Goal: Task Accomplishment & Management: Manage account settings

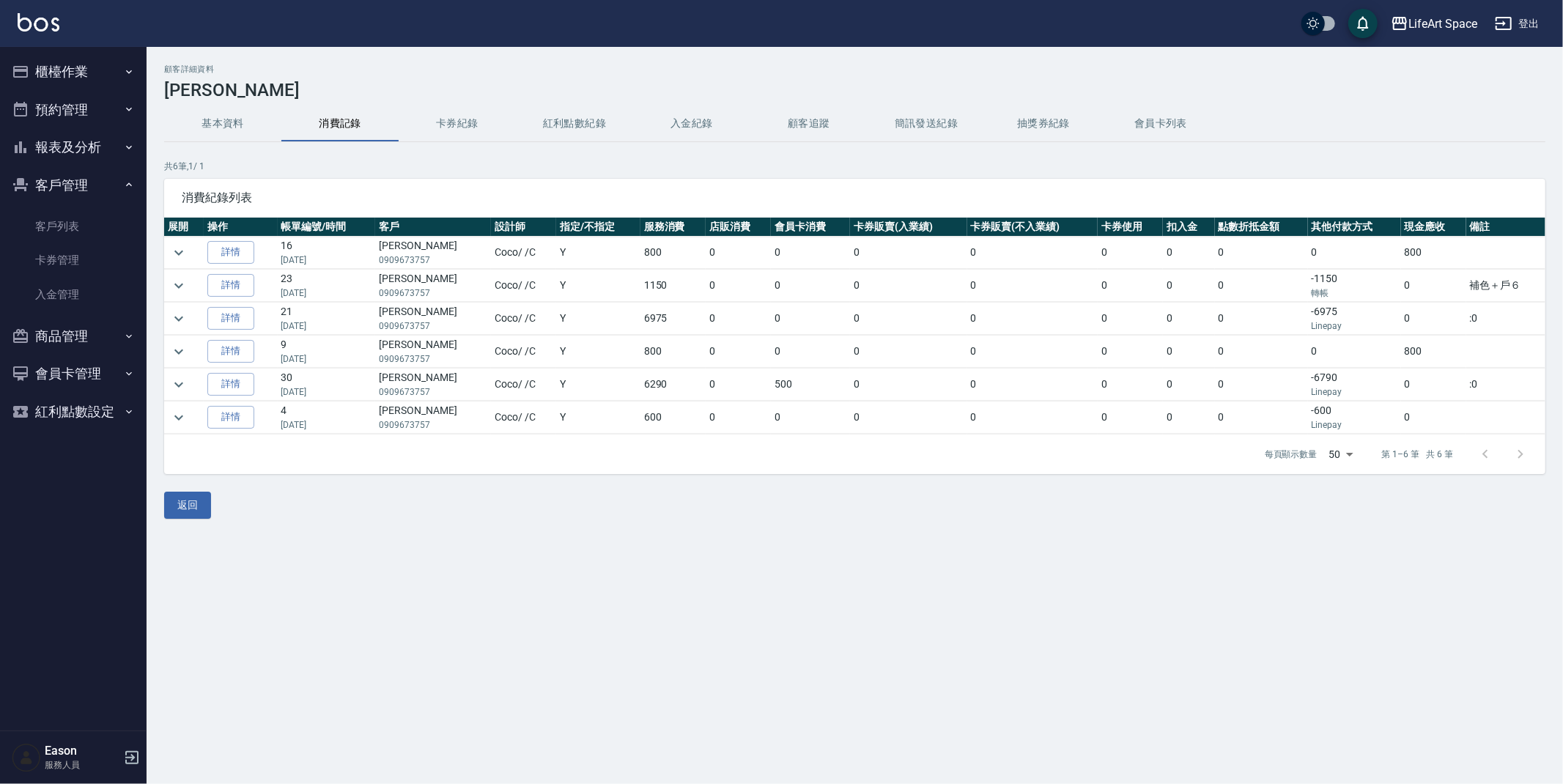
click at [94, 73] on button "櫃檯作業" at bounding box center [73, 72] width 135 height 38
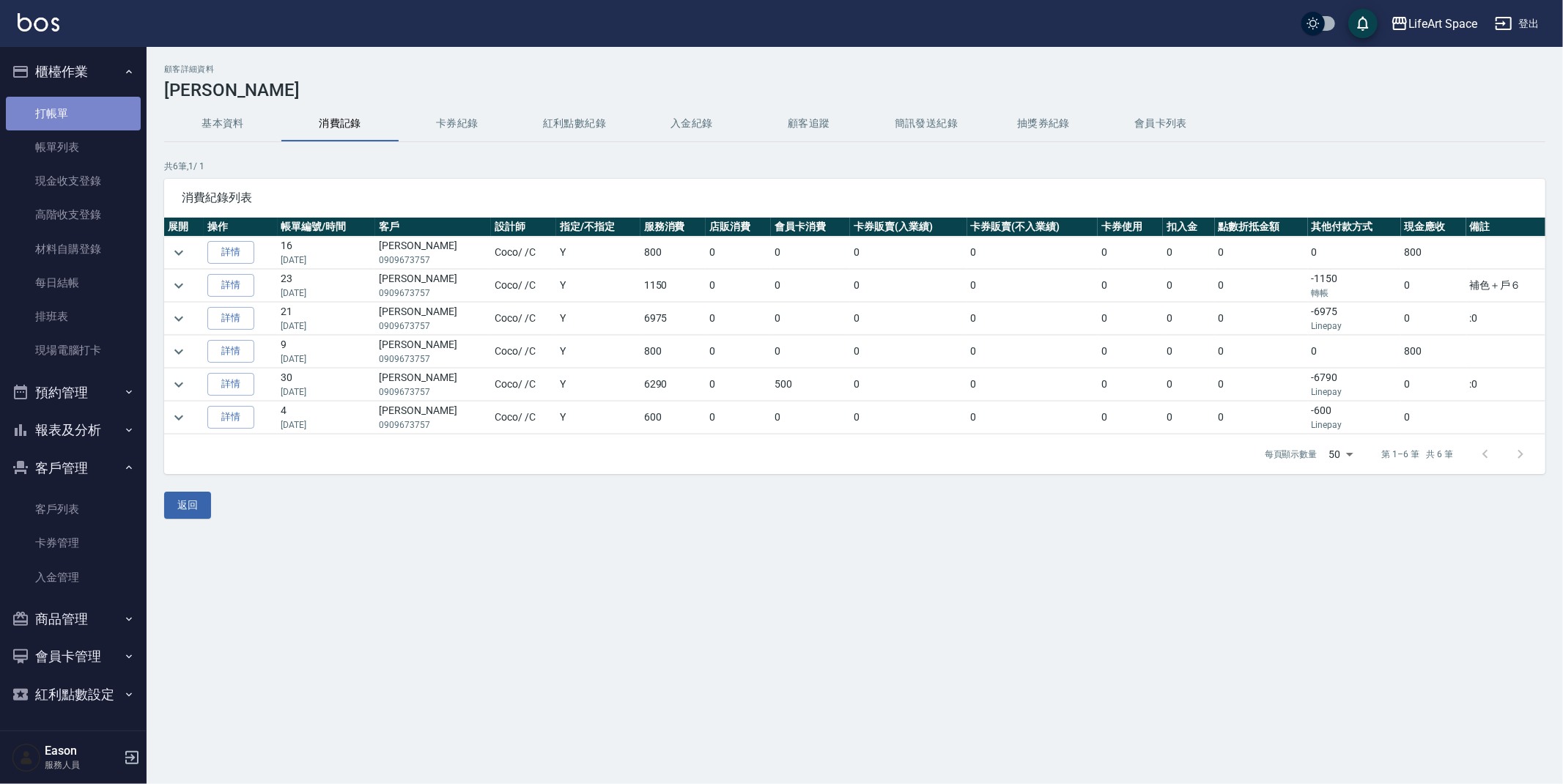
click at [115, 114] on link "打帳單" at bounding box center [73, 114] width 135 height 34
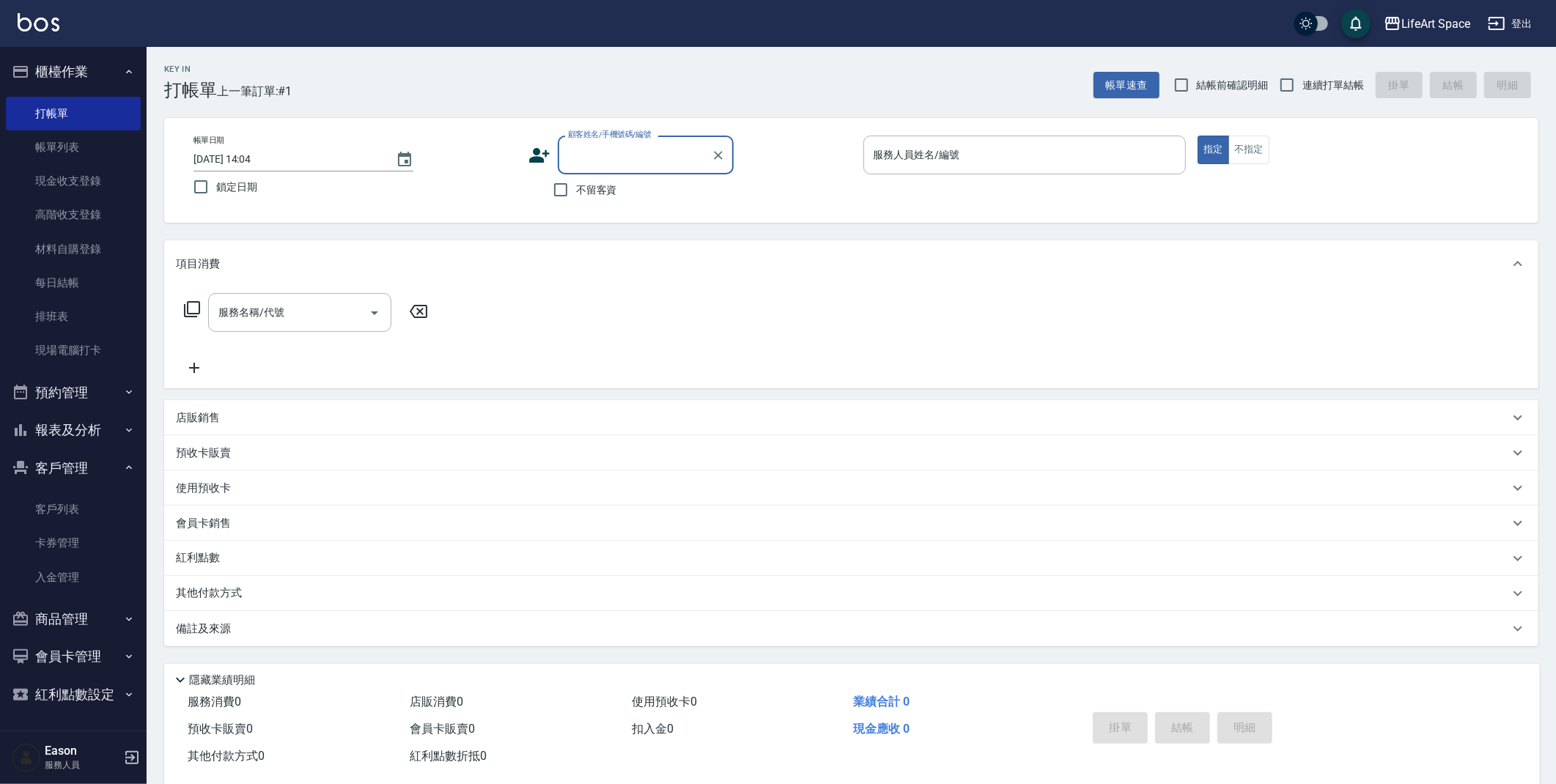
click at [627, 152] on input "顧客姓名/手機號碼/編號" at bounding box center [634, 155] width 140 height 26
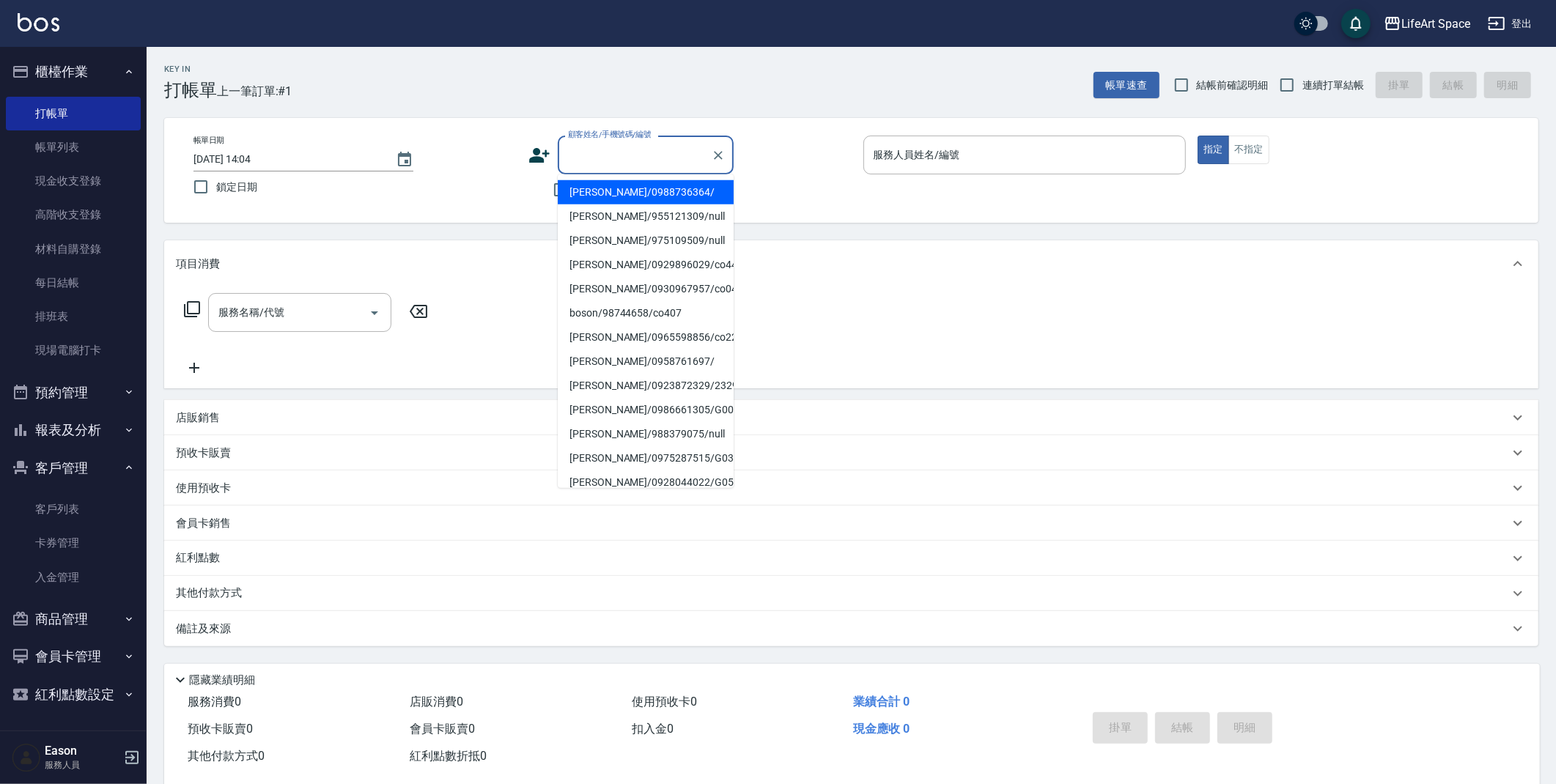
type input "x"
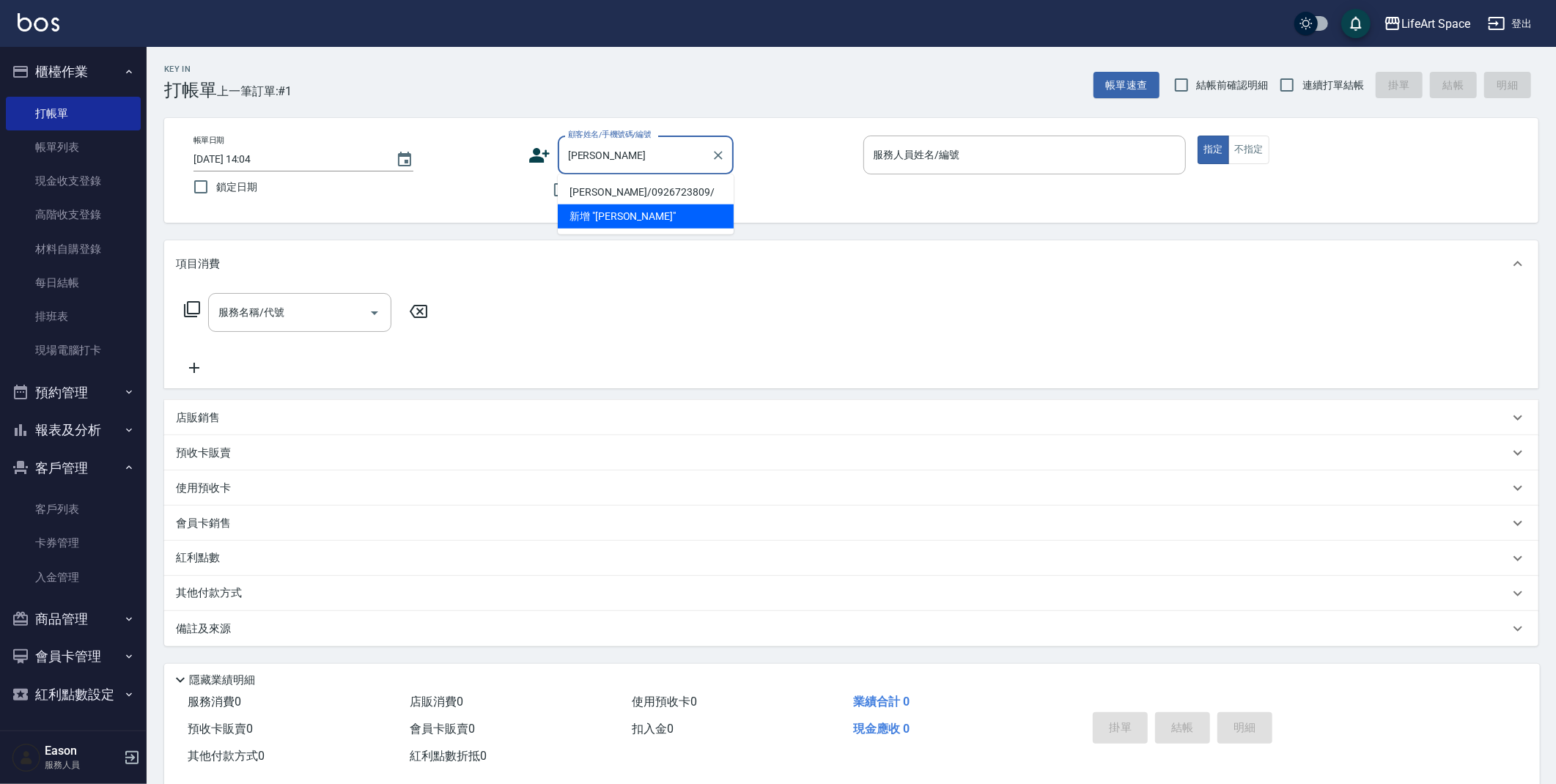
click at [598, 189] on li "[PERSON_NAME]/0926723809/" at bounding box center [645, 192] width 176 height 24
type input "[PERSON_NAME]/0926723809/"
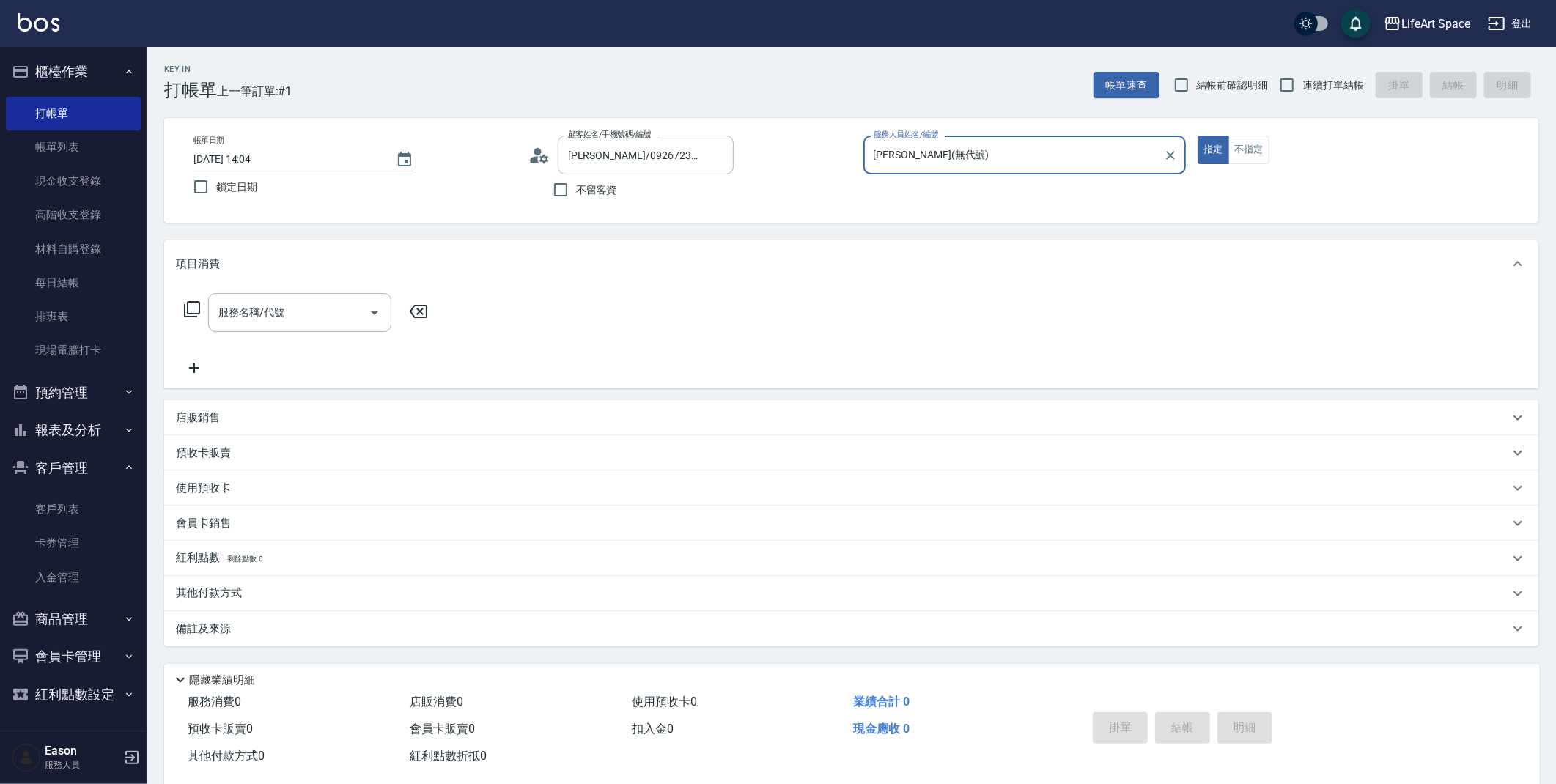
type input "Nicole(無代號)"
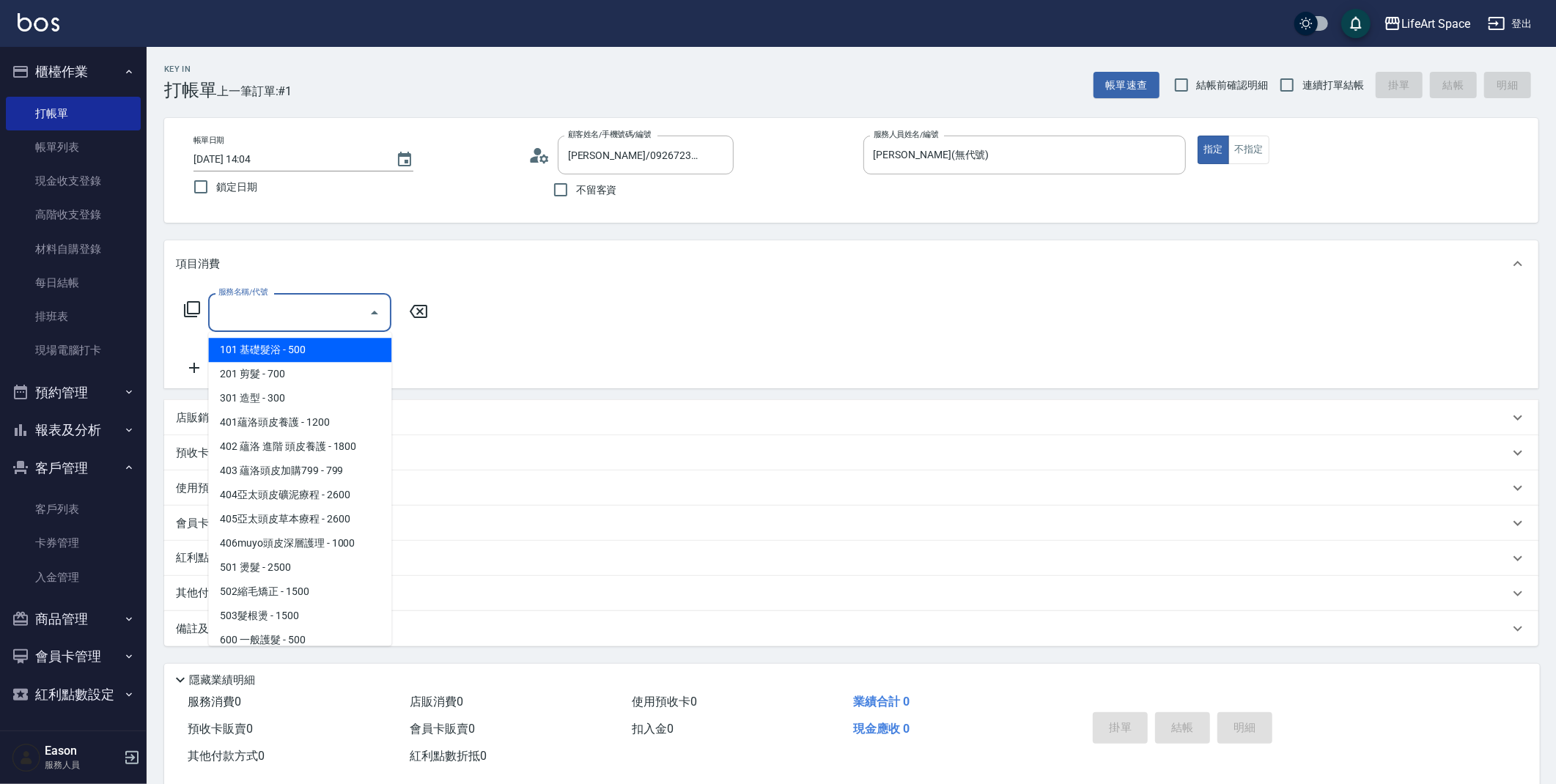
click at [244, 318] on input "服務名稱/代號" at bounding box center [289, 313] width 148 height 26
click at [253, 371] on span "201 剪髮 - 700" at bounding box center [300, 374] width 183 height 24
type input "201 剪髮(201)"
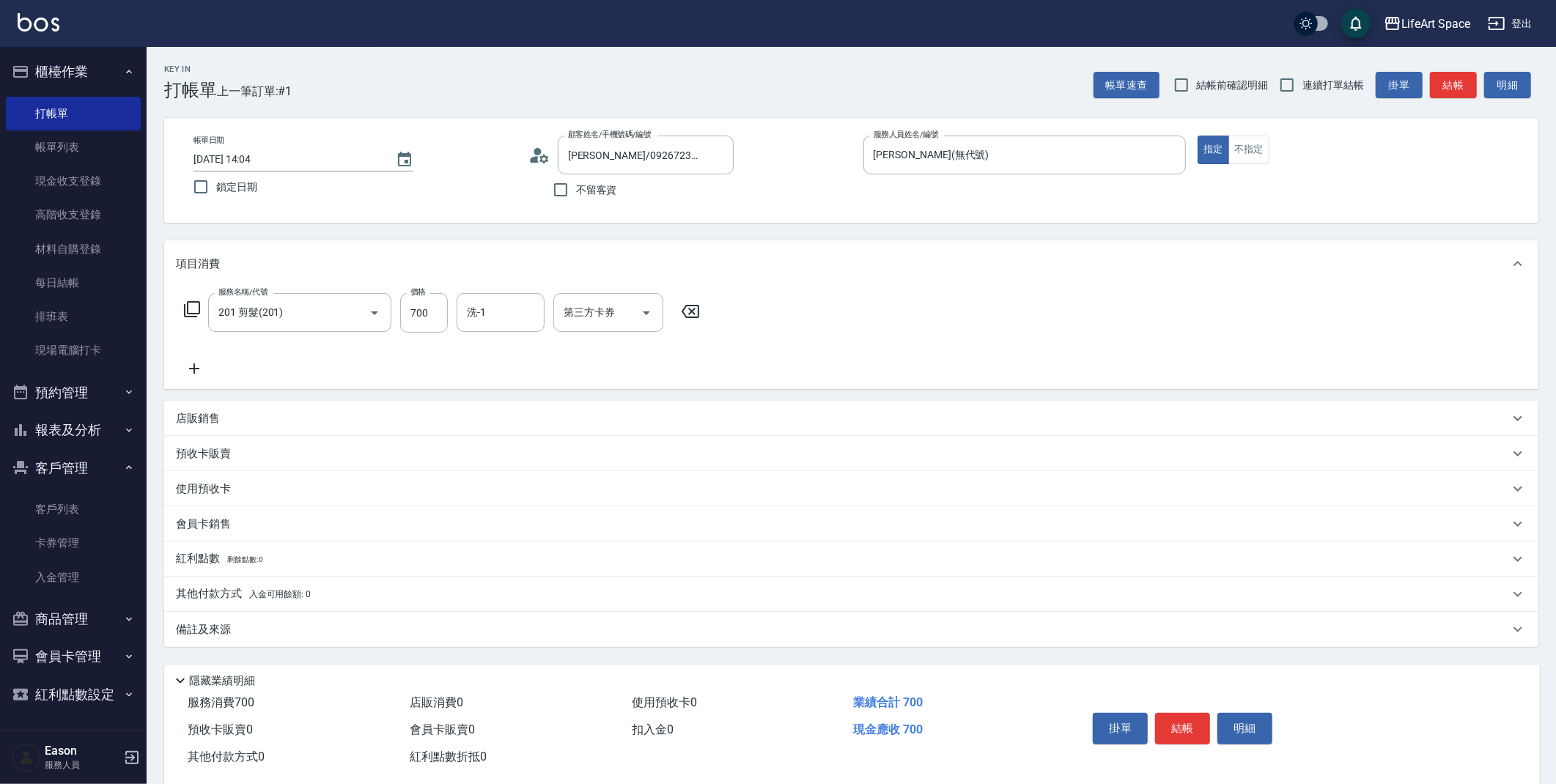
click at [191, 368] on icon at bounding box center [194, 368] width 10 height 10
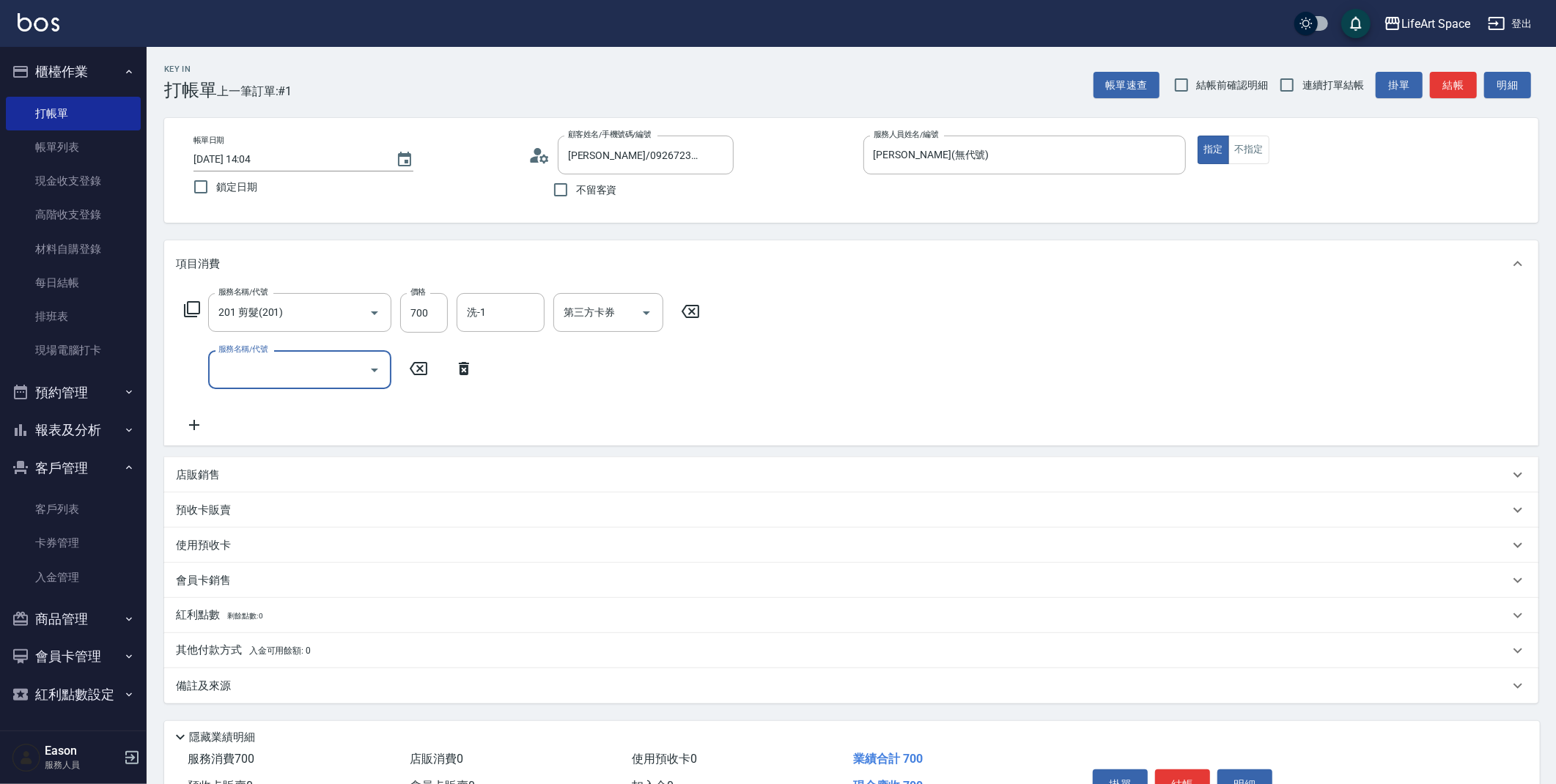
click at [234, 361] on input "服務名稱/代號" at bounding box center [289, 370] width 148 height 26
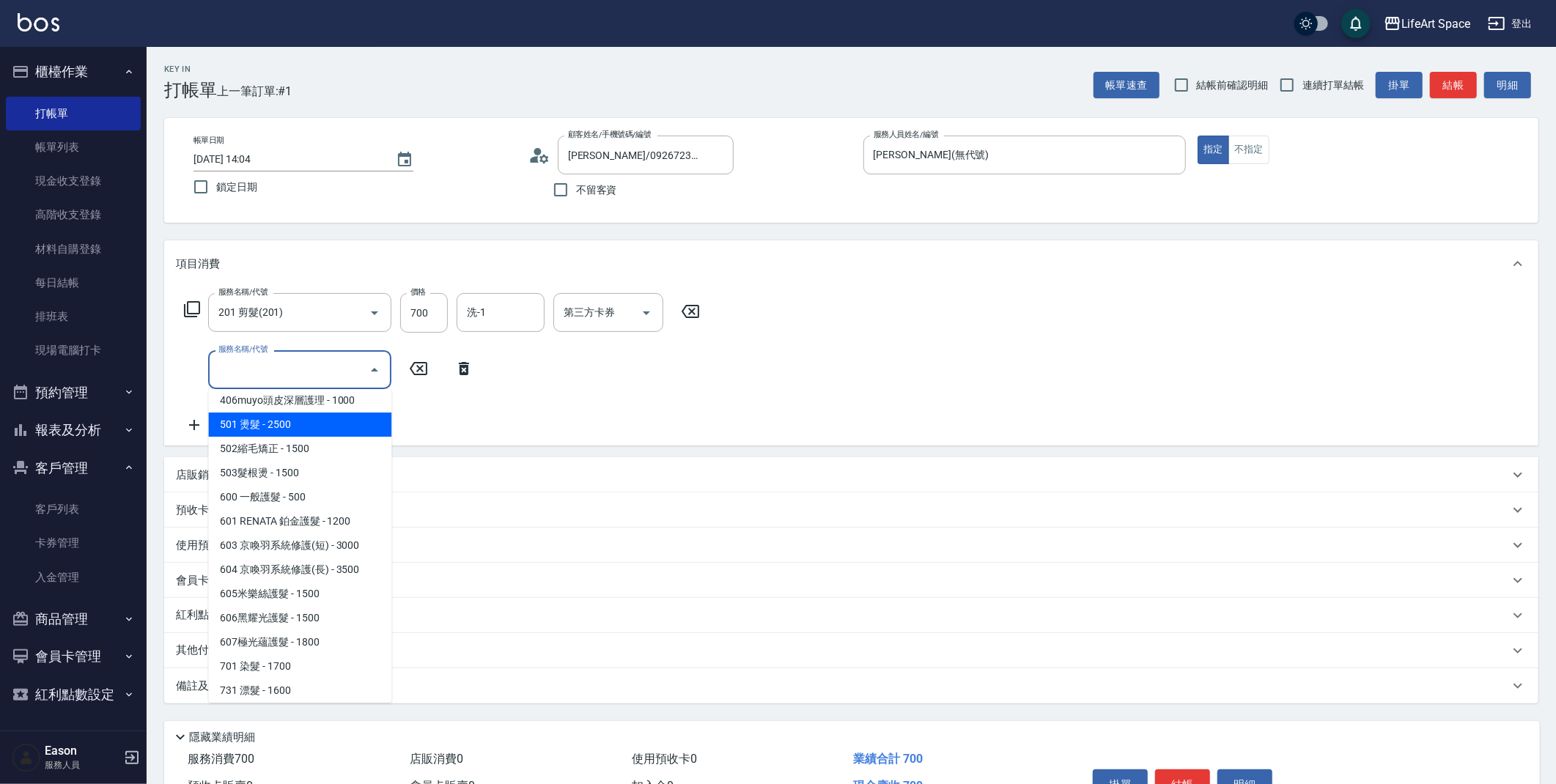
scroll to position [229, 0]
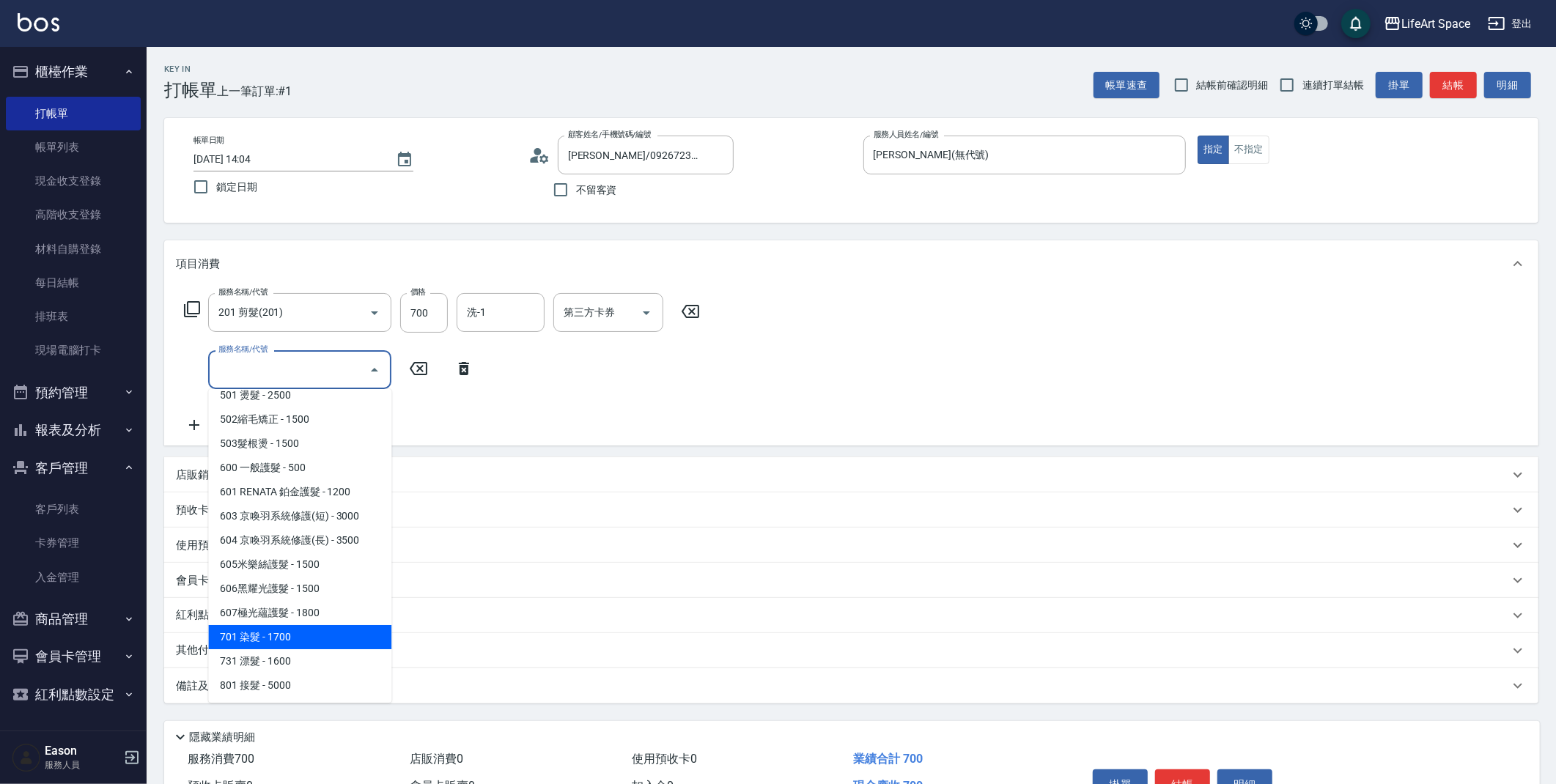
click at [296, 632] on span "701 染髮 - 1700" at bounding box center [300, 637] width 183 height 24
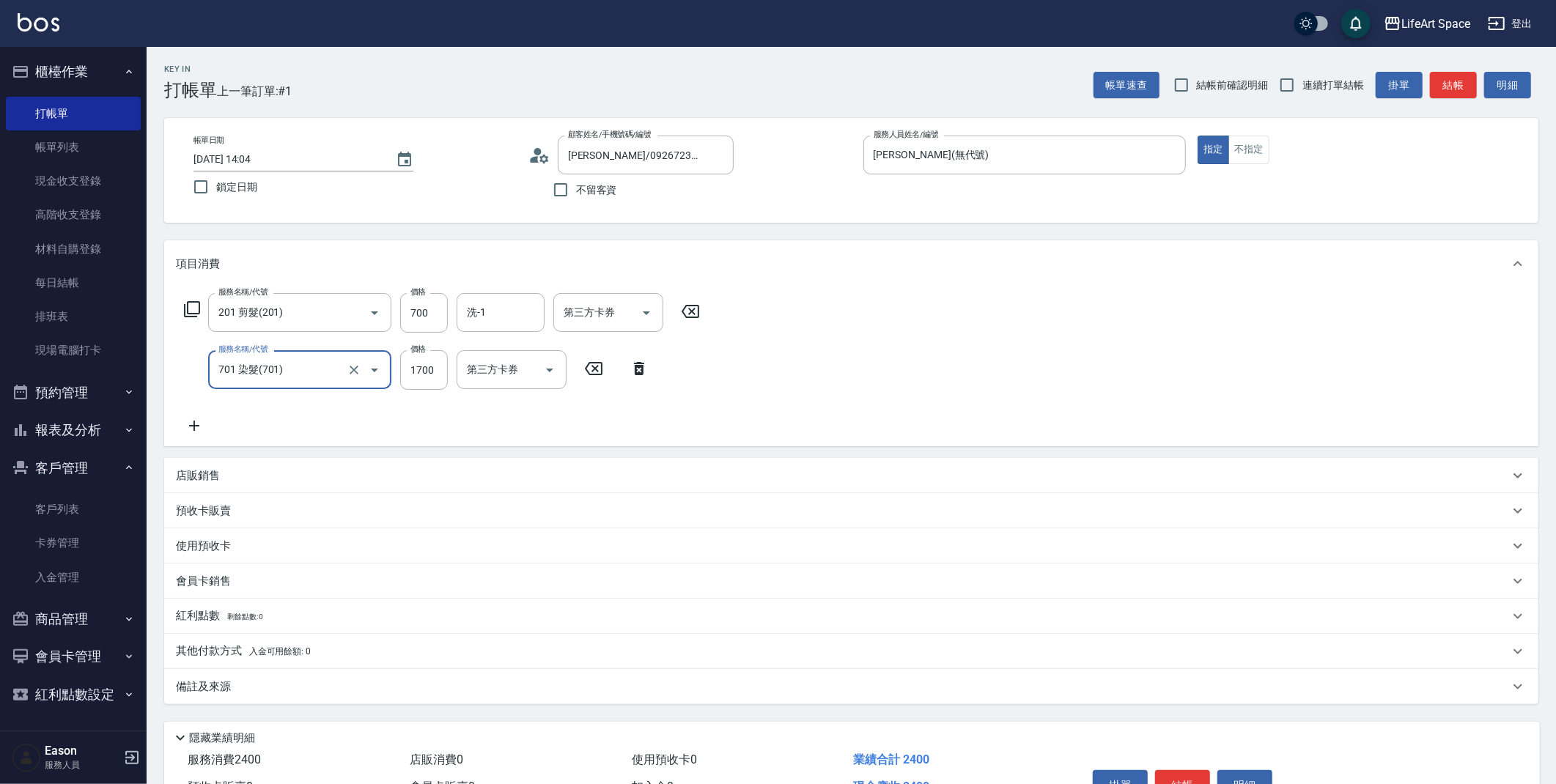
type input "701 染髮(701)"
click at [196, 423] on icon at bounding box center [194, 426] width 37 height 18
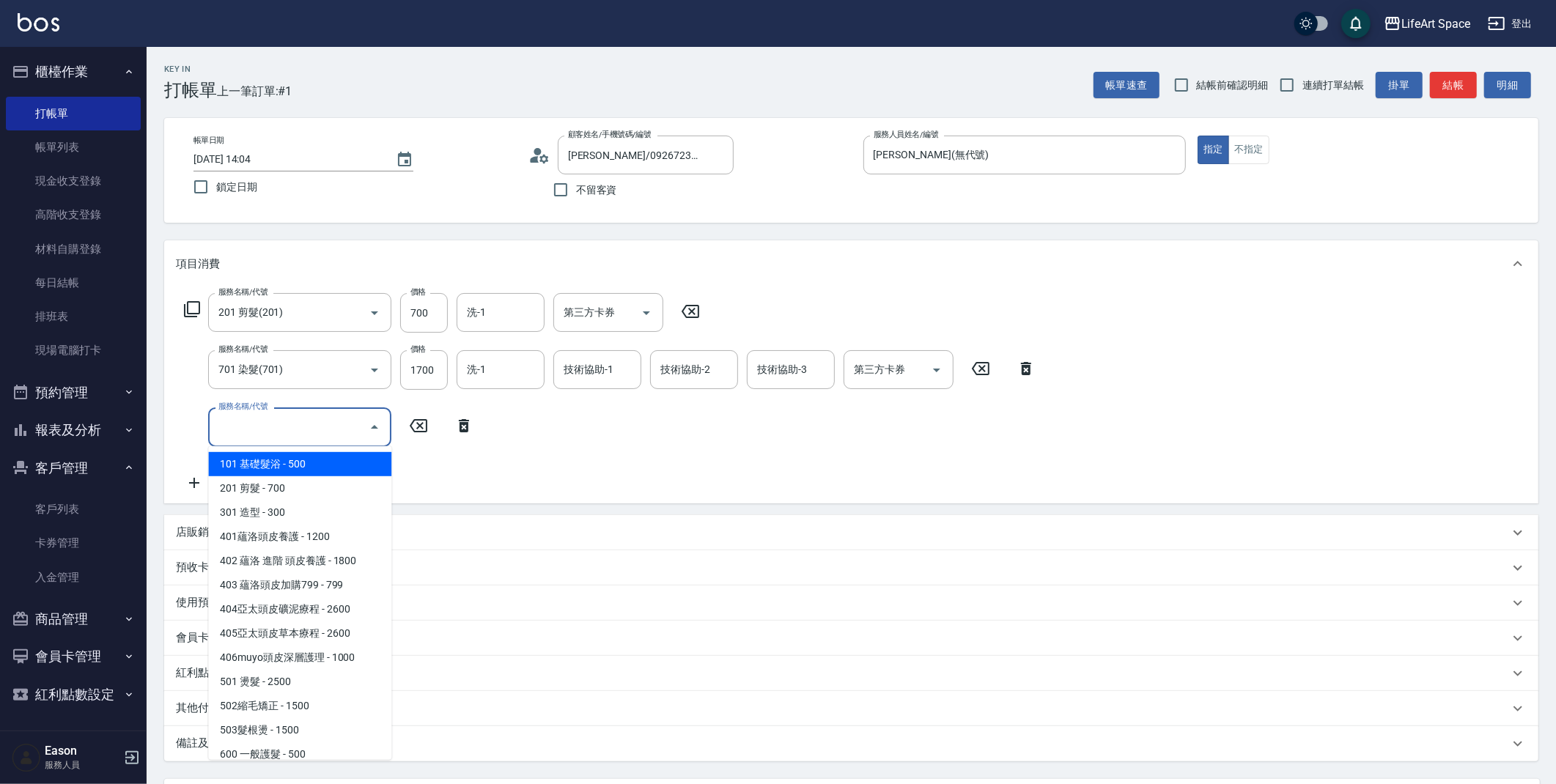
click at [248, 430] on input "服務名稱/代號" at bounding box center [289, 426] width 148 height 26
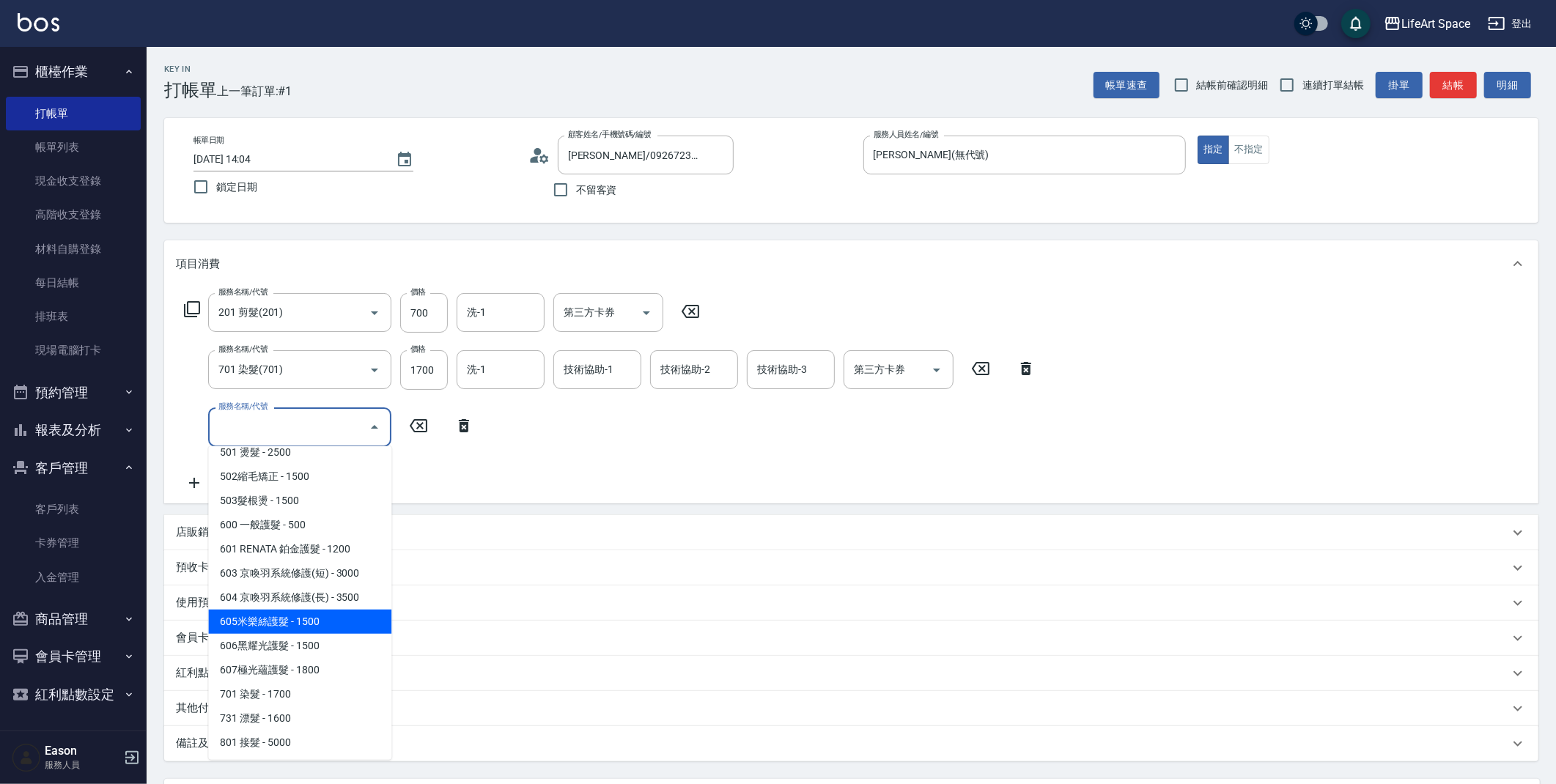
click at [322, 625] on span "605米樂絲護髮 - 1500" at bounding box center [300, 621] width 183 height 24
type input "605米樂絲護髮(605)"
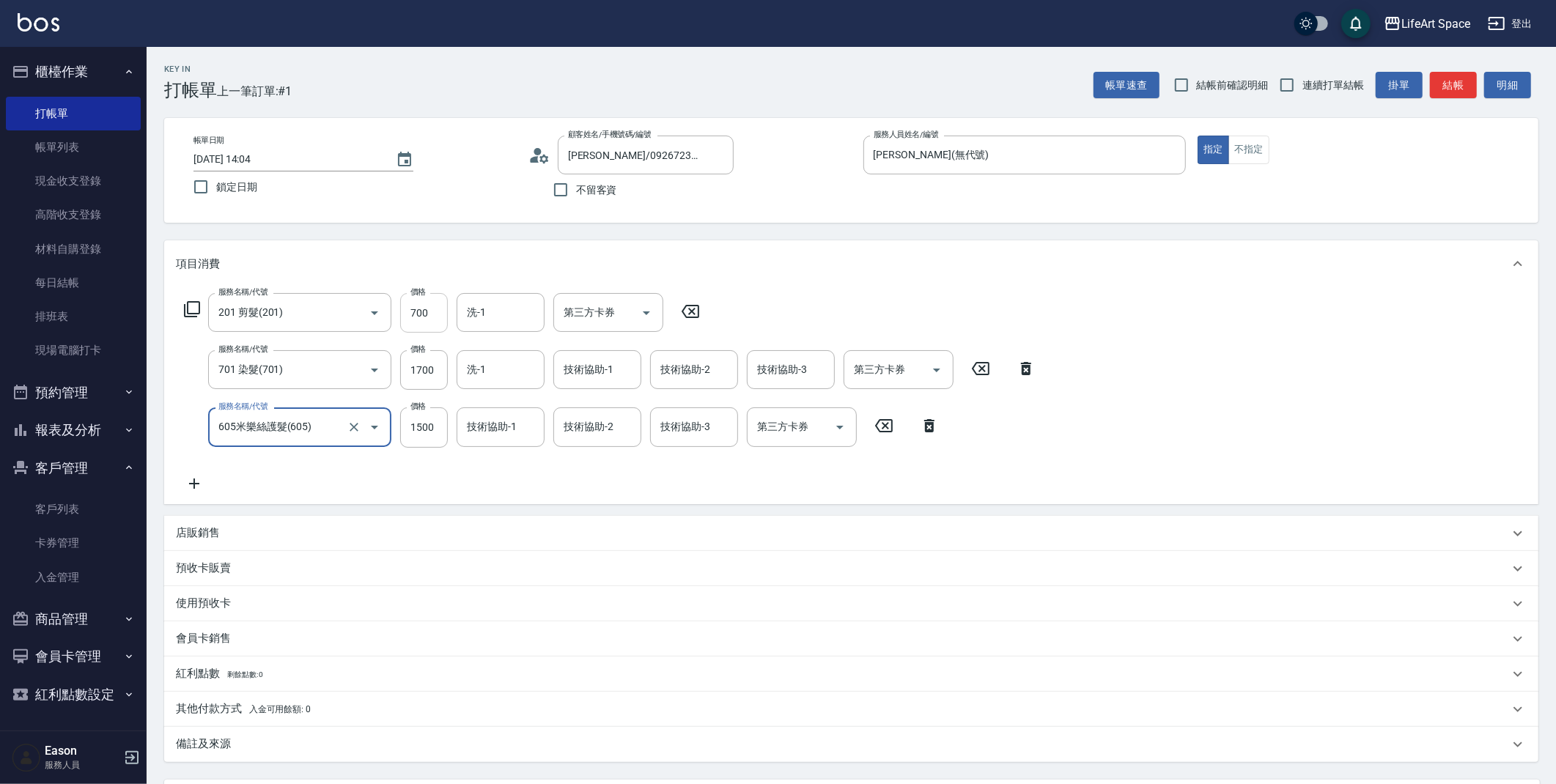
click at [426, 310] on input "700" at bounding box center [423, 313] width 47 height 39
click at [426, 309] on input "700" at bounding box center [423, 313] width 47 height 39
type input "1000"
click at [418, 382] on input "1700" at bounding box center [423, 370] width 47 height 39
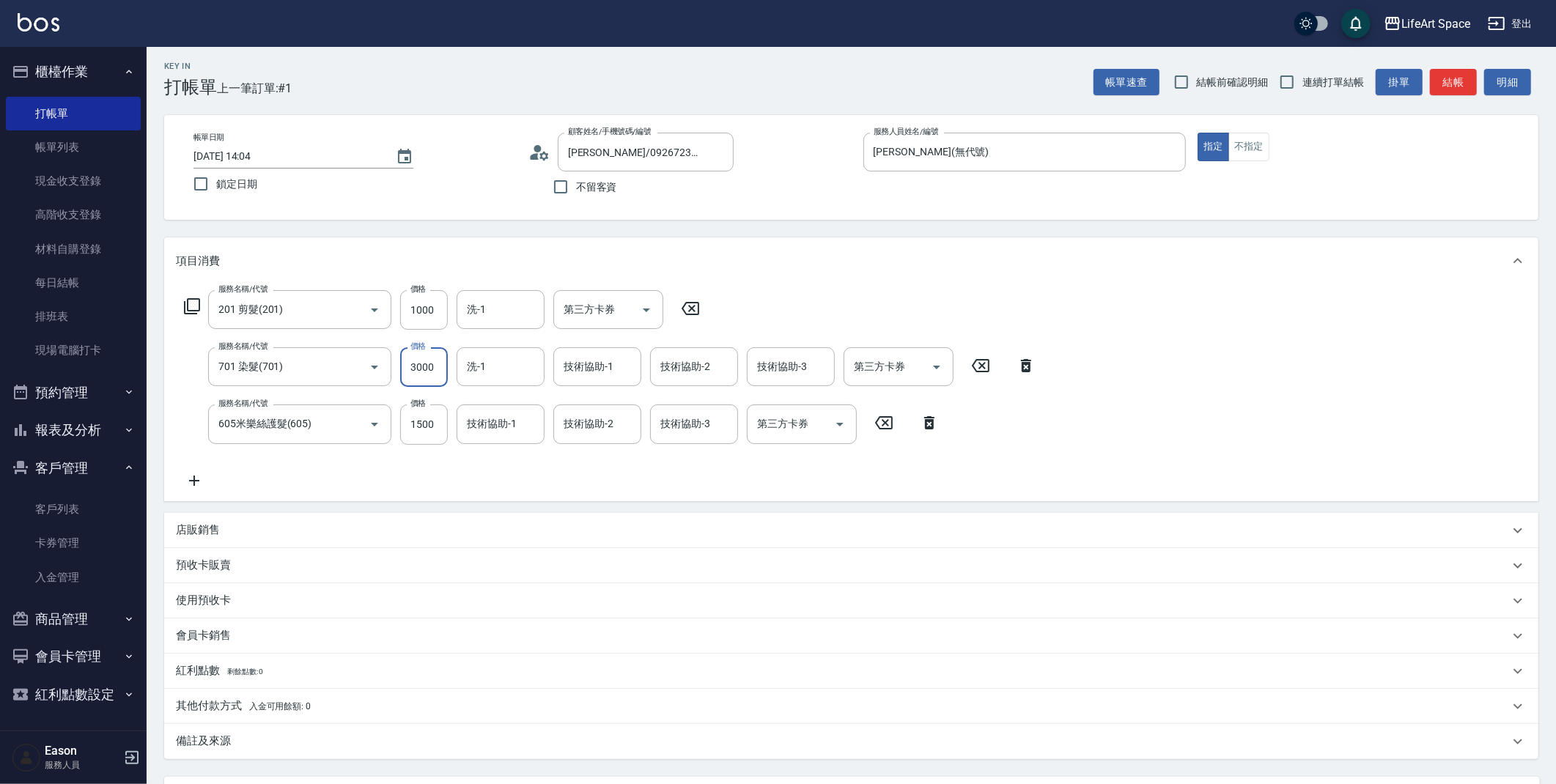
type input "3000"
click at [289, 704] on span "入金可用餘額: 0" at bounding box center [281, 706] width 63 height 10
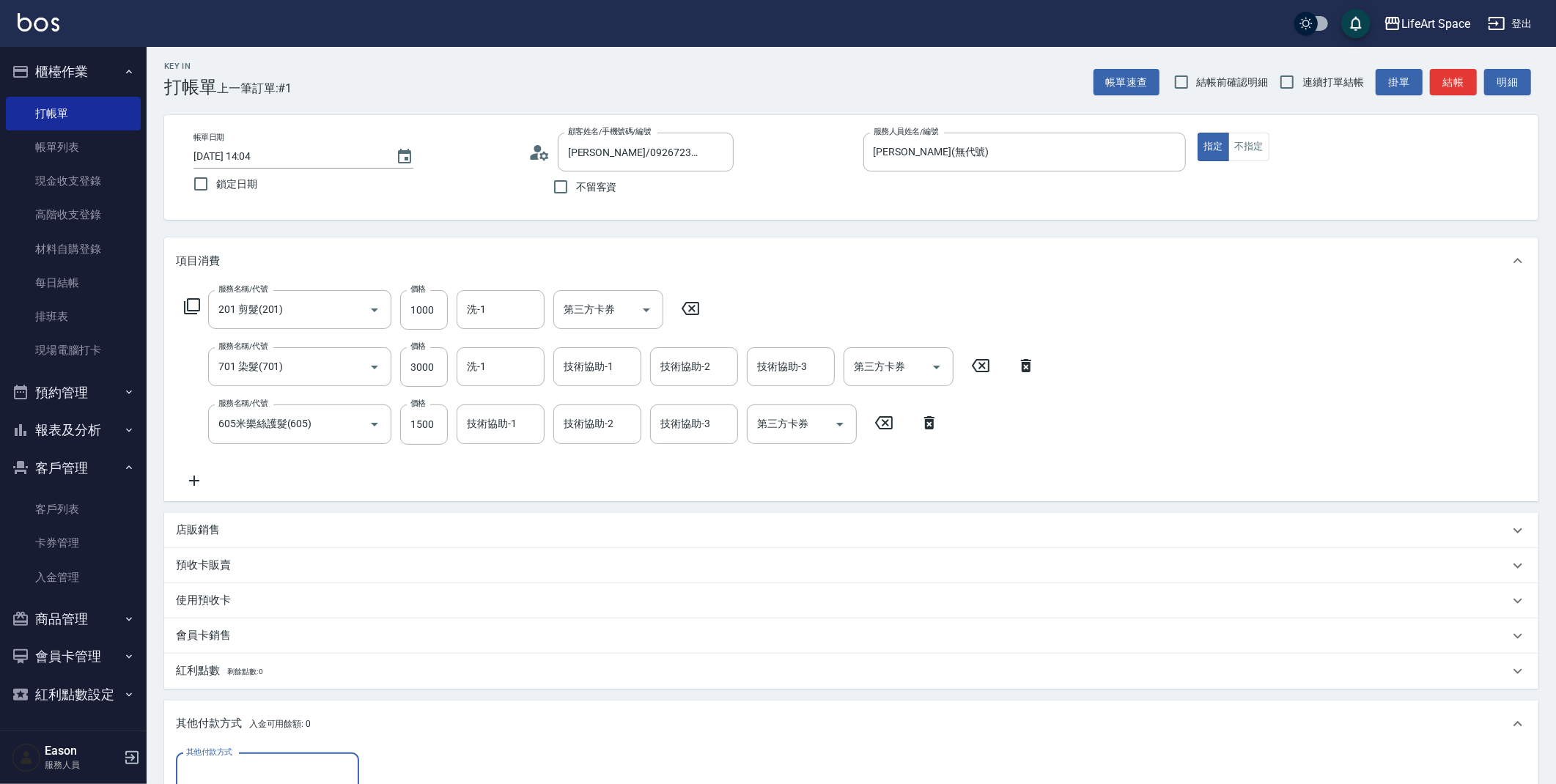
scroll to position [0, 0]
click at [285, 760] on input "其他付款方式" at bounding box center [268, 773] width 170 height 26
click at [274, 688] on span "Linepay" at bounding box center [267, 686] width 183 height 24
type input "Linepay"
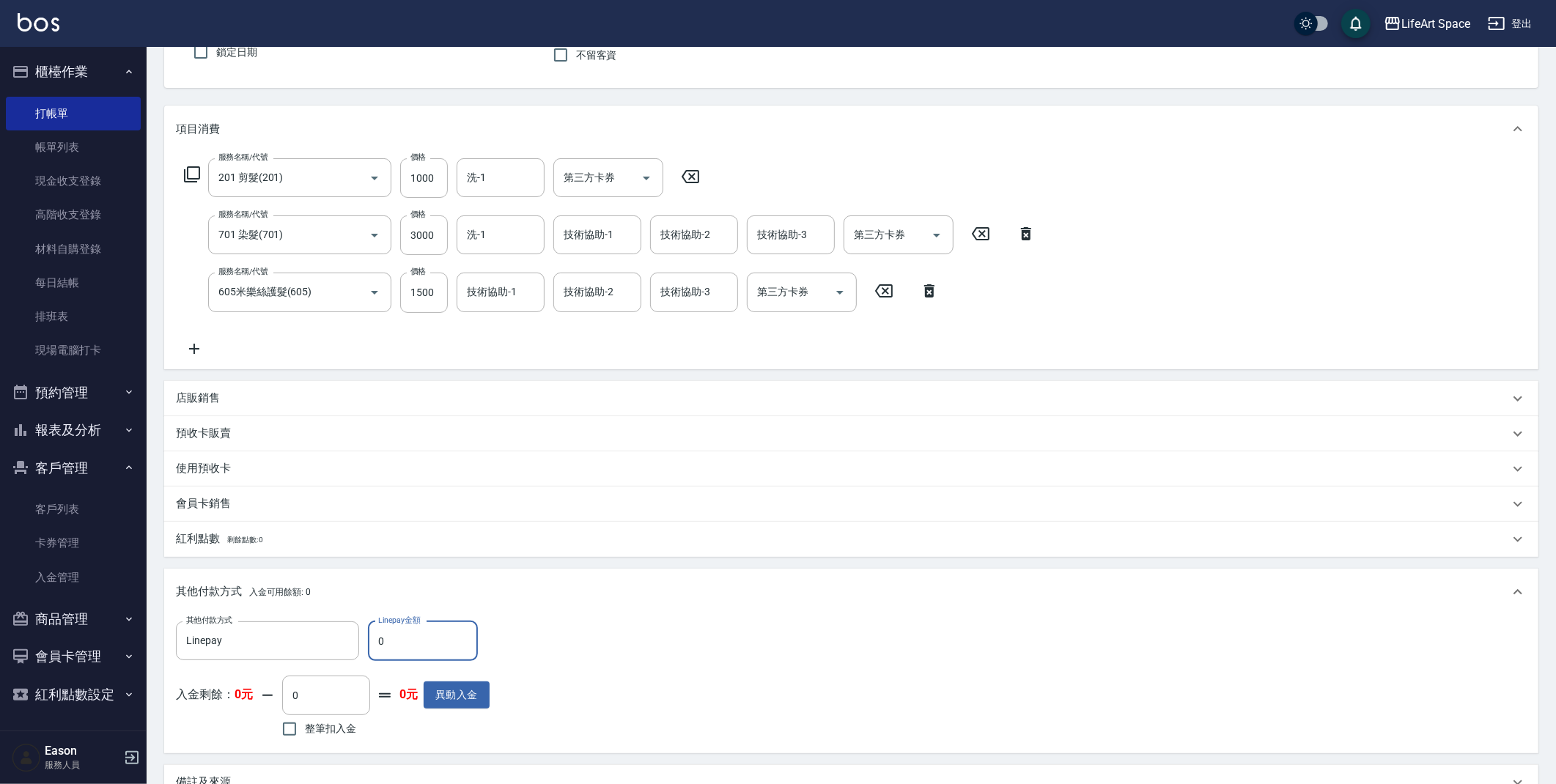
scroll to position [313, 0]
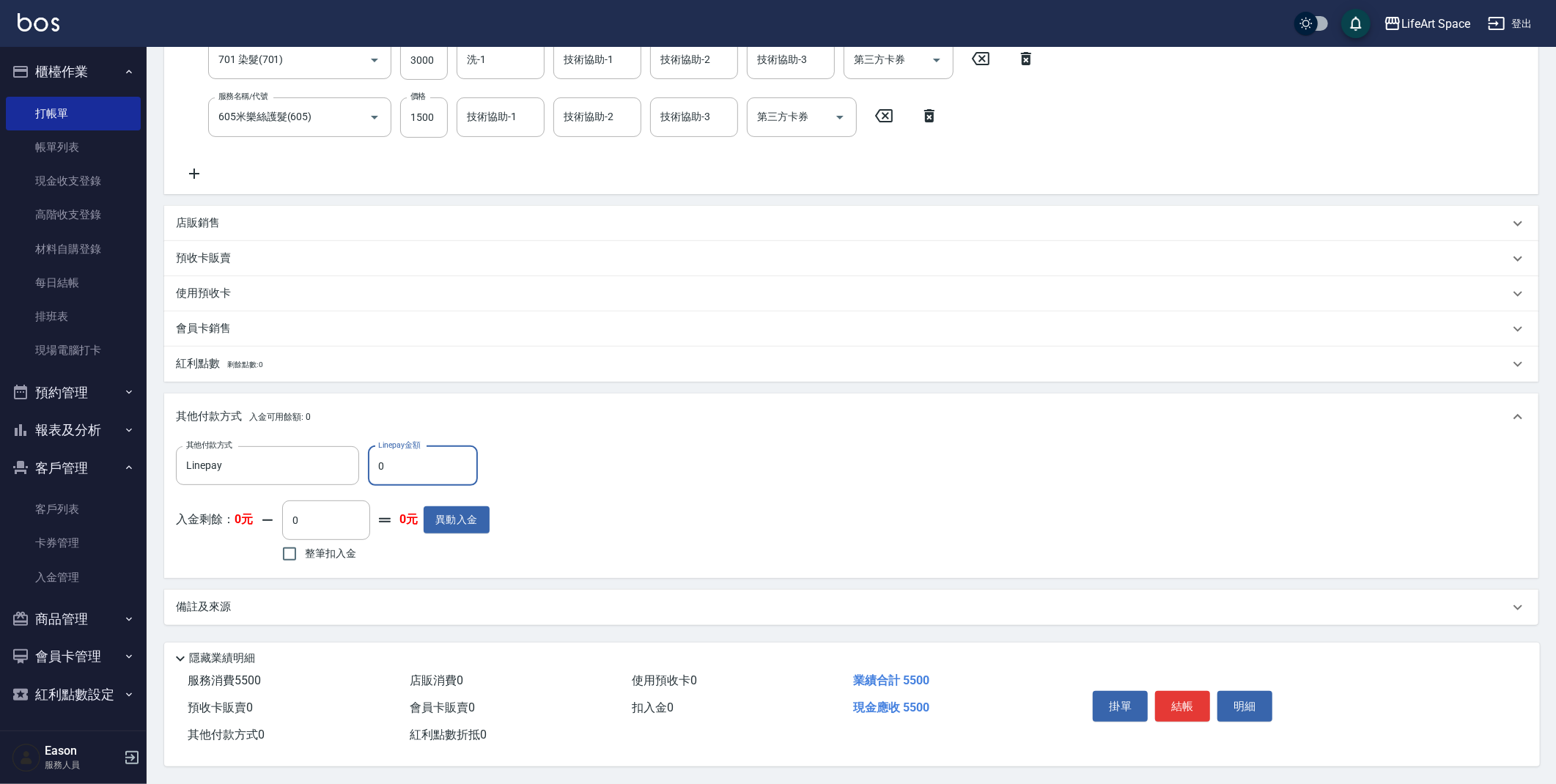
click at [423, 471] on input "0" at bounding box center [423, 466] width 110 height 39
type input "5500"
click at [431, 600] on div "備註及來源" at bounding box center [842, 607] width 1333 height 15
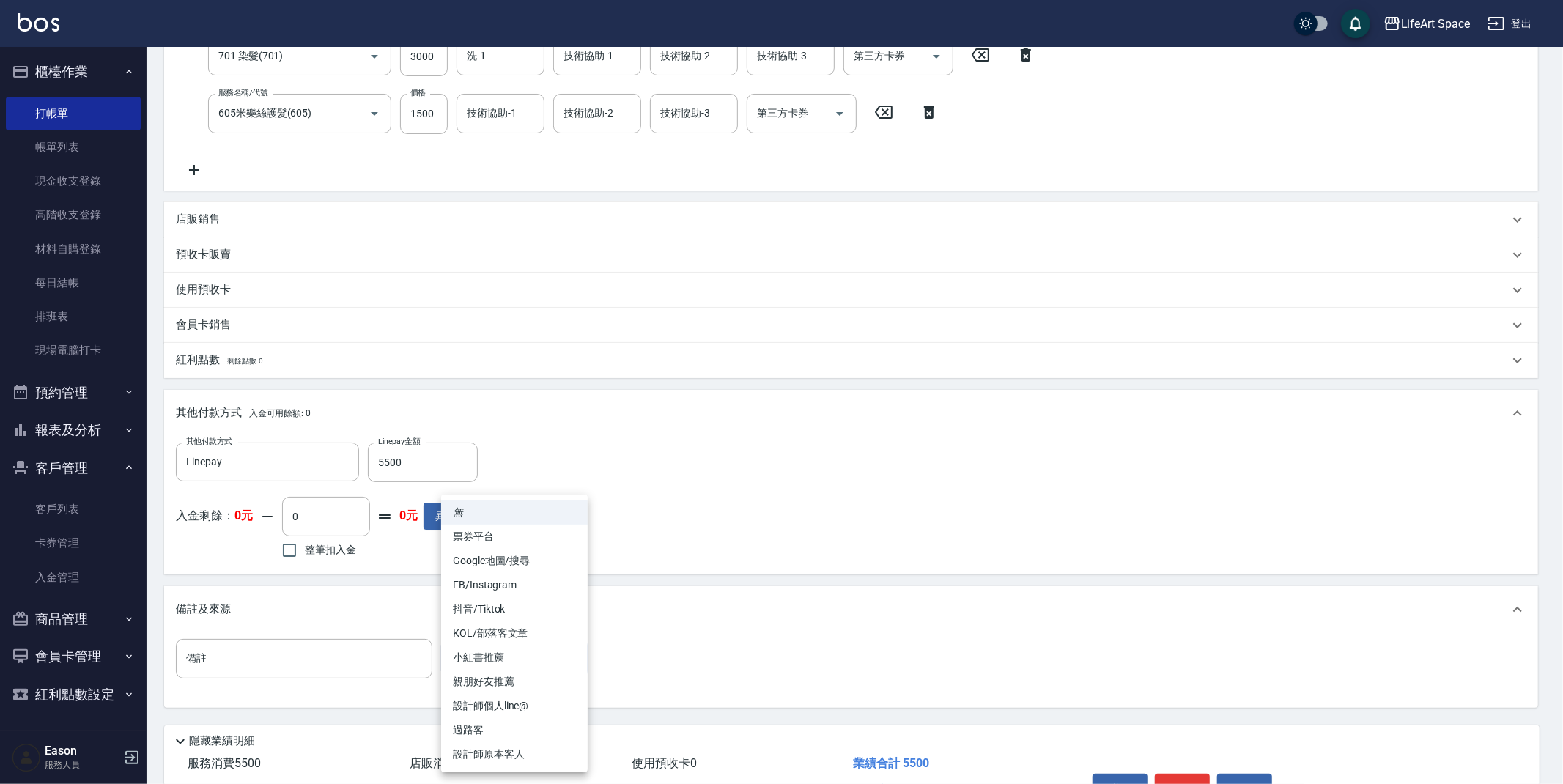
click at [521, 670] on body "LifeArt Space 登出 櫃檯作業 打帳單 帳單列表 現金收支登錄 高階收支登錄 材料自購登錄 每日結帳 排班表 現場電腦打卡 預約管理 預約管理 單…" at bounding box center [781, 277] width 1563 height 1180
click at [532, 762] on li "設計師原本客人" at bounding box center [514, 754] width 147 height 24
type input "設計師原本客人"
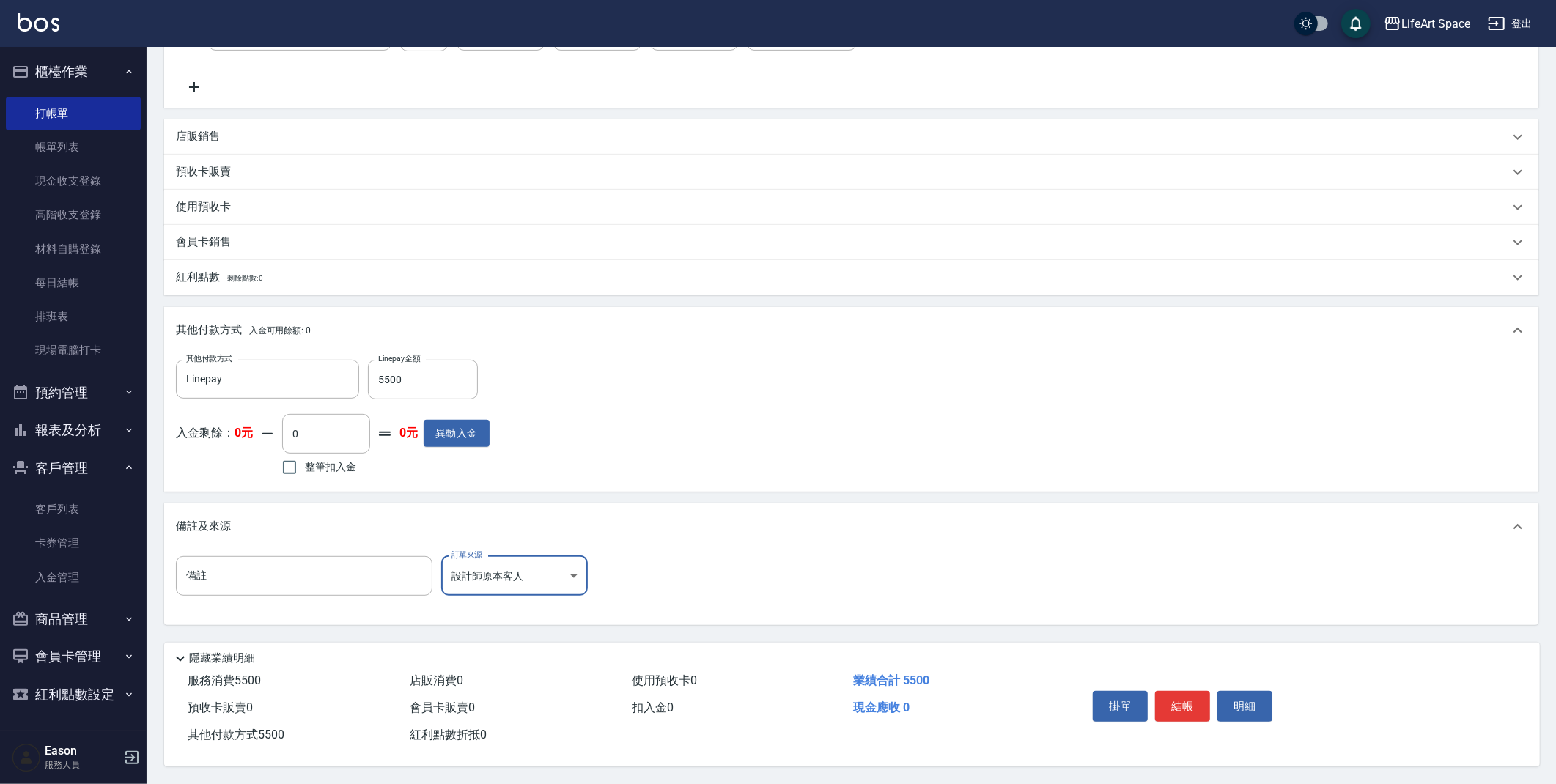
scroll to position [401, 0]
click at [1192, 704] on button "結帳" at bounding box center [1182, 706] width 55 height 30
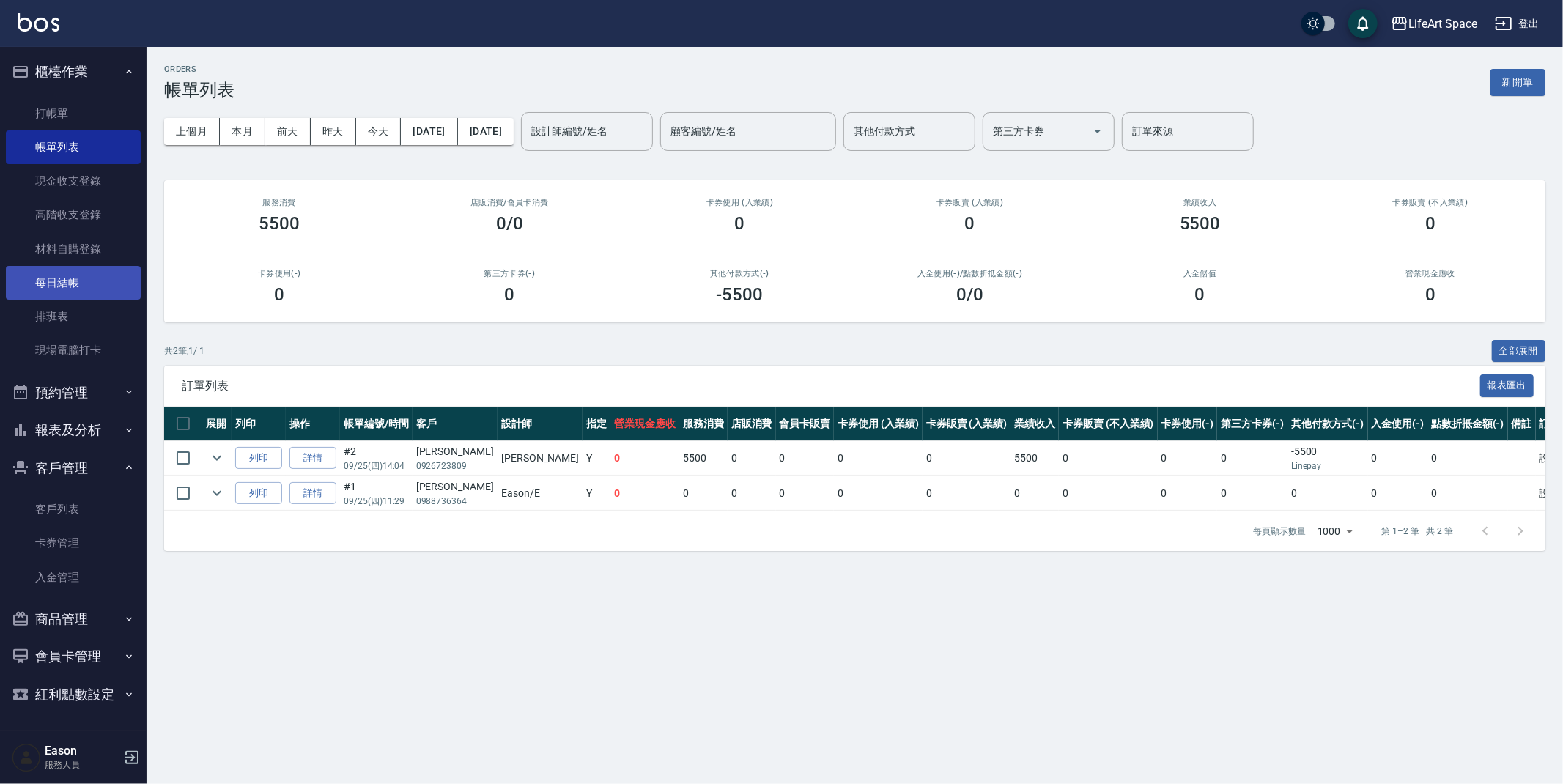
click at [55, 272] on link "每日結帳" at bounding box center [73, 283] width 135 height 34
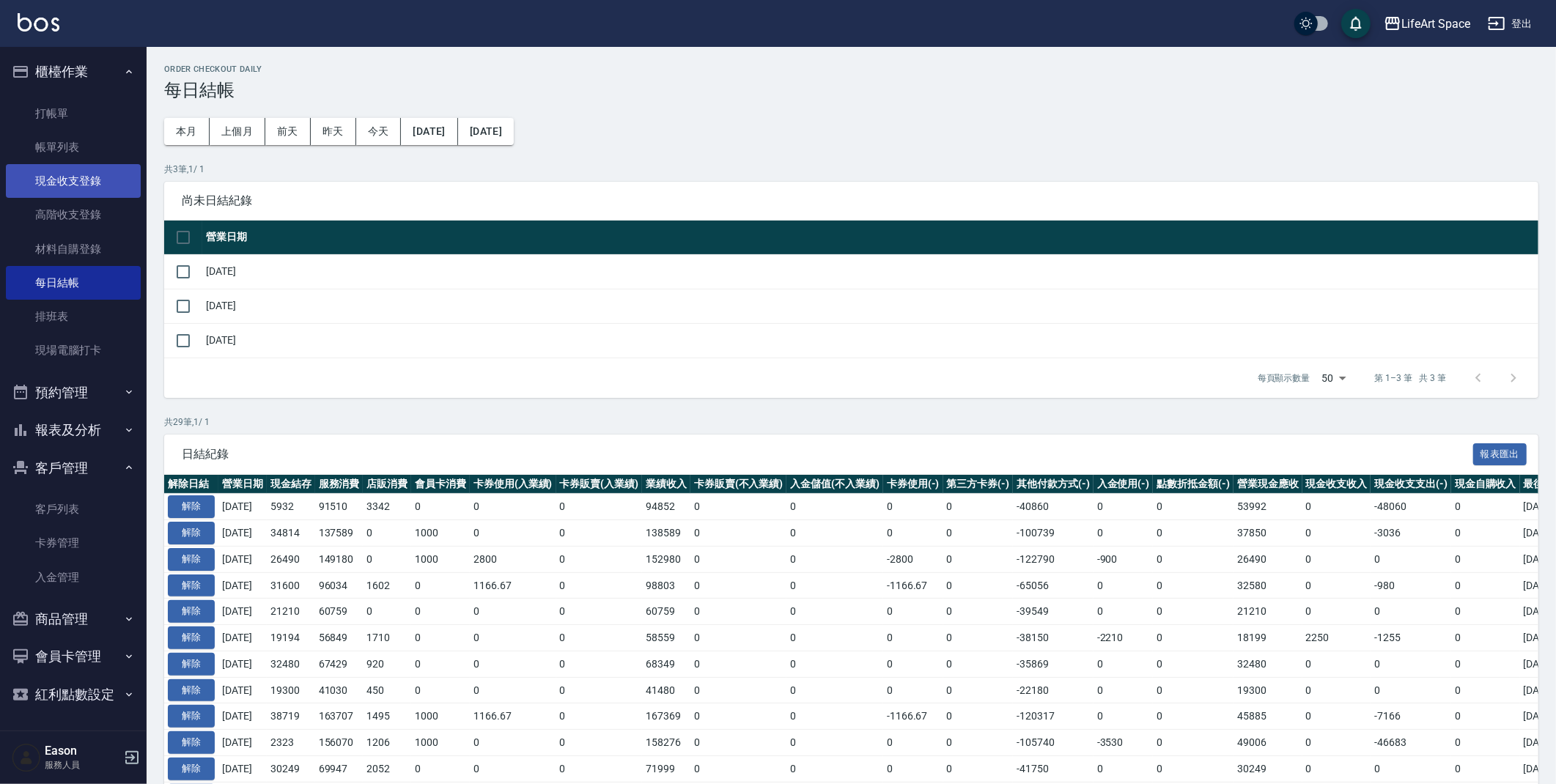
click at [67, 172] on link "現金收支登錄" at bounding box center [73, 181] width 135 height 34
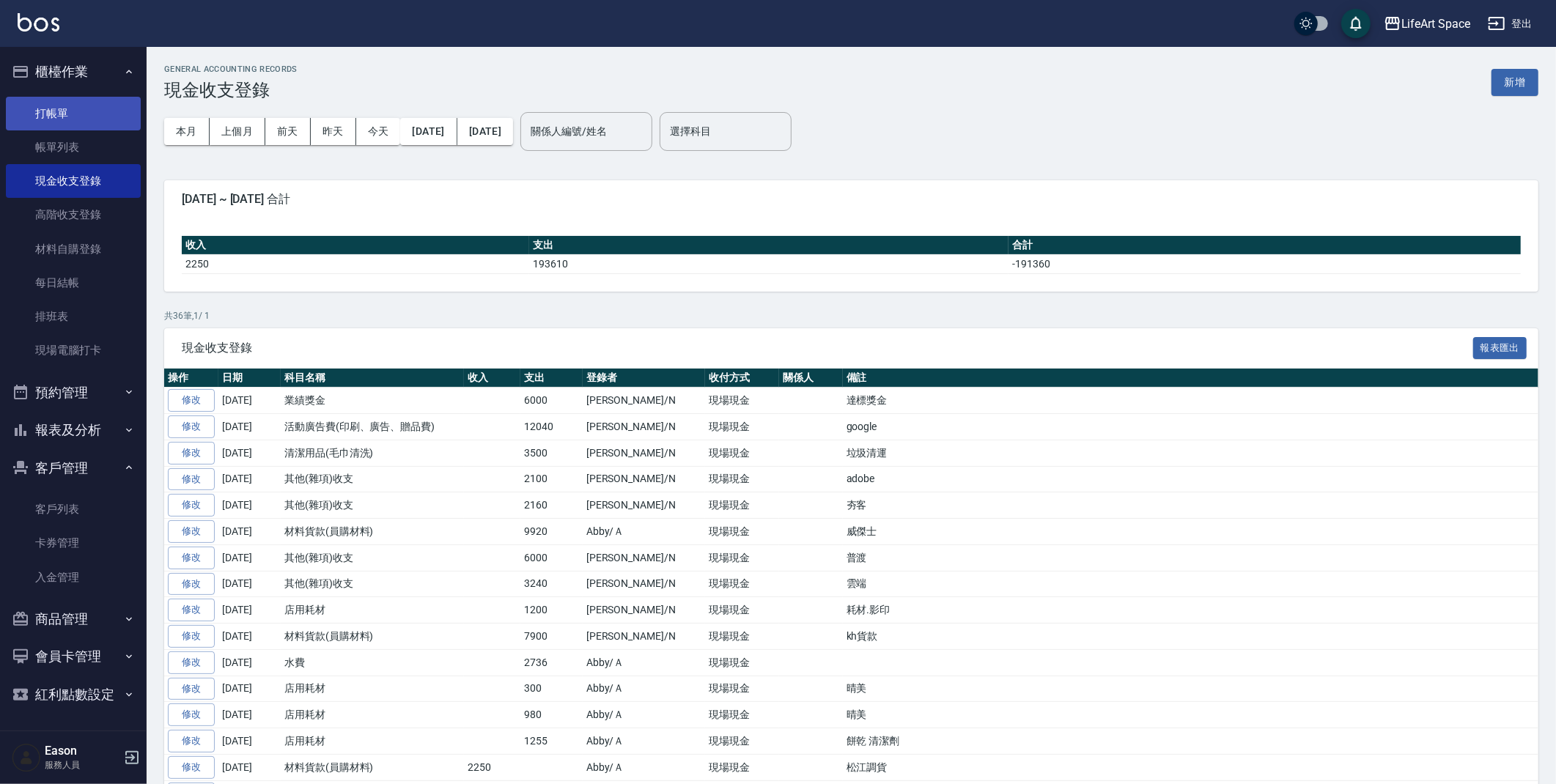
drag, startPoint x: 64, startPoint y: 136, endPoint x: 54, endPoint y: 123, distance: 16.4
click at [64, 136] on link "帳單列表" at bounding box center [73, 148] width 135 height 34
click at [66, 135] on link "帳單列表" at bounding box center [73, 148] width 135 height 34
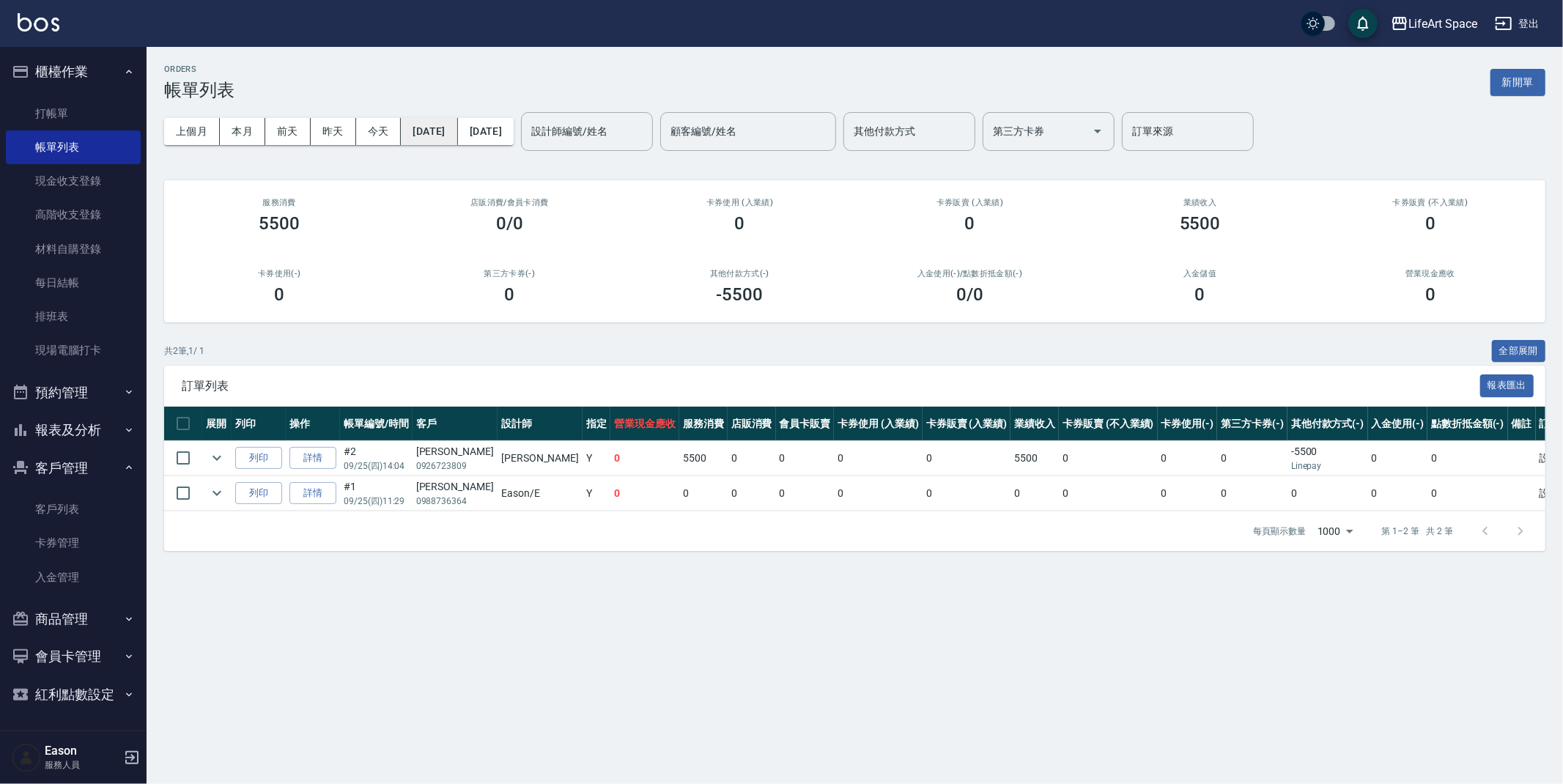
click at [439, 131] on button "[DATE]" at bounding box center [429, 131] width 56 height 27
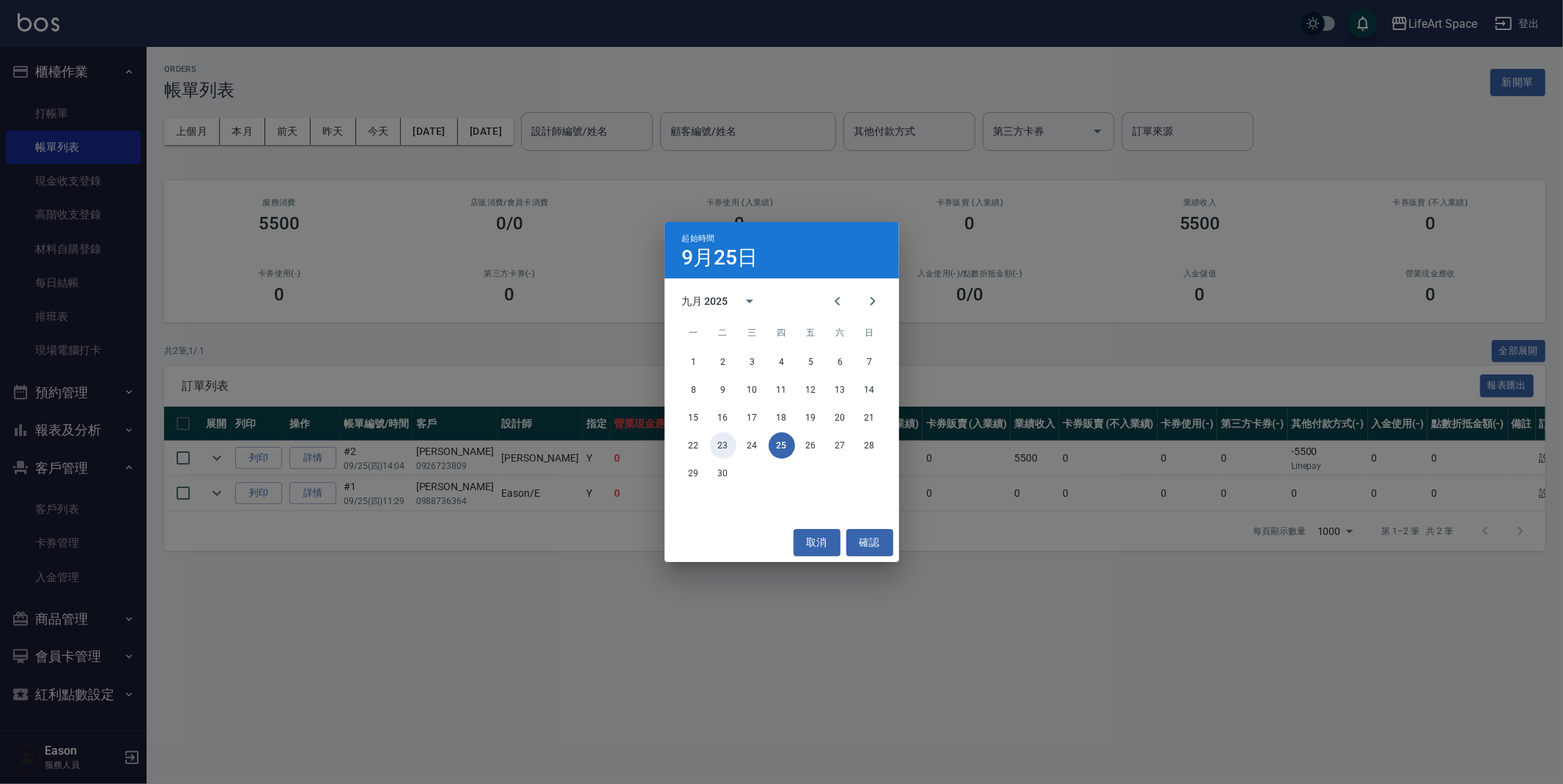
click at [719, 448] on button "23" at bounding box center [723, 445] width 26 height 26
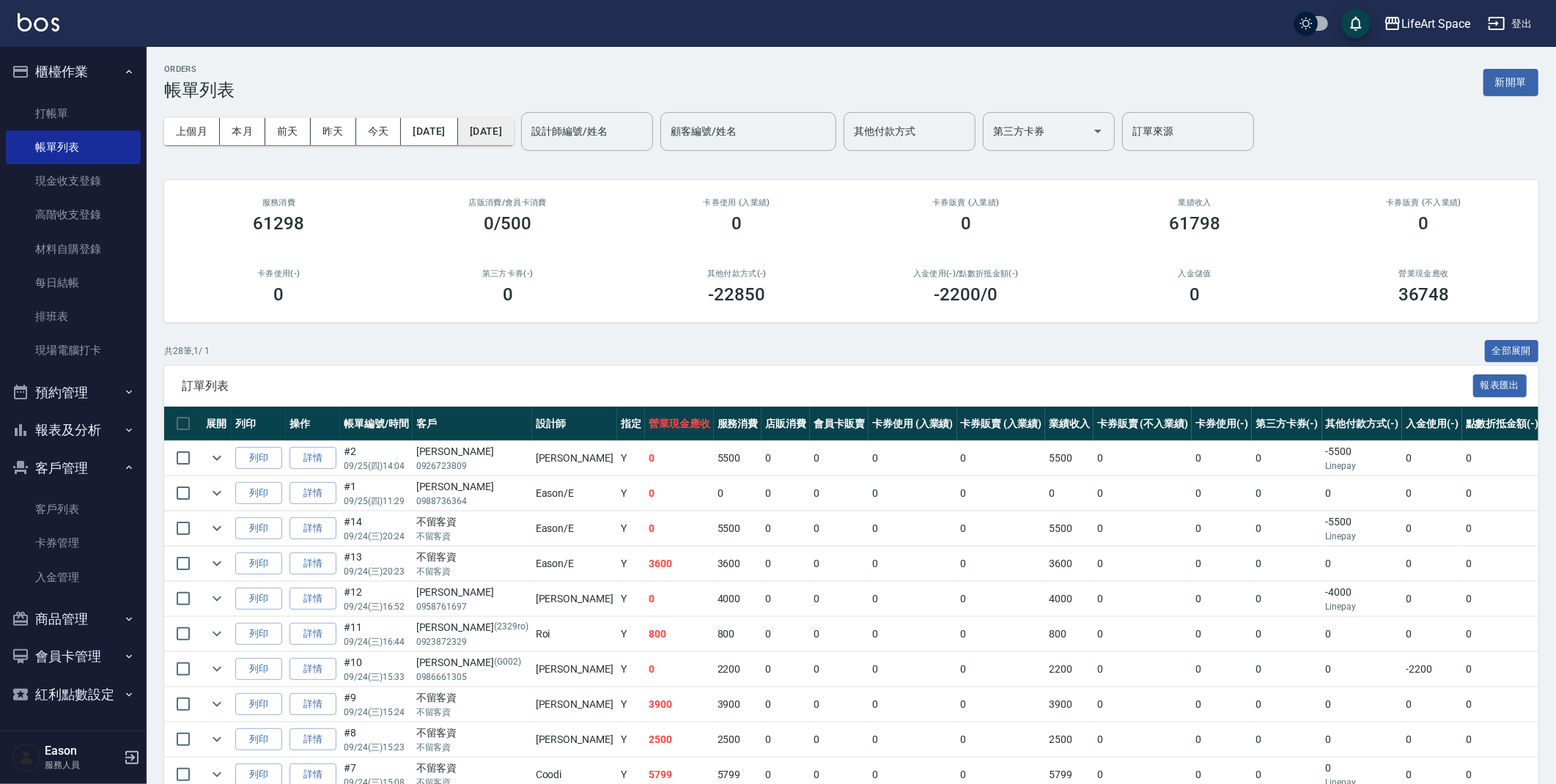
click at [514, 131] on button "[DATE]" at bounding box center [485, 131] width 55 height 27
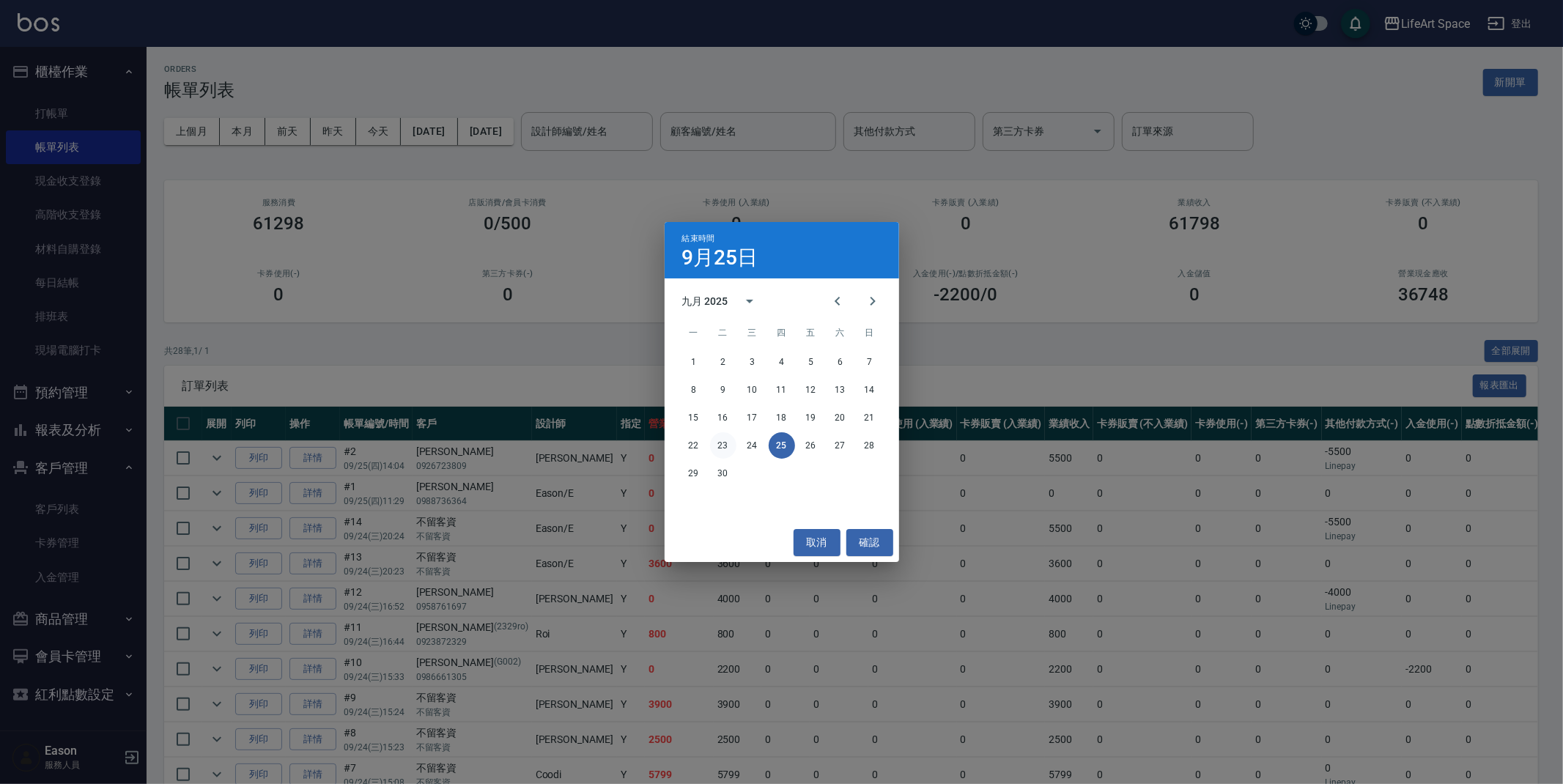
click at [719, 443] on button "23" at bounding box center [723, 445] width 26 height 26
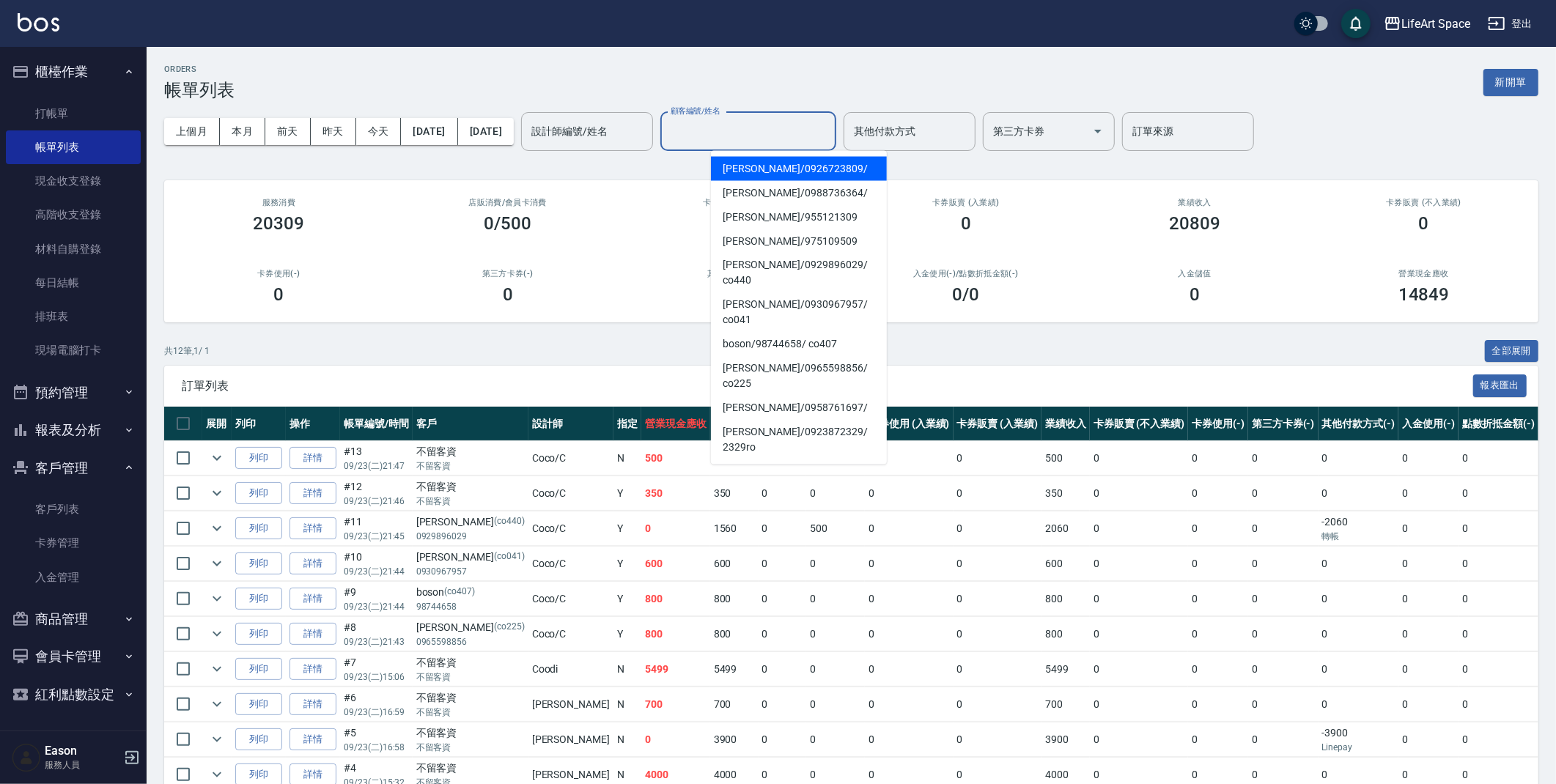
click at [830, 142] on input "顧客編號/姓名" at bounding box center [748, 131] width 163 height 26
click at [926, 116] on div "其他付款方式" at bounding box center [910, 131] width 132 height 38
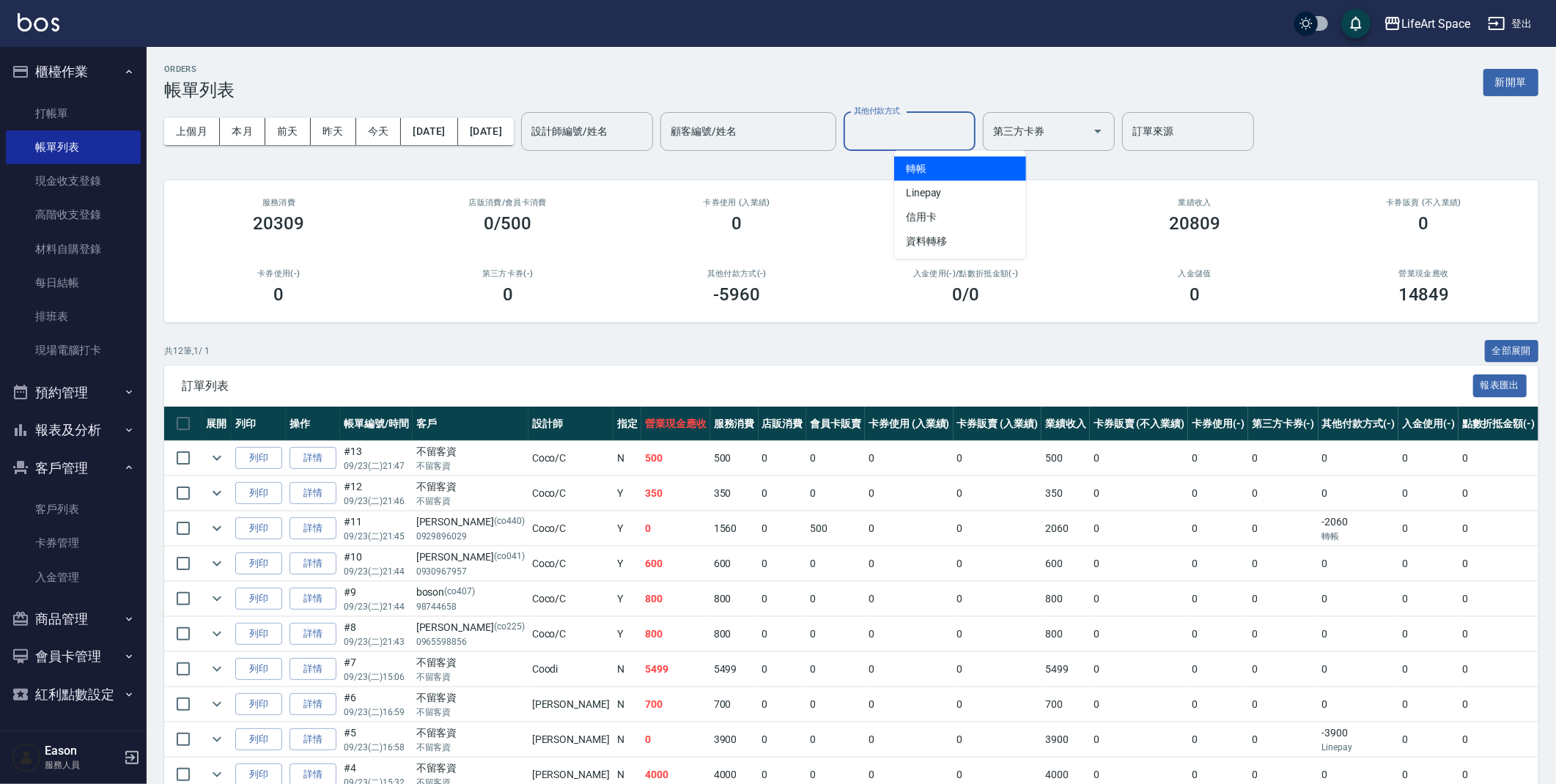
click at [946, 169] on span "轉帳" at bounding box center [960, 169] width 132 height 24
type input "轉帳"
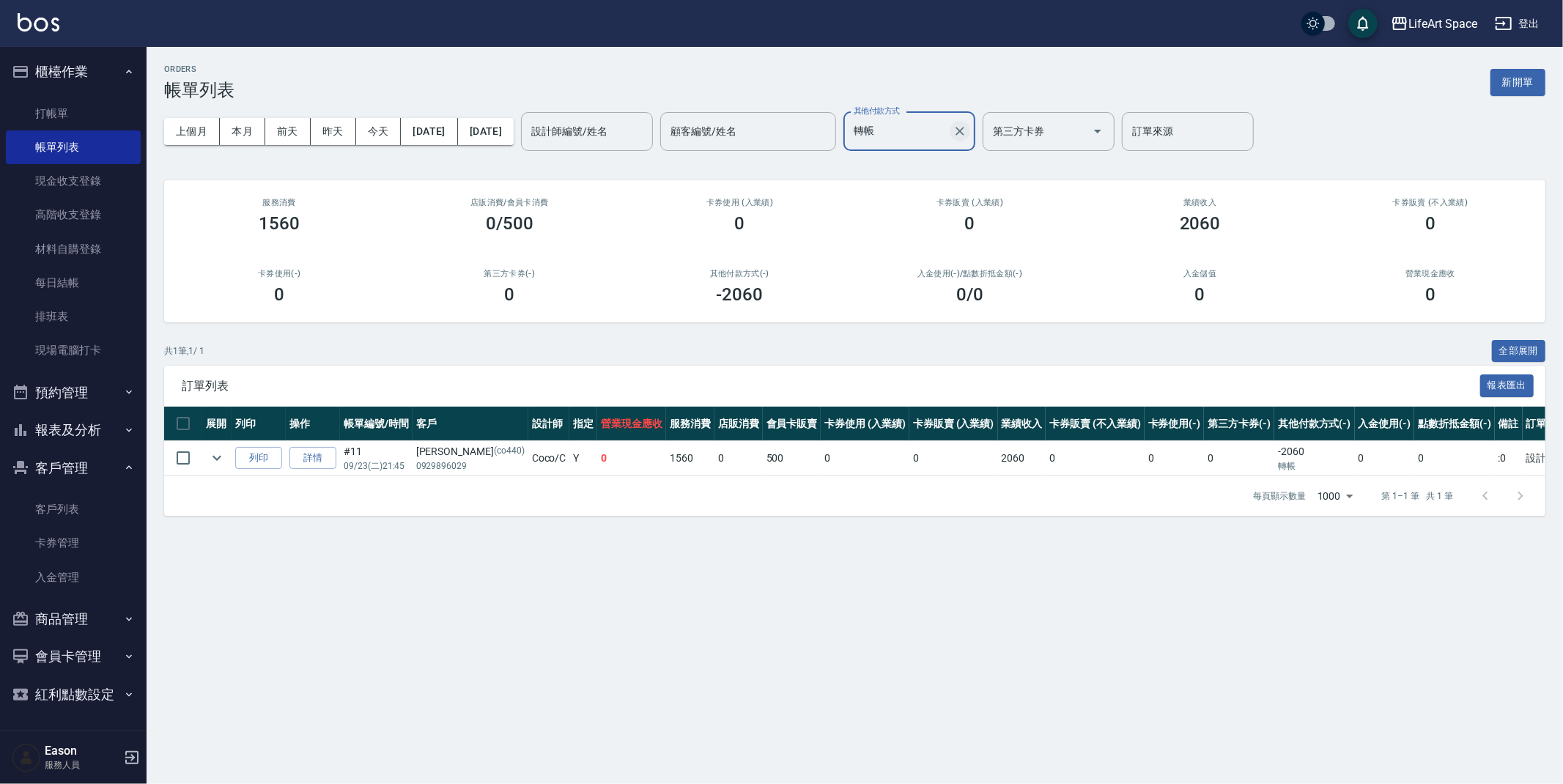
click at [965, 131] on icon "Clear" at bounding box center [960, 131] width 9 height 9
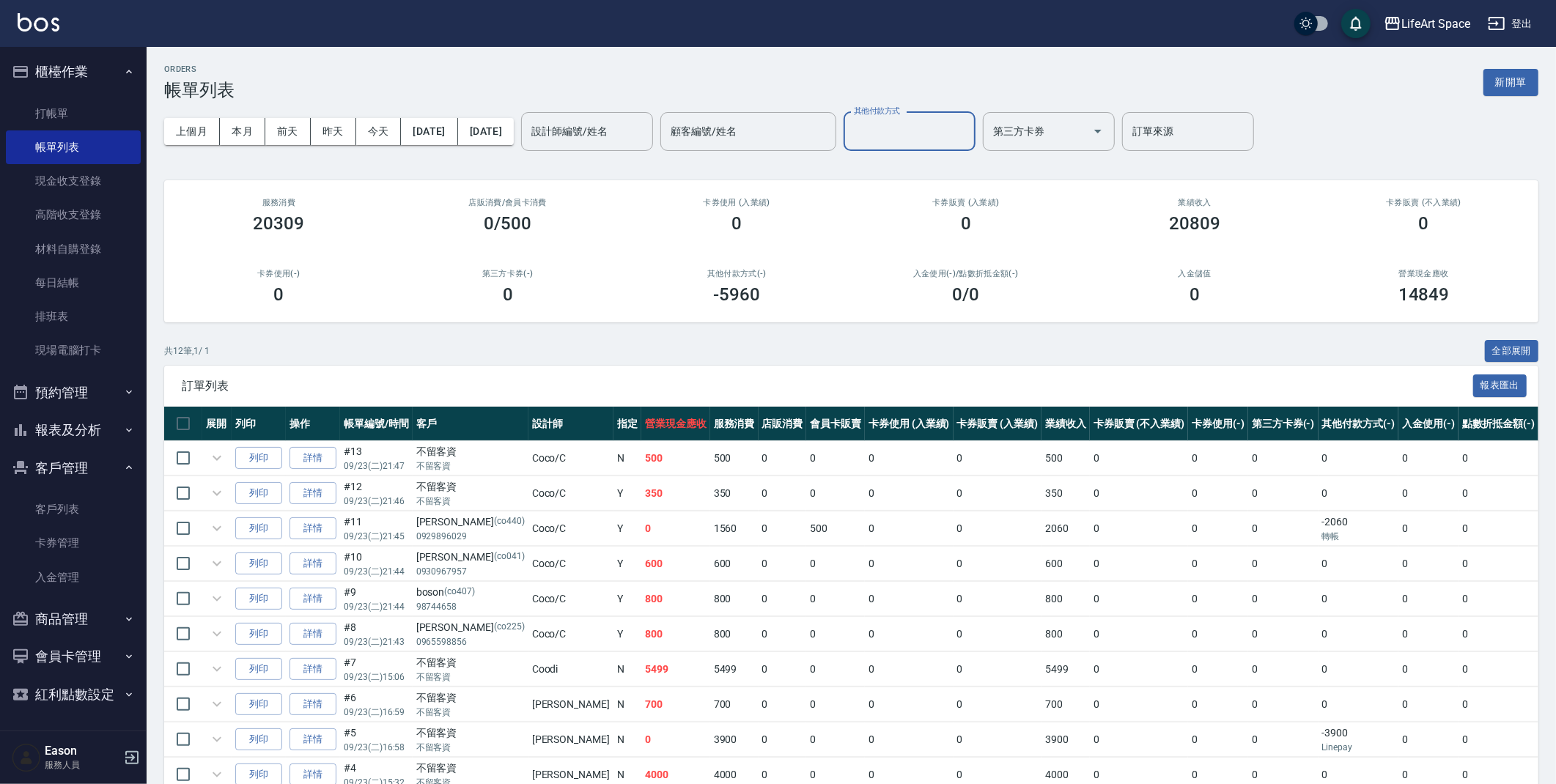
click at [969, 130] on input "其他付款方式" at bounding box center [910, 131] width 119 height 26
click at [983, 188] on span "Linepay" at bounding box center [960, 193] width 132 height 24
type input "Linepay"
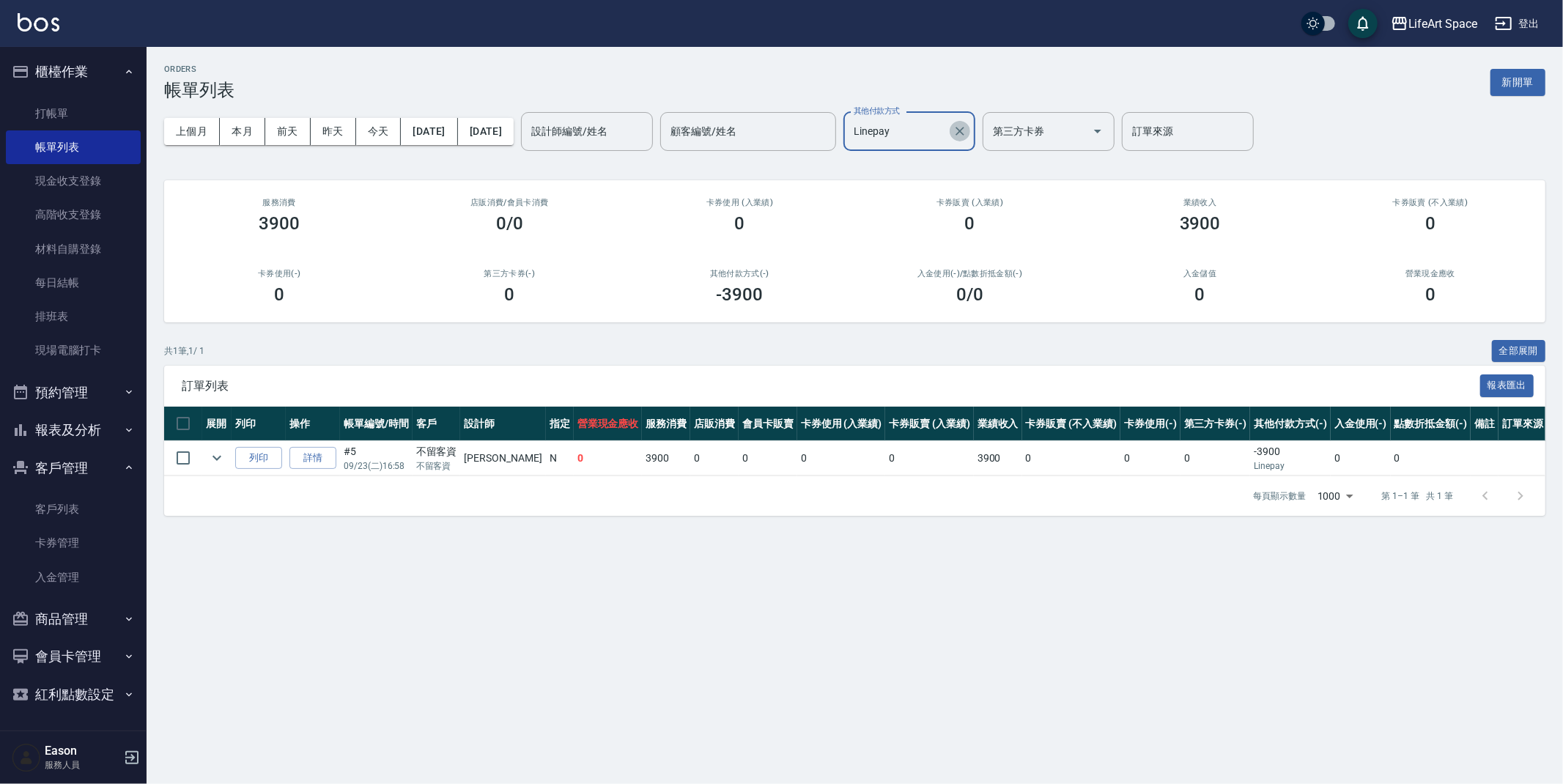
click at [967, 132] on icon "Clear" at bounding box center [960, 131] width 14 height 14
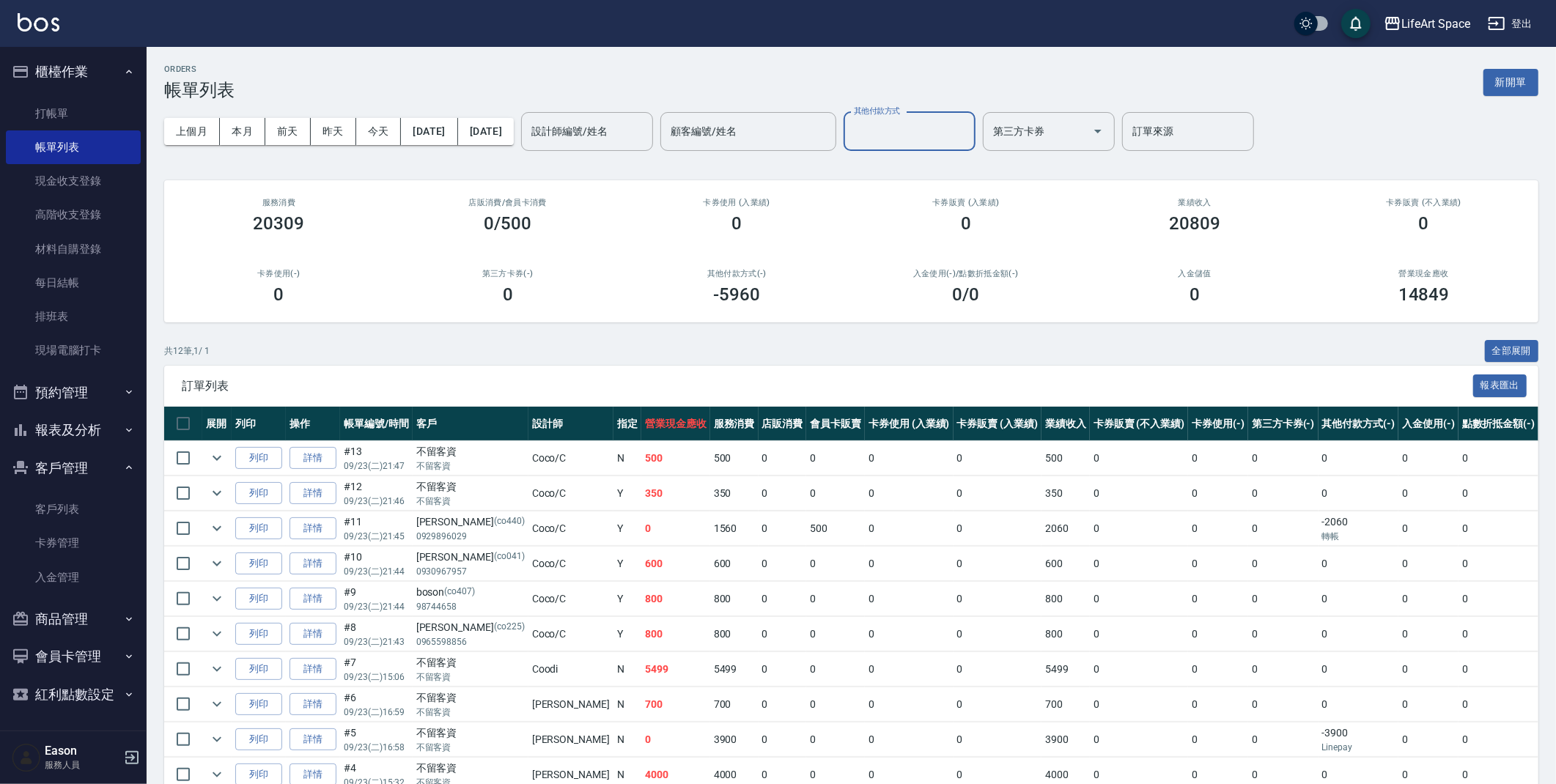
click at [946, 135] on input "其他付款方式" at bounding box center [910, 131] width 119 height 26
click at [869, 293] on div "0 /0" at bounding box center [966, 295] width 194 height 21
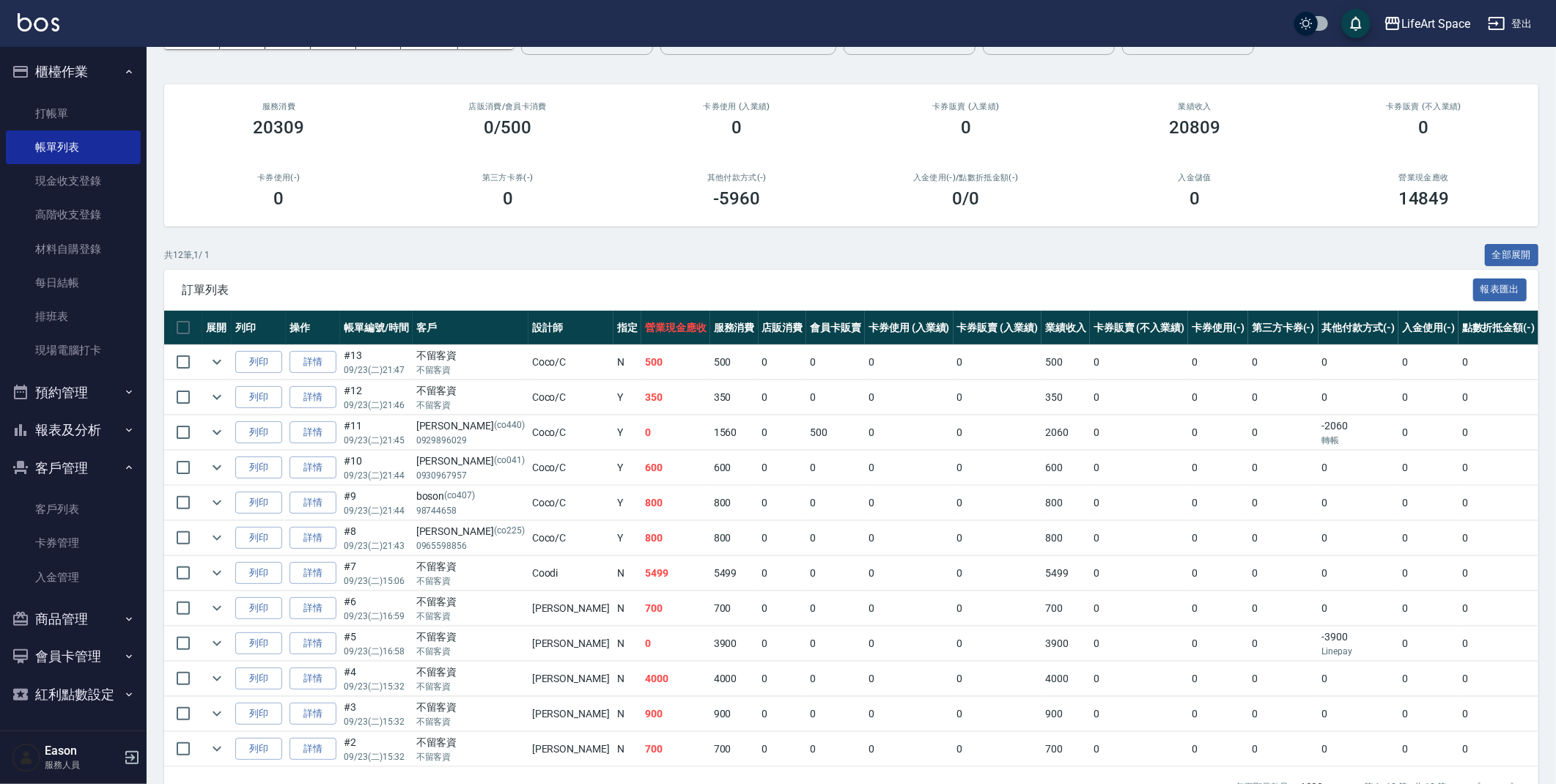
scroll to position [150, 0]
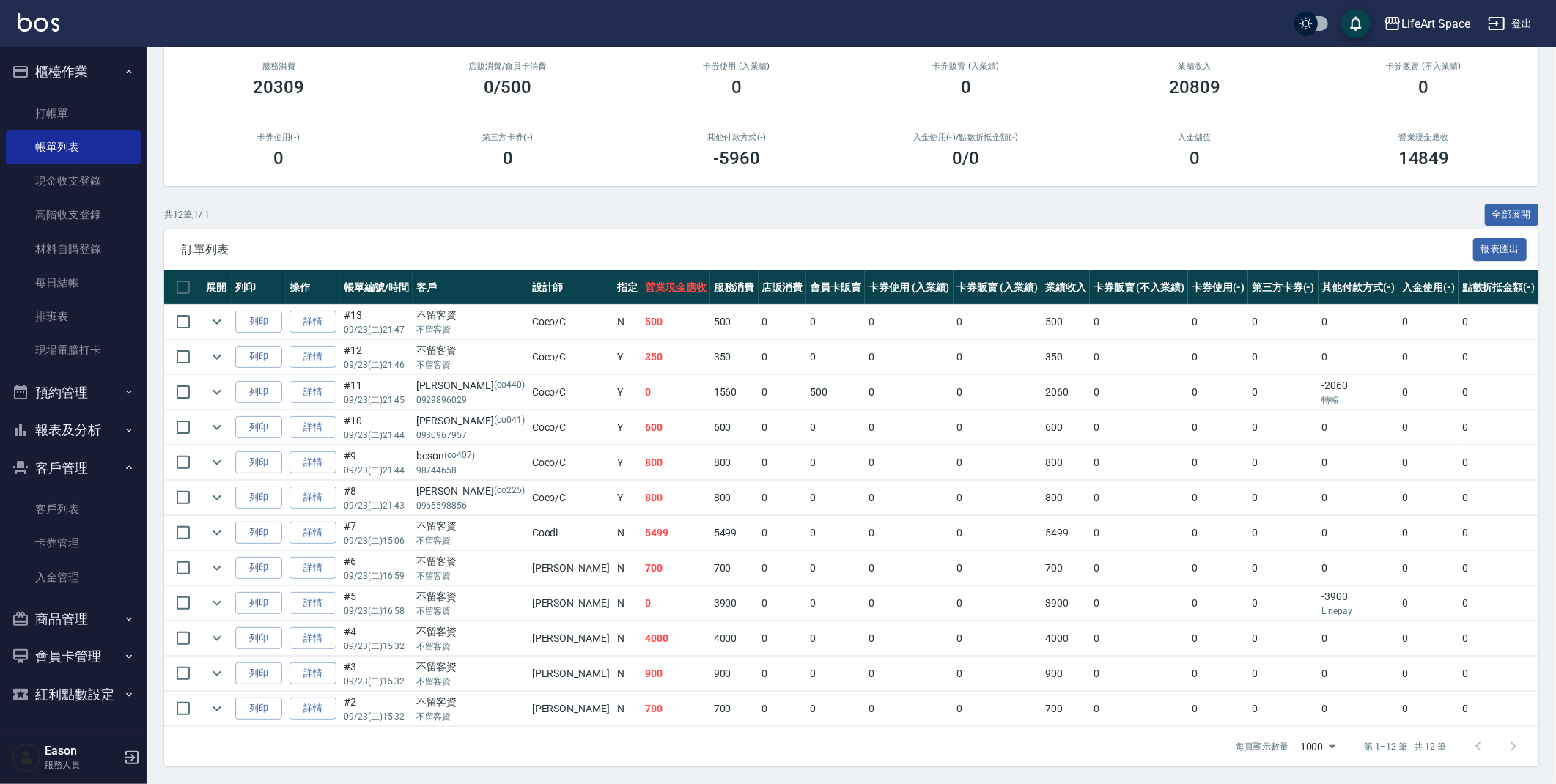
click at [310, 522] on link "詳情" at bounding box center [313, 533] width 47 height 22
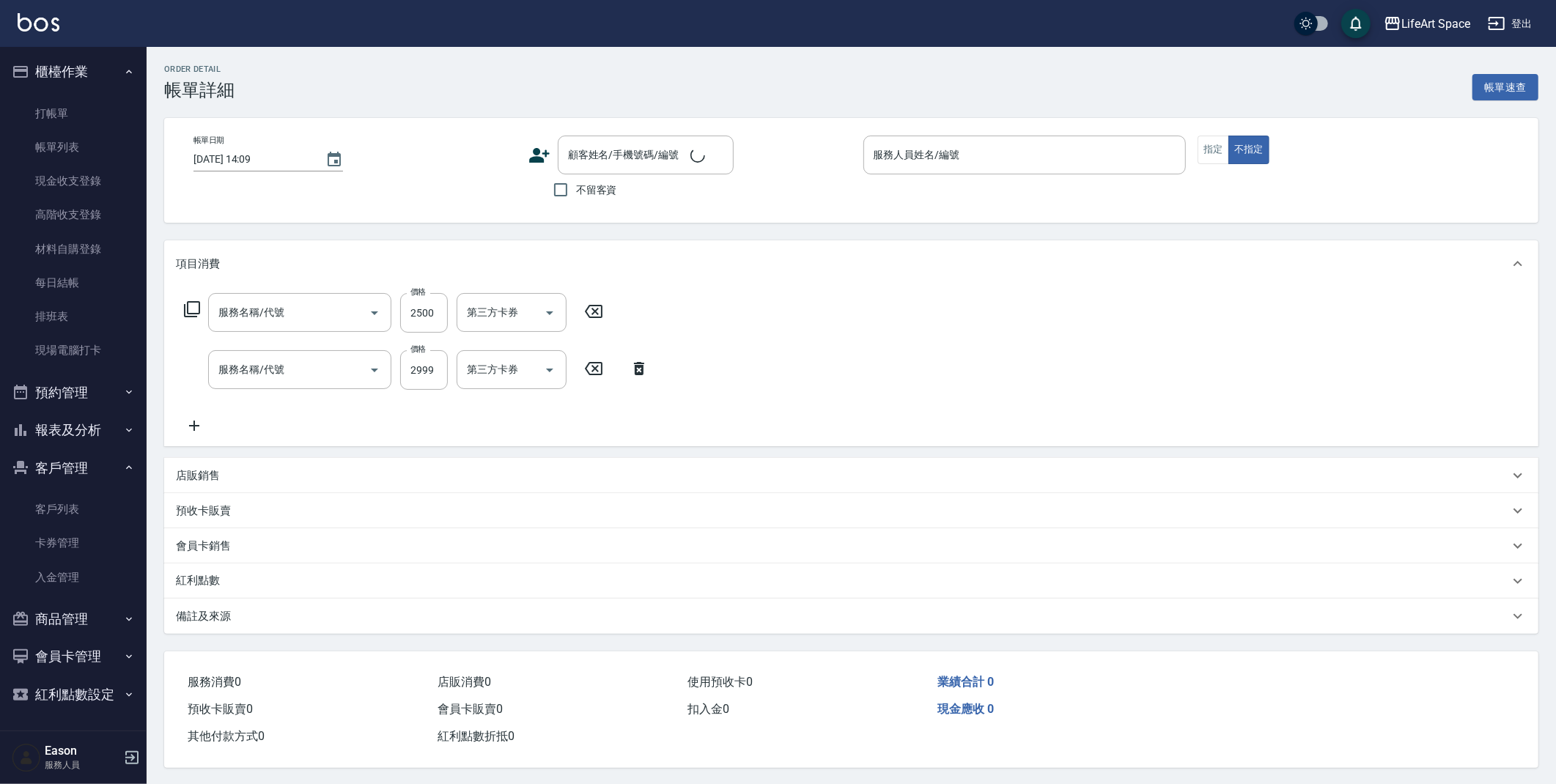
type input "2025/09/23 15:06"
checkbox input "true"
type input "Coodi(無代號)"
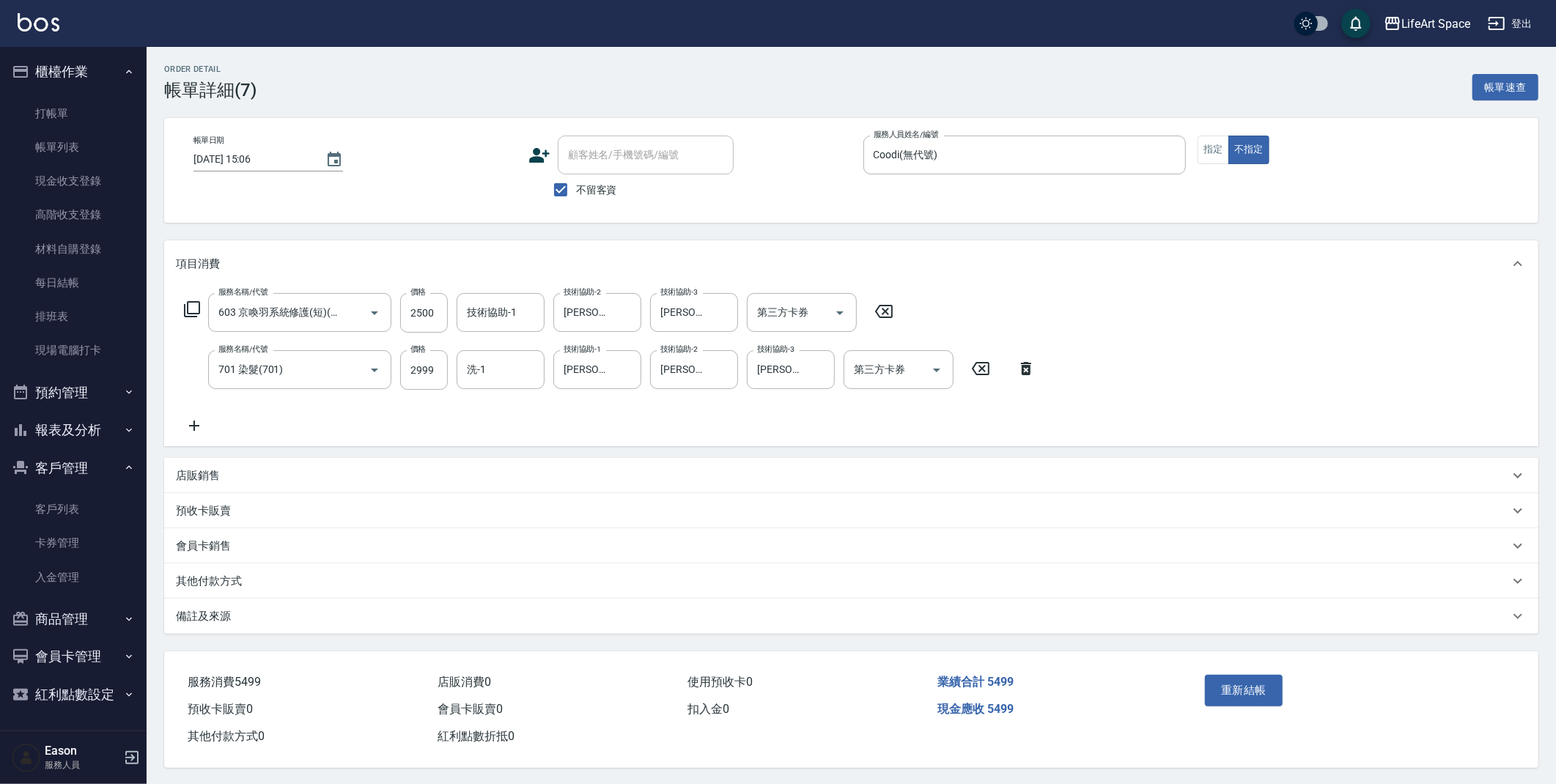
type input "603 京喚羽系統修護(短)(603)"
type input "701 染髮(701)"
click at [294, 588] on div "其他付款方式" at bounding box center [842, 581] width 1333 height 15
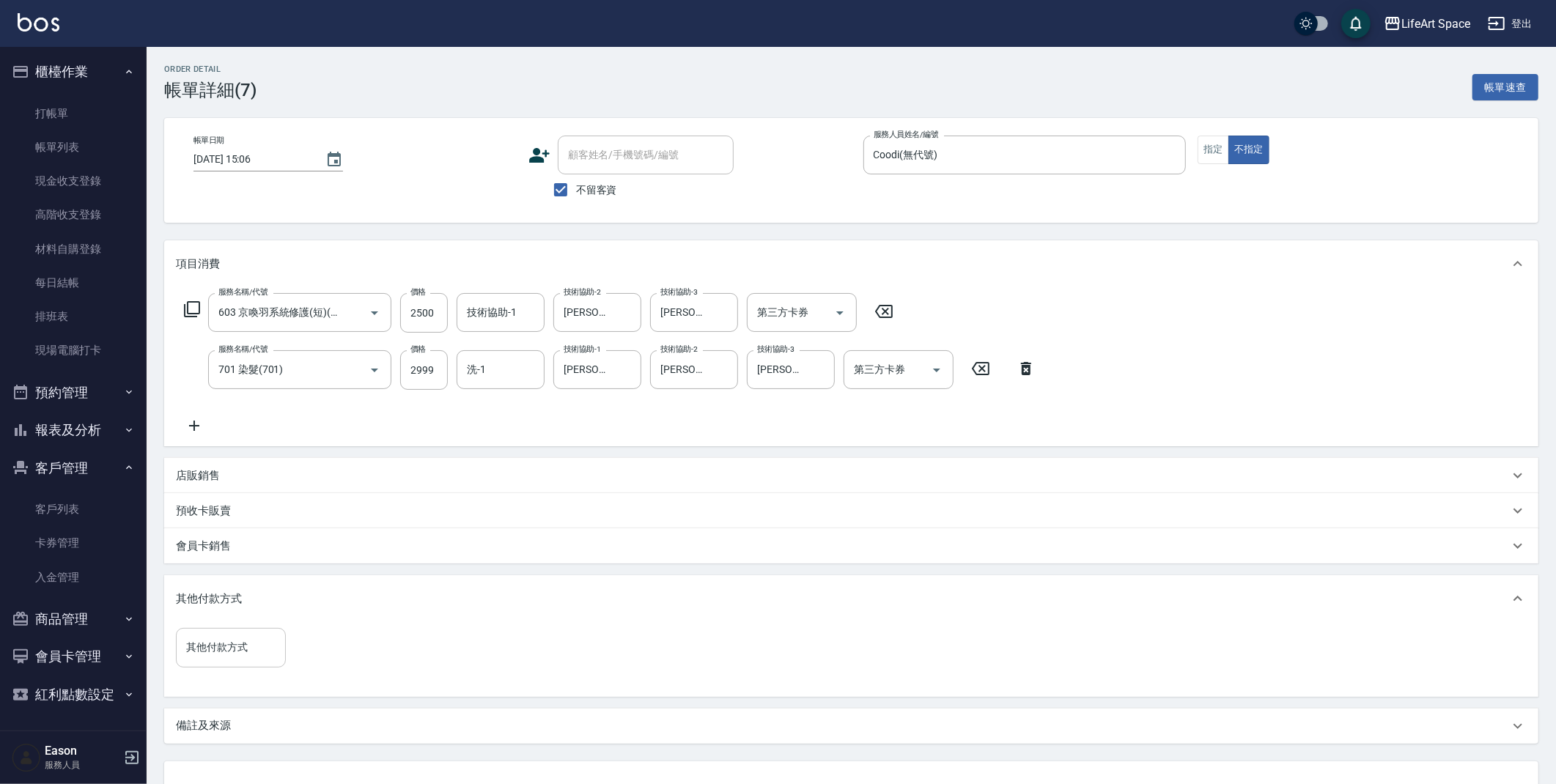
click at [237, 653] on input "其他付款方式" at bounding box center [231, 647] width 97 height 26
click at [237, 710] on span "Linepay" at bounding box center [230, 709] width 110 height 24
type input "Linepay"
click at [327, 653] on input "0" at bounding box center [349, 647] width 110 height 39
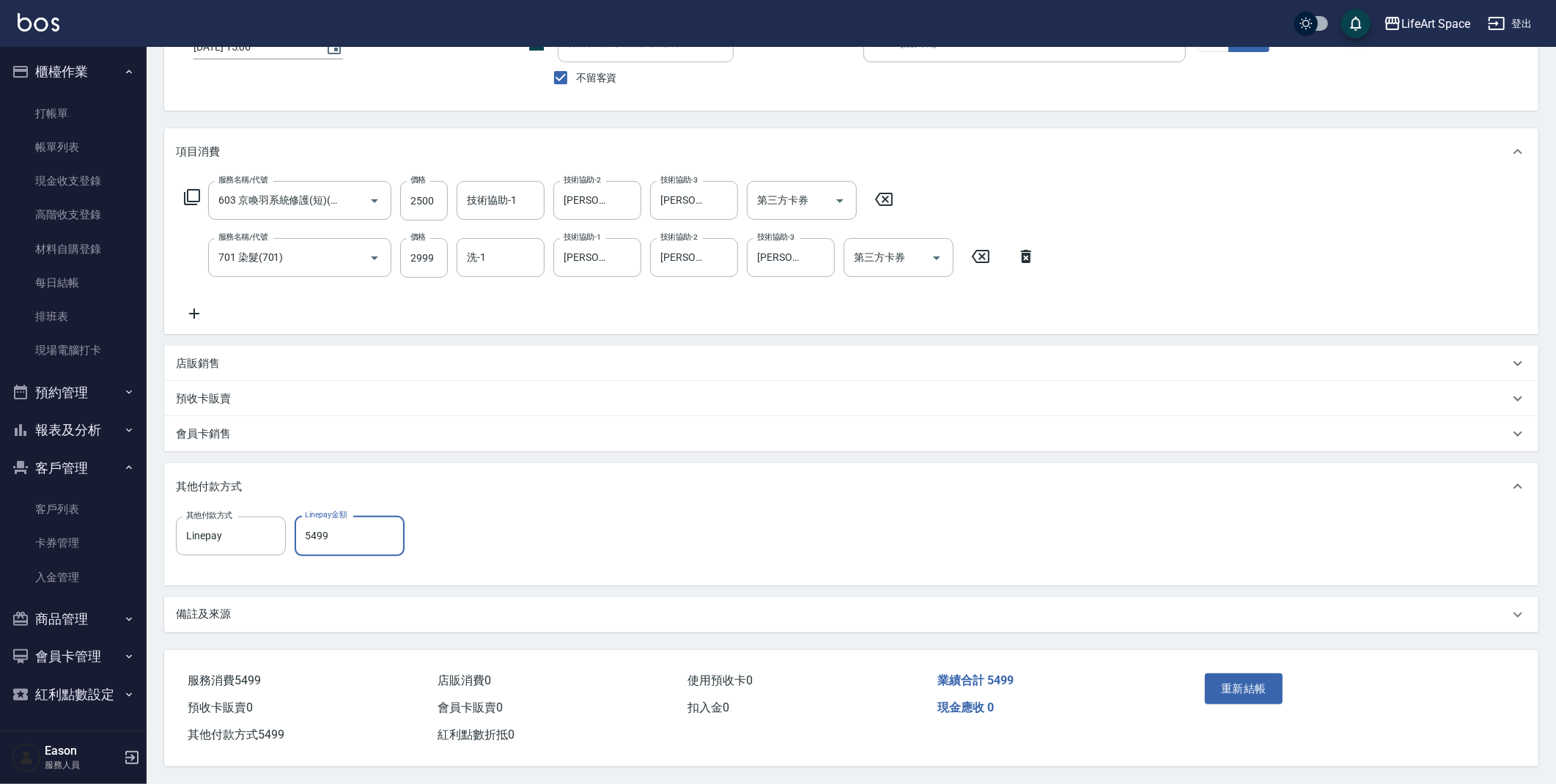
scroll to position [115, 0]
type input "5499"
click at [1237, 684] on button "重新結帳" at bounding box center [1243, 689] width 78 height 30
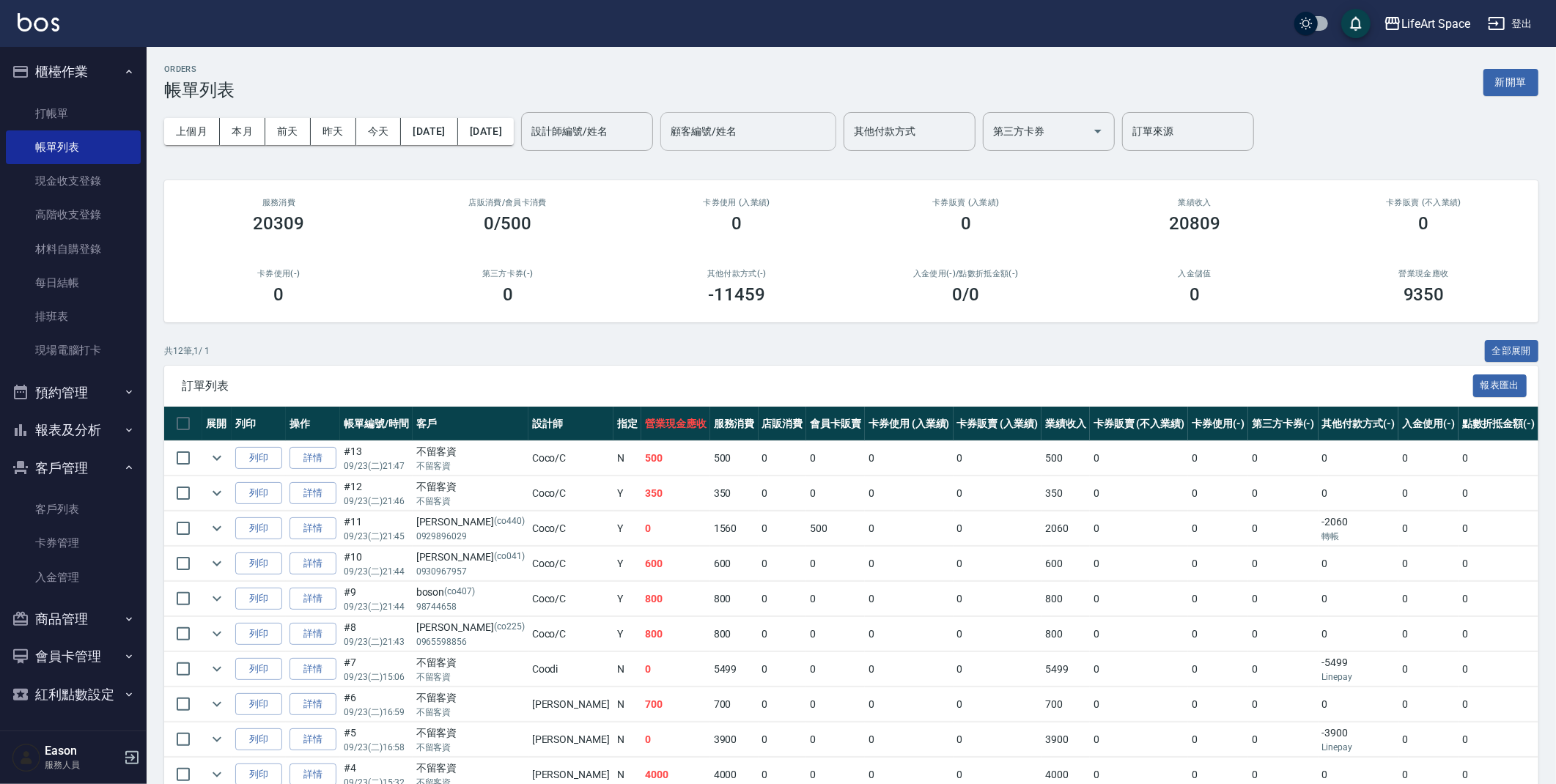
drag, startPoint x: 822, startPoint y: 152, endPoint x: 824, endPoint y: 140, distance: 12.2
click at [822, 152] on div "上個月 本月 前天 昨天 今天 2025/09/23 2025/09/23 設計師編號/姓名 設計師編號/姓名 顧客編號/姓名 顧客編號/姓名 其他付款方式 …" at bounding box center [852, 131] width 1375 height 63
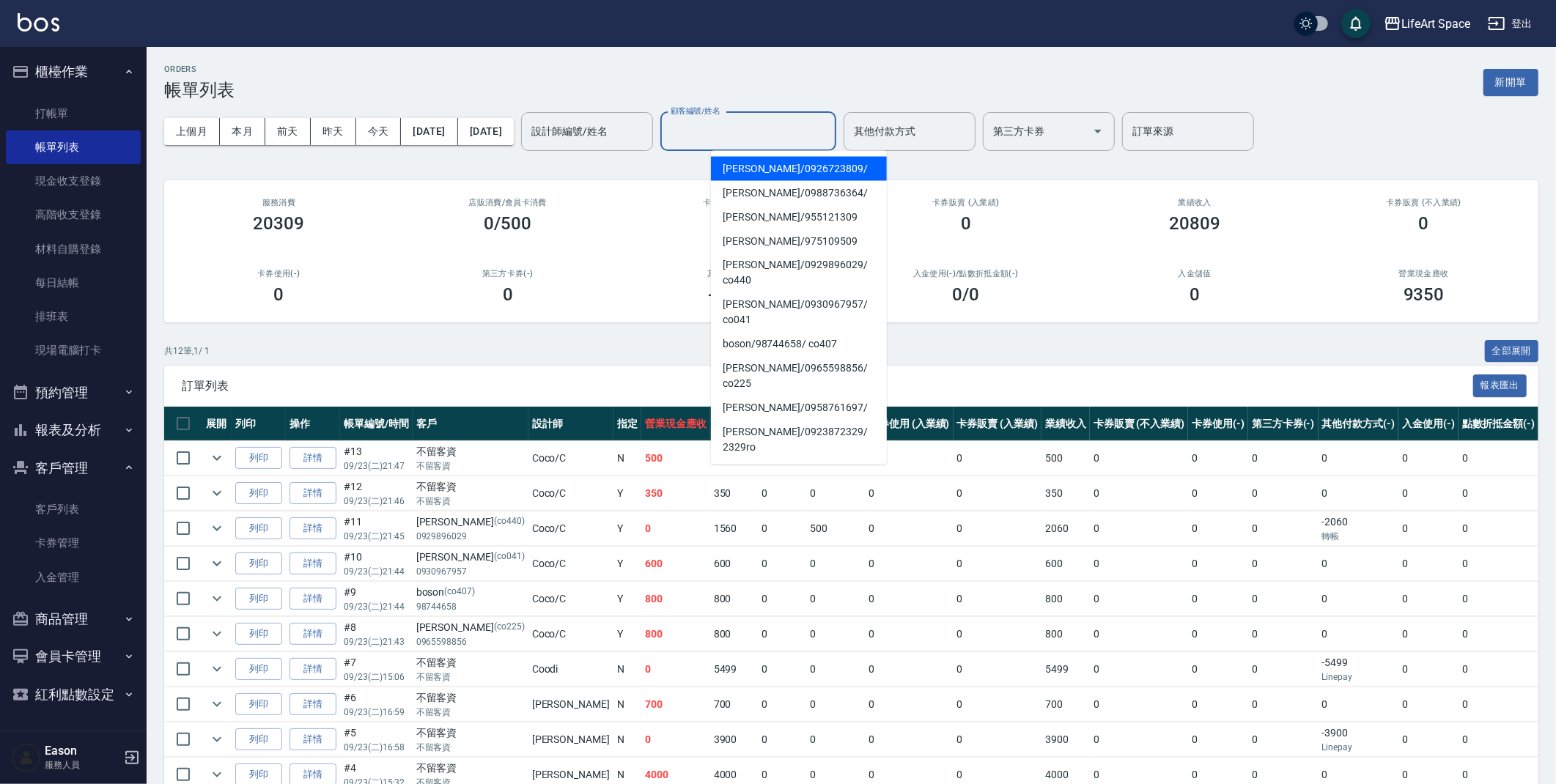
drag, startPoint x: 823, startPoint y: 128, endPoint x: 845, endPoint y: 124, distance: 22.4
click at [824, 128] on input "顧客編號/姓名" at bounding box center [748, 131] width 163 height 26
click at [969, 119] on input "其他付款方式" at bounding box center [910, 131] width 119 height 26
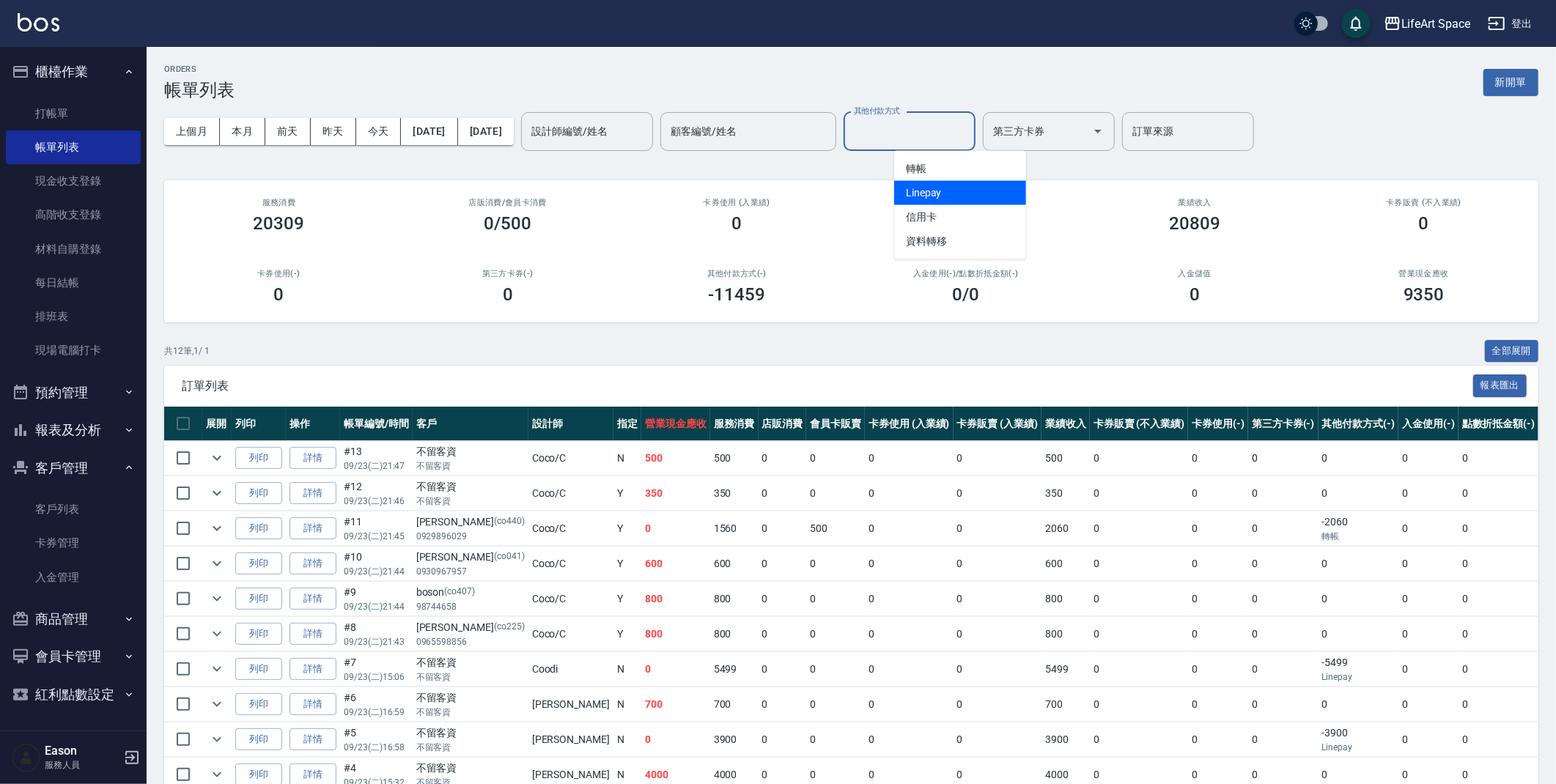
click at [949, 191] on span "Linepay" at bounding box center [960, 193] width 132 height 24
type input "Linepay"
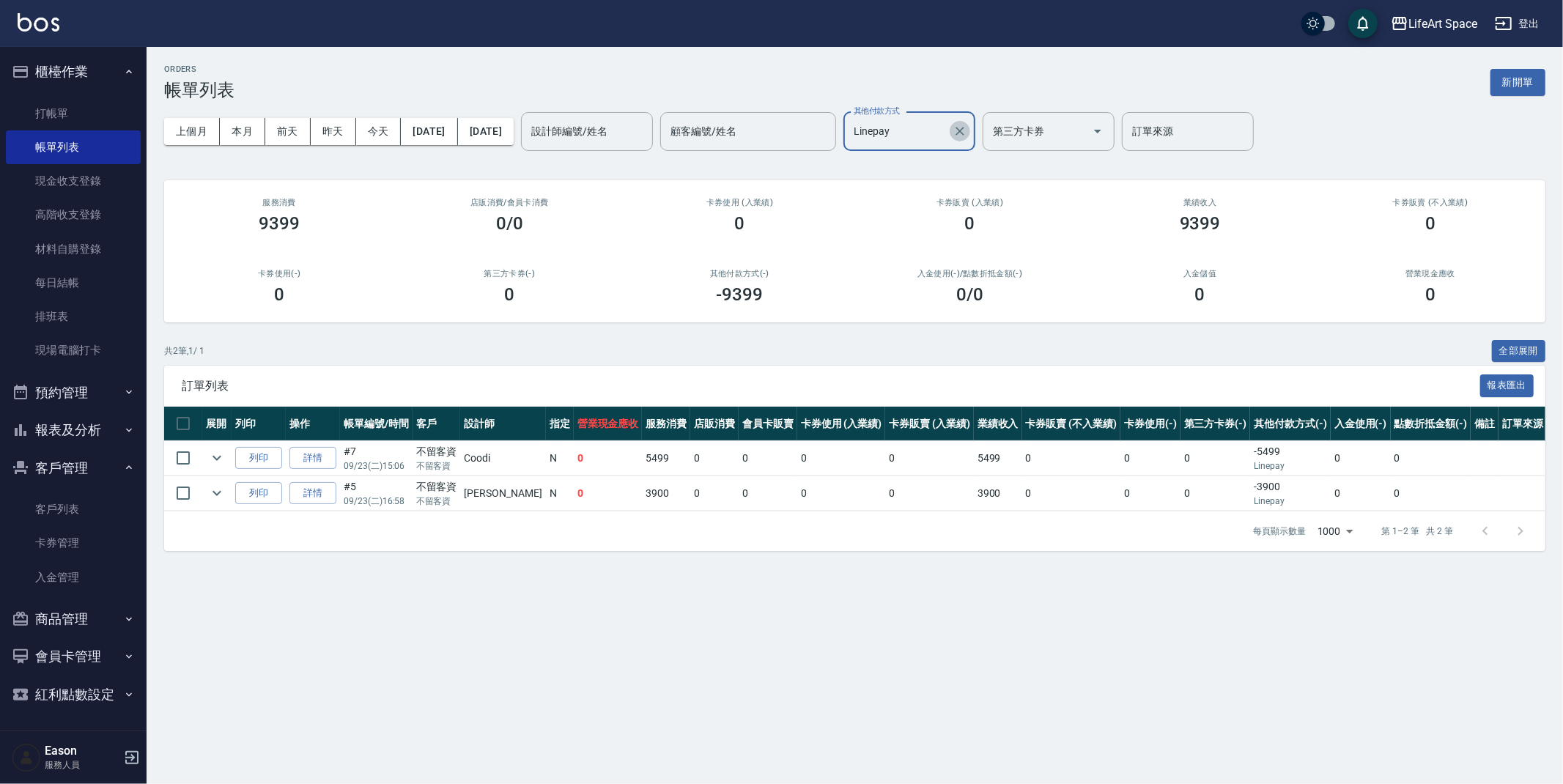
click at [967, 130] on icon "Clear" at bounding box center [960, 131] width 14 height 14
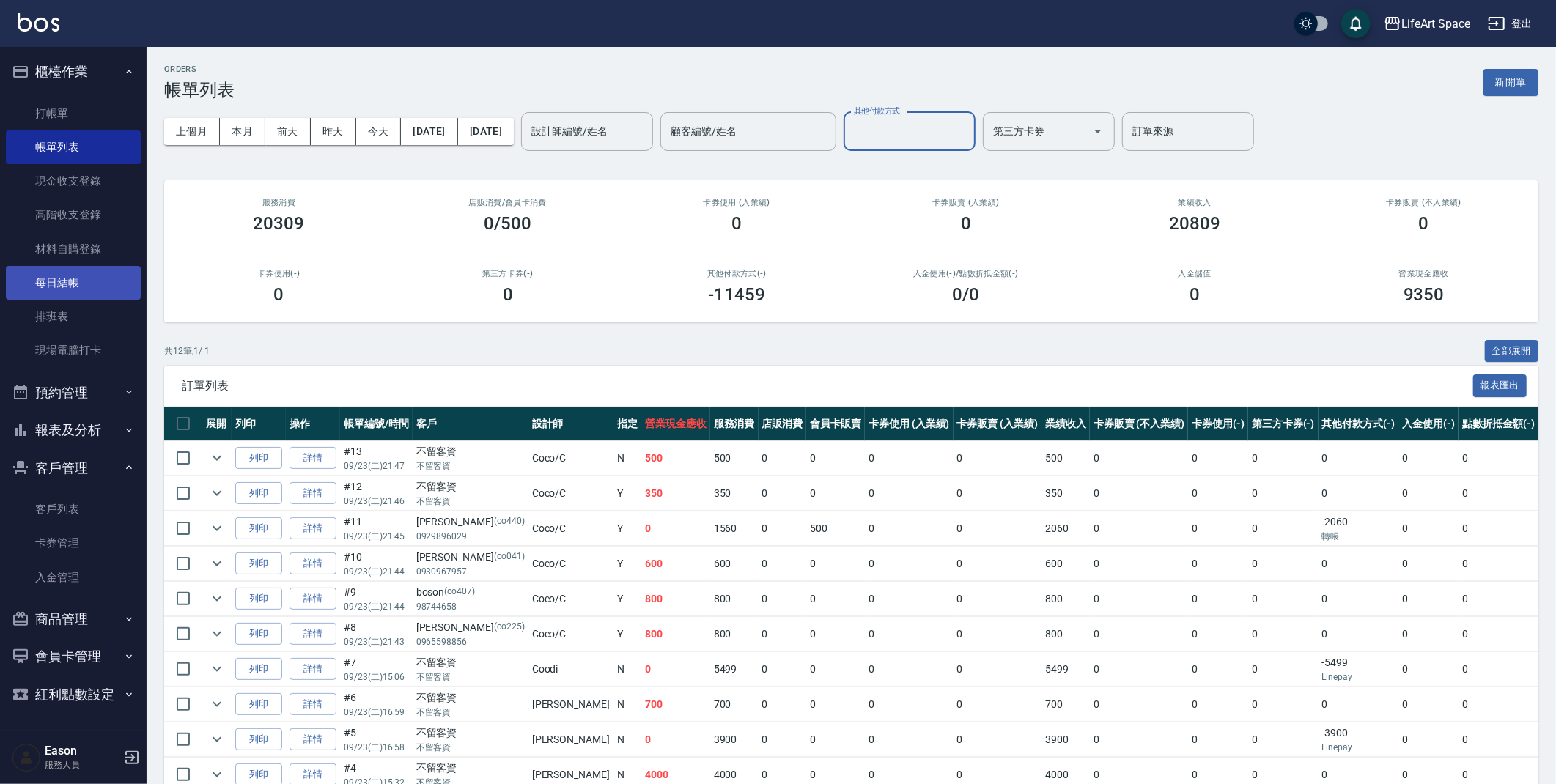
click at [66, 291] on link "每日結帳" at bounding box center [73, 283] width 135 height 34
click at [64, 291] on link "每日結帳" at bounding box center [73, 283] width 135 height 34
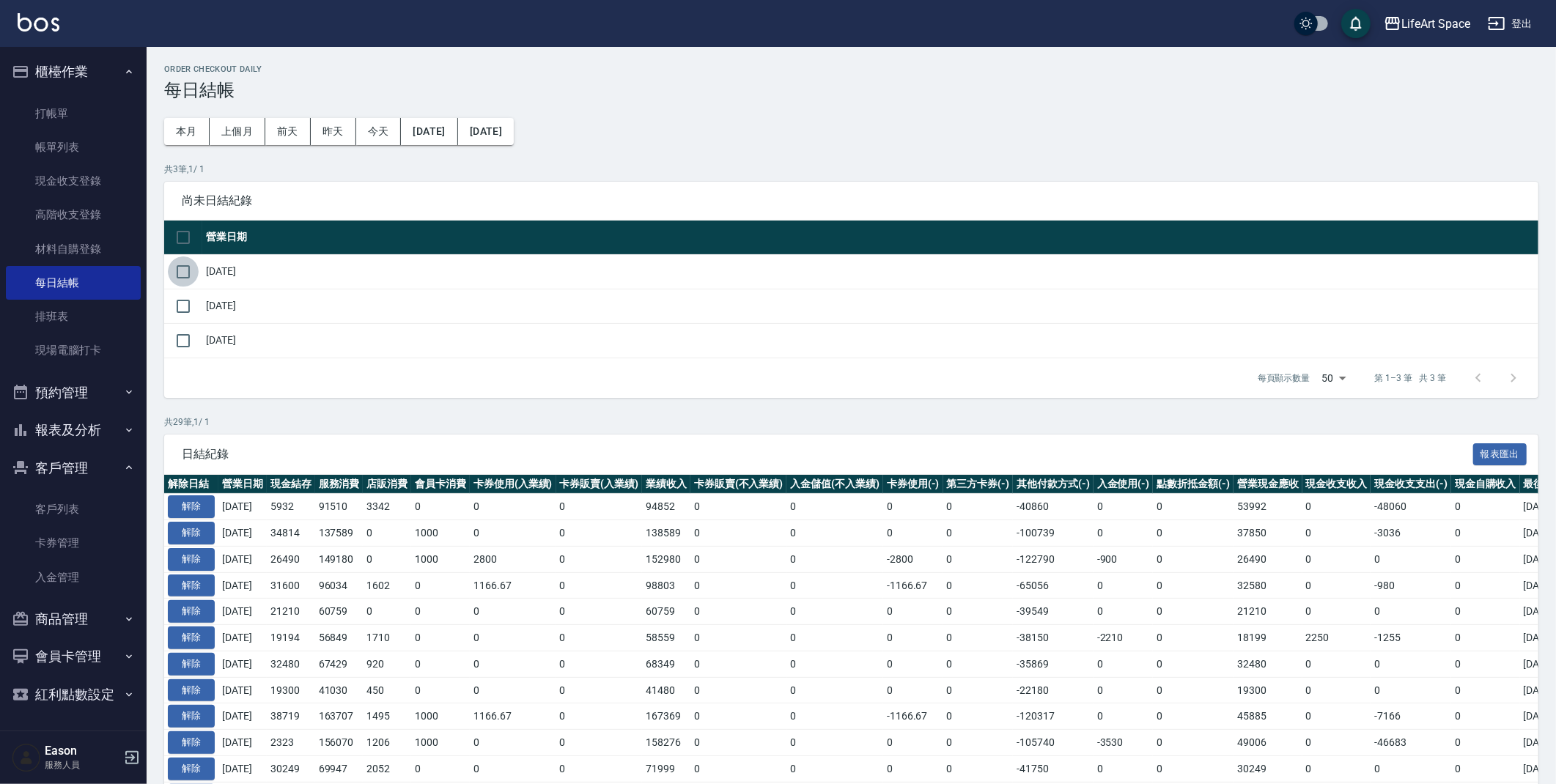
click at [192, 276] on input "checkbox" at bounding box center [183, 272] width 30 height 30
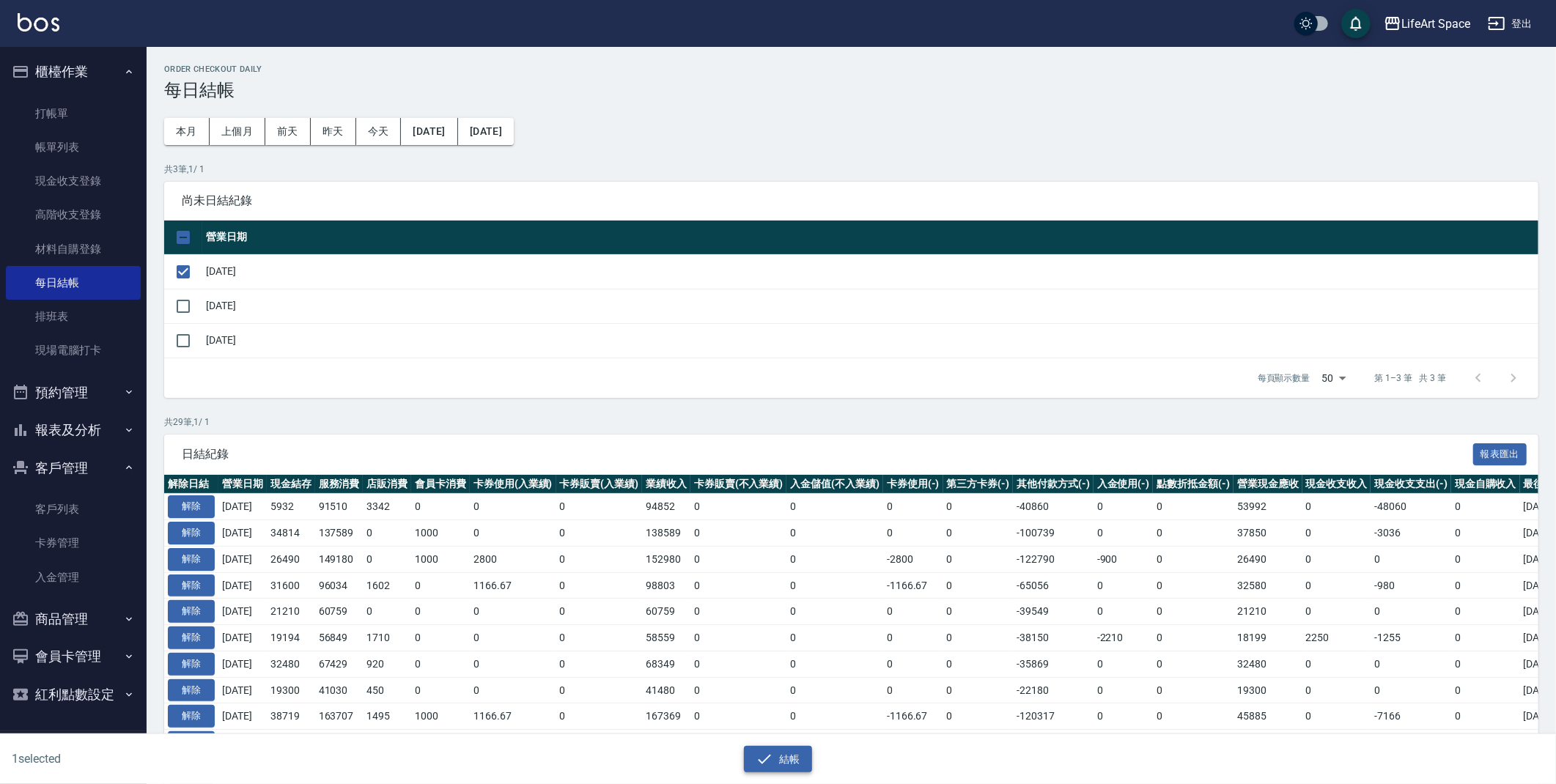
click at [779, 758] on button "結帳" at bounding box center [778, 759] width 68 height 27
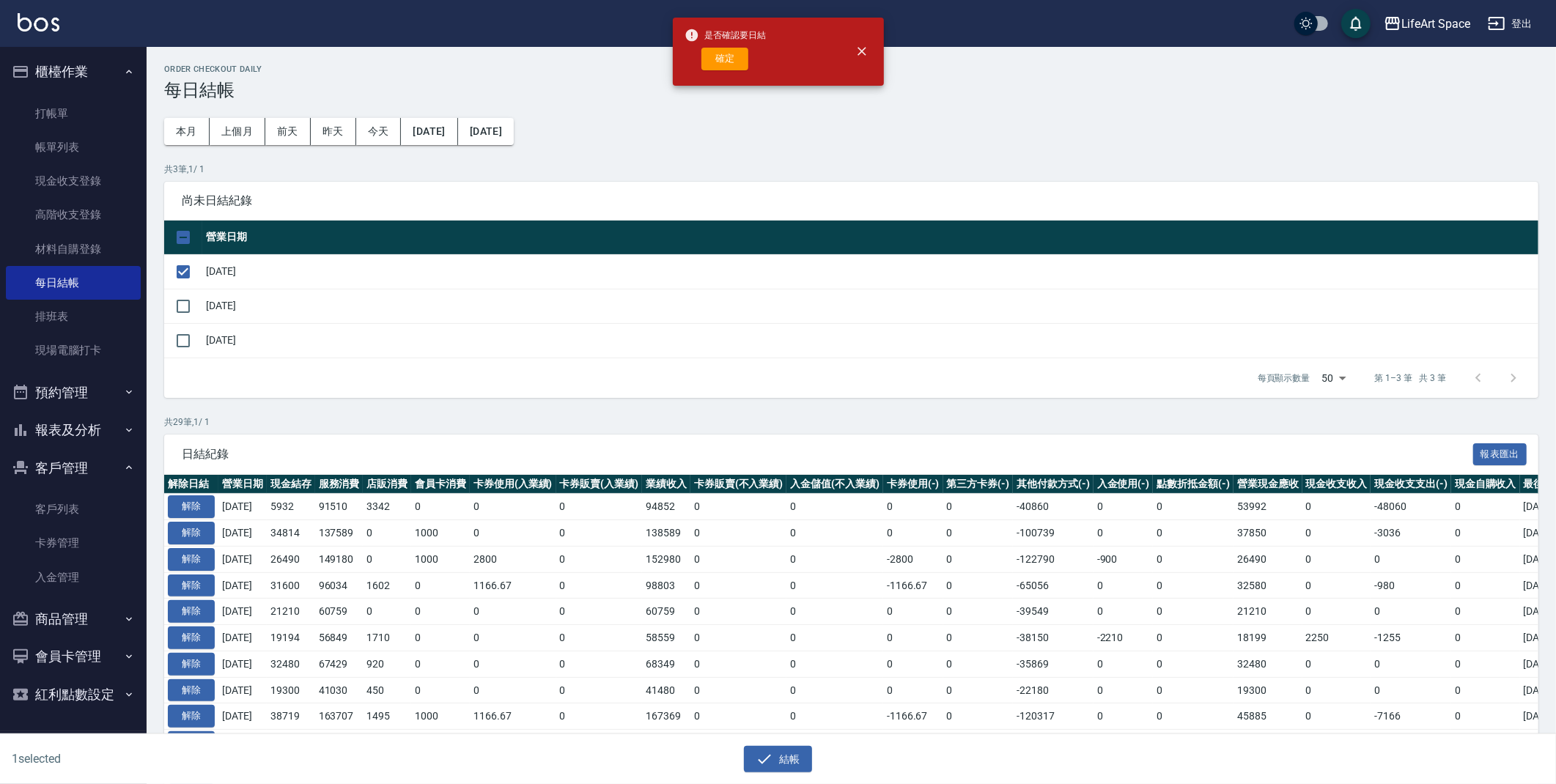
click at [714, 45] on div "是否確認要日結 確定" at bounding box center [726, 51] width 82 height 59
click at [711, 69] on button "確定" at bounding box center [725, 59] width 47 height 22
checkbox input "false"
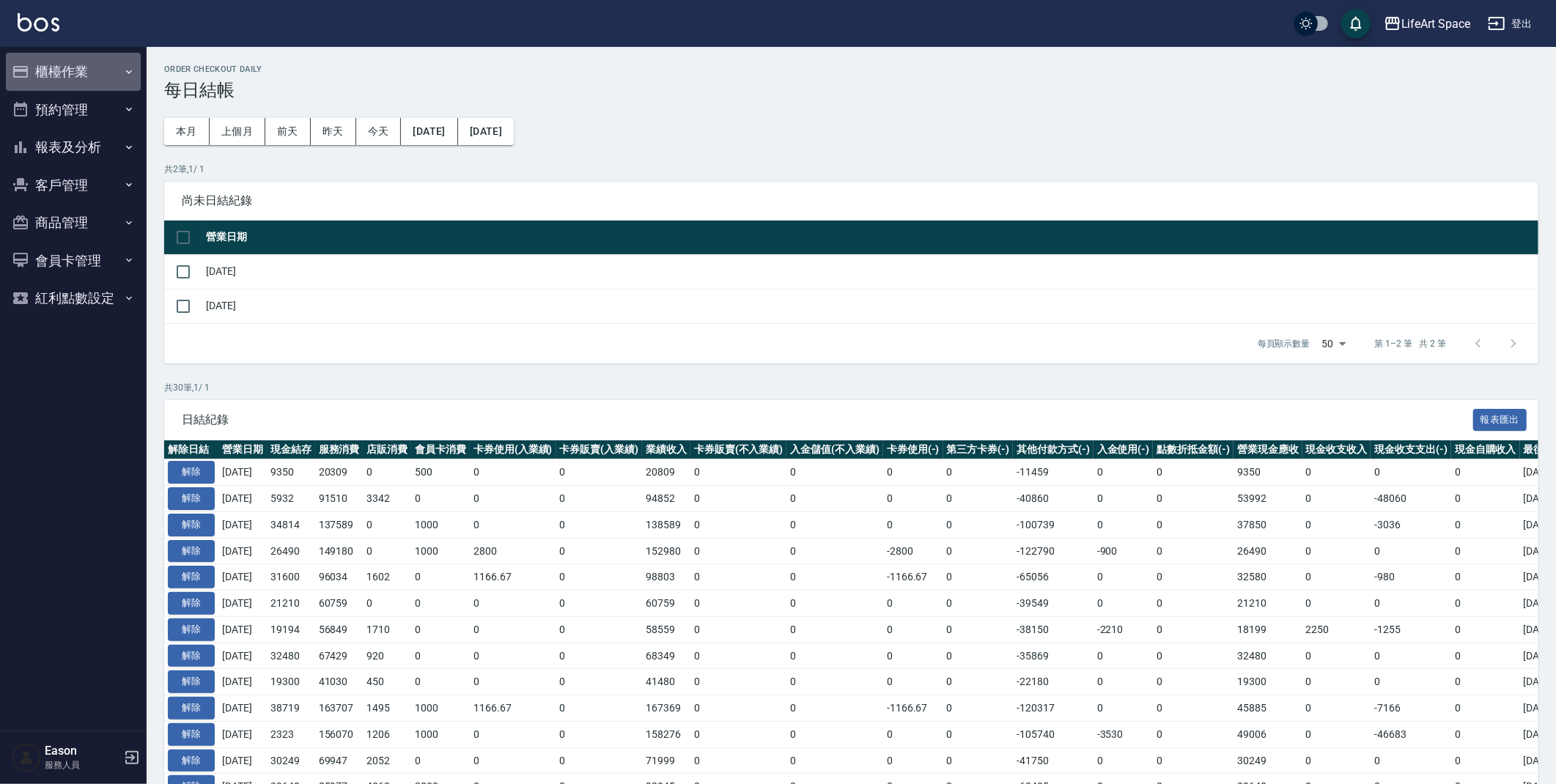
click at [93, 81] on button "櫃檯作業" at bounding box center [73, 72] width 135 height 38
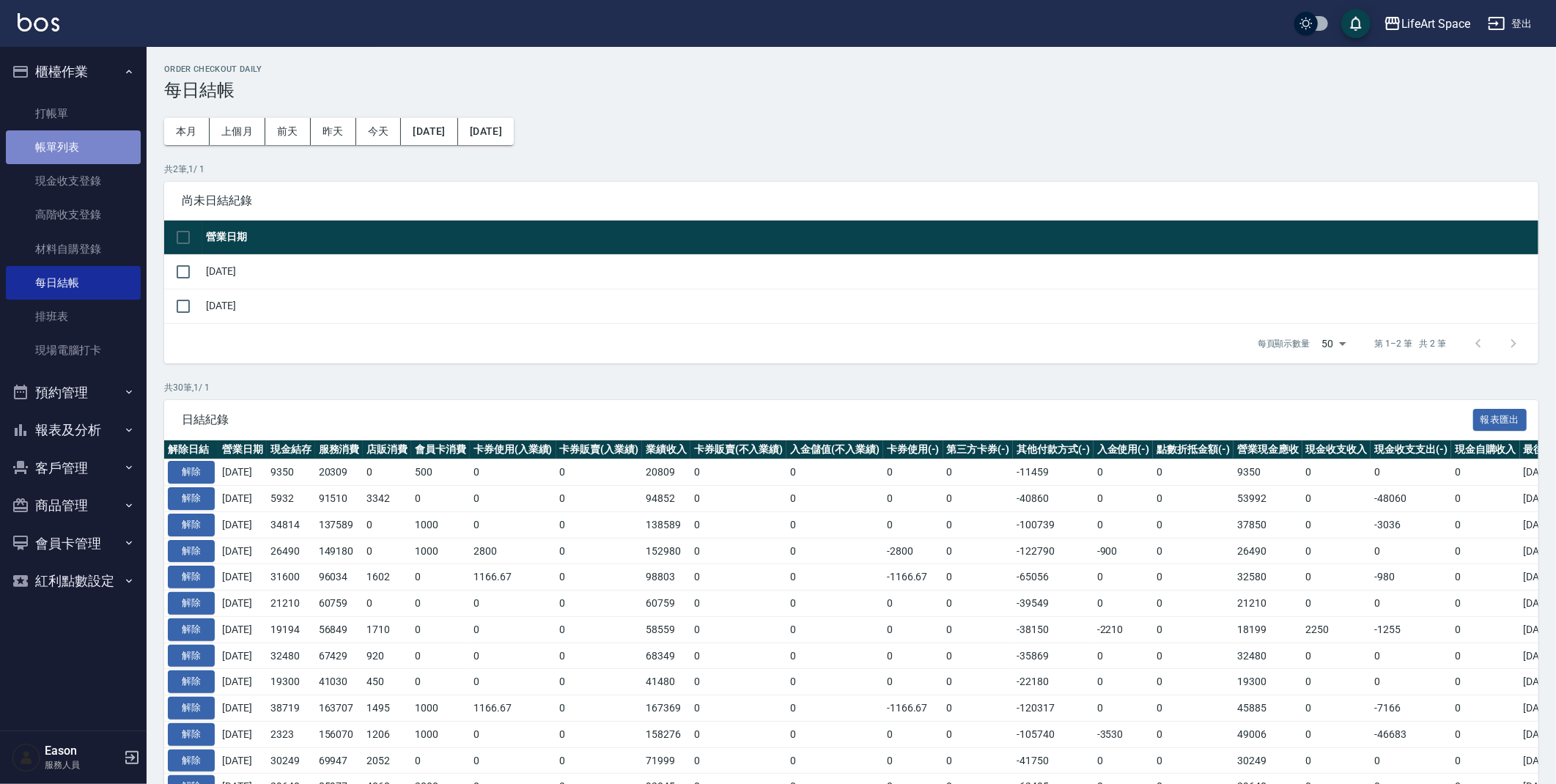
click at [95, 148] on link "帳單列表" at bounding box center [73, 148] width 135 height 34
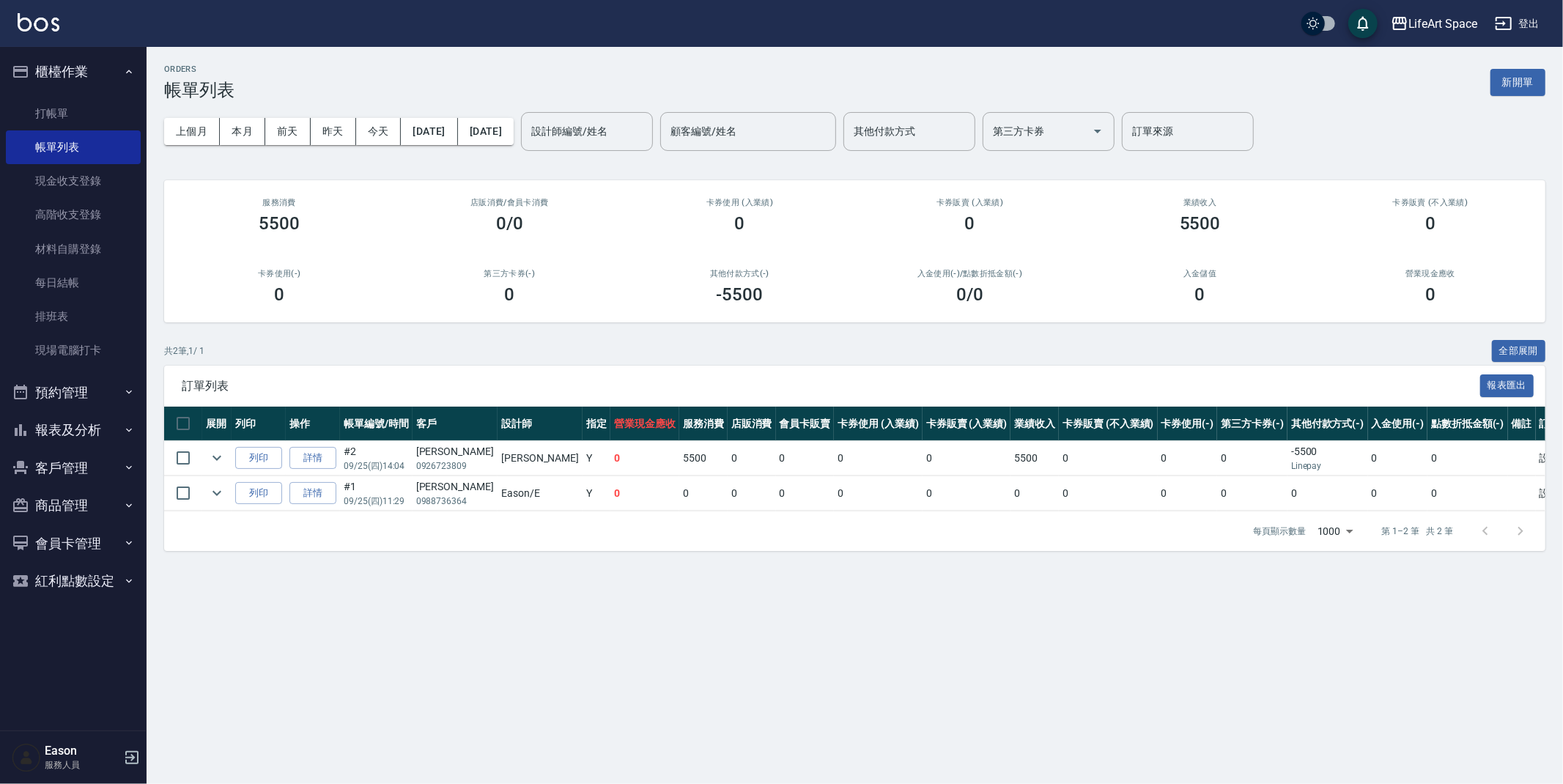
click at [439, 145] on div "上個月 本月 前天 昨天 今天 2025/09/25 2025/09/25 設計師編號/姓名 設計師編號/姓名 顧客編號/姓名 顧客編號/姓名 其他付款方式 …" at bounding box center [855, 131] width 1382 height 63
click at [441, 140] on button "[DATE]" at bounding box center [429, 131] width 56 height 27
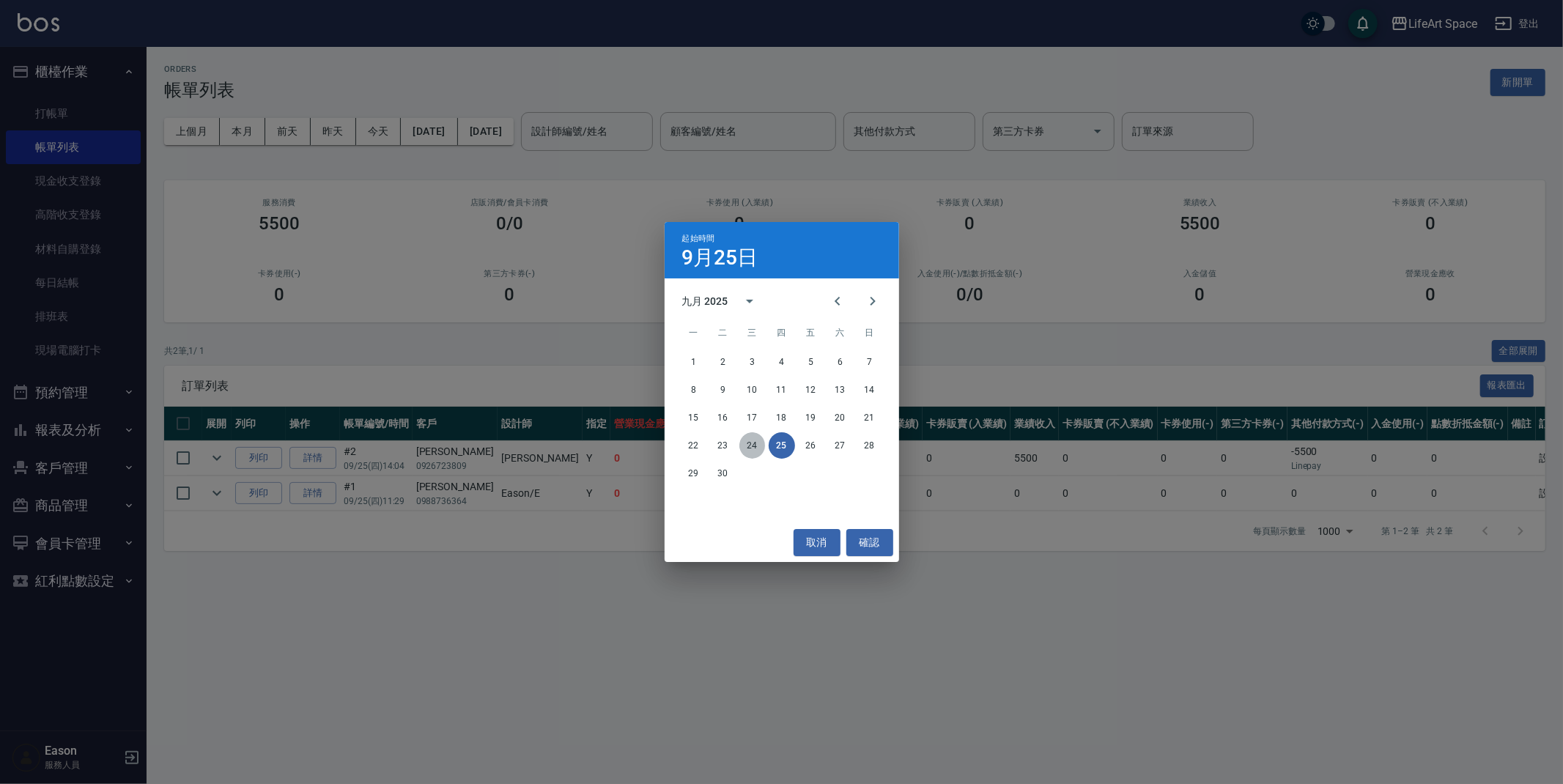
click at [754, 449] on button "24" at bounding box center [752, 445] width 26 height 26
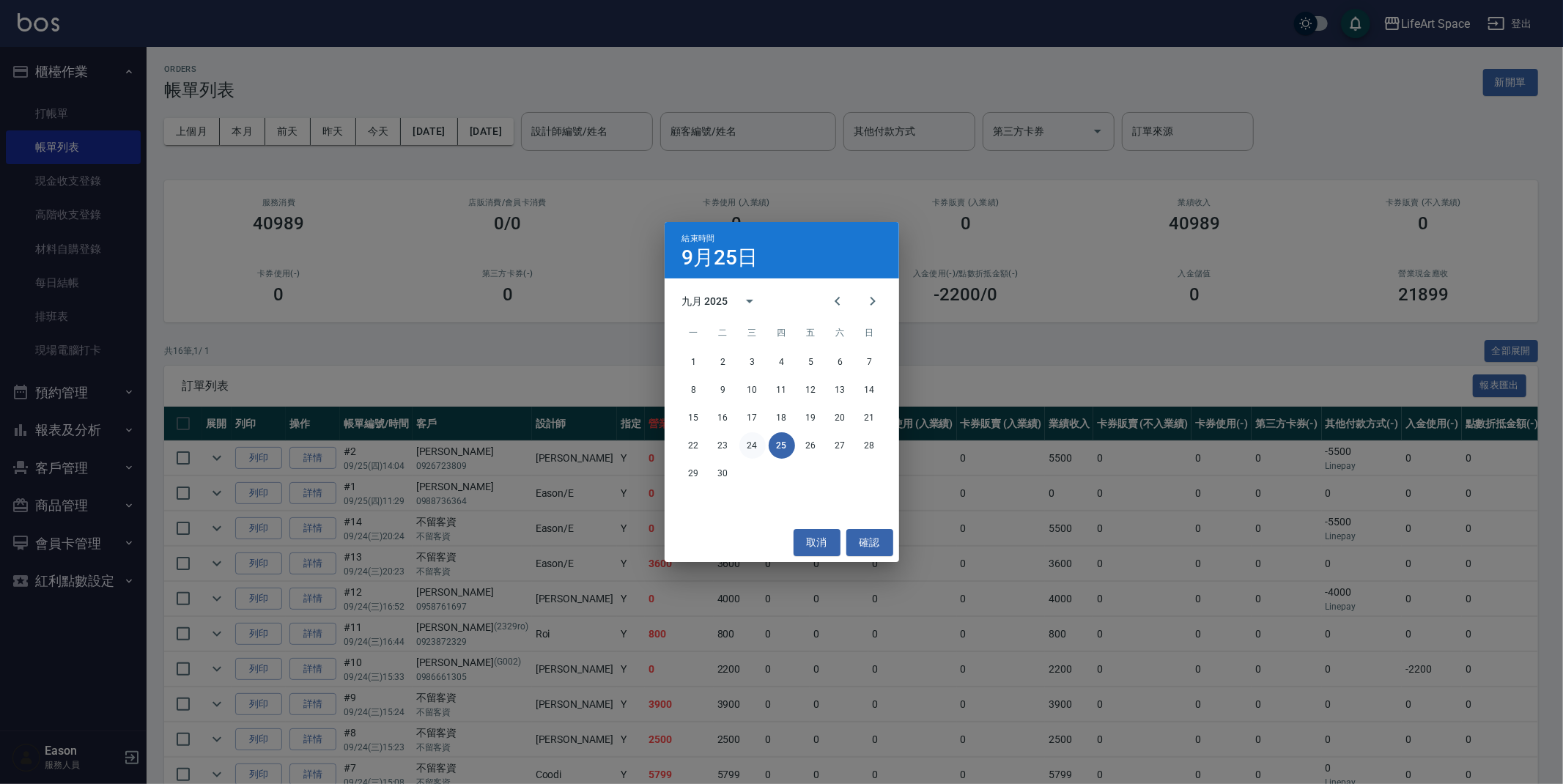
click at [753, 450] on button "24" at bounding box center [752, 445] width 26 height 26
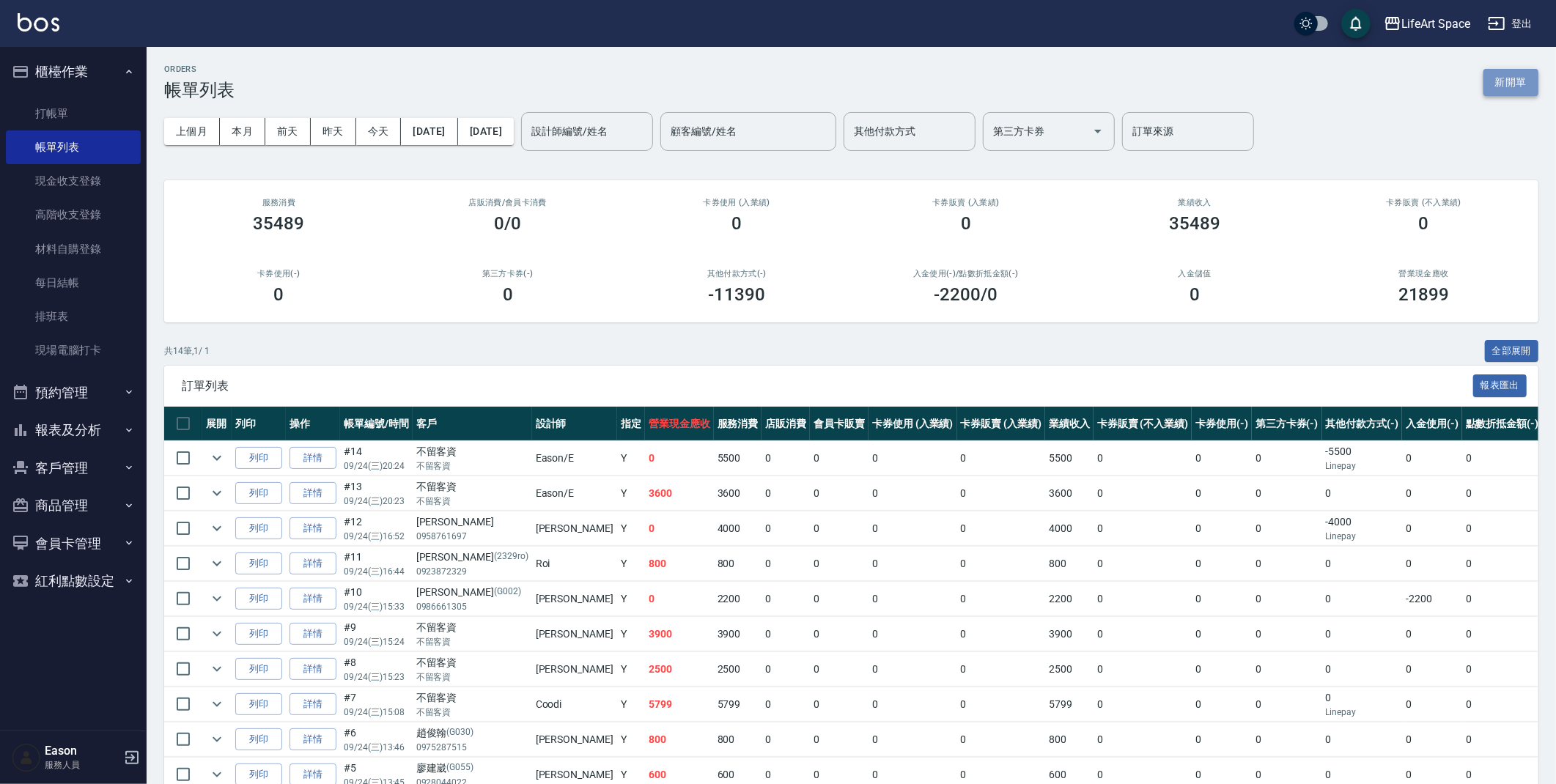
click at [1485, 88] on button "新開單" at bounding box center [1511, 83] width 55 height 27
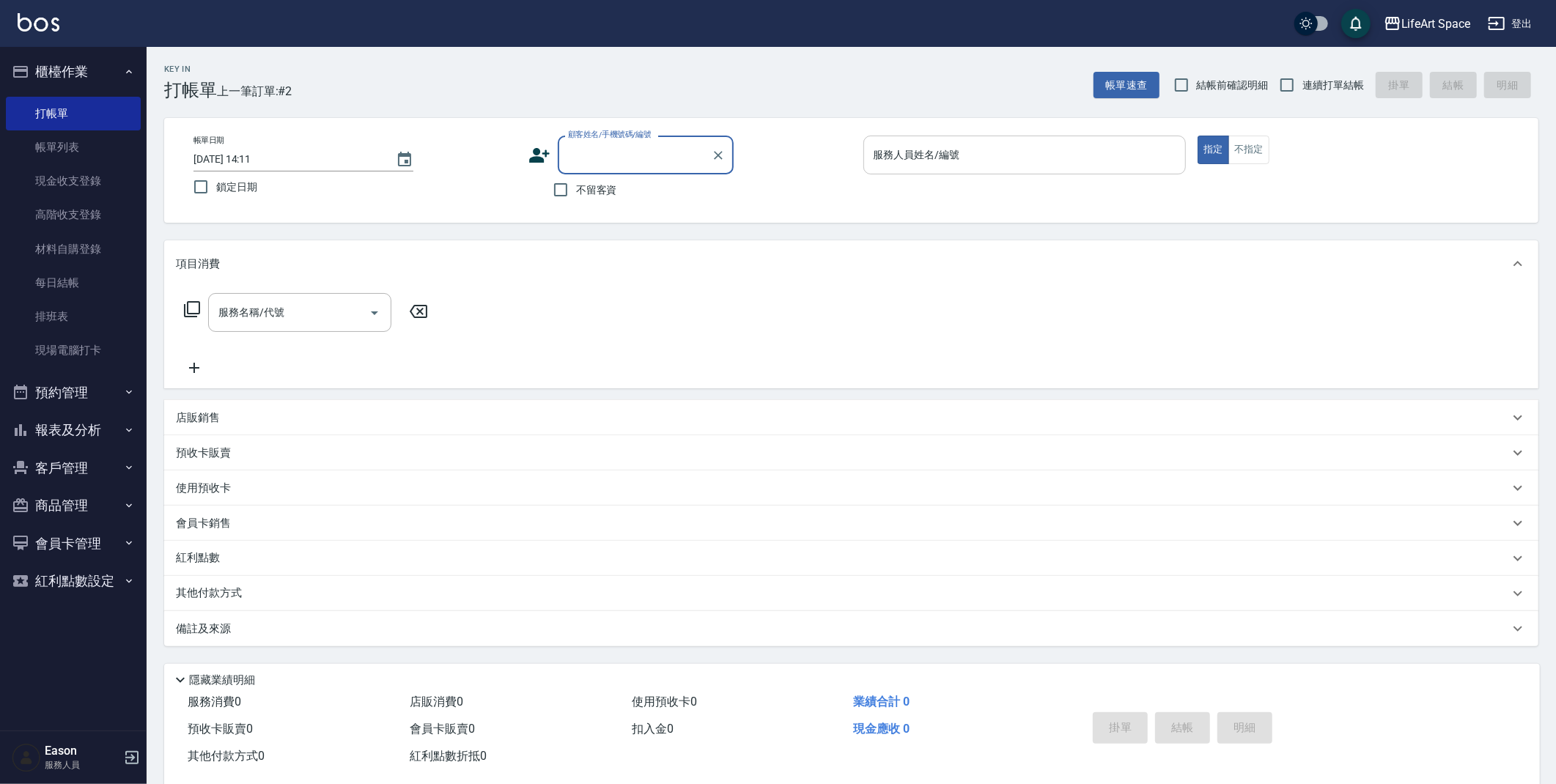
click at [922, 164] on input "服務人員姓名/編號" at bounding box center [1025, 155] width 310 height 26
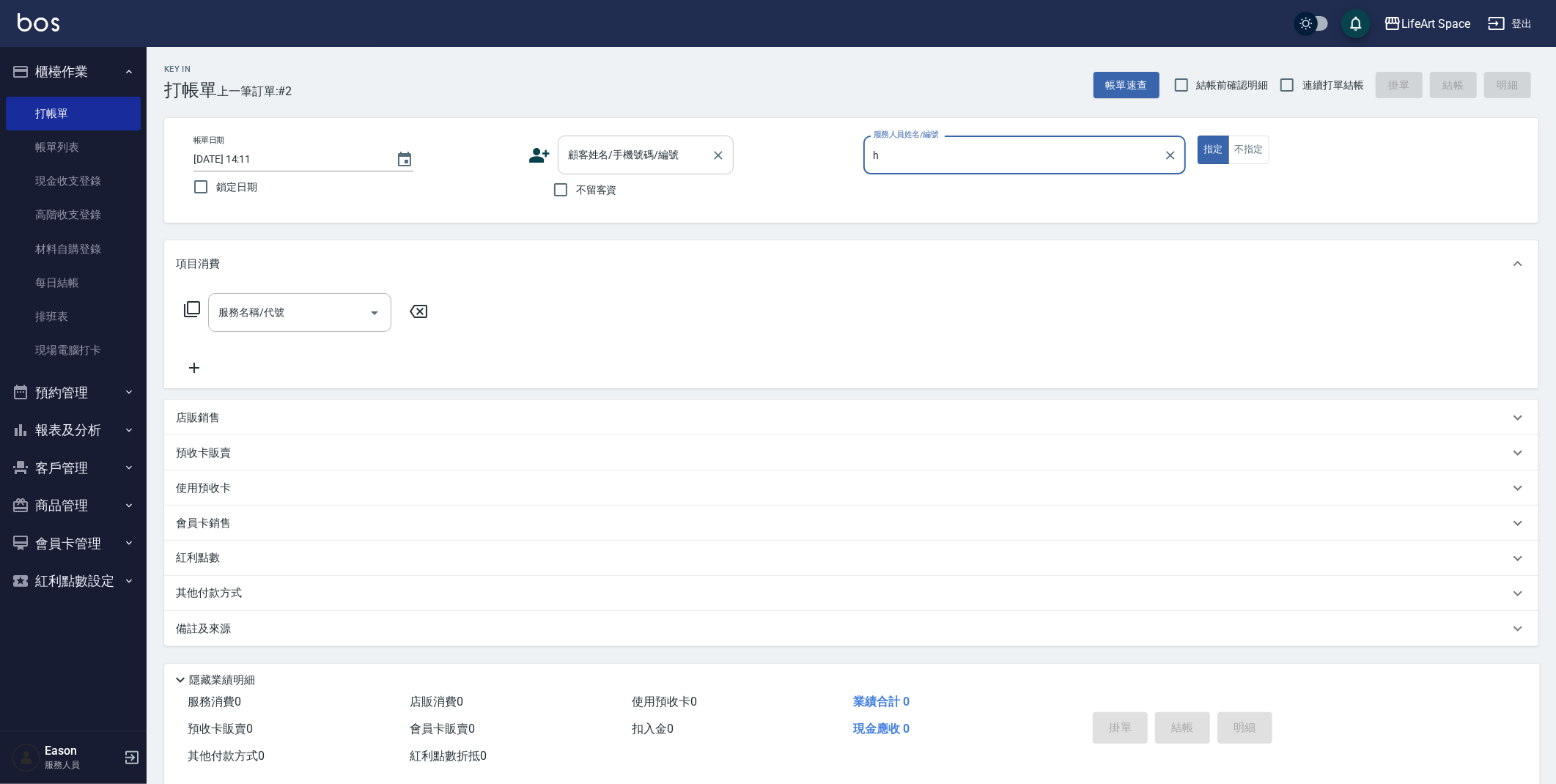
click at [701, 157] on div "顧客姓名/手機號碼/編號" at bounding box center [645, 155] width 176 height 38
type input "h"
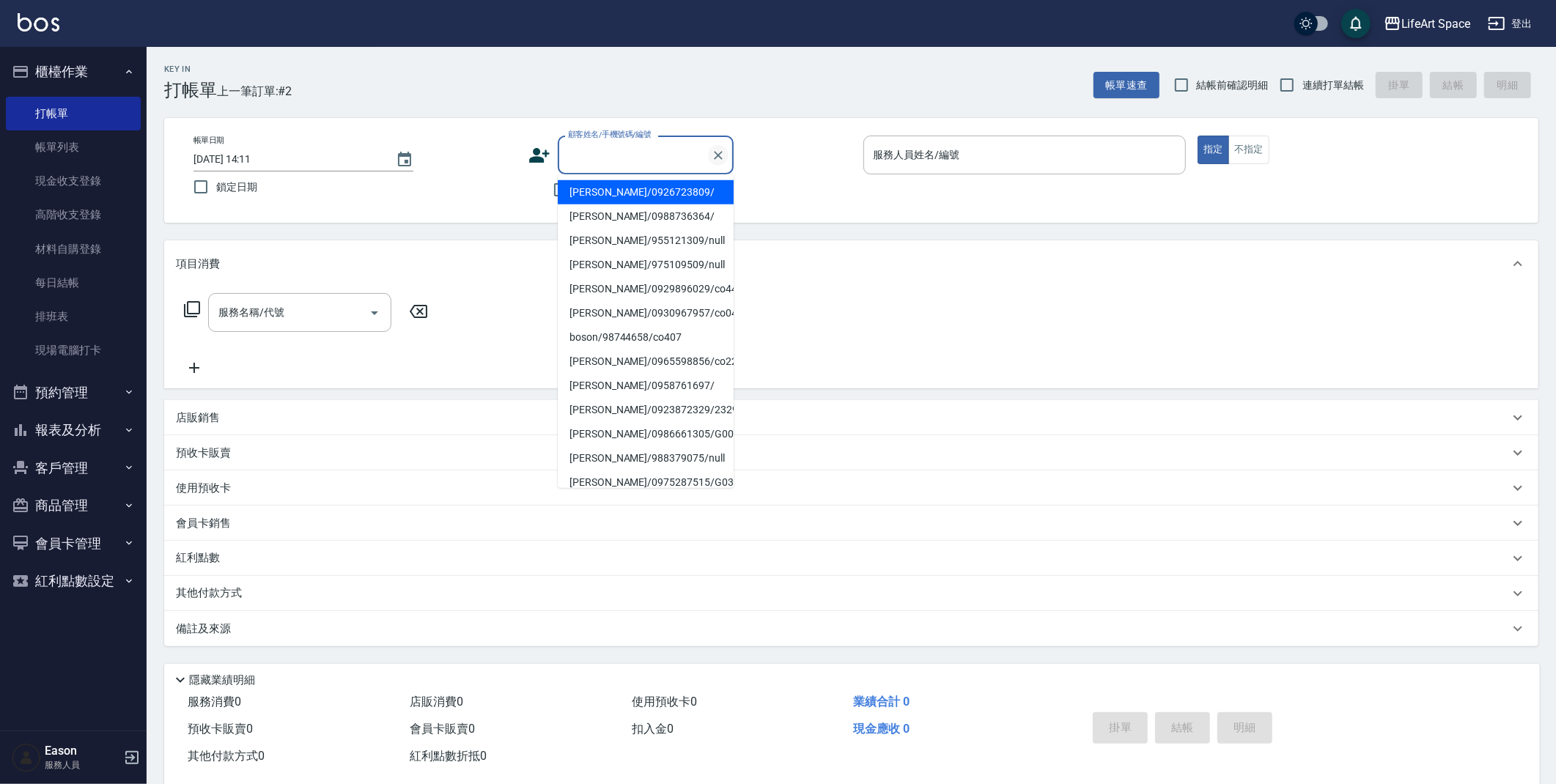
click at [720, 149] on icon "Clear" at bounding box center [718, 156] width 14 height 14
drag, startPoint x: 549, startPoint y: 189, endPoint x: 557, endPoint y: 193, distance: 8.9
click at [549, 188] on input "不留客資" at bounding box center [561, 190] width 30 height 30
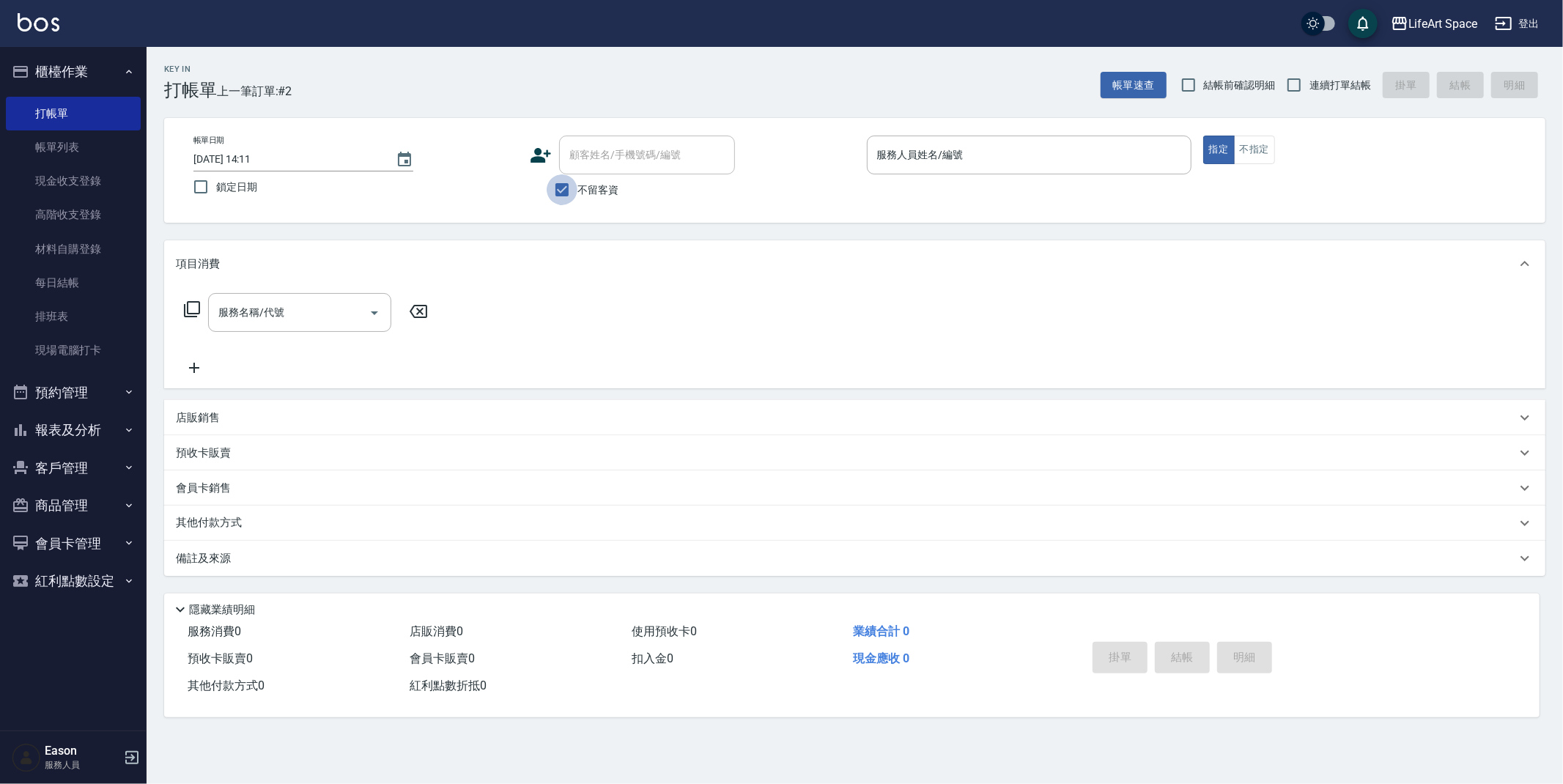
drag, startPoint x: 570, startPoint y: 199, endPoint x: 479, endPoint y: 194, distance: 91.1
click at [569, 197] on input "不留客資" at bounding box center [562, 190] width 30 height 30
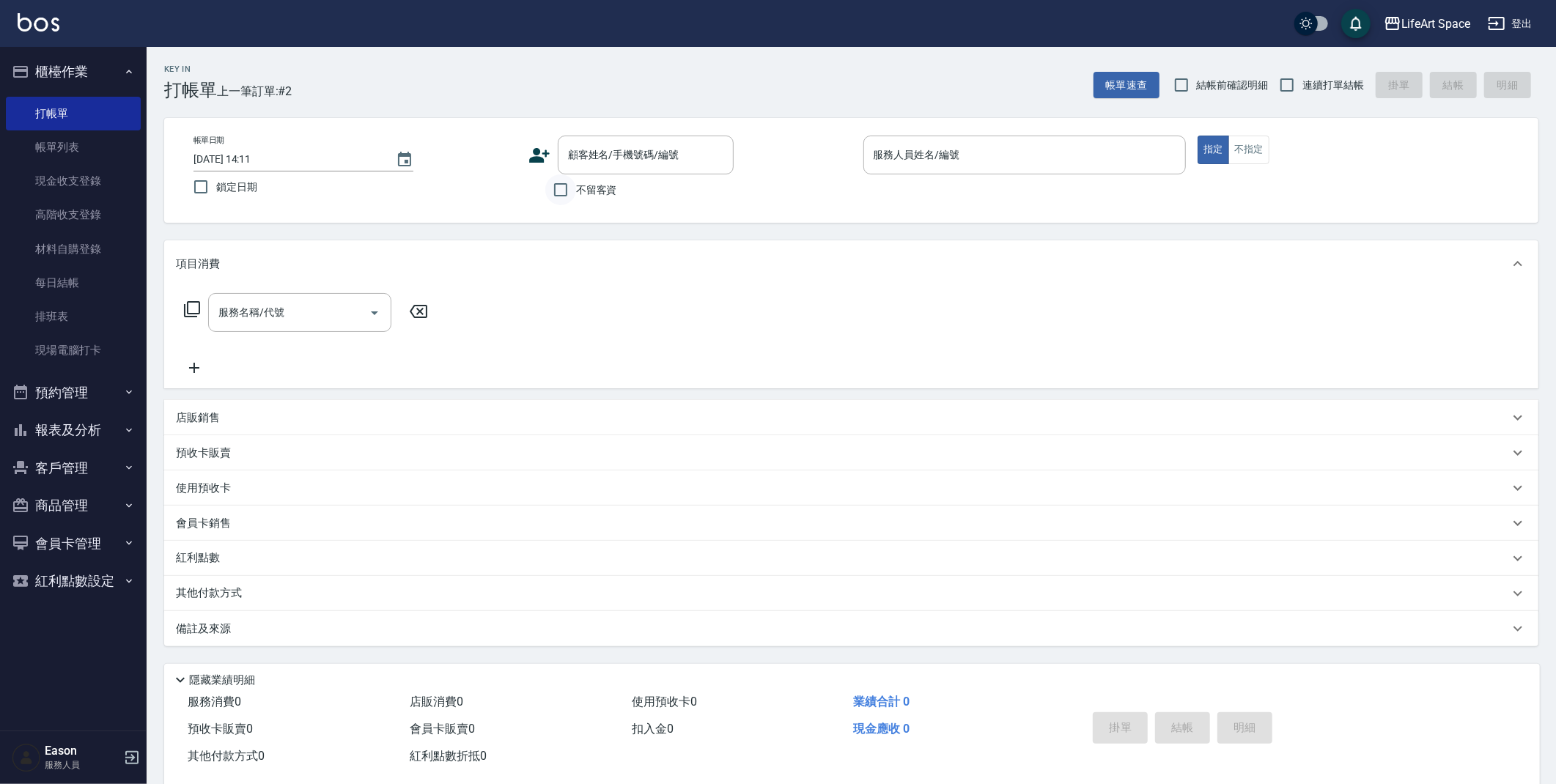
click at [550, 184] on input "不留客資" at bounding box center [561, 190] width 30 height 30
checkbox input "true"
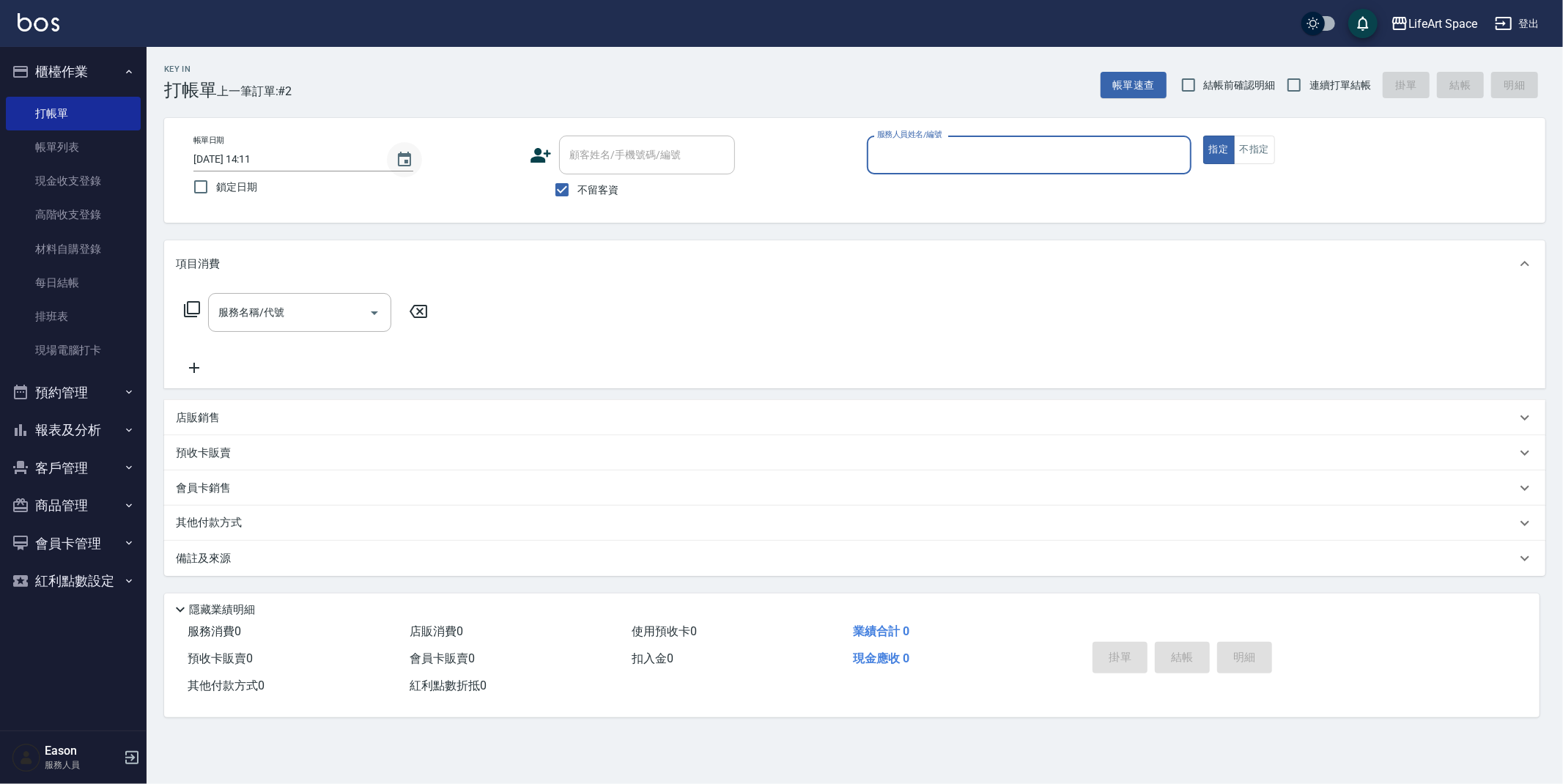
click at [403, 152] on icon "Choose date, selected date is 2025-09-25" at bounding box center [404, 160] width 18 height 18
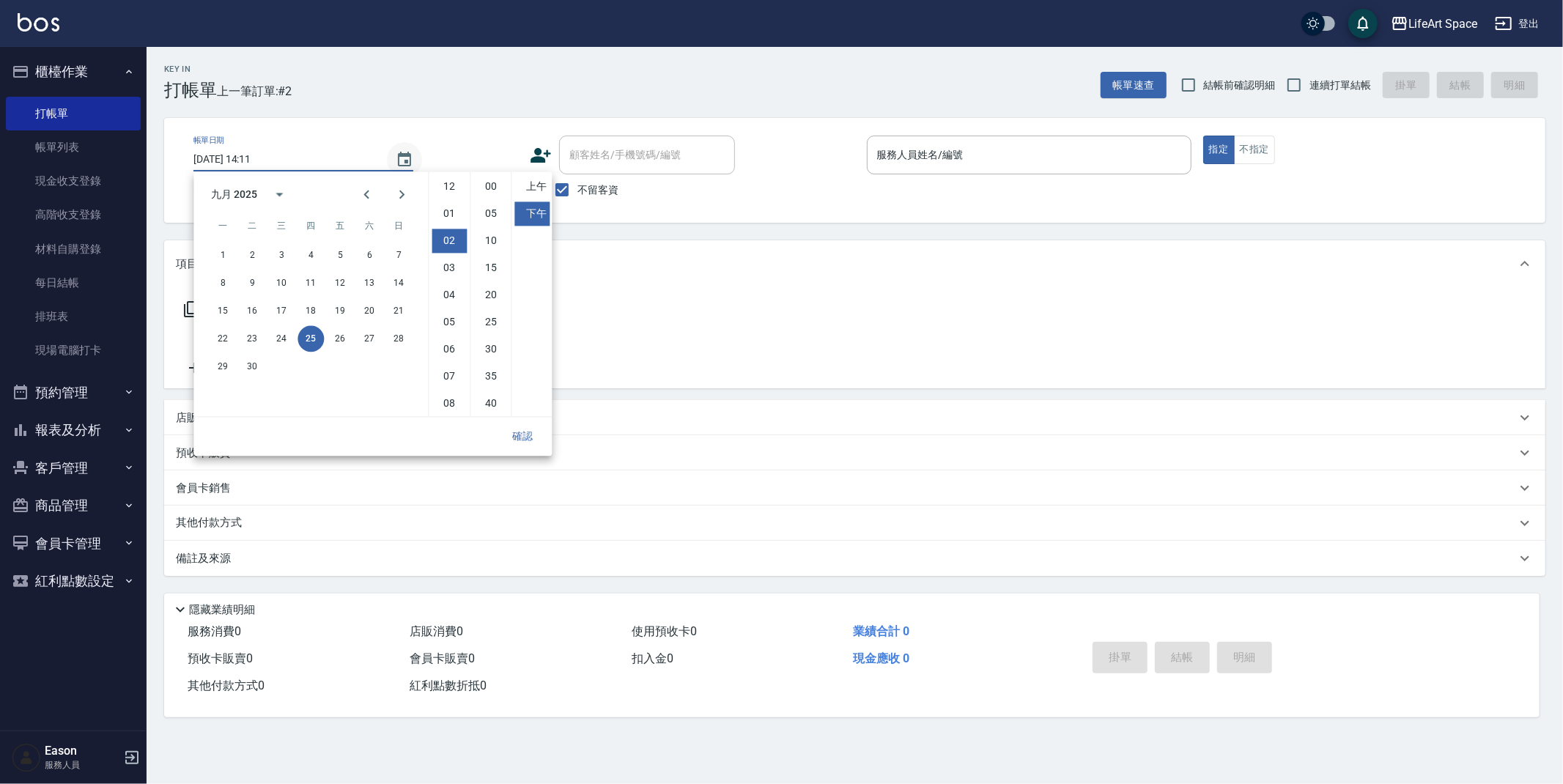
scroll to position [54, 0]
click at [261, 329] on div "22 23 24 25 26 27 28" at bounding box center [310, 338] width 234 height 26
click at [277, 337] on button "24" at bounding box center [281, 338] width 26 height 26
type input "2025/09/24 14:11"
click at [525, 428] on button "確認" at bounding box center [522, 436] width 47 height 27
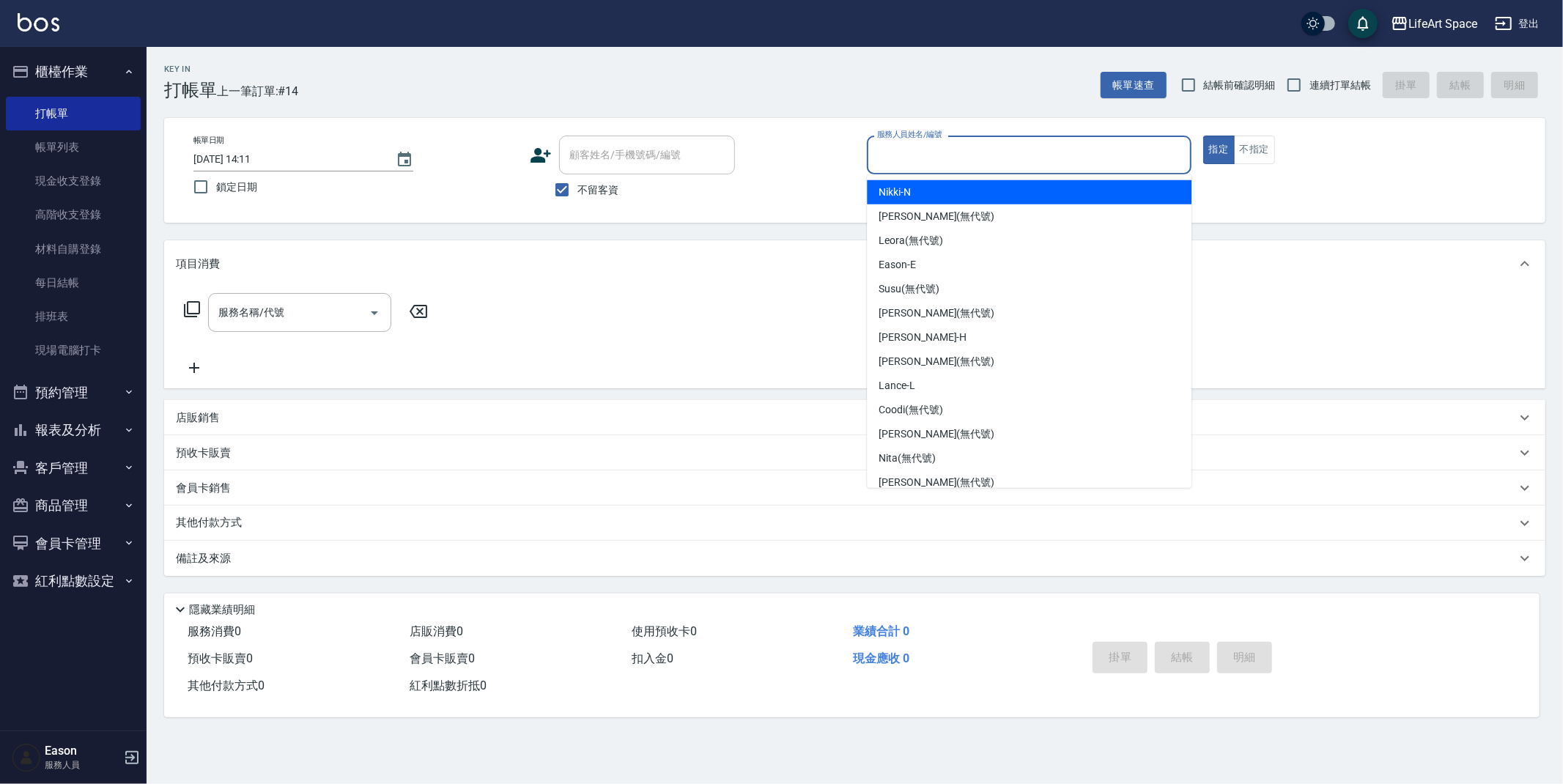
click at [941, 157] on input "服務人員姓名/編號" at bounding box center [1029, 155] width 311 height 26
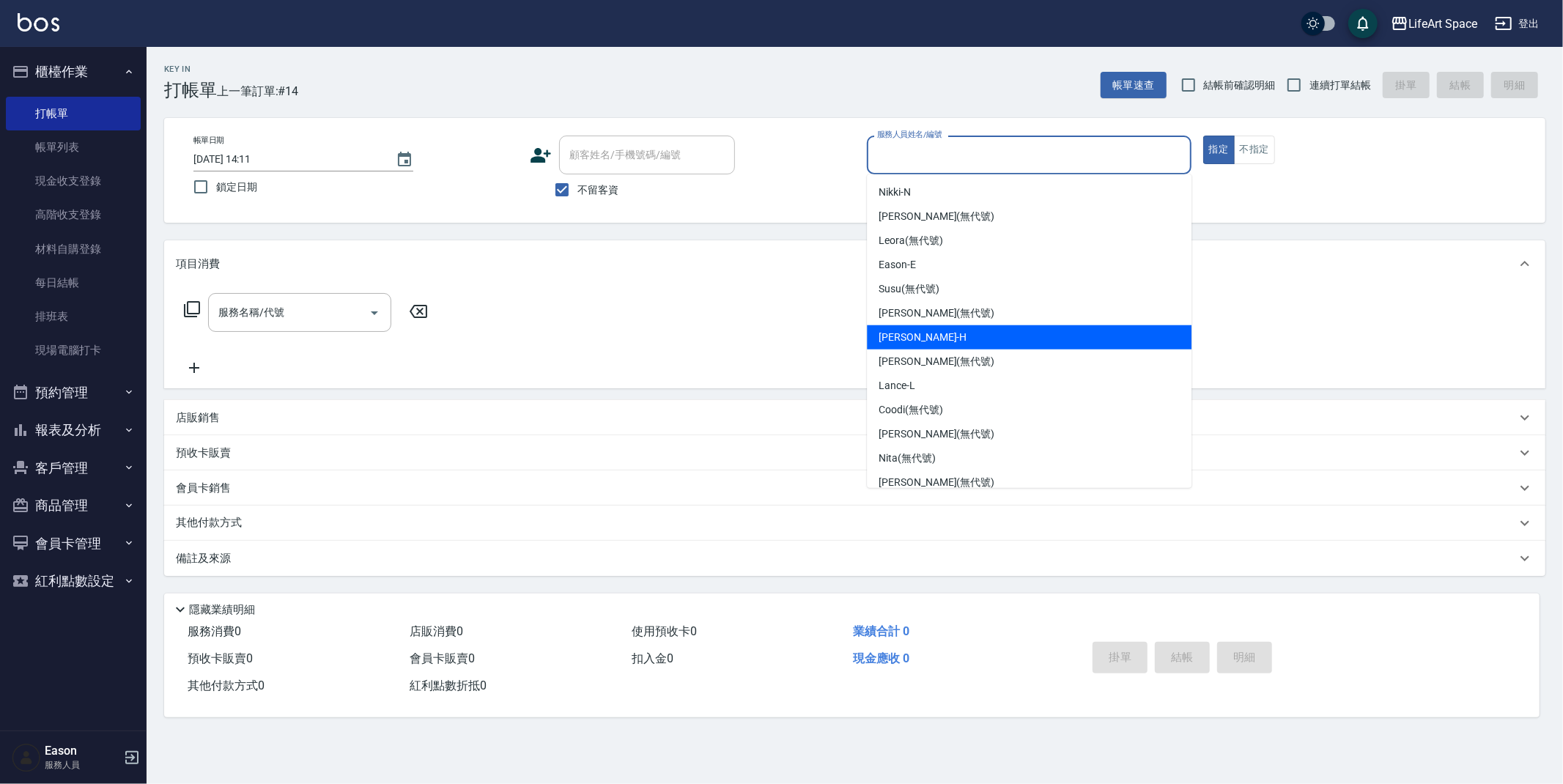
scroll to position [253, 0]
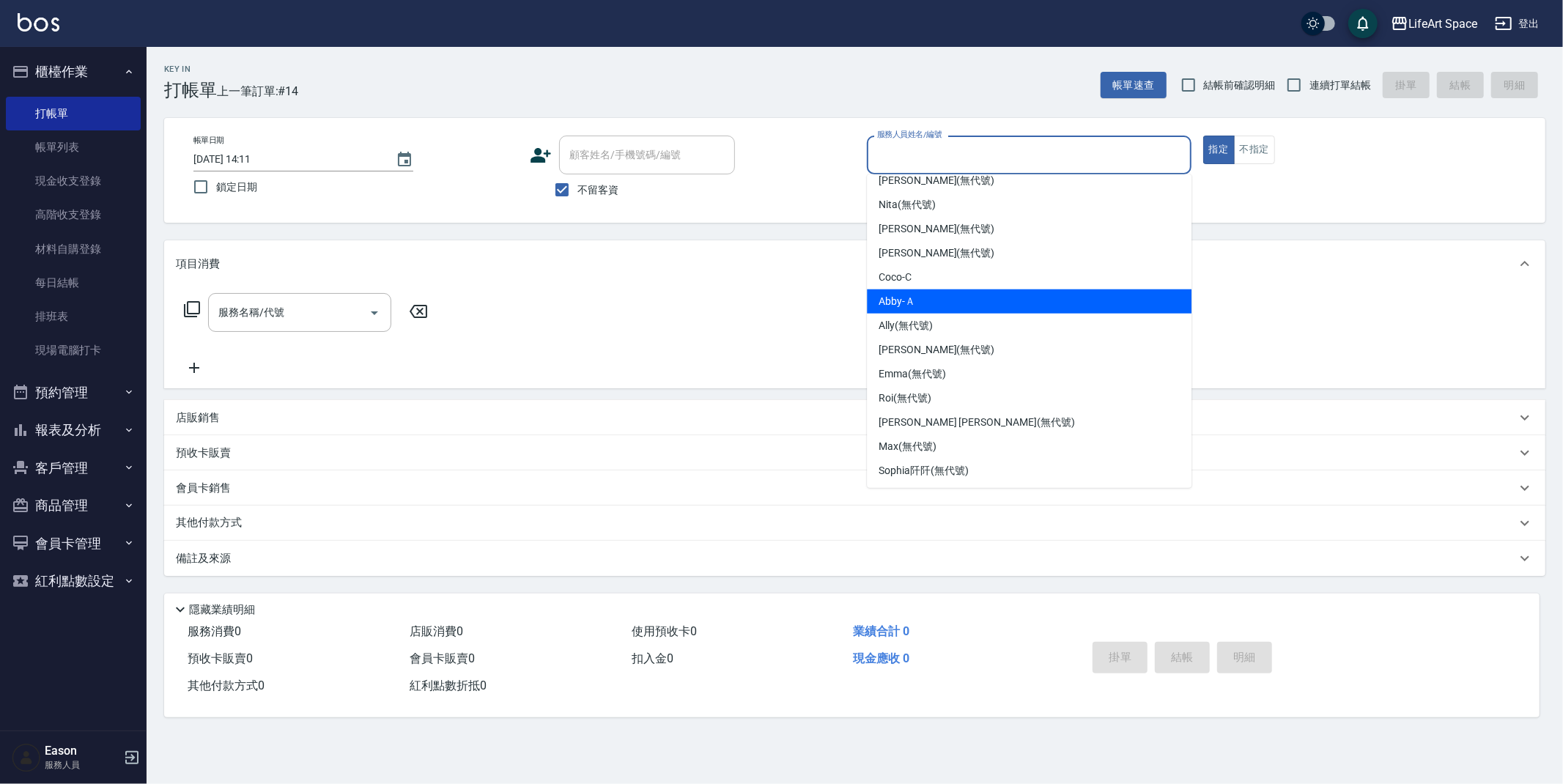
click at [924, 304] on div "Abby -Ａ" at bounding box center [1029, 301] width 325 height 24
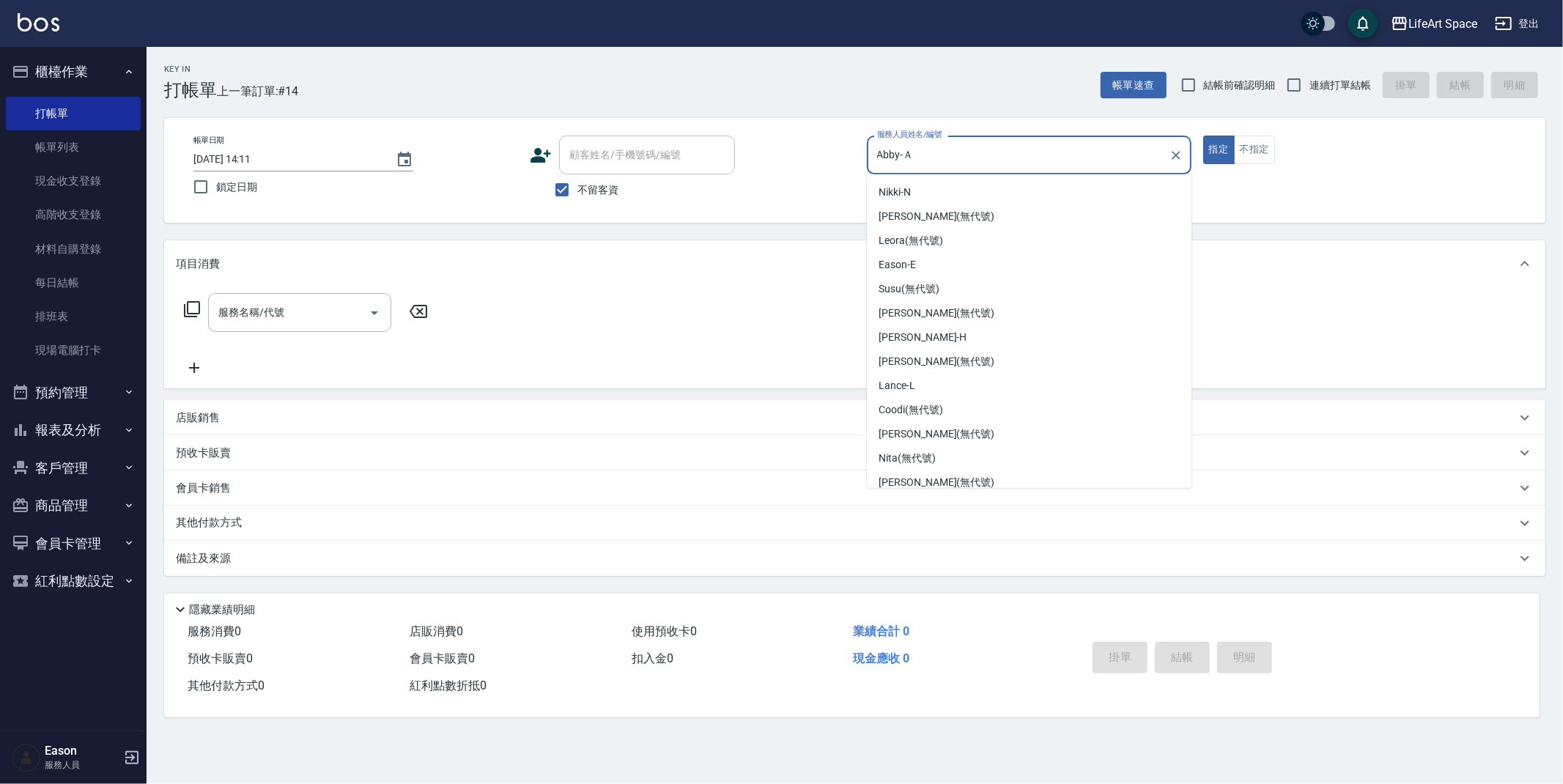
scroll to position [79, 0]
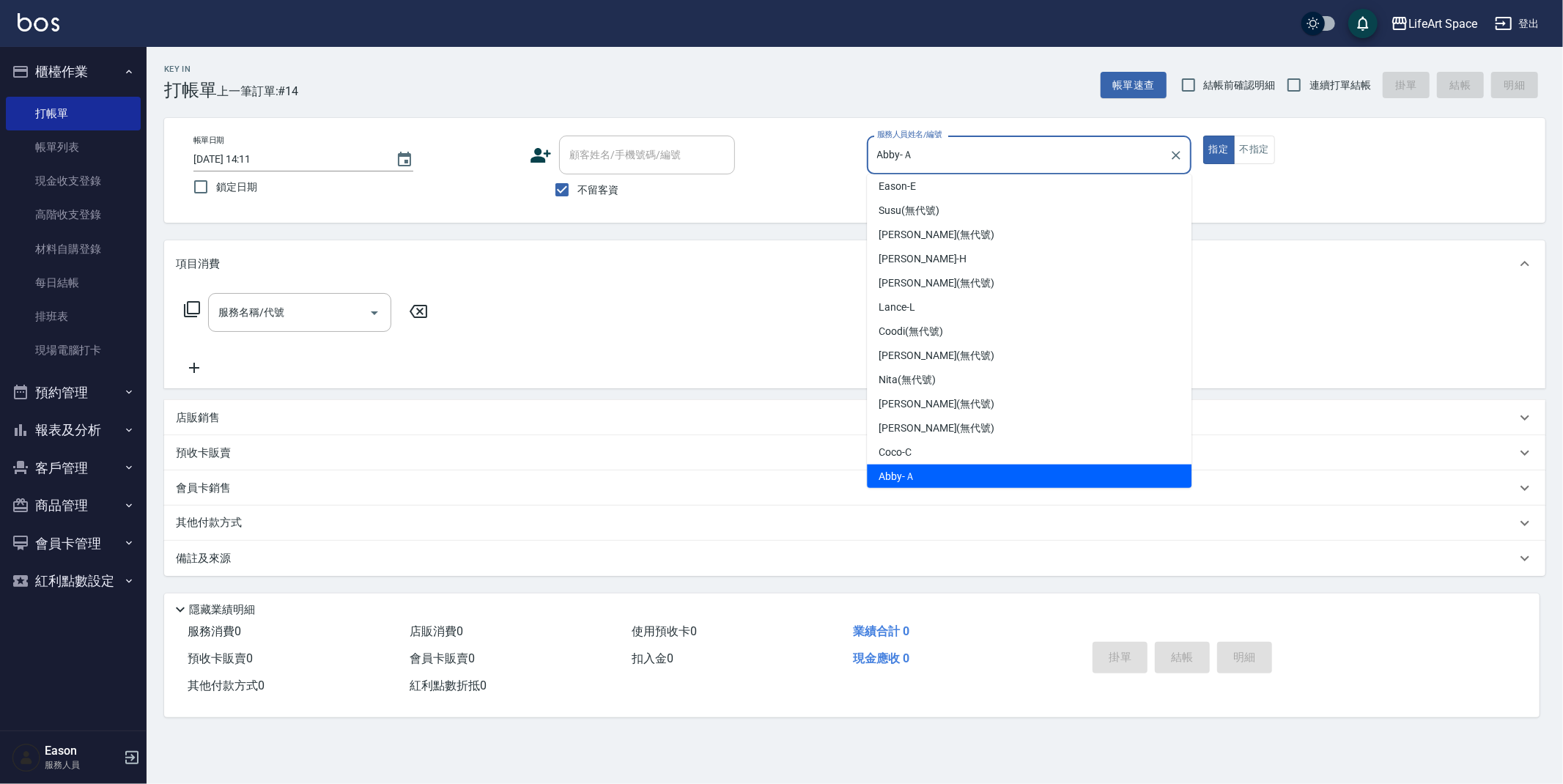
drag, startPoint x: 937, startPoint y: 149, endPoint x: 823, endPoint y: 159, distance: 114.4
click at [825, 158] on div "帳單日期 2025/09/24 14:11 鎖定日期 顧客姓名/手機號碼/編號 顧客姓名/手機號碼/編號 不留客資 服務人員姓名/編號 Abby-Ａ 服務人員…" at bounding box center [855, 170] width 1346 height 70
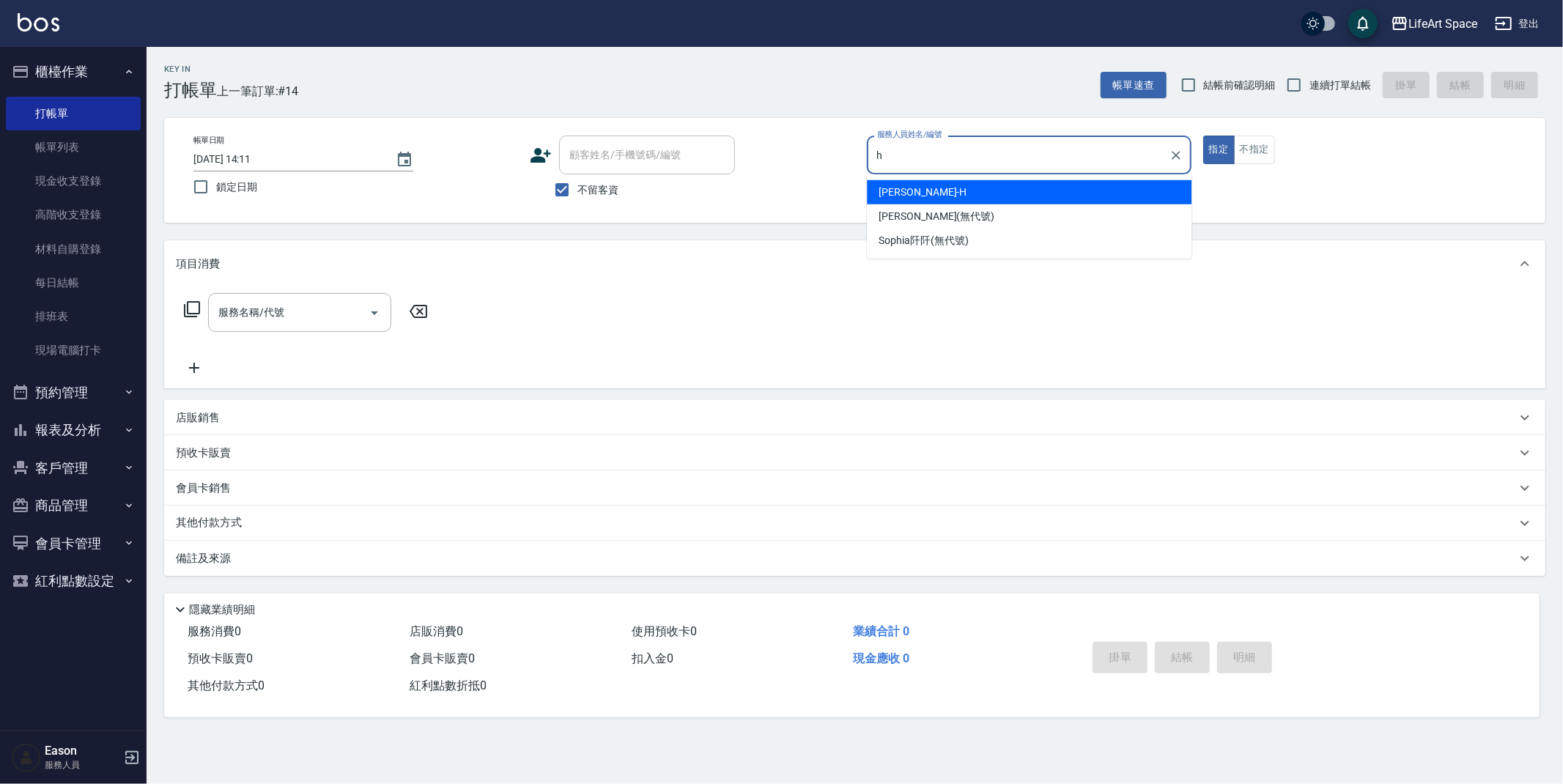
click at [887, 189] on span "Hannah -H" at bounding box center [923, 192] width 88 height 15
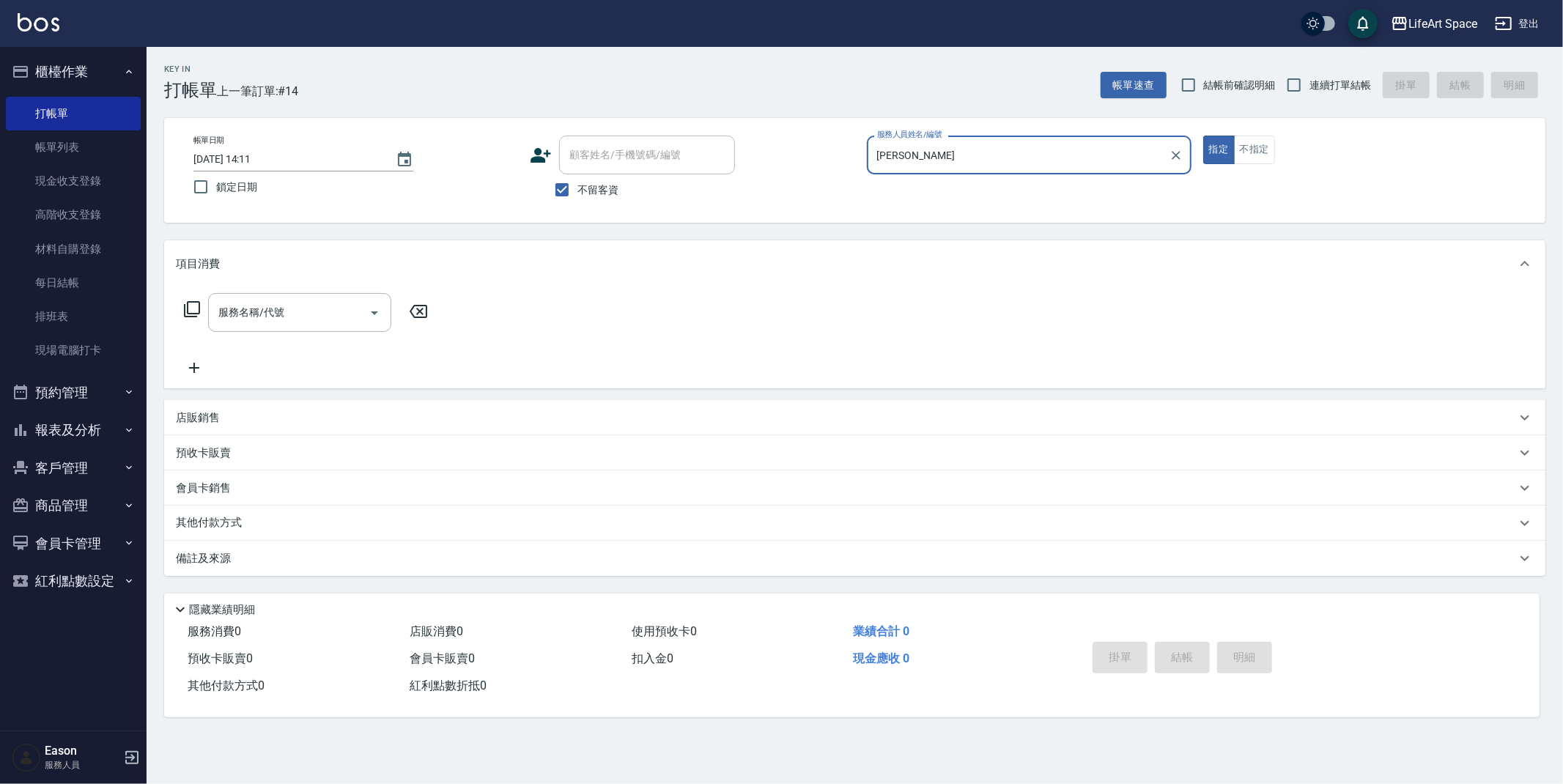
type input "Hannah-H"
click at [304, 355] on div "服務名稱/代號 服務名稱/代號" at bounding box center [306, 335] width 261 height 83
click at [303, 293] on div "服務名稱/代號 服務名稱/代號" at bounding box center [855, 337] width 1382 height 101
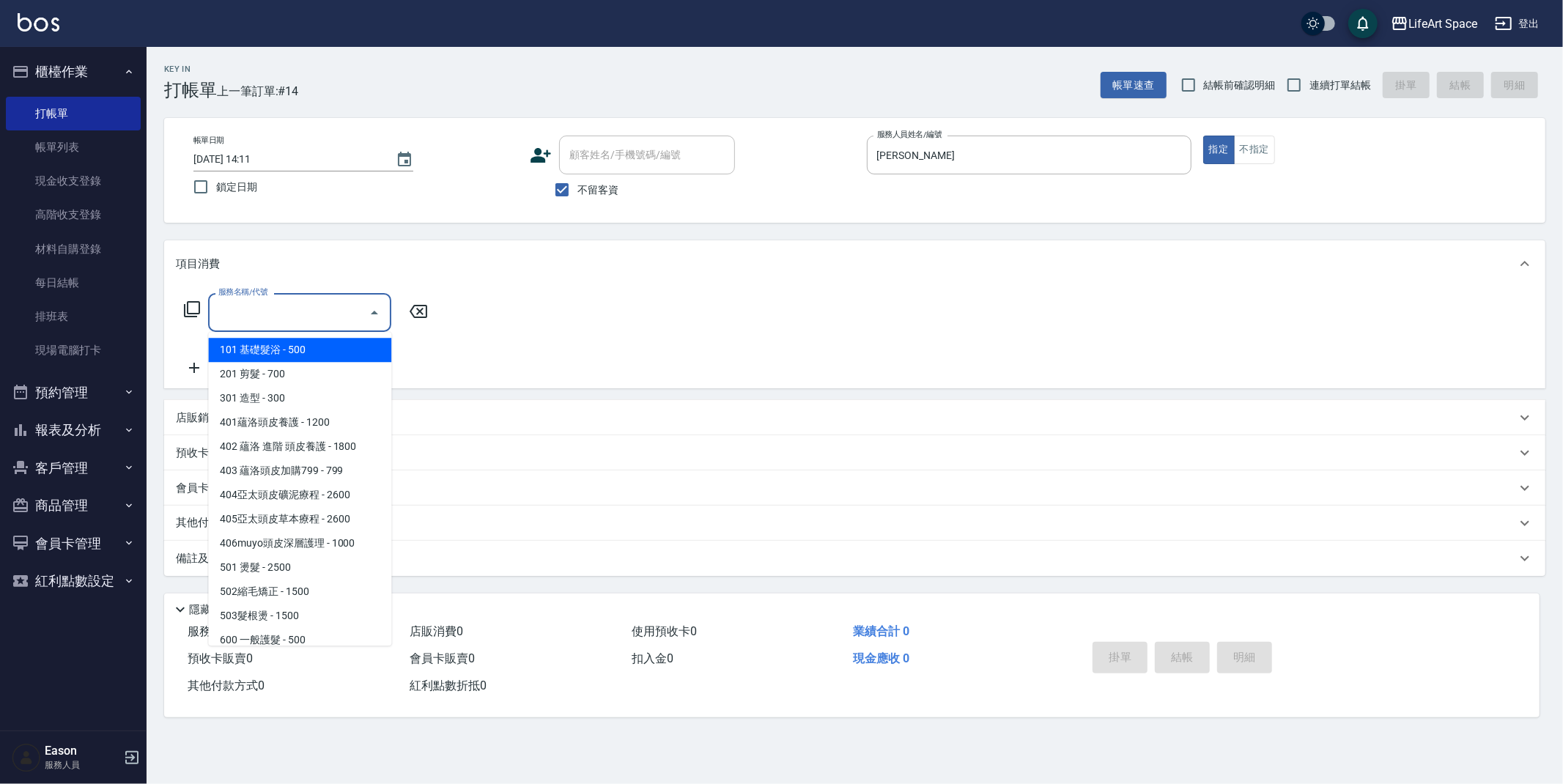
click at [310, 319] on input "服務名稱/代號" at bounding box center [289, 313] width 148 height 26
click at [317, 374] on span "201 剪髮 - 700" at bounding box center [300, 374] width 183 height 24
type input "201 剪髮(201)"
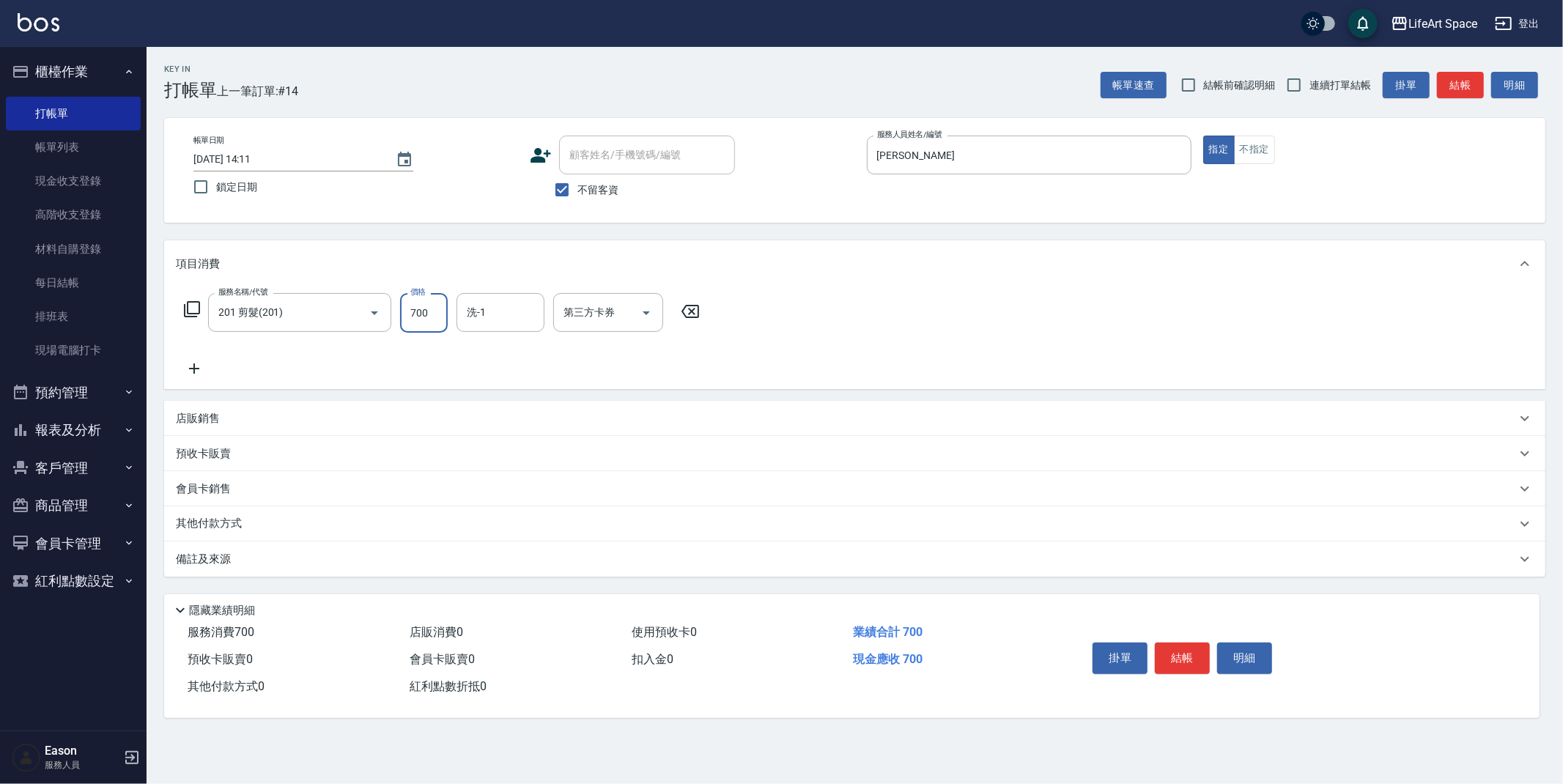
click at [430, 322] on input "700" at bounding box center [423, 313] width 47 height 39
type input "800"
click at [1188, 651] on button "結帳" at bounding box center [1182, 657] width 55 height 30
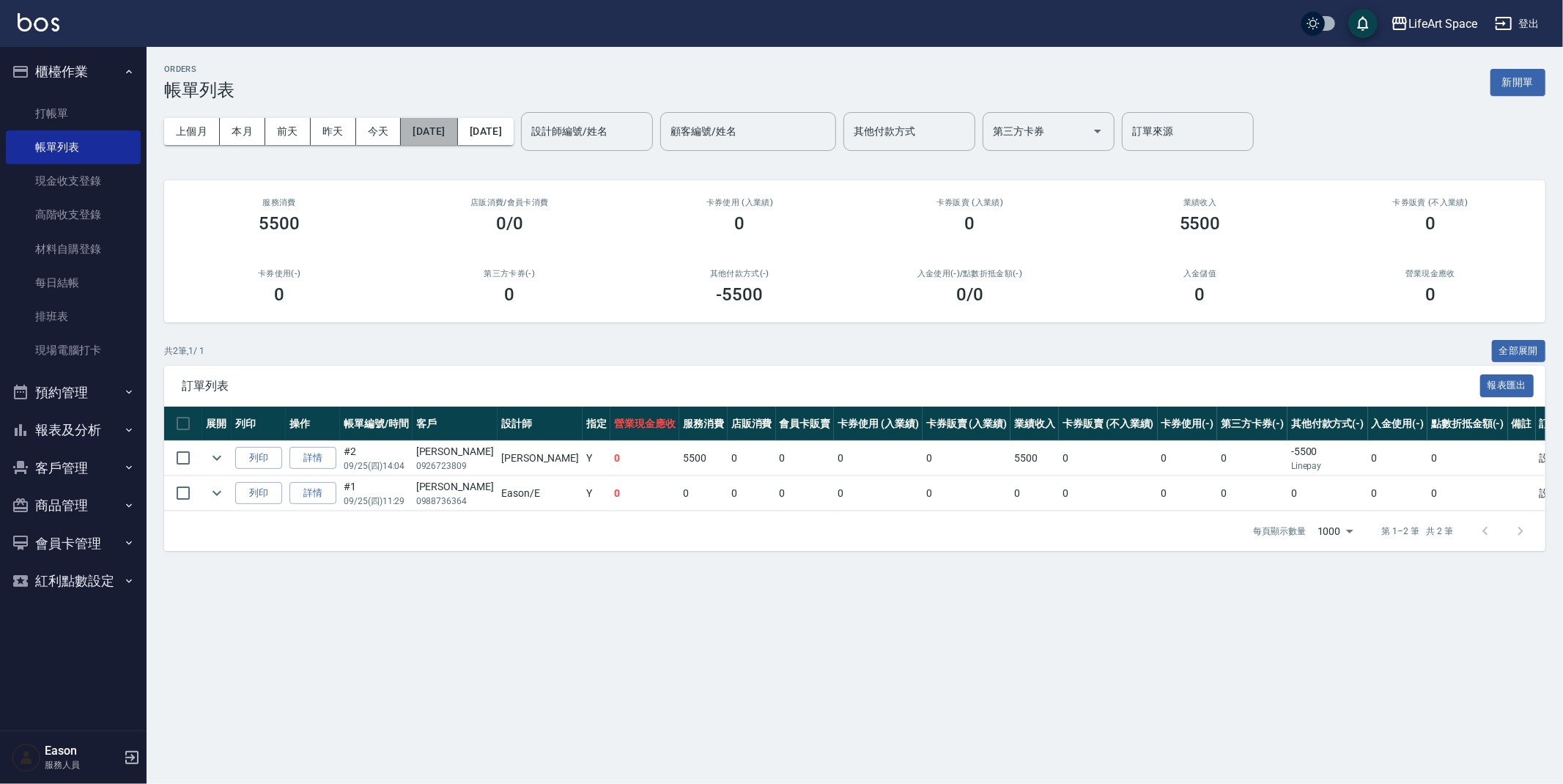
click at [441, 129] on button "2025/09/25" at bounding box center [429, 131] width 56 height 27
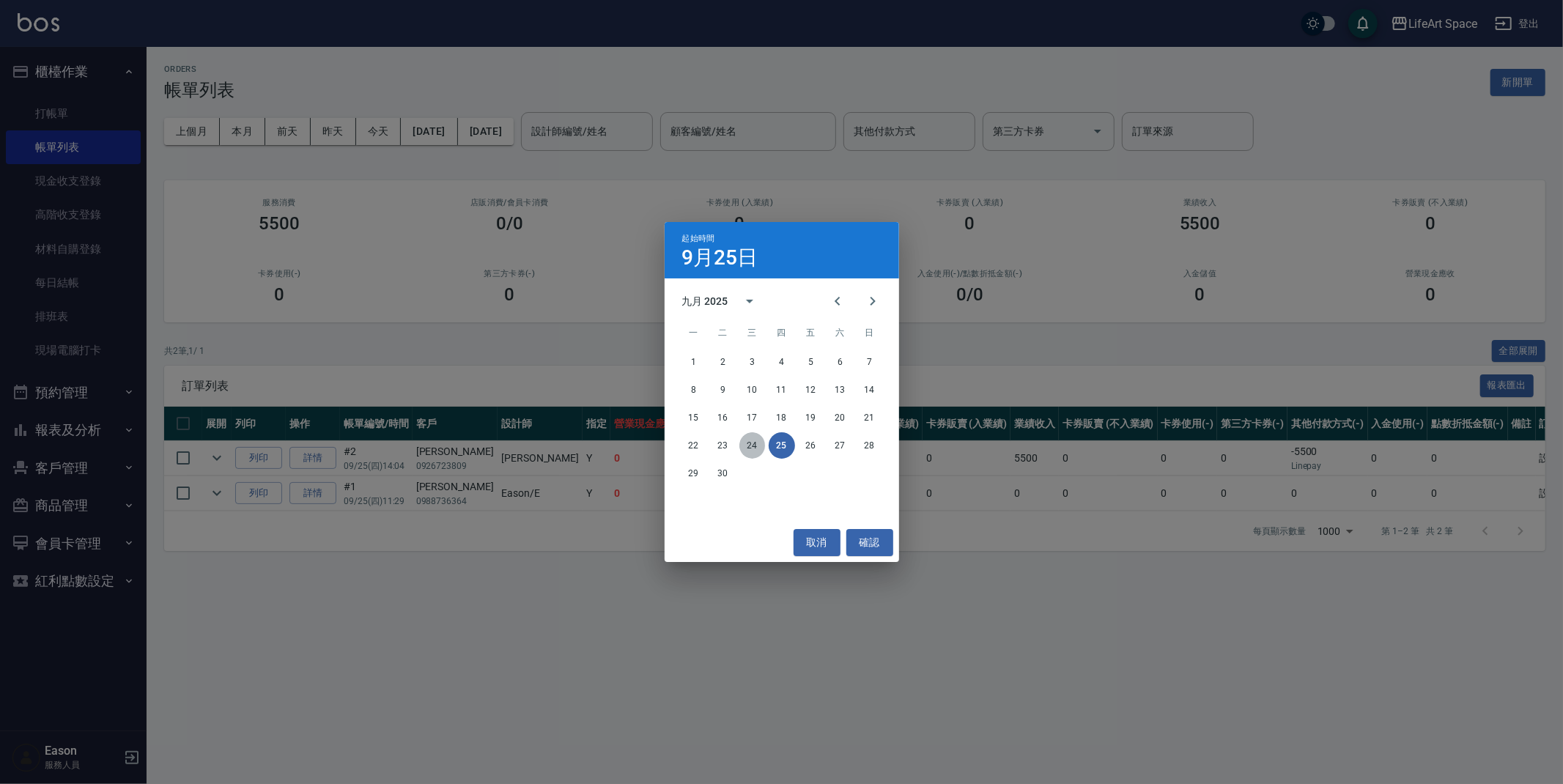
click at [757, 444] on button "24" at bounding box center [752, 445] width 26 height 26
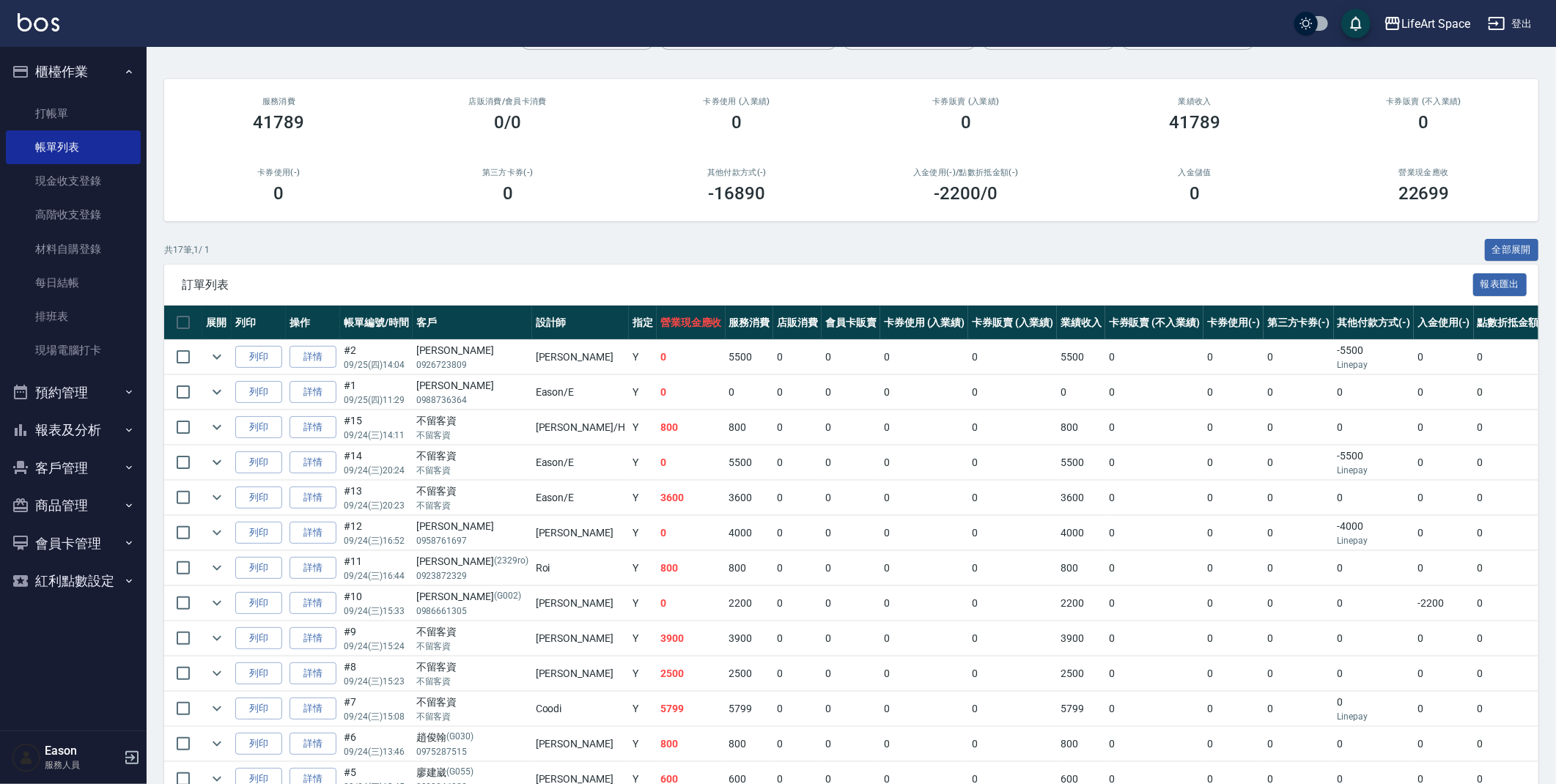
scroll to position [326, 0]
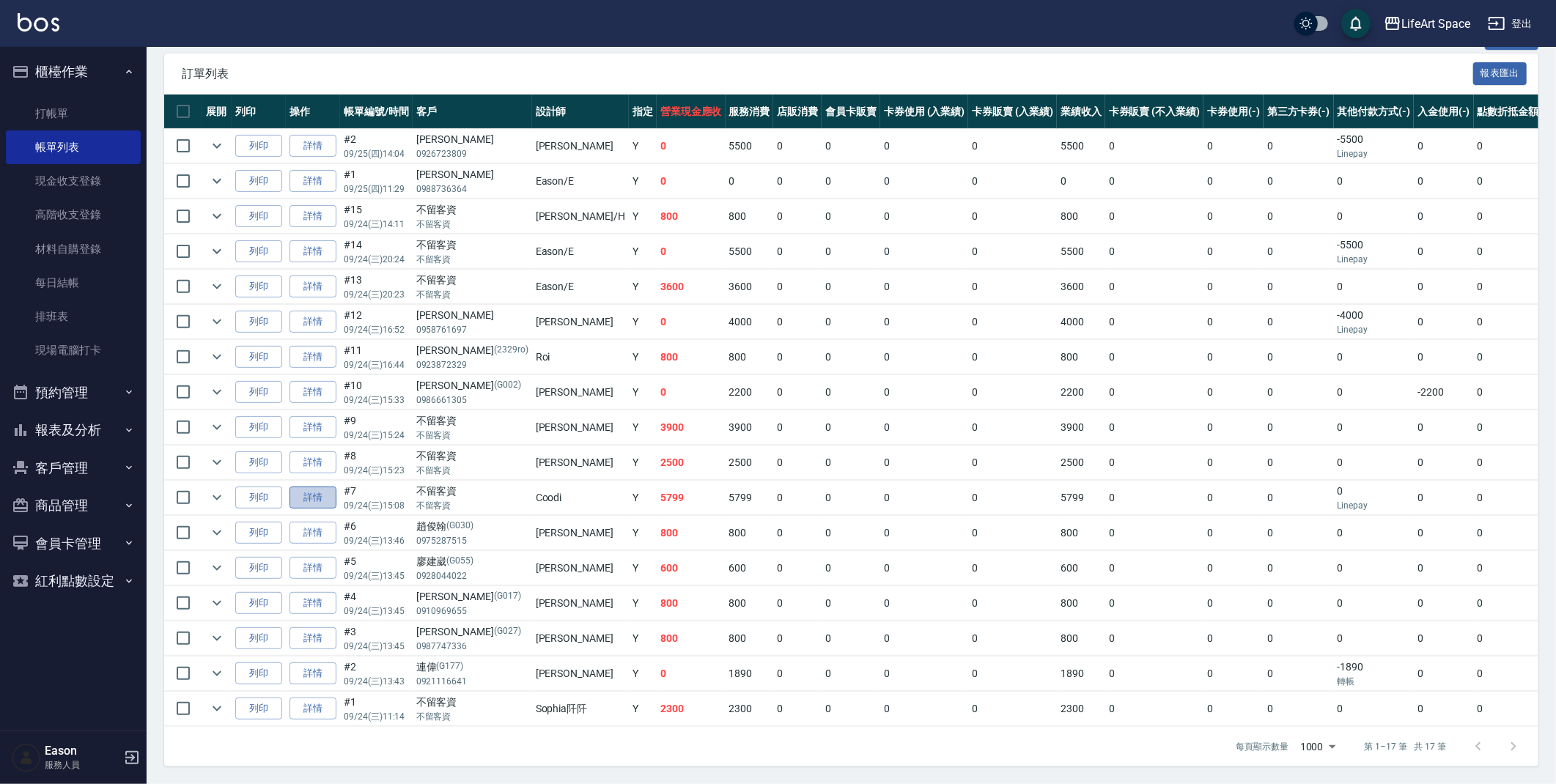
click at [334, 488] on link "詳情" at bounding box center [313, 498] width 47 height 22
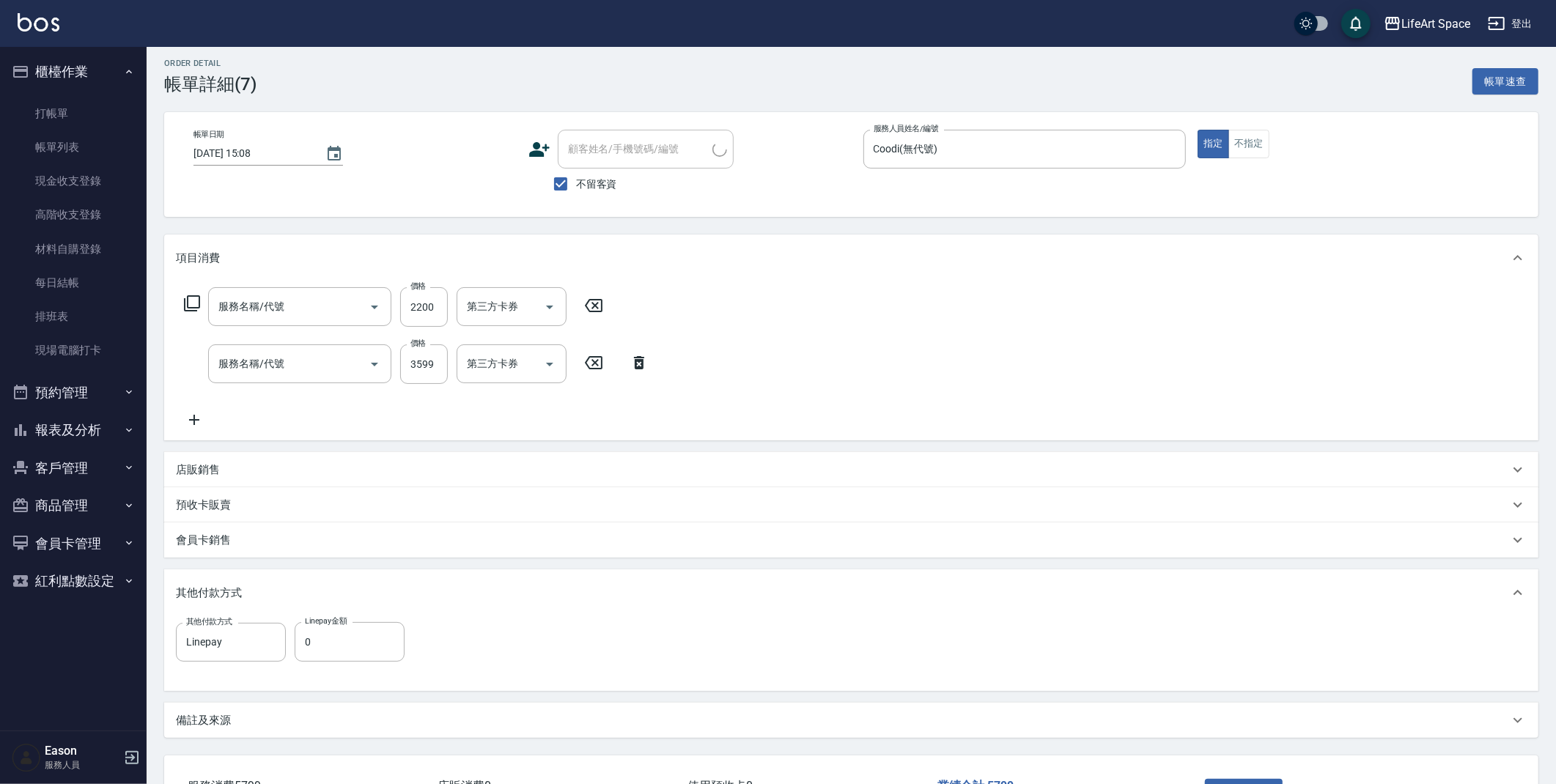
type input "2025/09/24 15:08"
checkbox input "true"
type input "Coodi(無代號)"
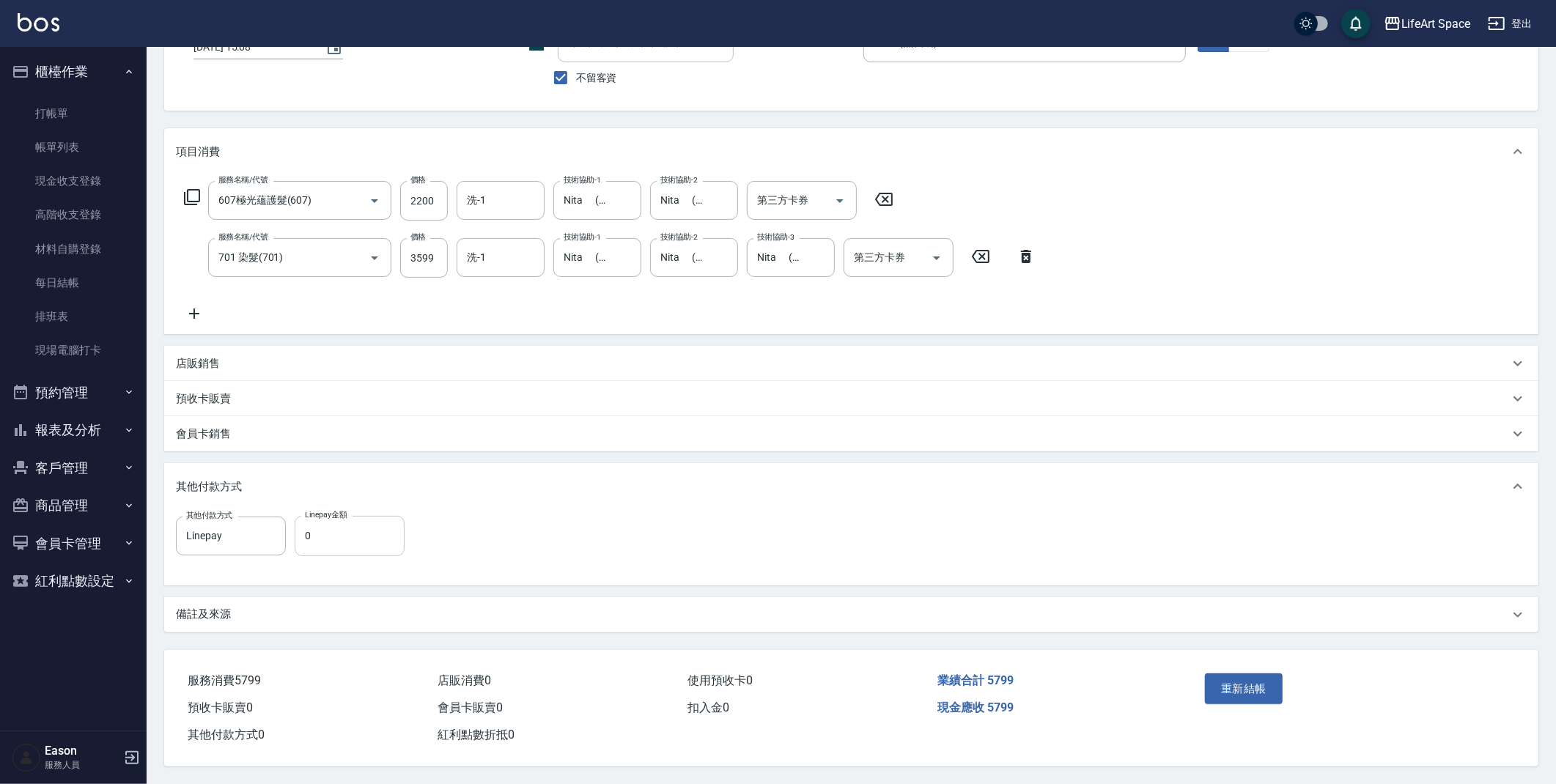
type input "607極光蘊護髮(607)"
type input "701 染髮(701)"
click at [331, 526] on input "0" at bounding box center [349, 535] width 110 height 39
type input "5799"
click at [1246, 673] on button "重新結帳" at bounding box center [1243, 689] width 78 height 30
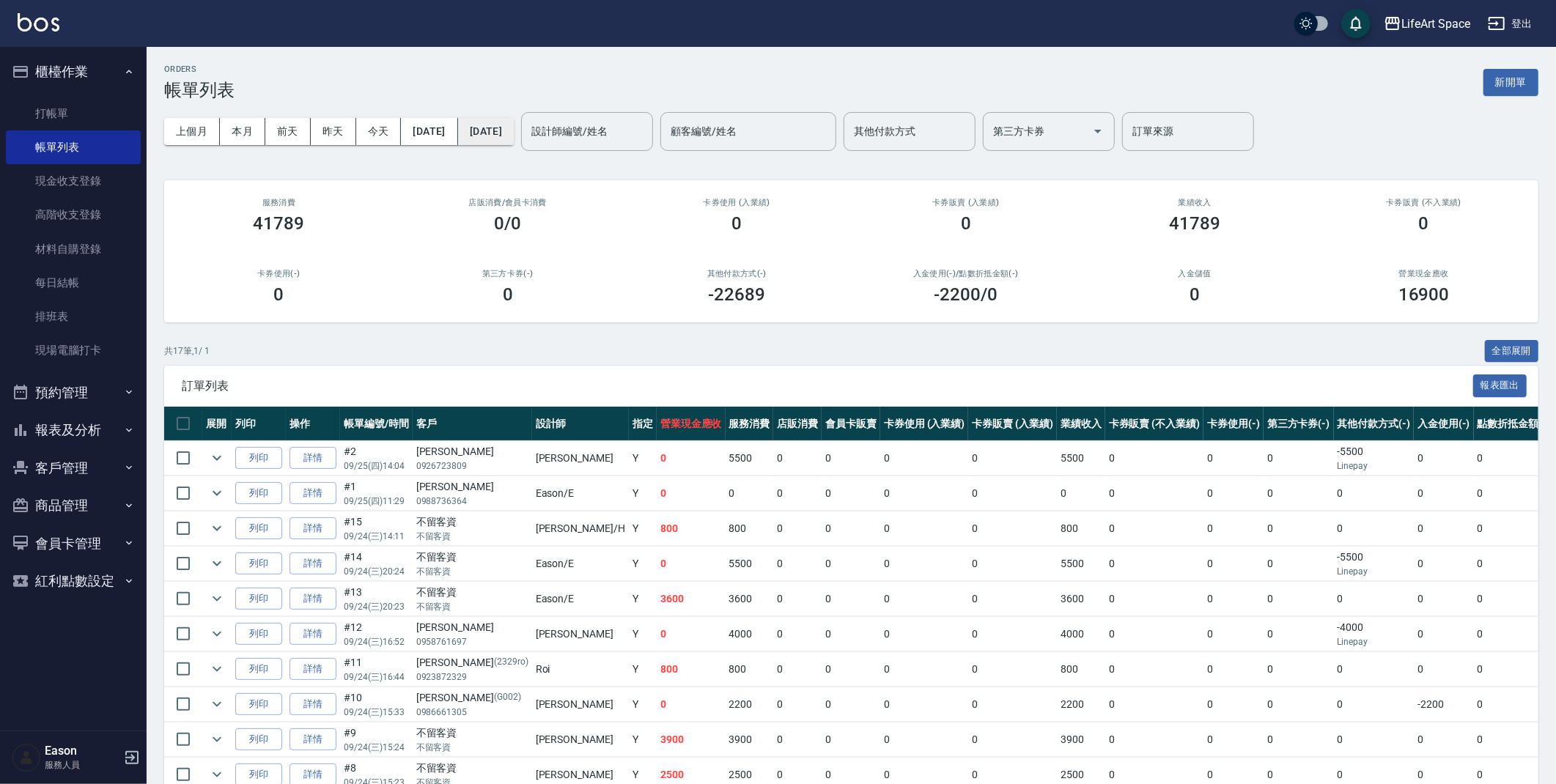
click at [514, 134] on button "2025/09/25" at bounding box center [485, 131] width 55 height 27
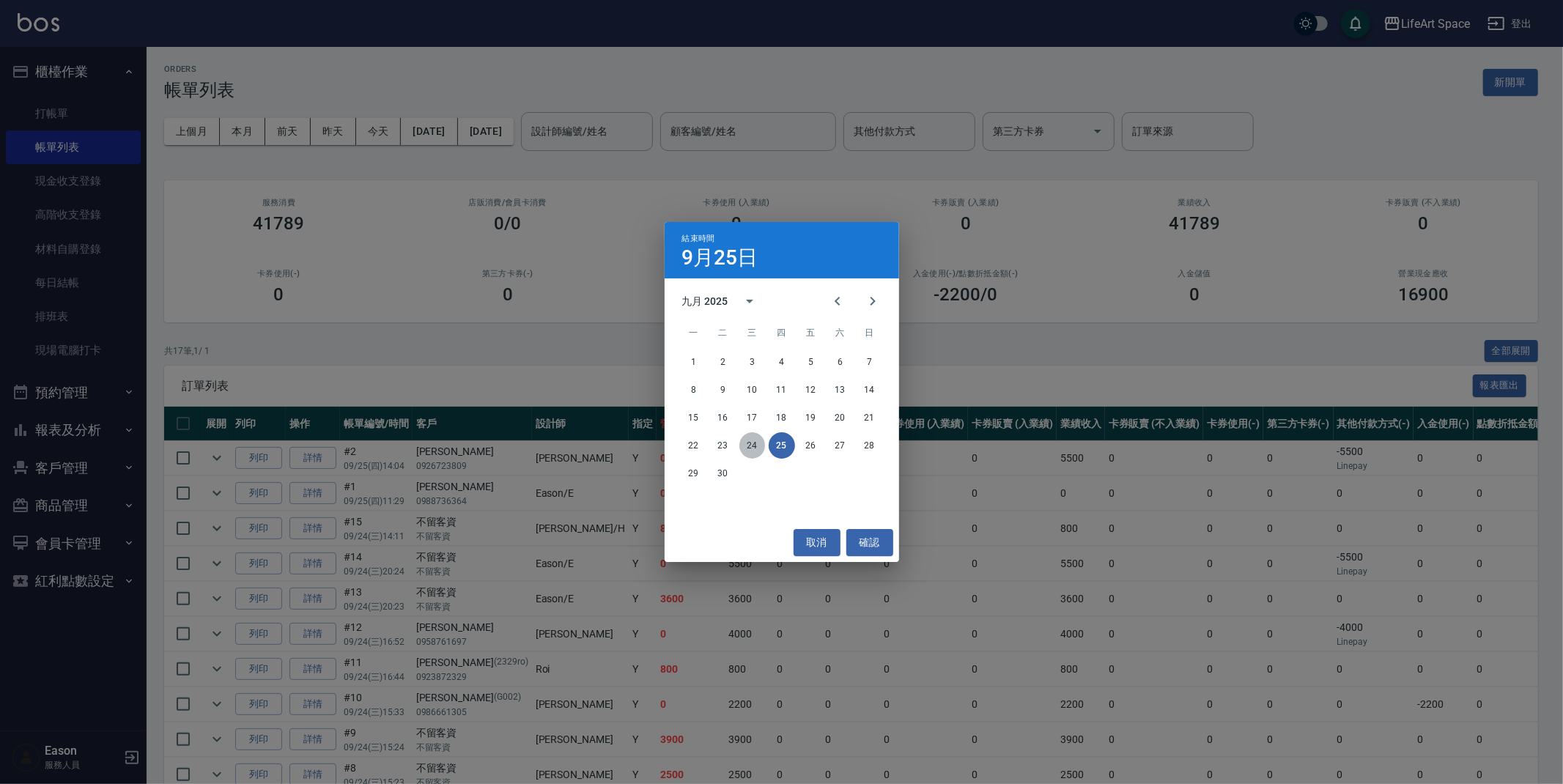
click at [751, 438] on button "24" at bounding box center [752, 445] width 26 height 26
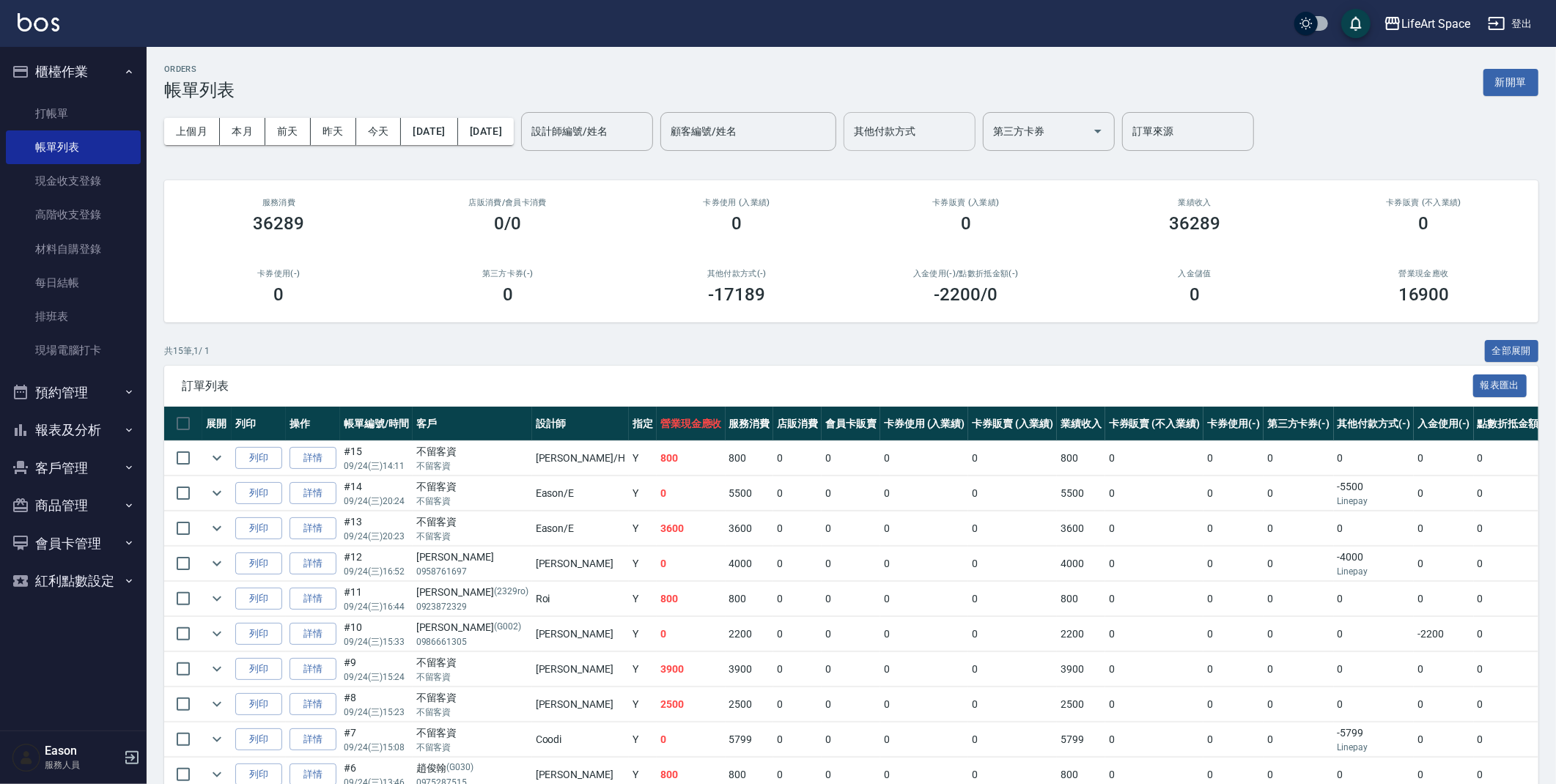
click at [969, 135] on input "其他付款方式" at bounding box center [910, 131] width 119 height 26
click at [979, 186] on span "Linepay" at bounding box center [960, 193] width 132 height 24
type input "Linepay"
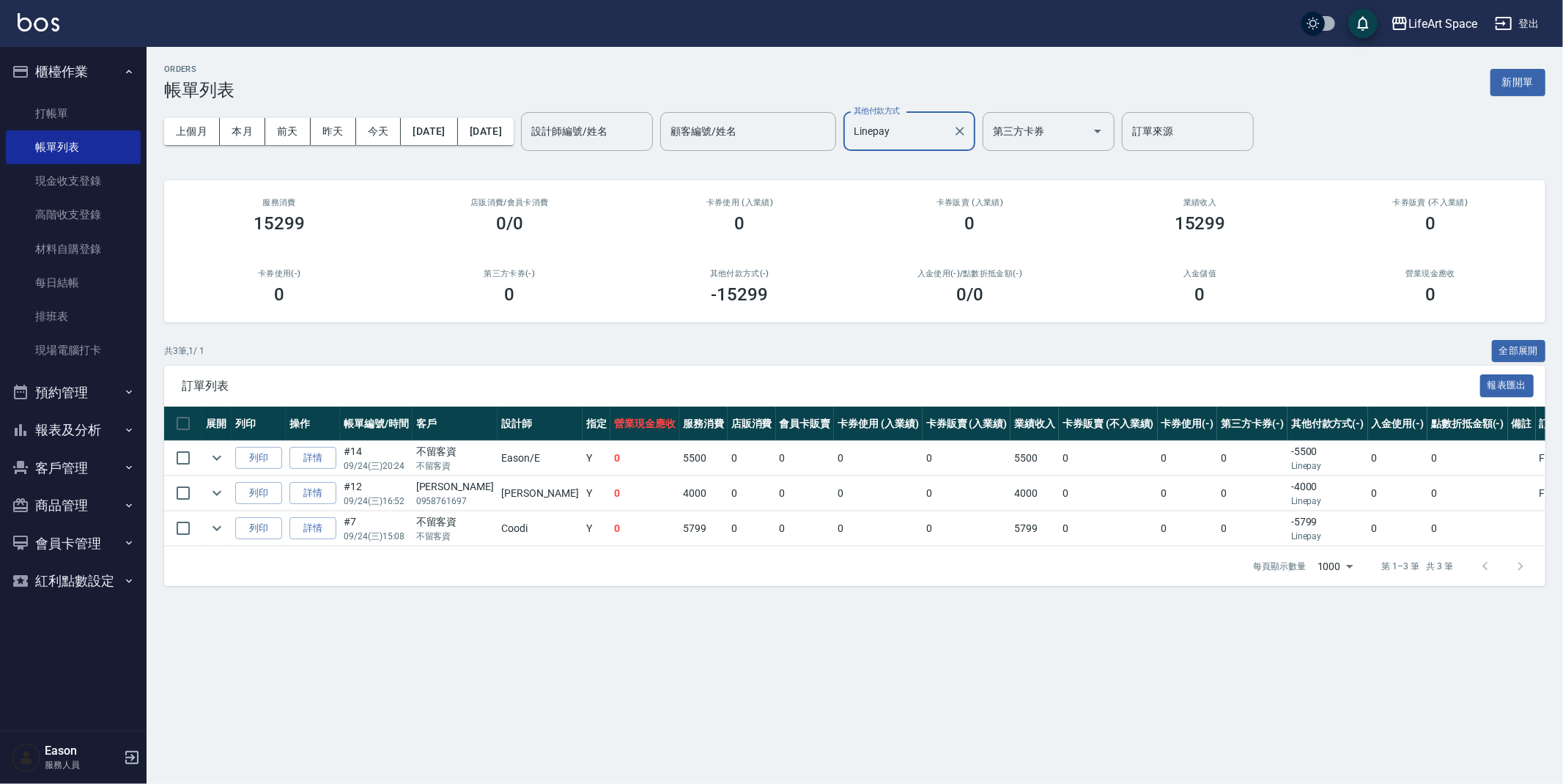
drag, startPoint x: 1009, startPoint y: 133, endPoint x: 995, endPoint y: 140, distance: 15.7
click at [967, 134] on icon "Clear" at bounding box center [960, 131] width 14 height 14
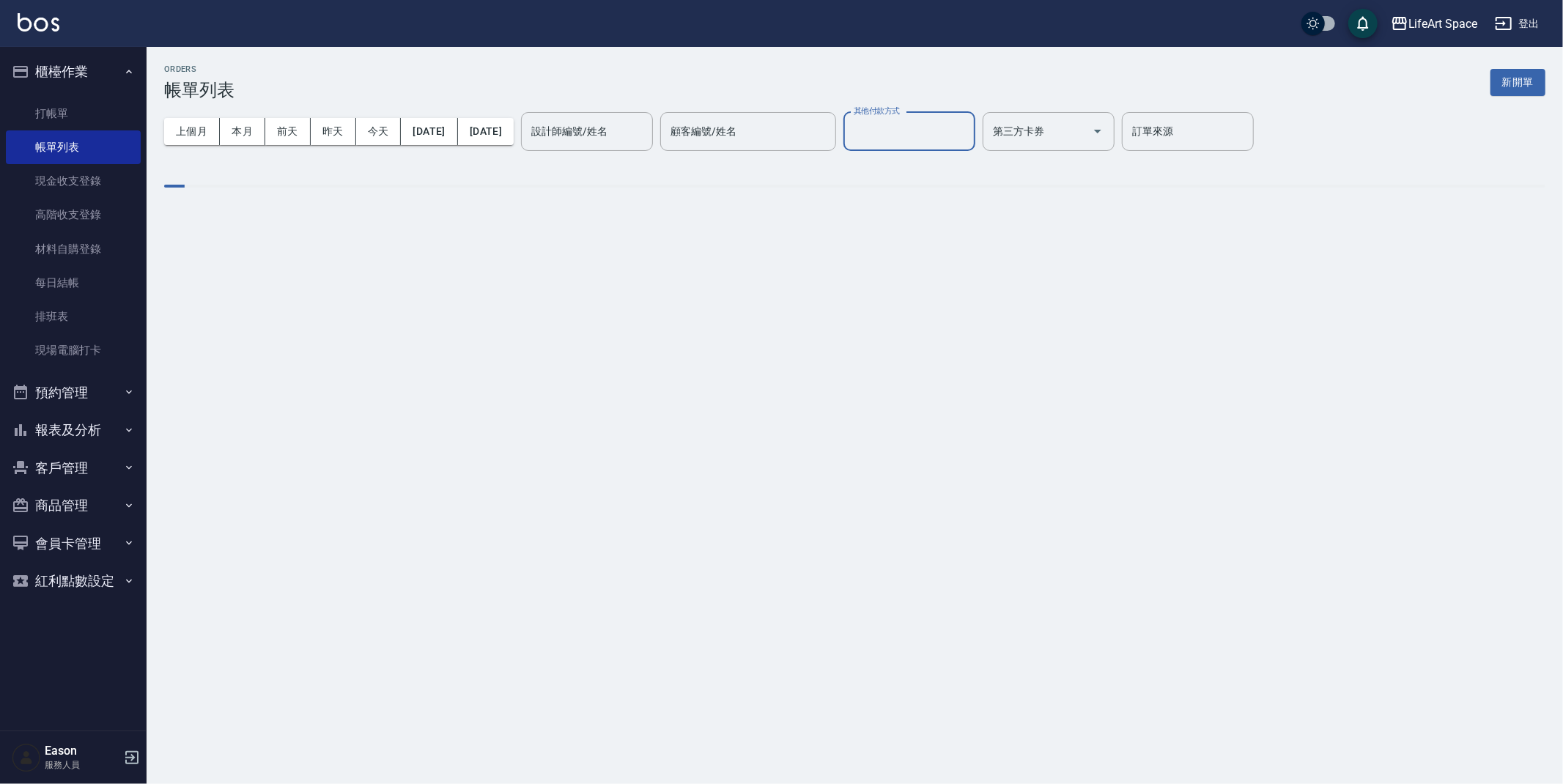
click at [944, 138] on input "其他付款方式" at bounding box center [909, 131] width 119 height 26
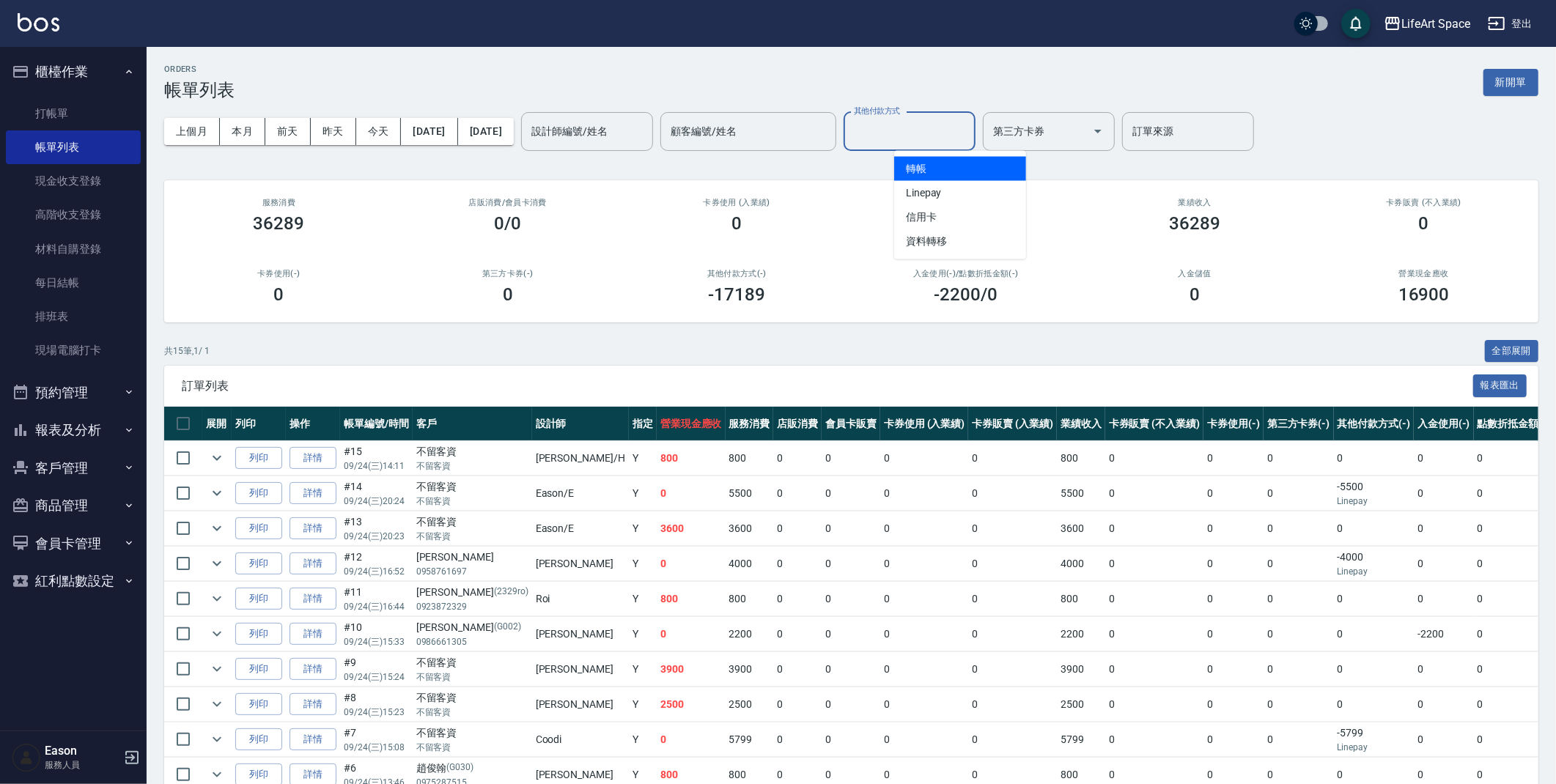
click at [953, 166] on span "轉帳" at bounding box center [960, 169] width 132 height 24
type input "轉帳"
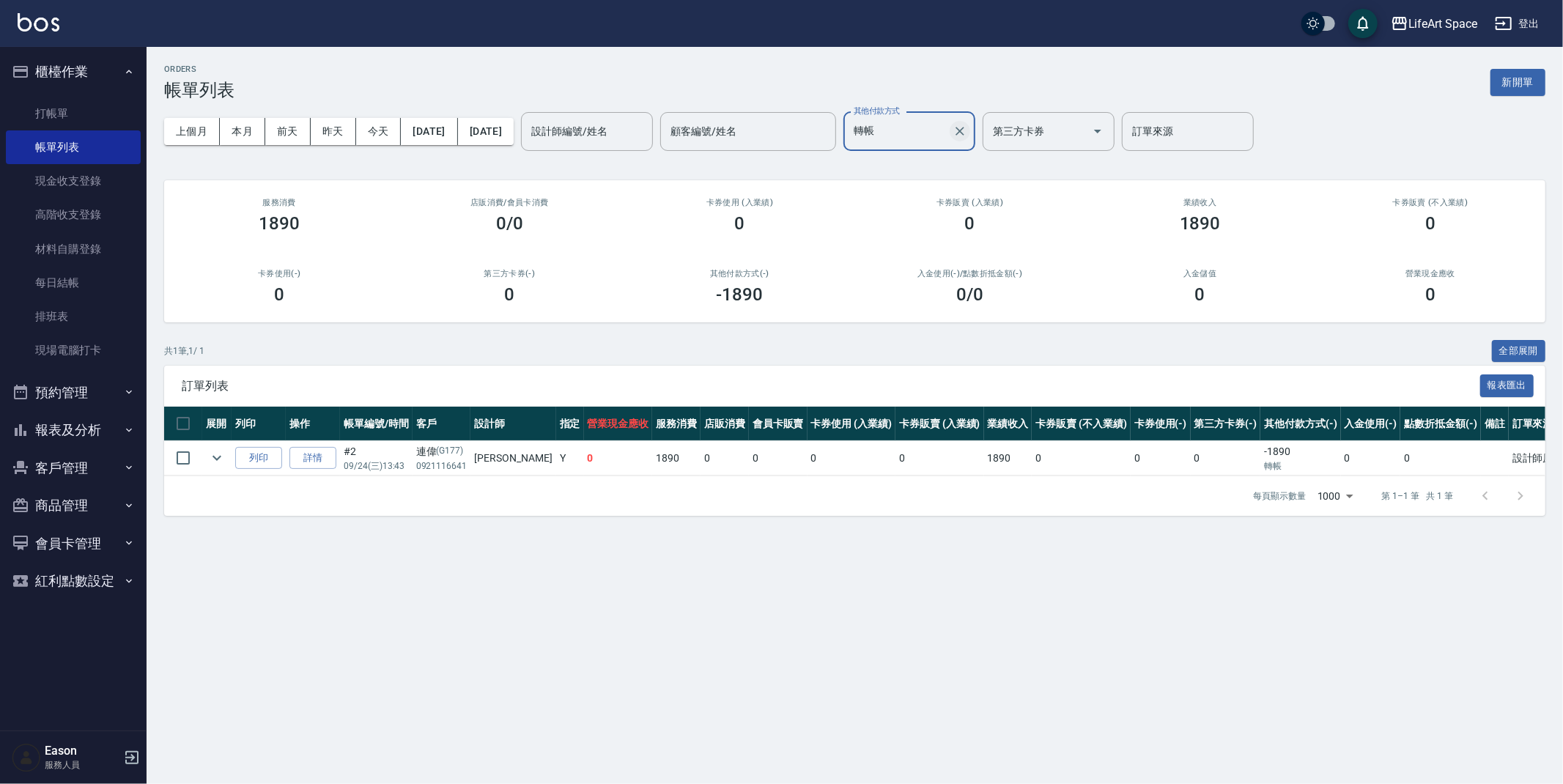
click at [967, 131] on icon "Clear" at bounding box center [960, 131] width 14 height 14
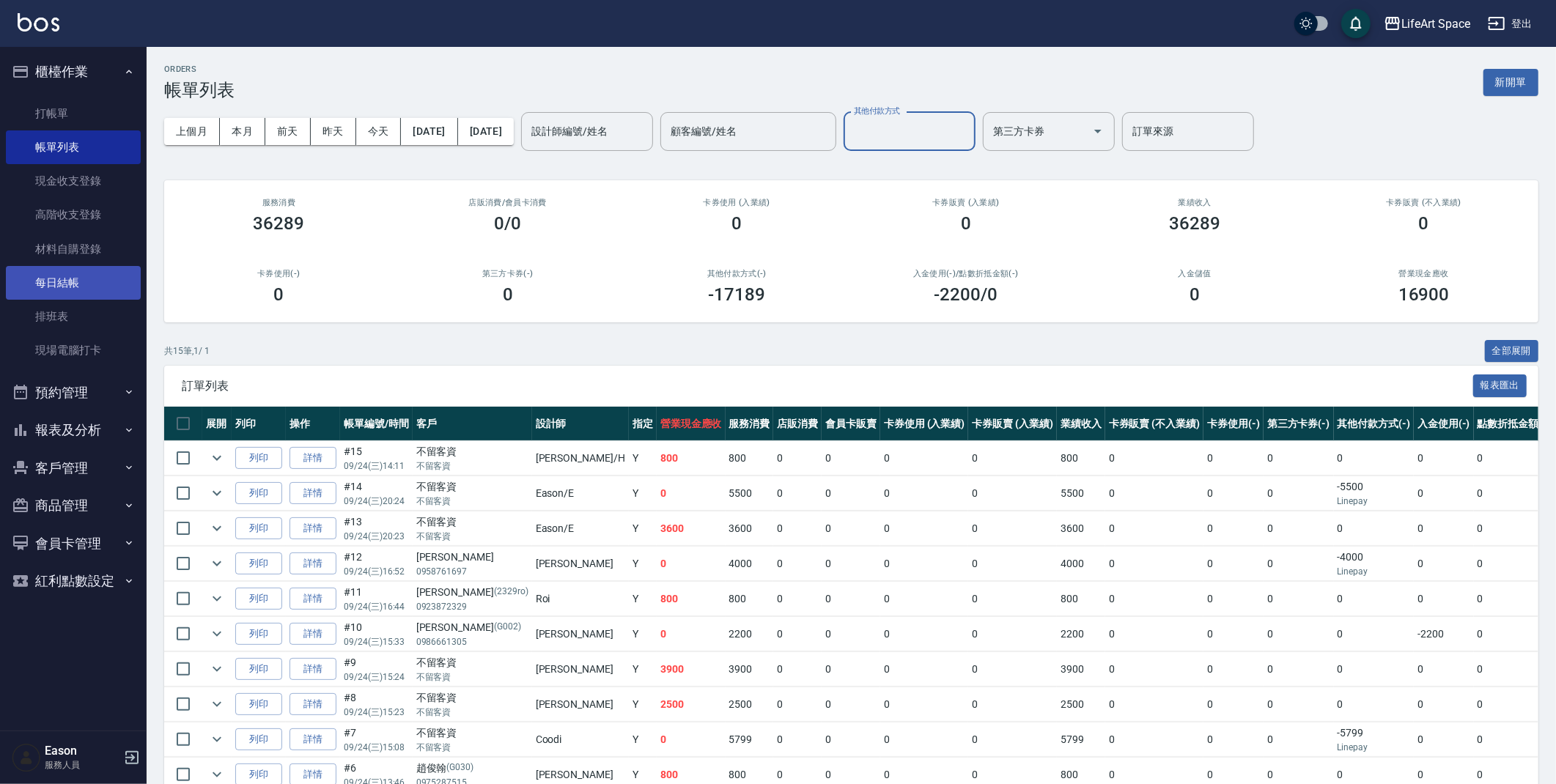
click at [82, 280] on link "每日結帳" at bounding box center [73, 283] width 135 height 34
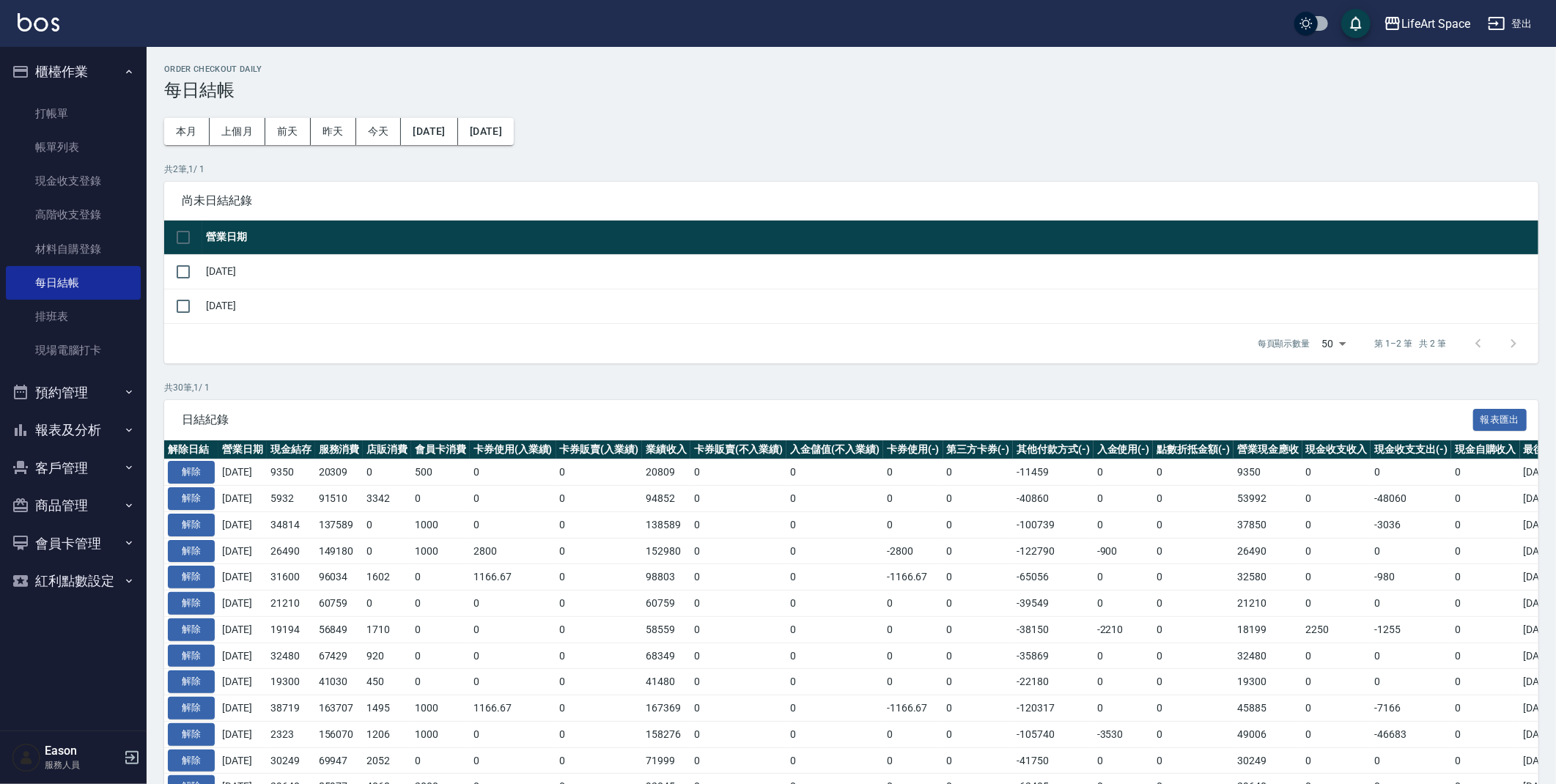
click at [201, 269] on td at bounding box center [184, 271] width 38 height 34
click at [190, 269] on input "checkbox" at bounding box center [183, 272] width 30 height 30
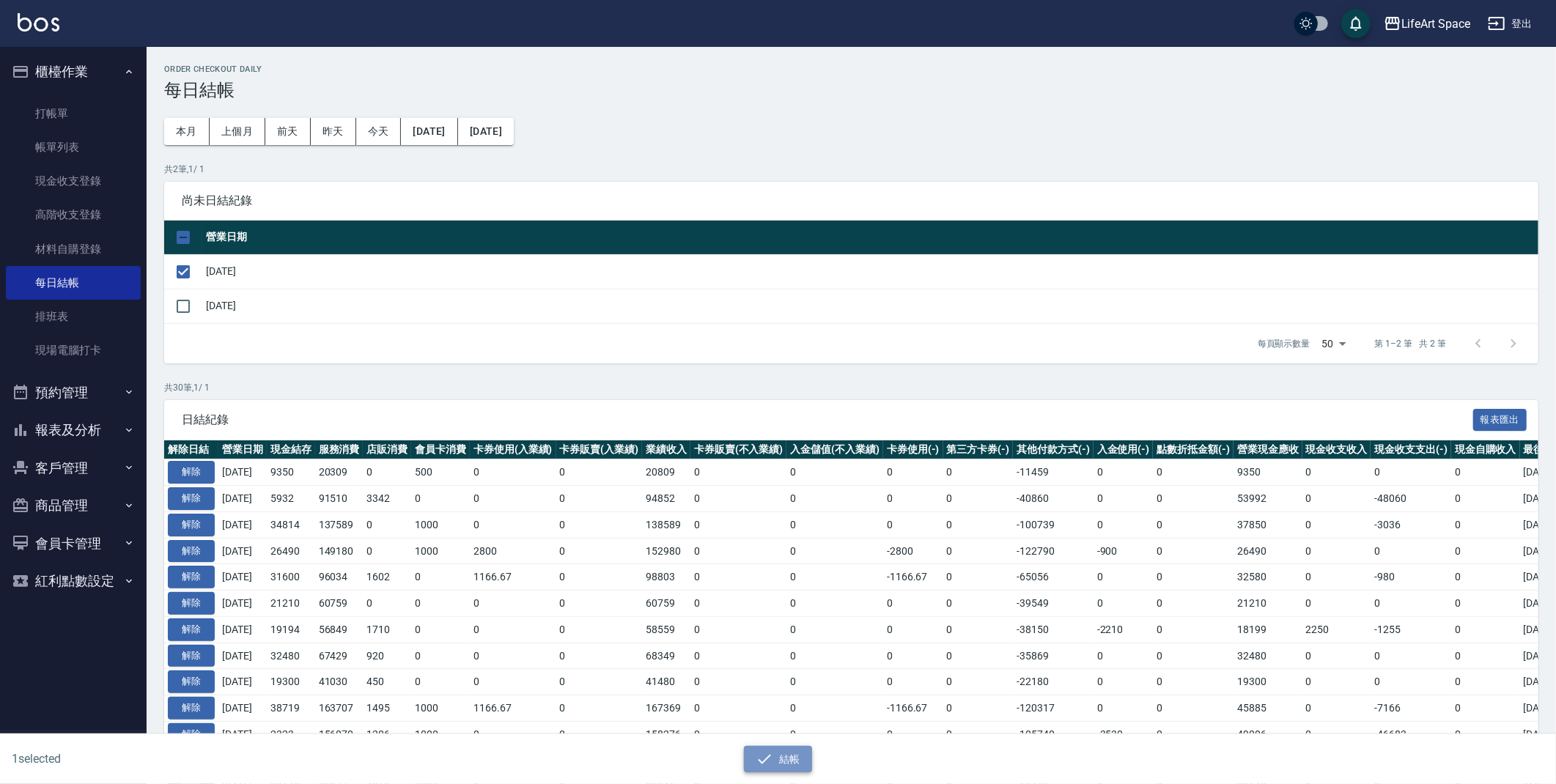
click at [779, 753] on button "結帳" at bounding box center [778, 759] width 68 height 27
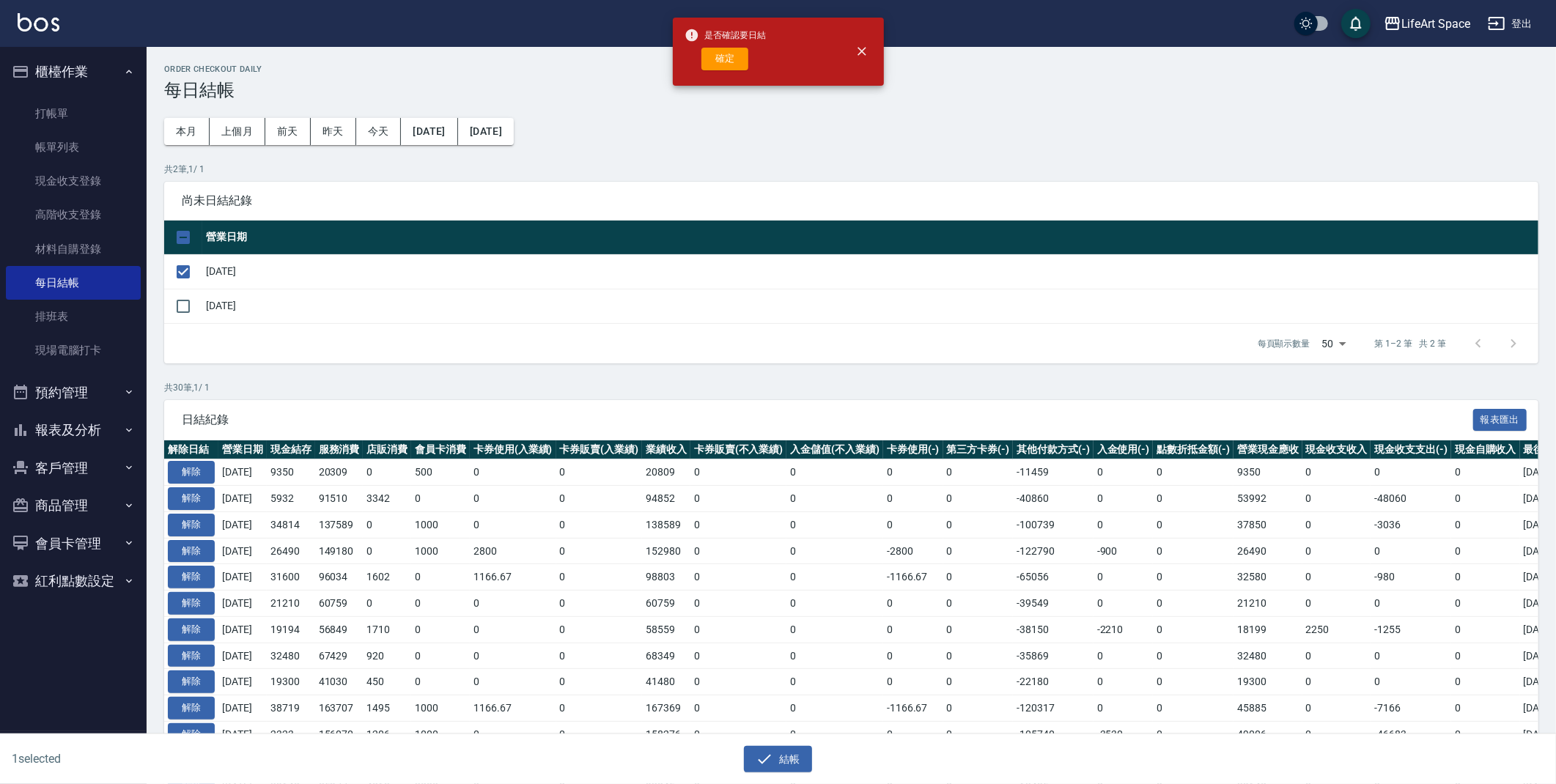
click at [697, 62] on div "確定" at bounding box center [726, 59] width 82 height 22
click at [700, 61] on div "確定" at bounding box center [726, 59] width 82 height 22
click at [705, 62] on button "確定" at bounding box center [725, 59] width 47 height 22
checkbox input "false"
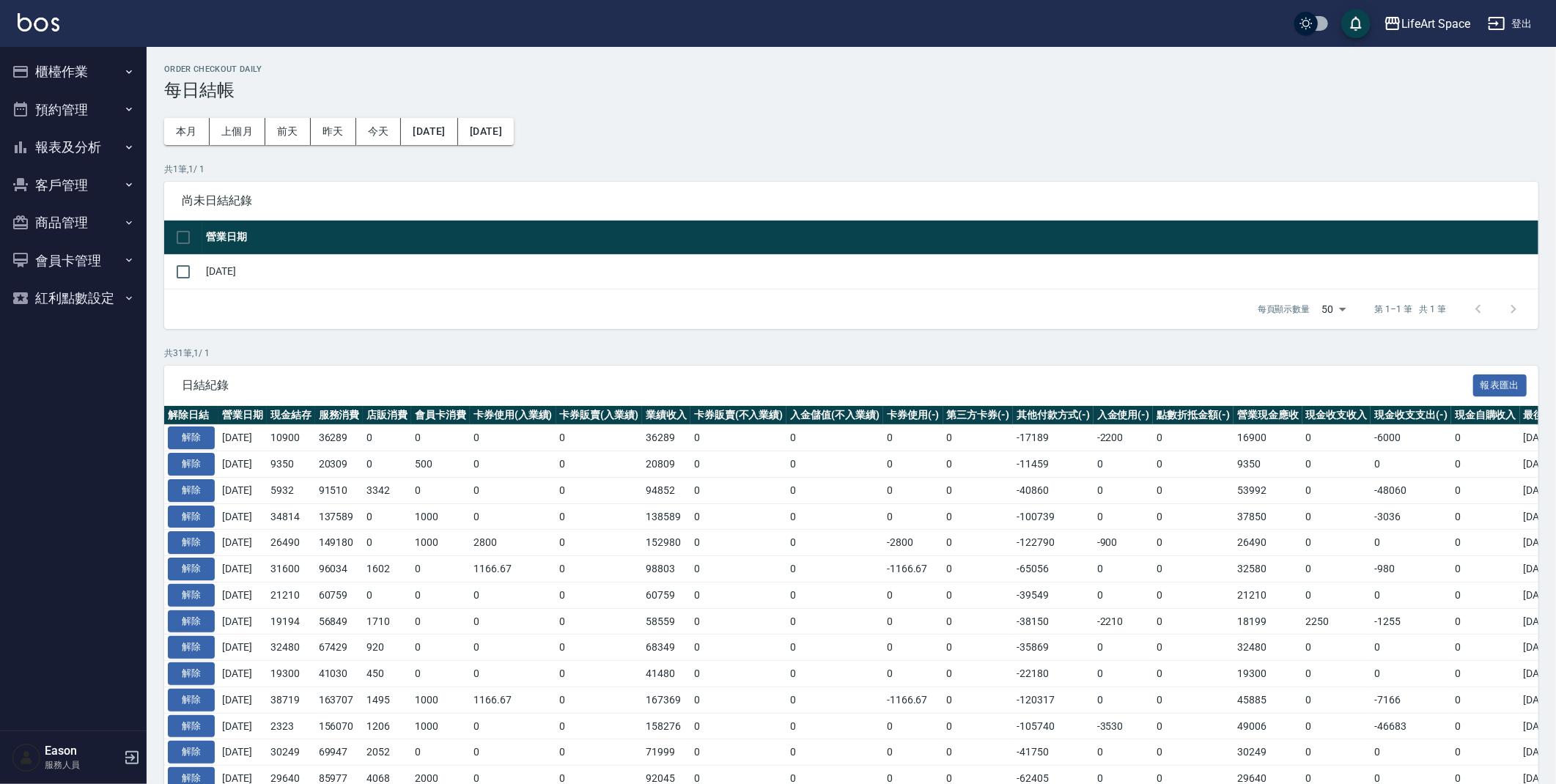
click at [100, 145] on button "報表及分析" at bounding box center [73, 148] width 135 height 38
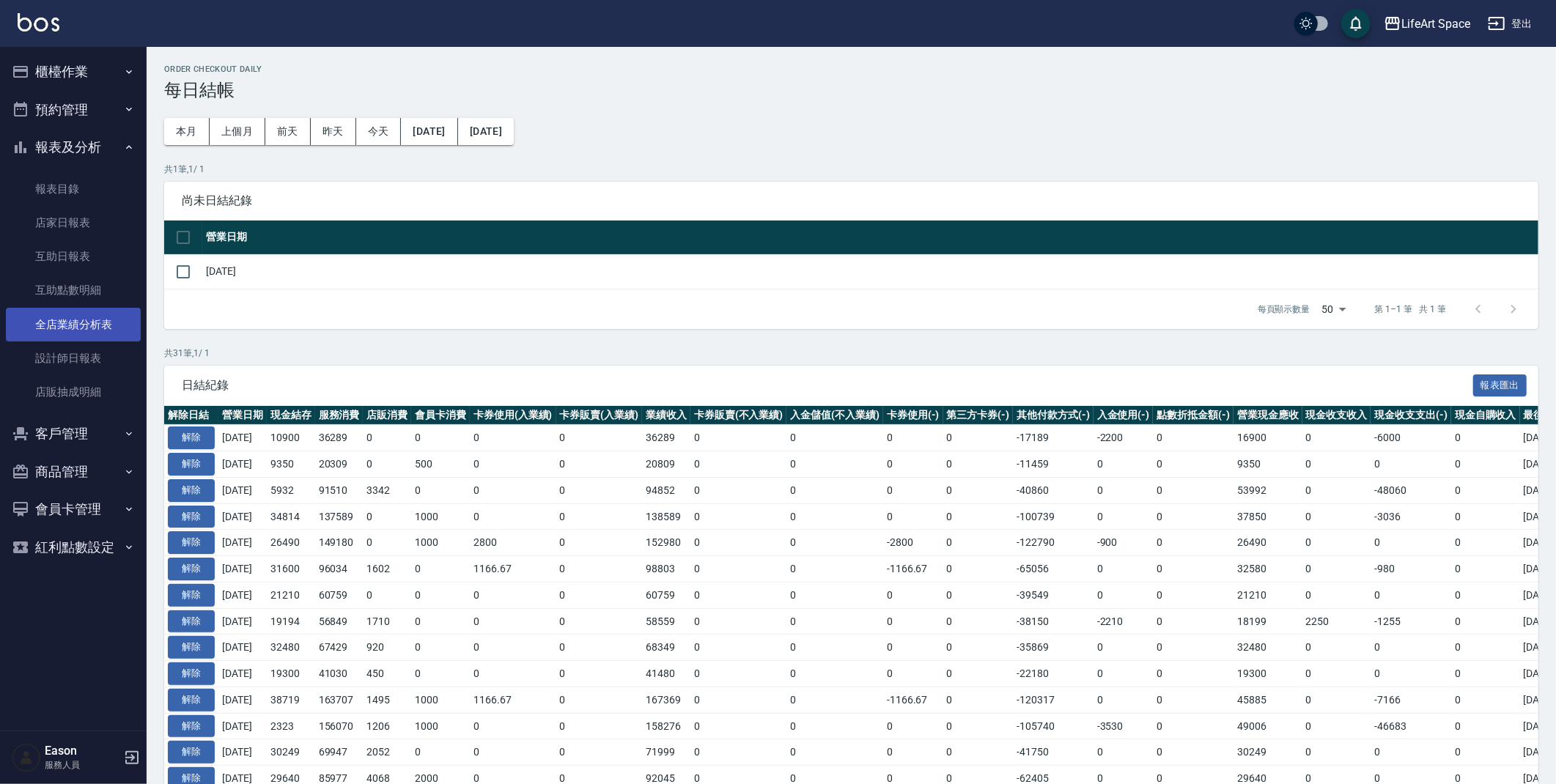
click at [96, 323] on link "全店業績分析表" at bounding box center [73, 325] width 135 height 34
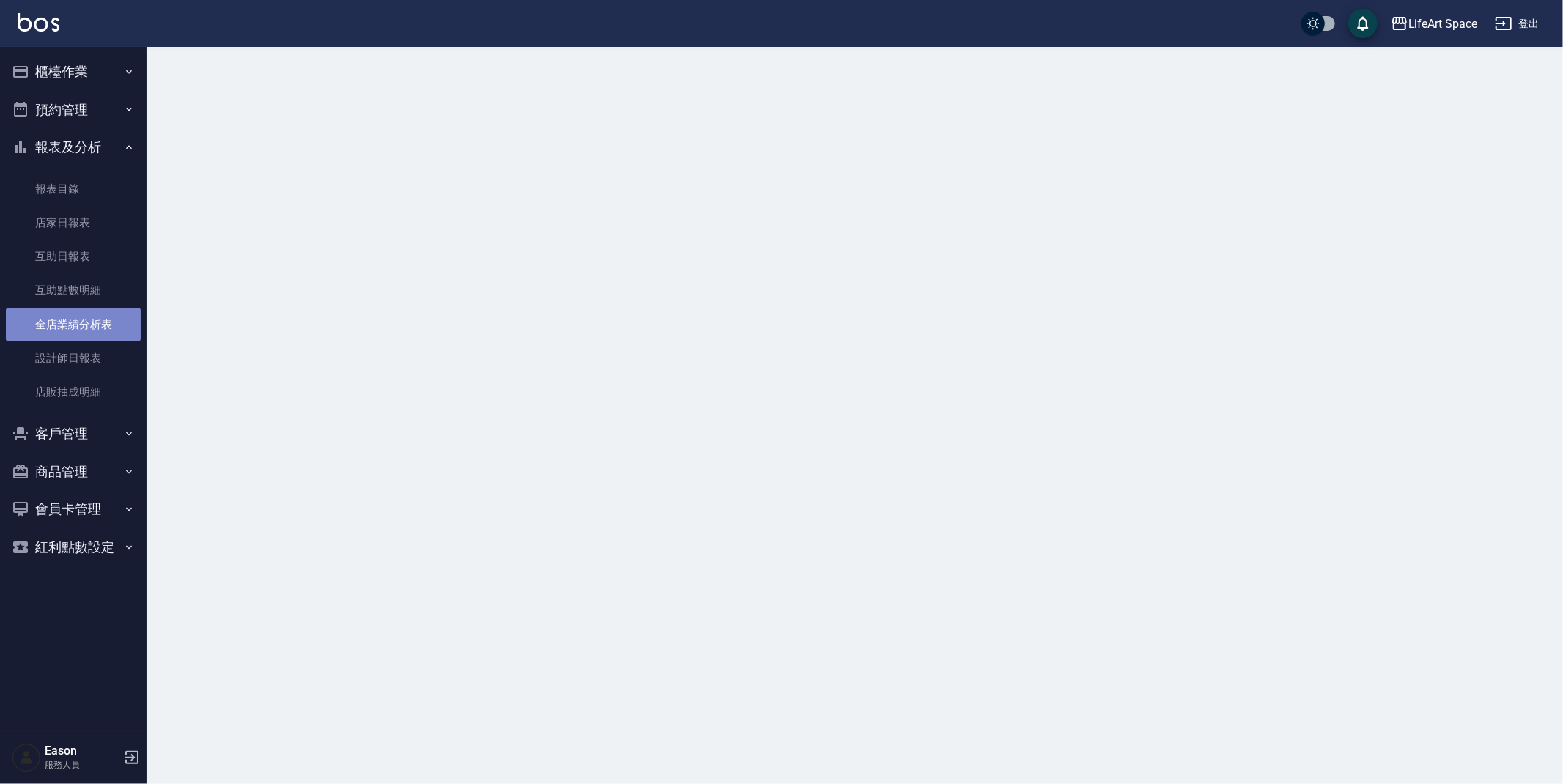
click at [96, 323] on link "全店業績分析表" at bounding box center [73, 325] width 135 height 34
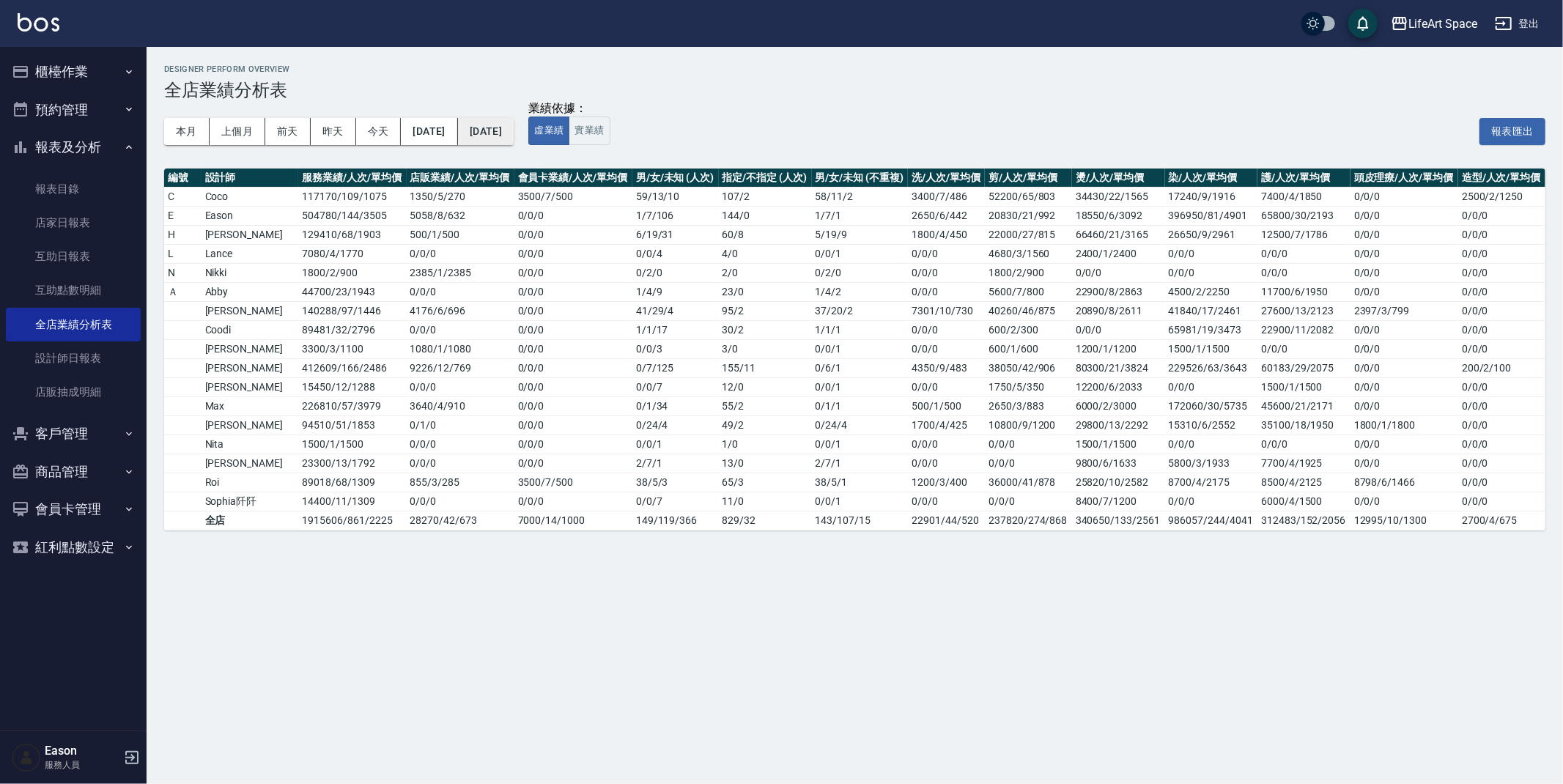
click at [514, 126] on button "[DATE]" at bounding box center [485, 131] width 55 height 27
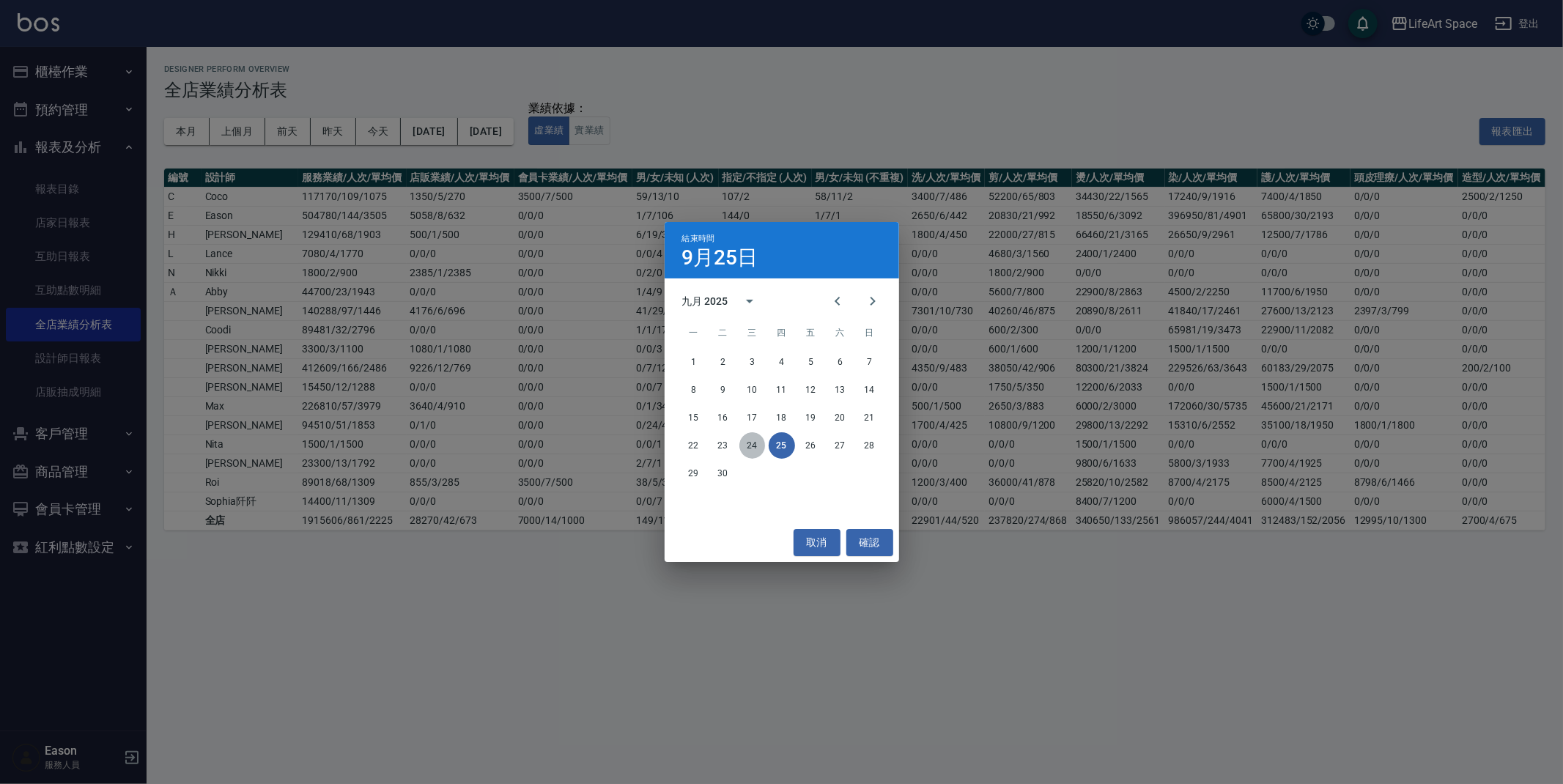
click at [757, 447] on button "24" at bounding box center [752, 445] width 26 height 26
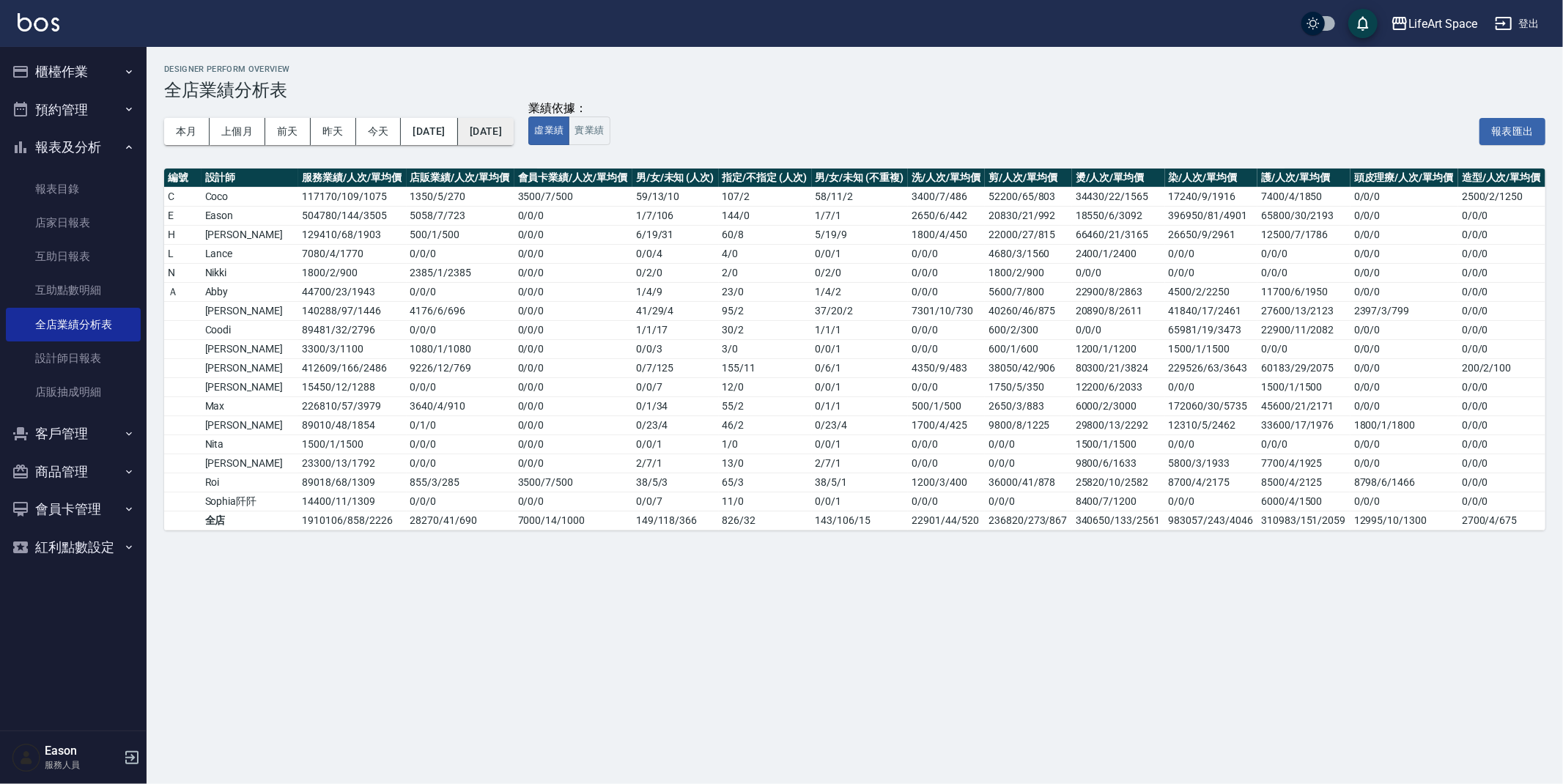
click at [514, 128] on button "[DATE]" at bounding box center [485, 131] width 55 height 27
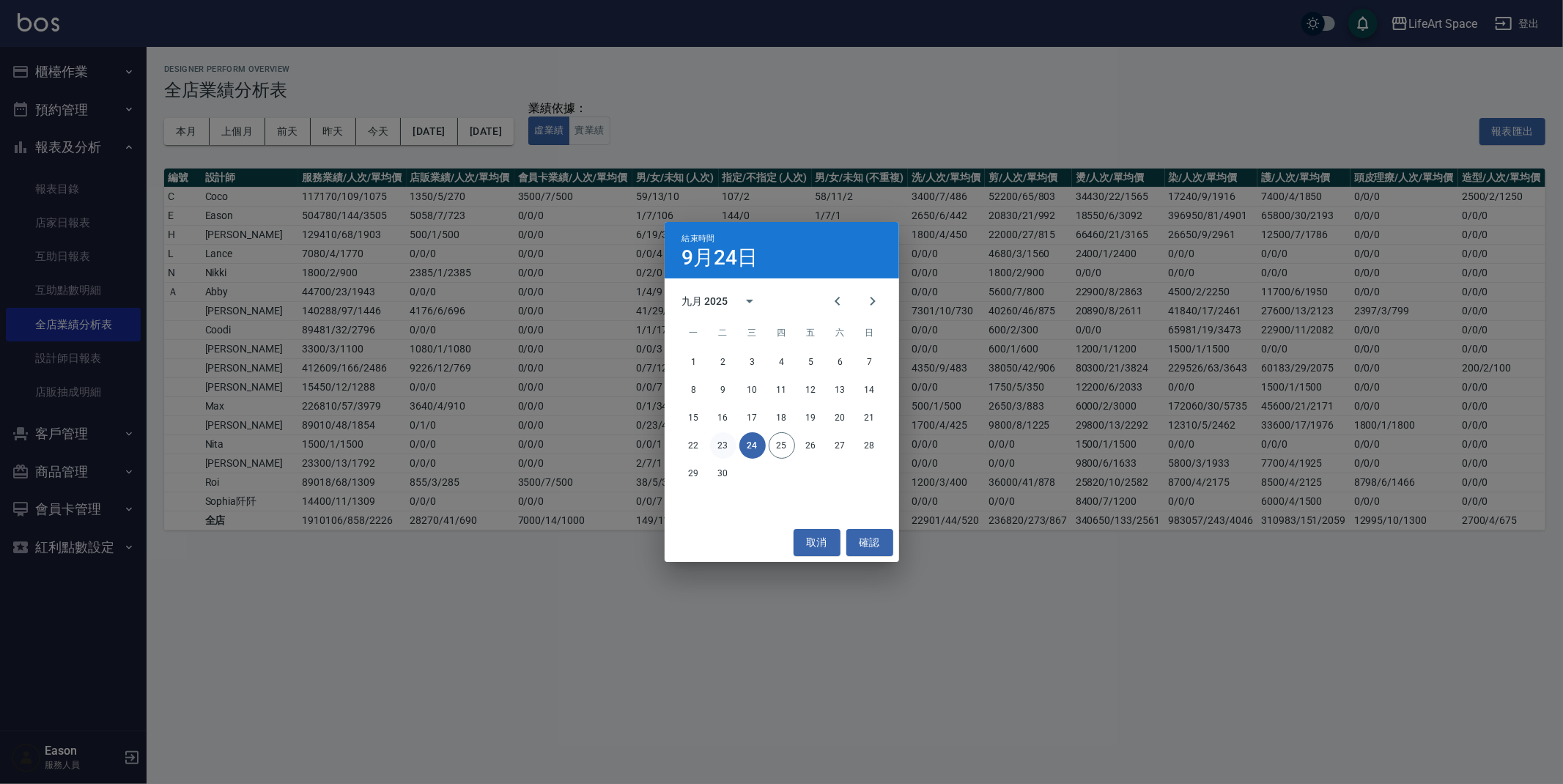
click at [722, 448] on button "23" at bounding box center [723, 445] width 26 height 26
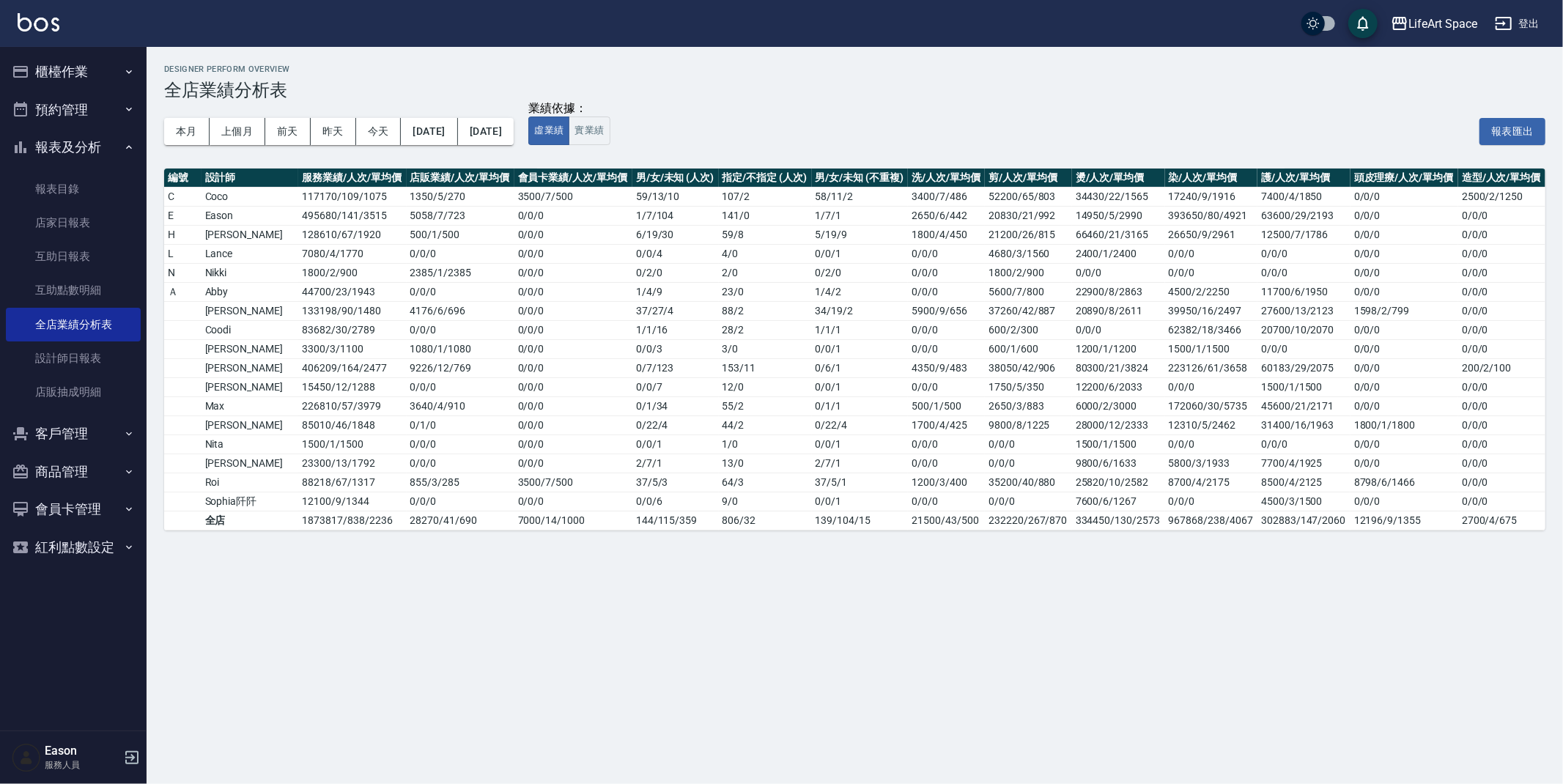
click at [52, 75] on button "櫃檯作業" at bounding box center [73, 72] width 135 height 38
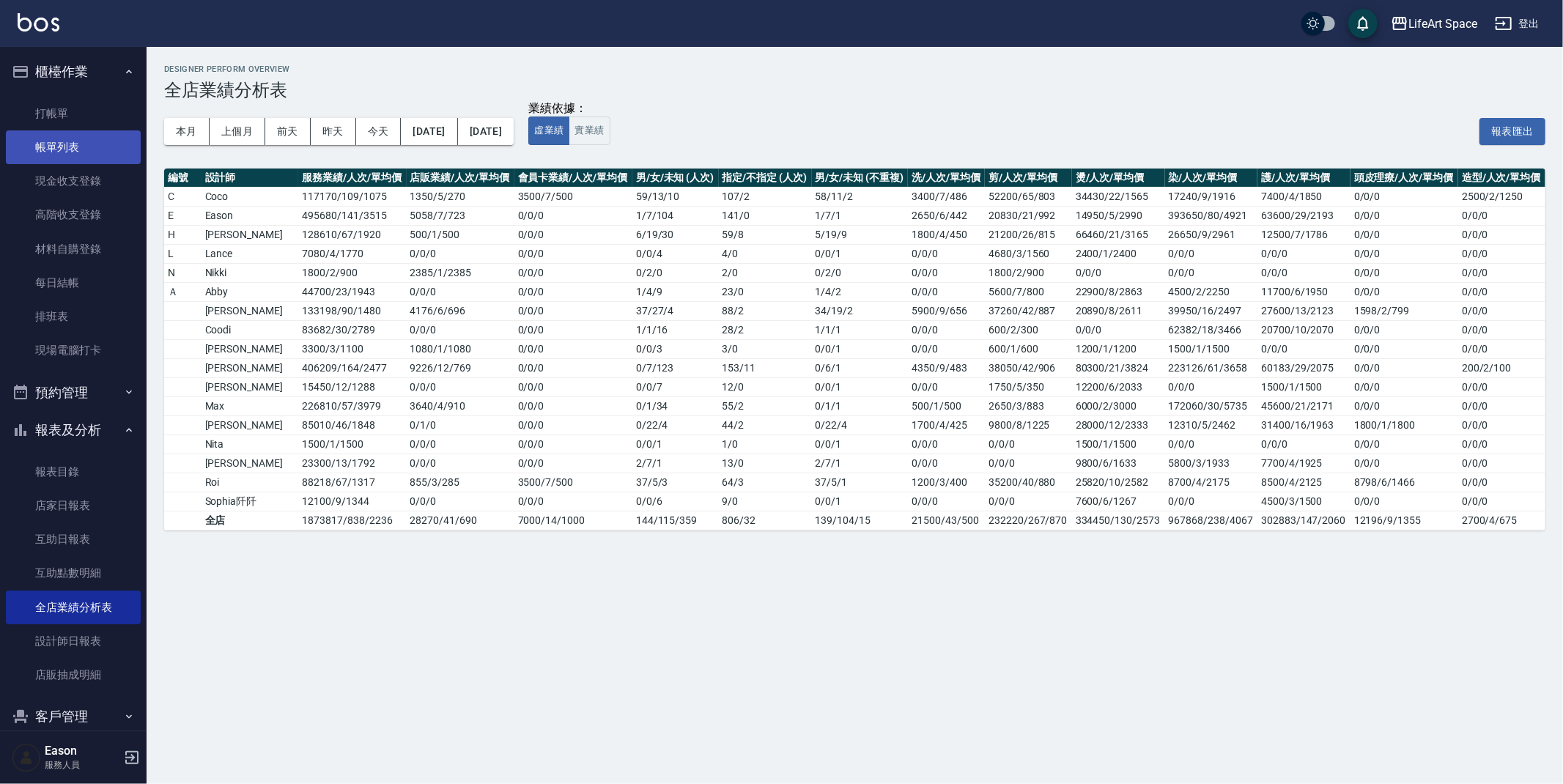
click at [91, 143] on link "帳單列表" at bounding box center [73, 148] width 135 height 34
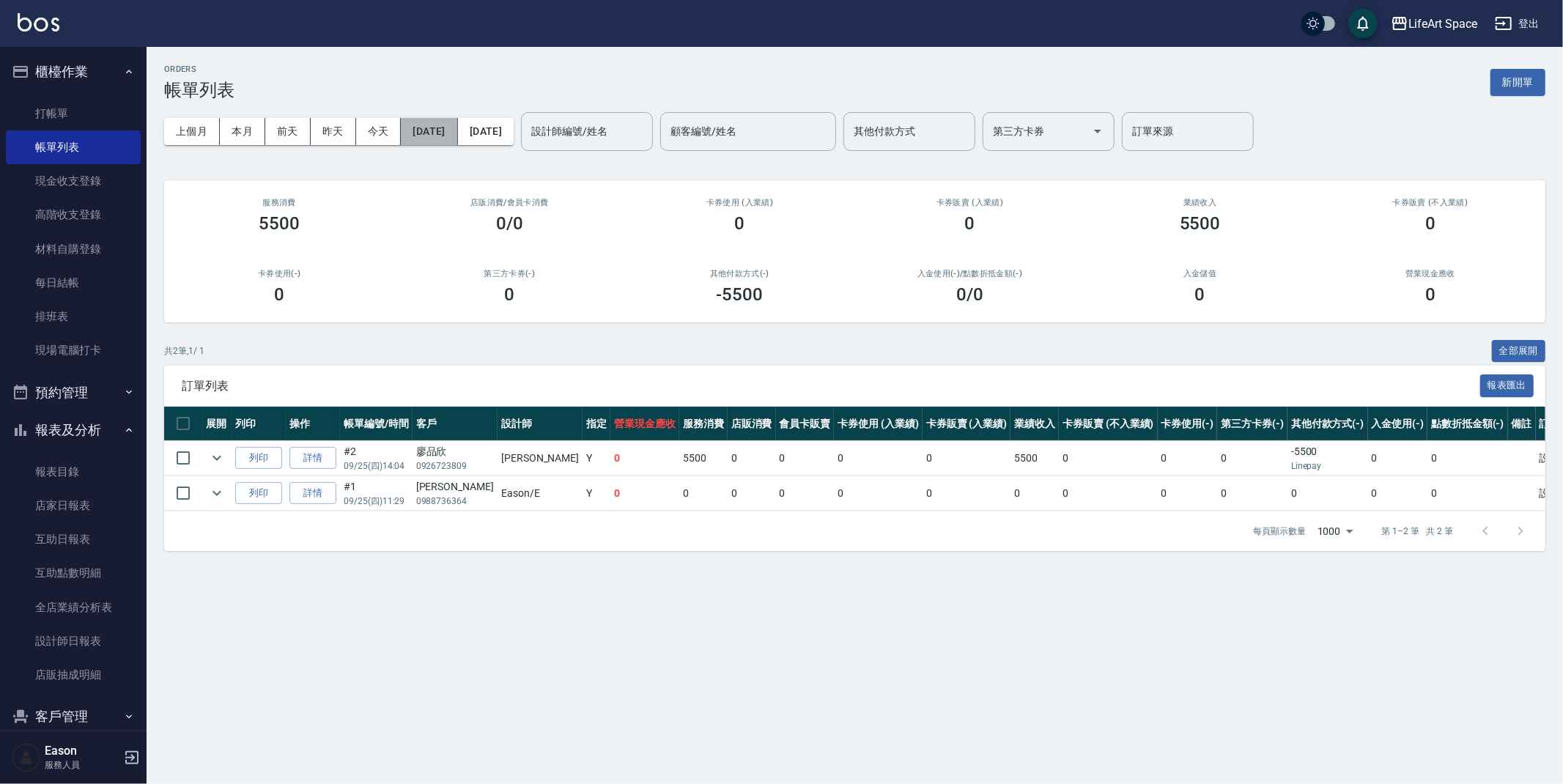
click at [447, 125] on button "2025/09/25" at bounding box center [429, 131] width 56 height 27
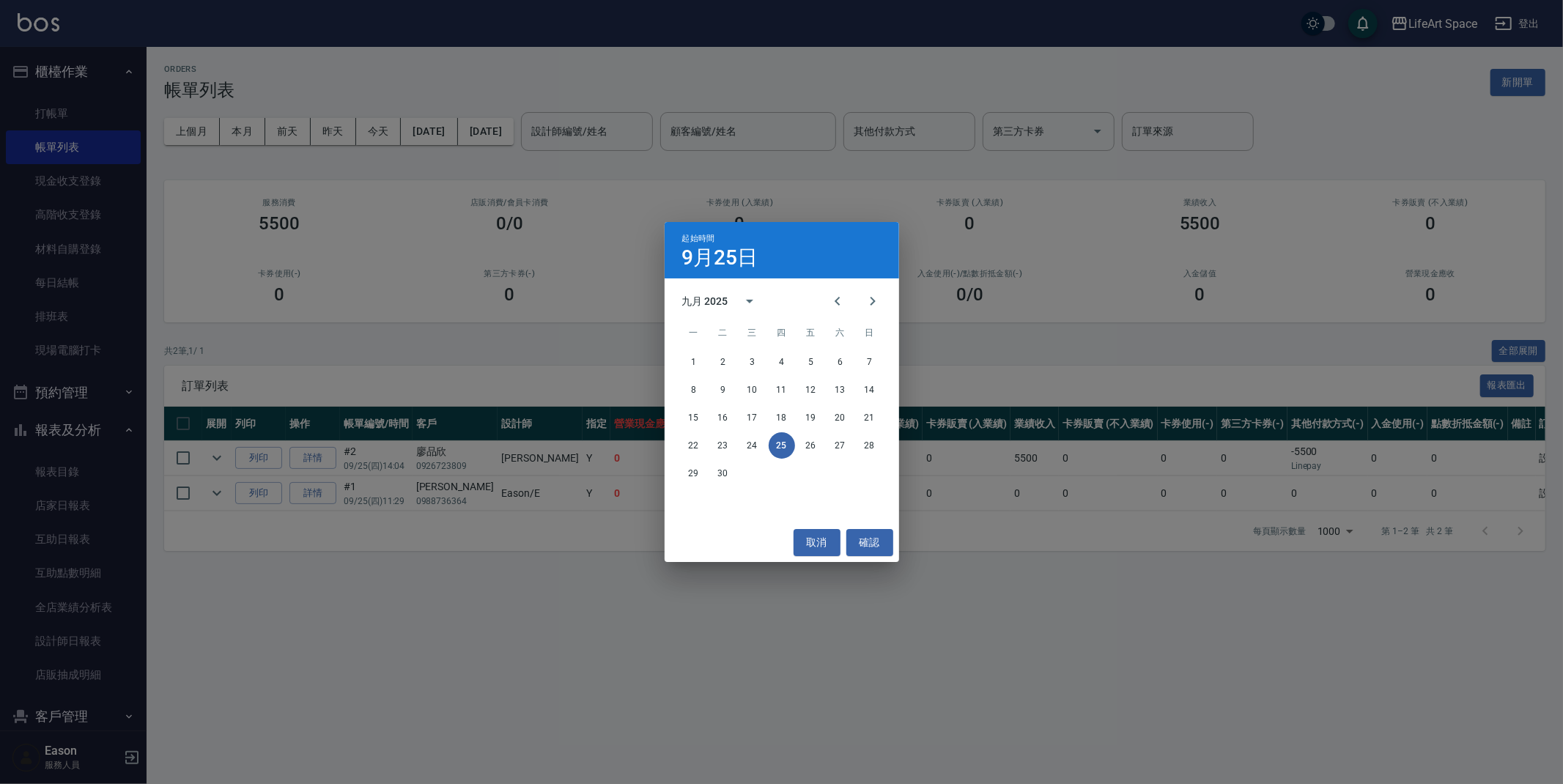
click at [684, 184] on div "起始時間 9月25日 九月 2025 一 二 三 四 五 六 日 1 2 3 4 5 6 7 8 9 10 11 12 13 14 15 16 17 18 1…" at bounding box center [781, 392] width 1563 height 784
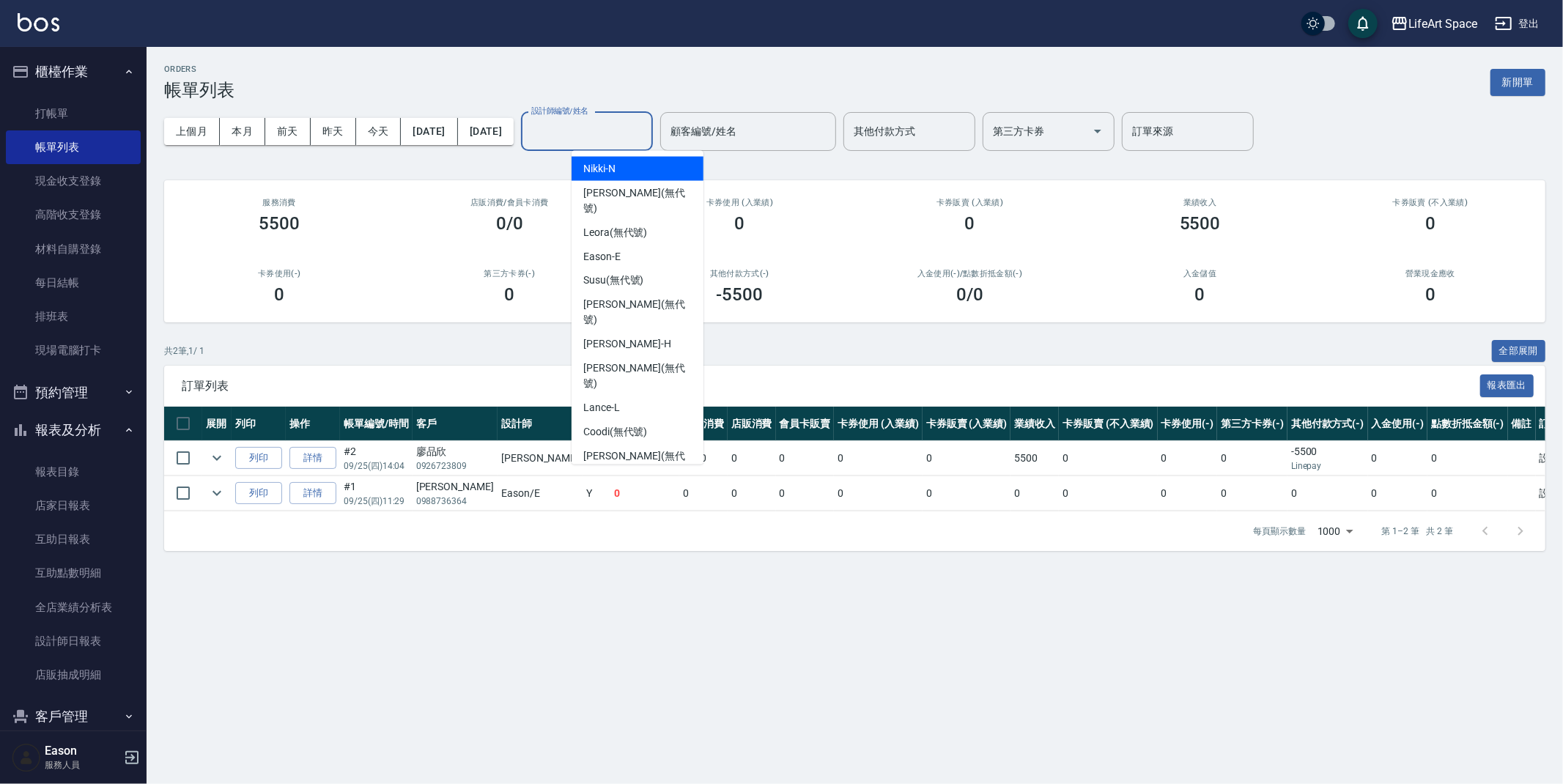
click at [604, 132] on input "設計師編號/姓名" at bounding box center [587, 131] width 119 height 26
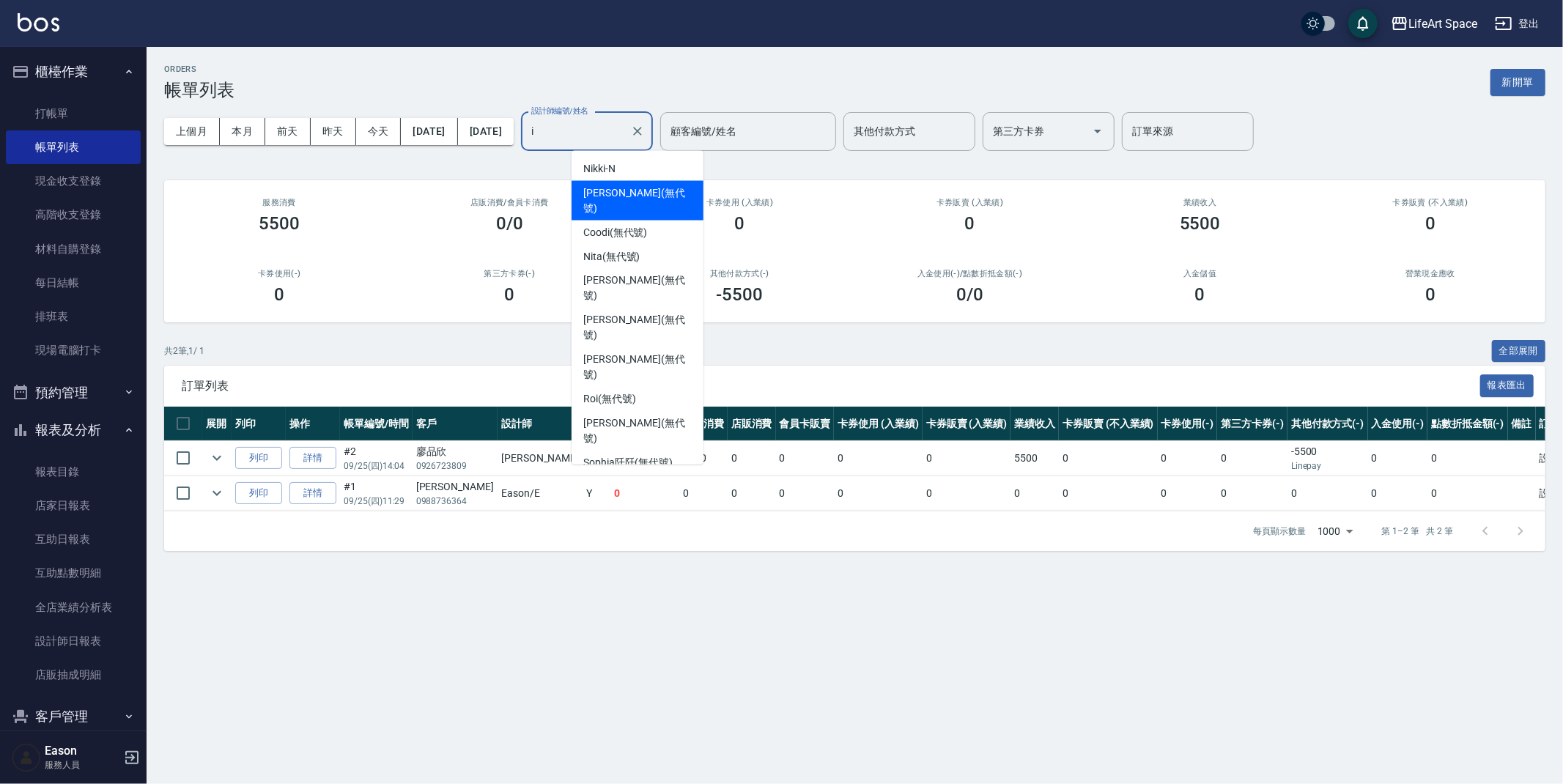
click at [609, 190] on span "Ivan (無代號)" at bounding box center [637, 200] width 108 height 30
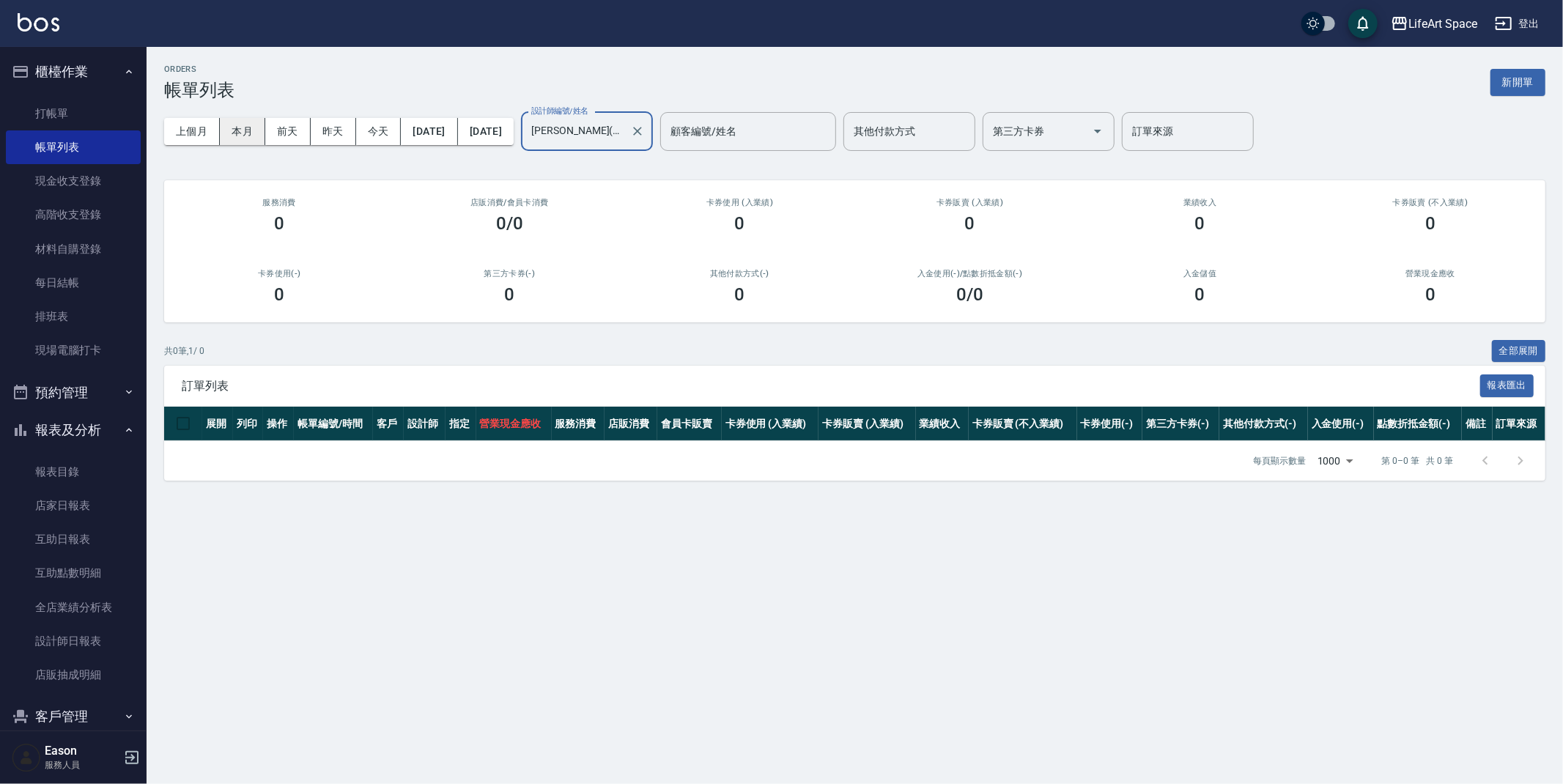
type input "Ivan(無代號)"
click at [256, 127] on button "本月" at bounding box center [242, 131] width 46 height 27
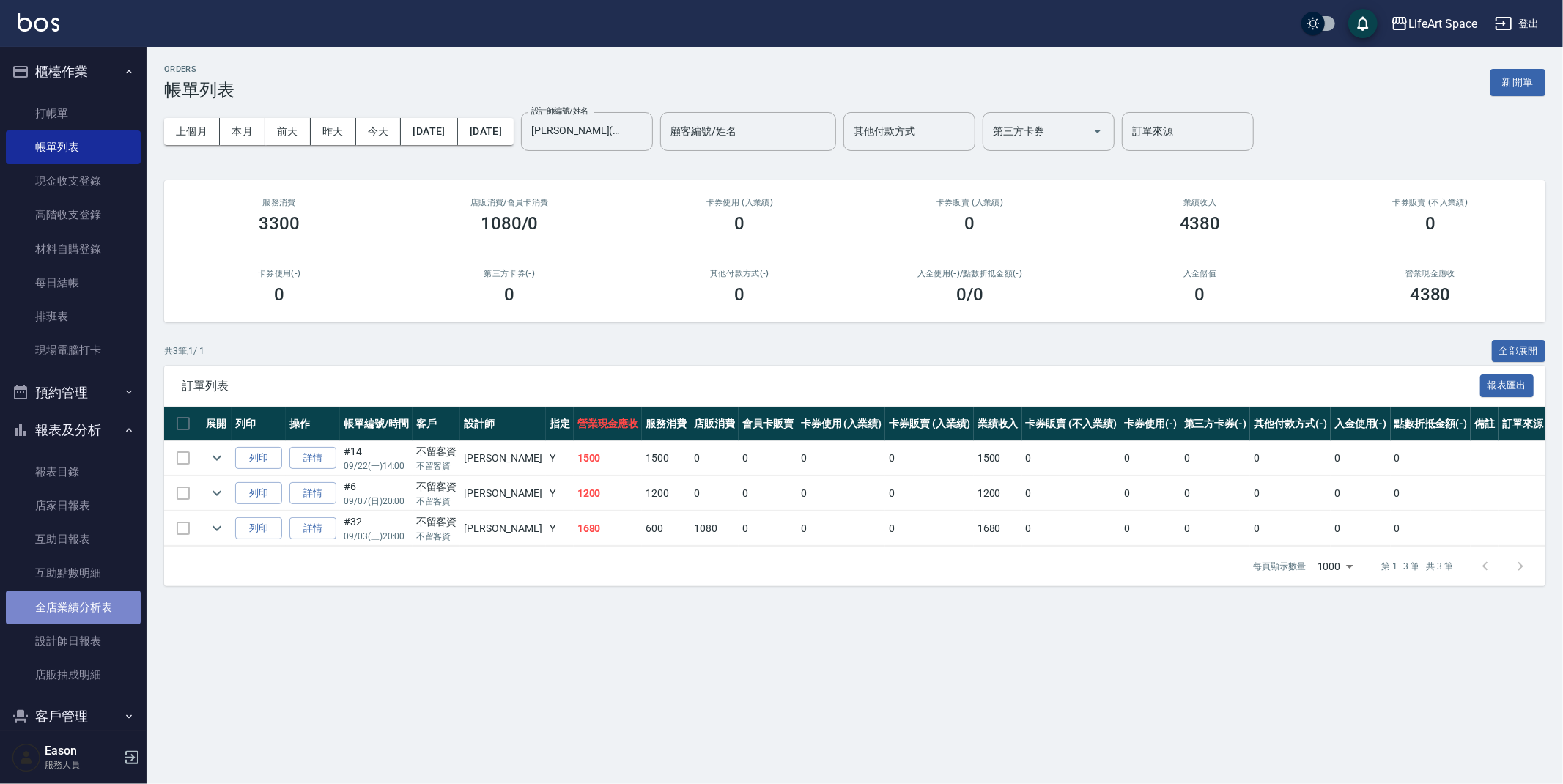
click at [117, 615] on link "全店業績分析表" at bounding box center [73, 608] width 135 height 34
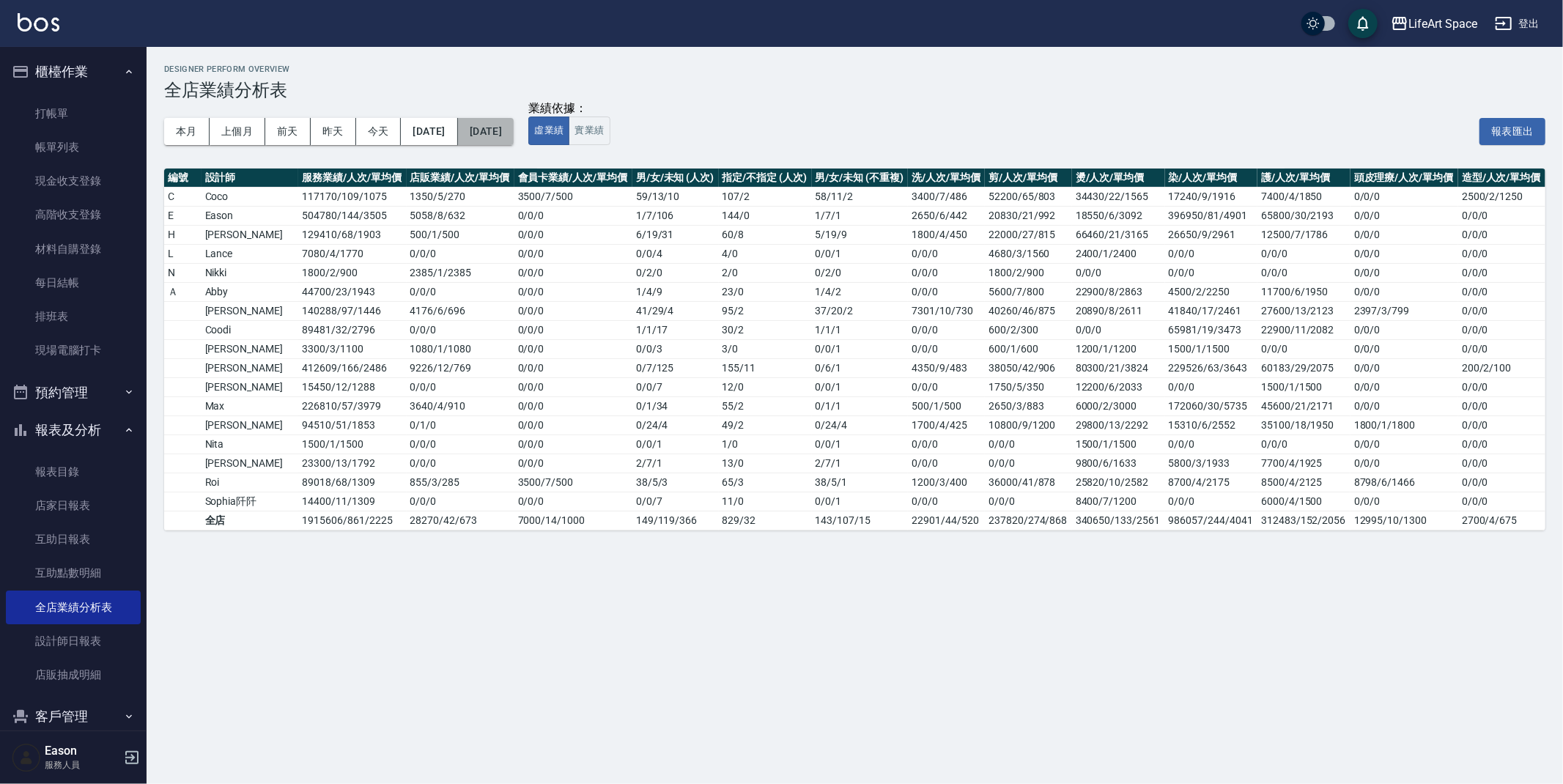
drag, startPoint x: 553, startPoint y: 123, endPoint x: 545, endPoint y: 124, distance: 8.1
click at [514, 124] on button "2025/09/25" at bounding box center [485, 131] width 55 height 27
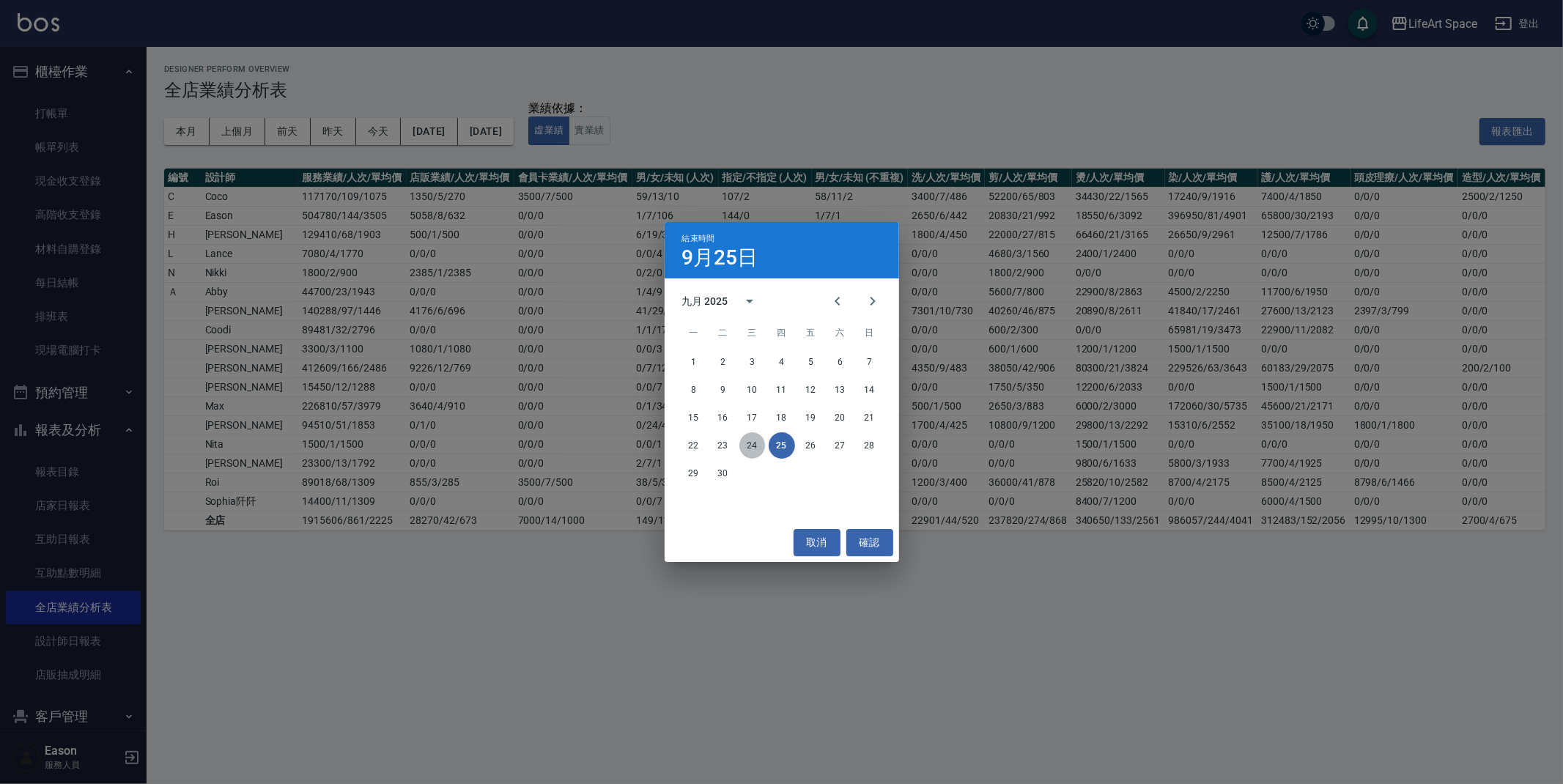
click at [759, 443] on button "24" at bounding box center [752, 445] width 26 height 26
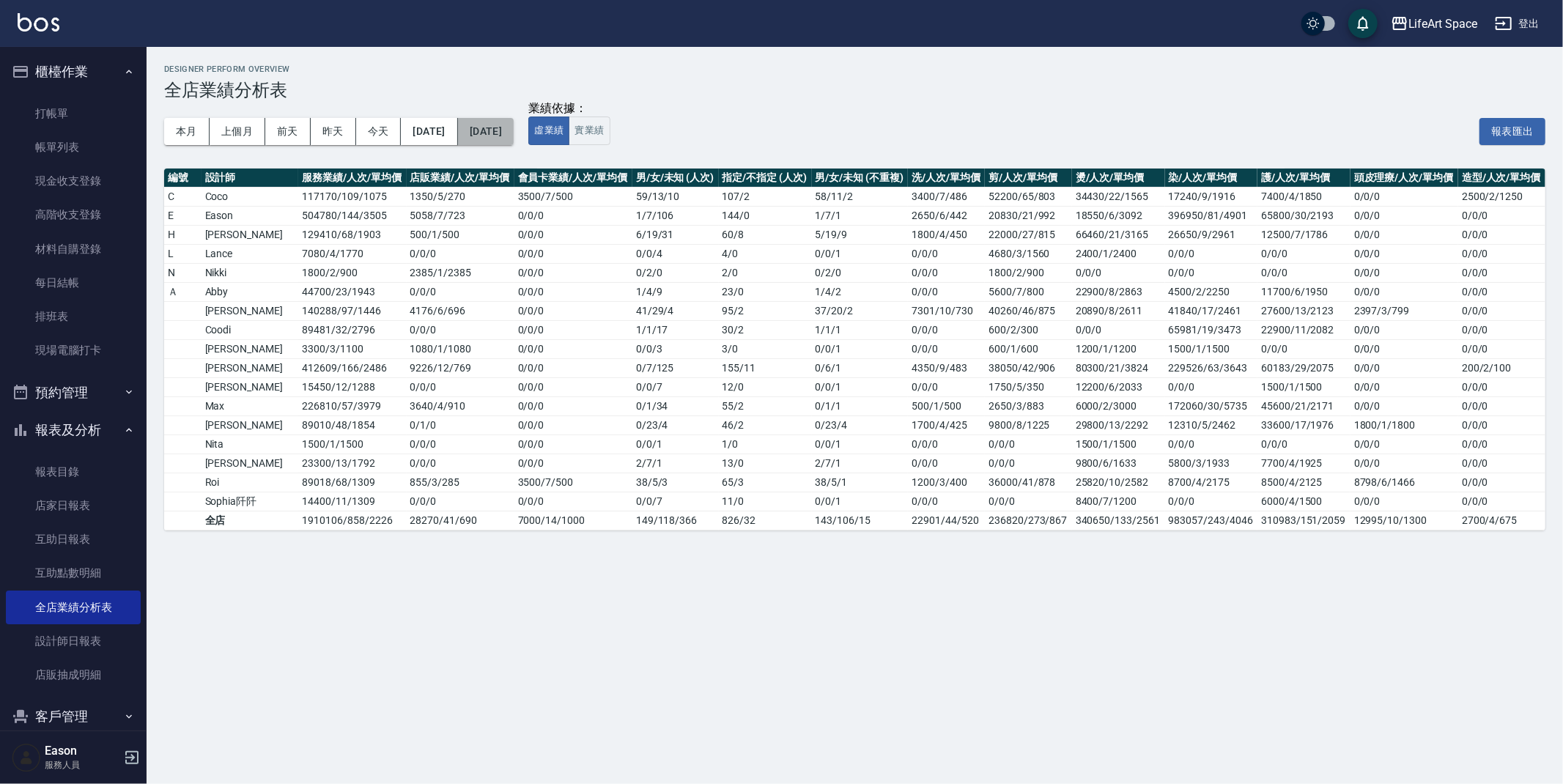
click at [514, 127] on button "[DATE]" at bounding box center [485, 131] width 55 height 27
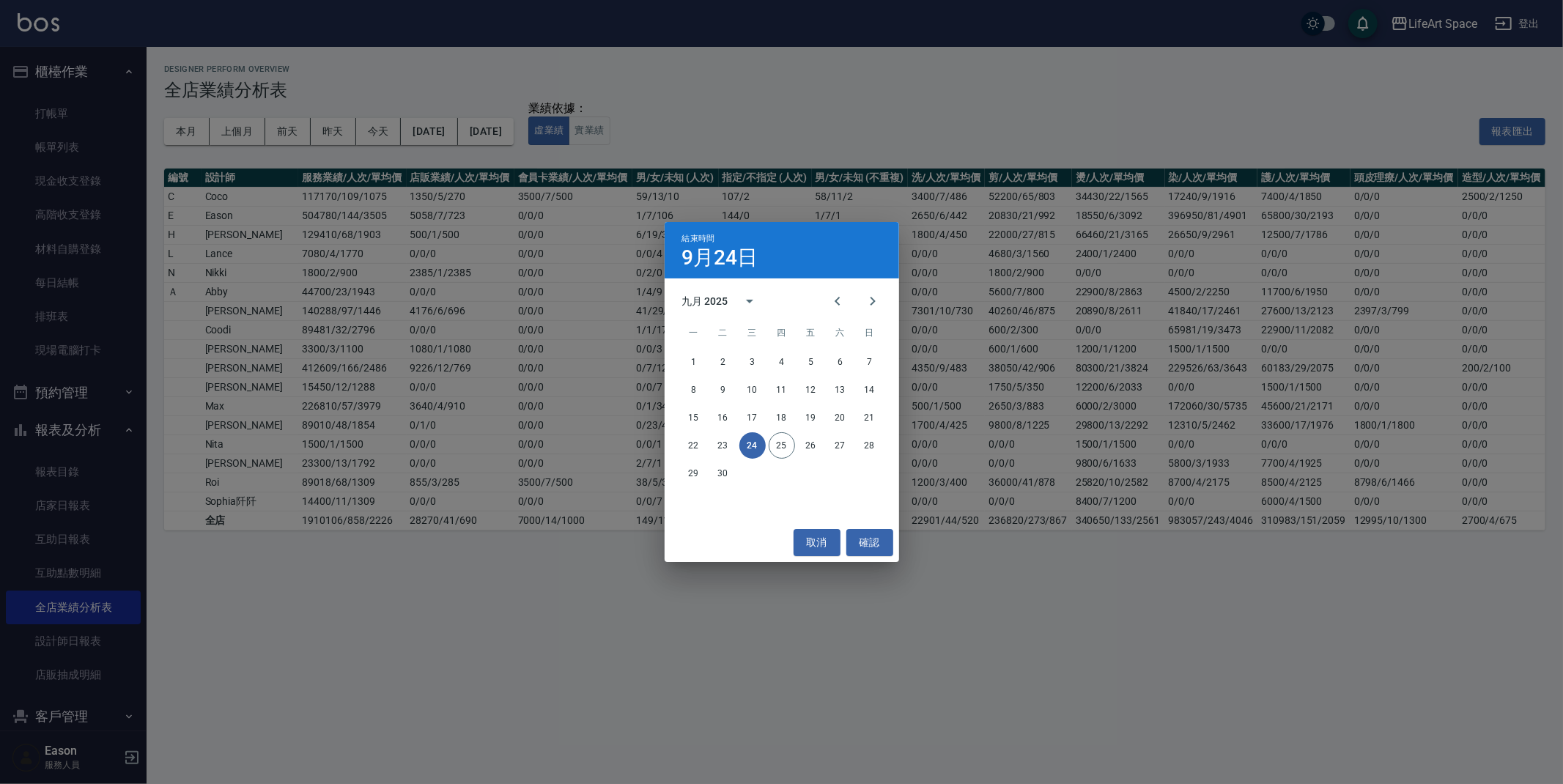
click at [498, 560] on div "結束時間 9月24日 九月 2025 一 二 三 四 五 六 日 1 2 3 4 5 6 7 8 9 10 11 12 13 14 15 16 17 18 1…" at bounding box center [781, 392] width 1563 height 784
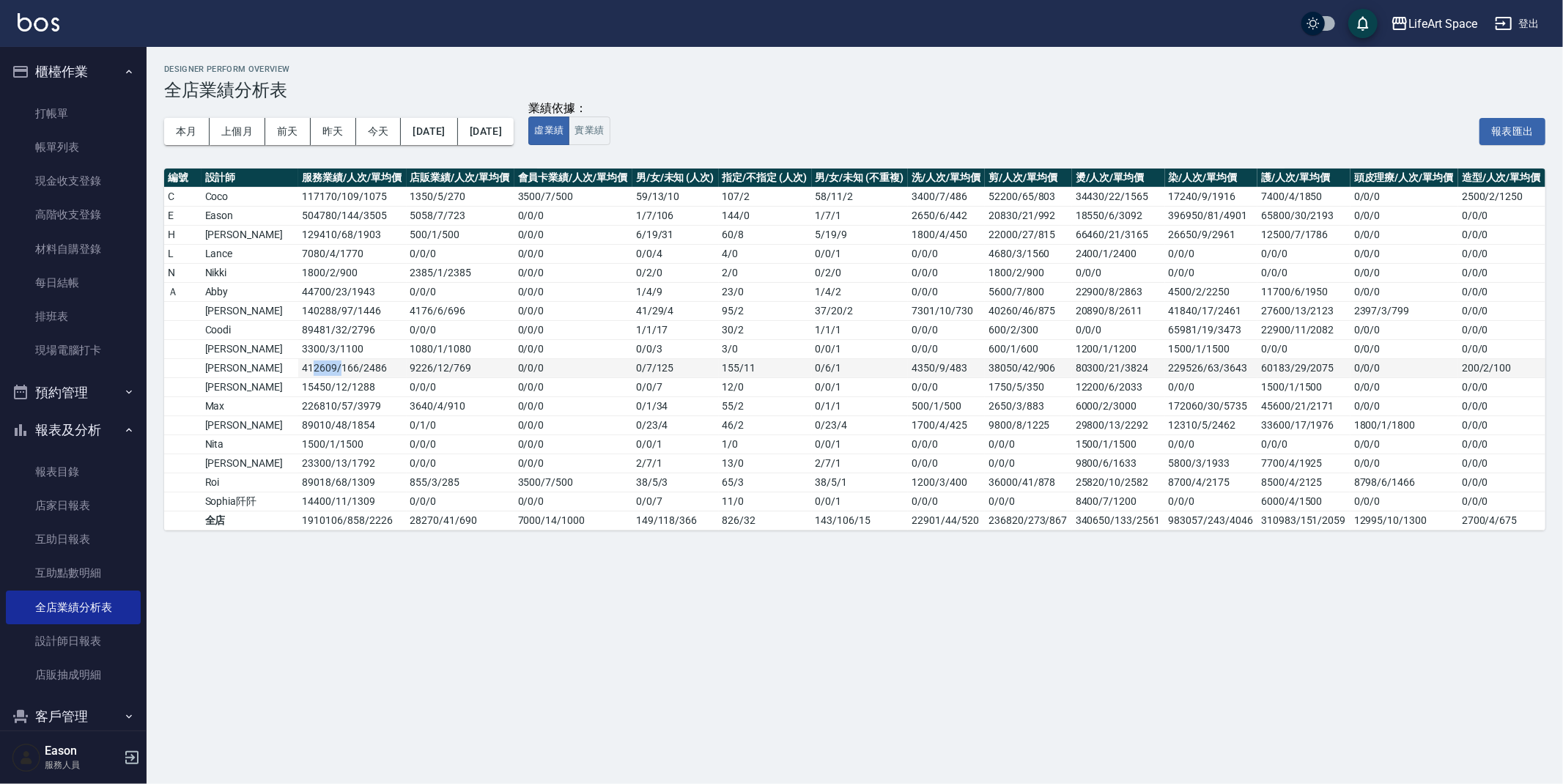
drag, startPoint x: 295, startPoint y: 369, endPoint x: 316, endPoint y: 366, distance: 21.2
click at [316, 366] on td "412609 / 166 / 2486" at bounding box center [352, 368] width 107 height 19
click at [266, 616] on div "Designer Perform Overview 全店業績分析表 本月 上個月 前天 昨天 今天 2025/09/01 2025/09/24 業績依據： 虛…" at bounding box center [781, 392] width 1563 height 784
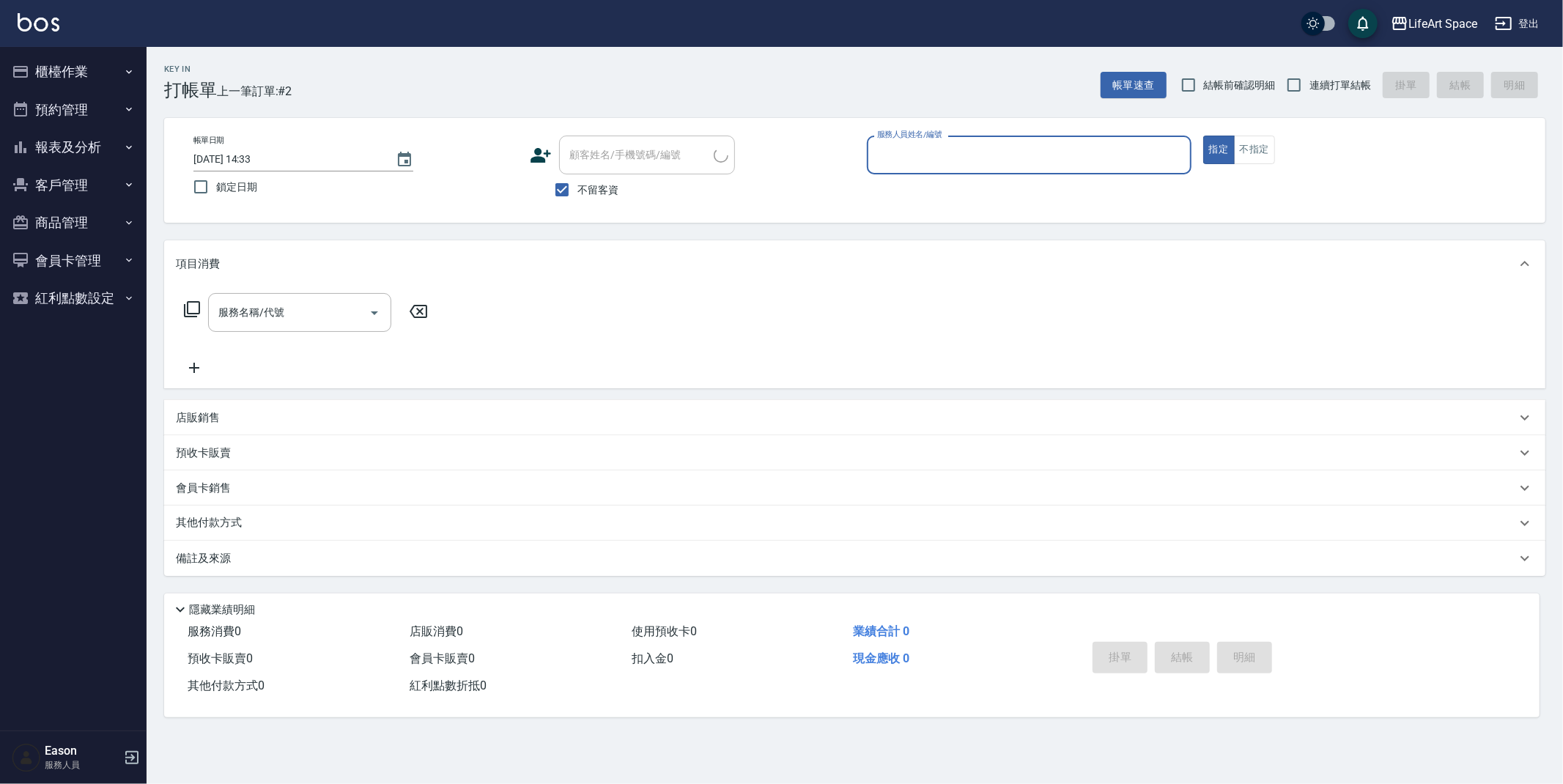
click at [83, 83] on button "櫃檯作業" at bounding box center [73, 72] width 135 height 38
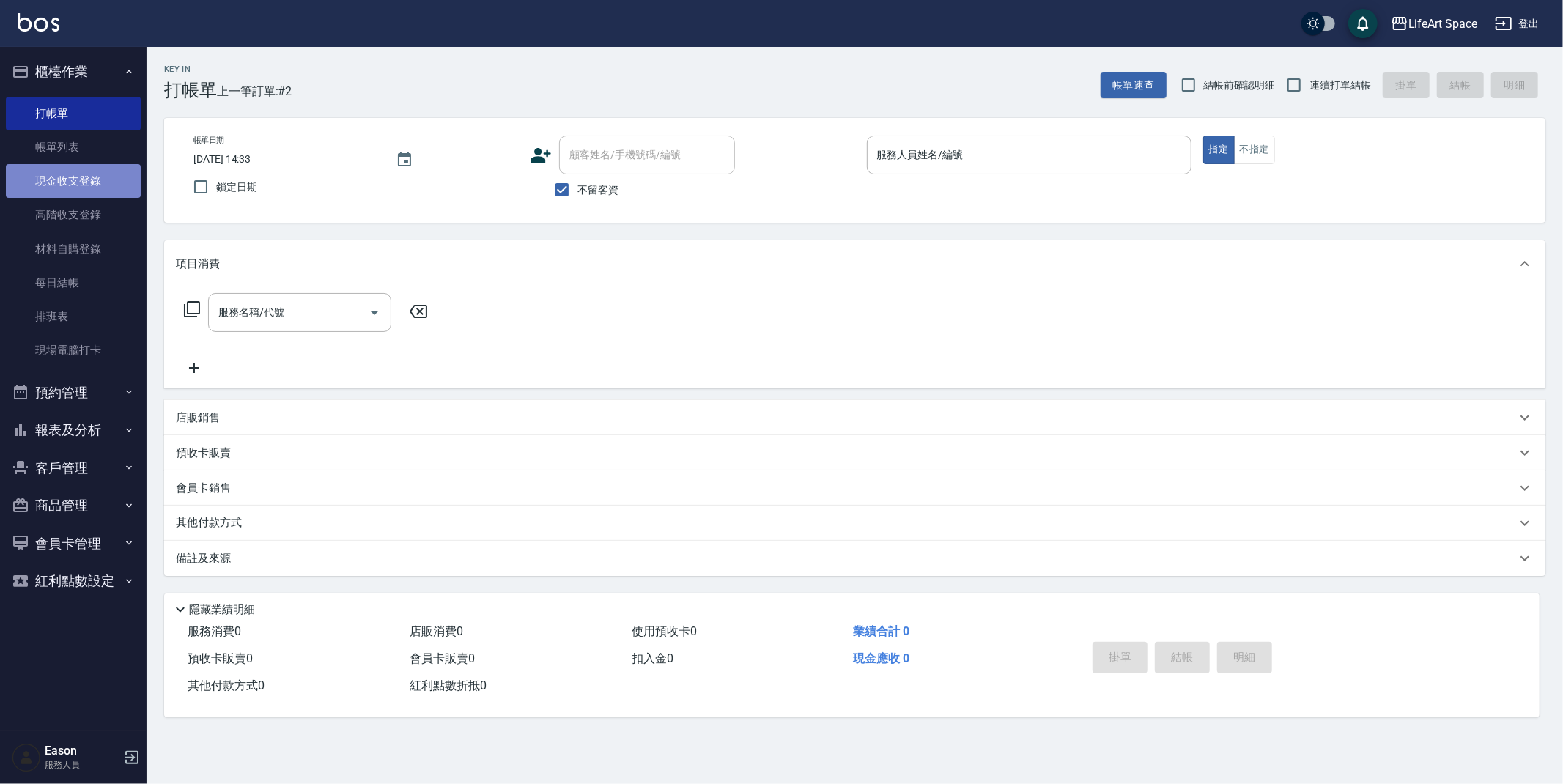
click at [75, 183] on link "現金收支登錄" at bounding box center [73, 181] width 135 height 34
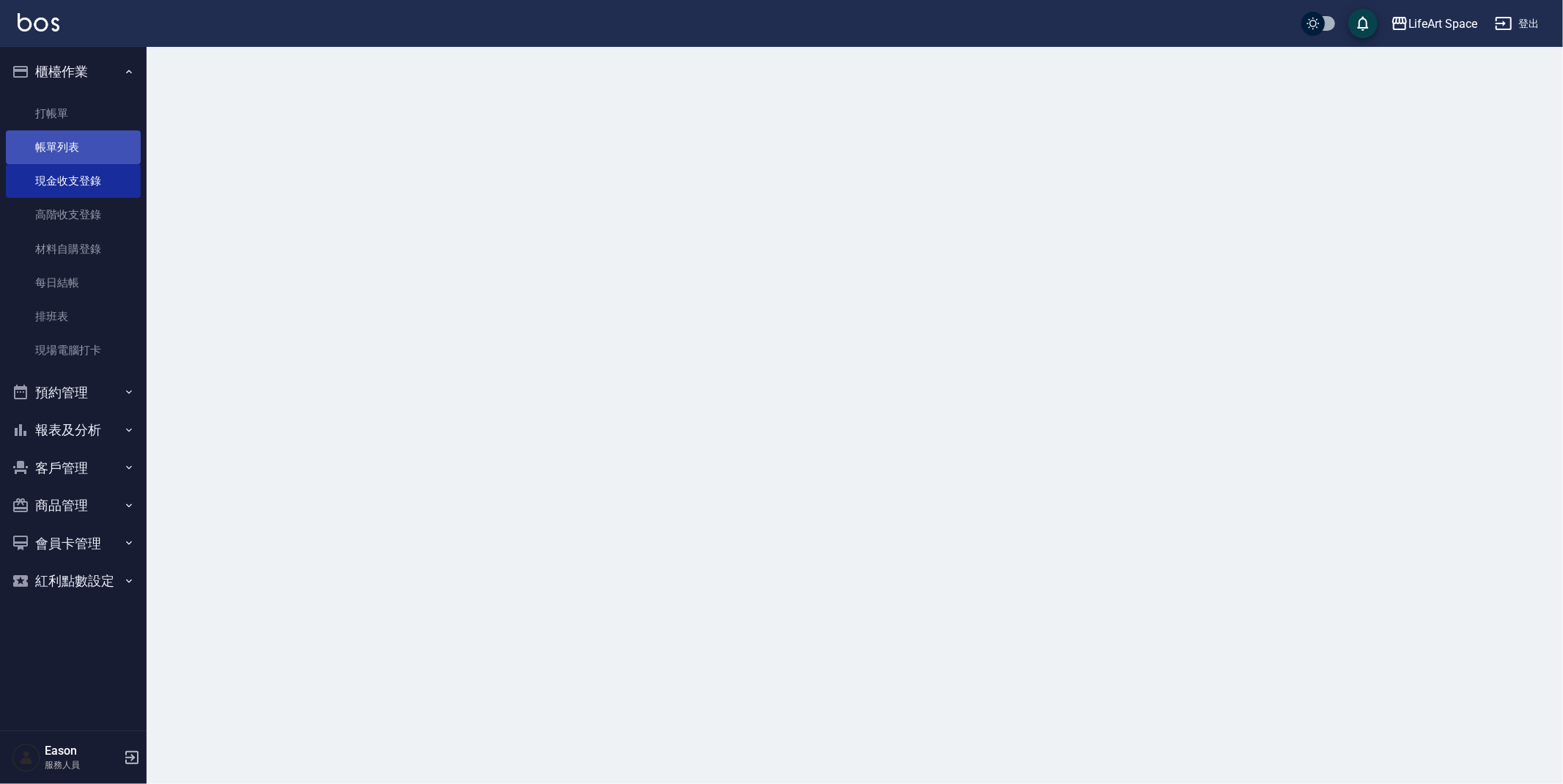
click at [71, 152] on link "帳單列表" at bounding box center [73, 148] width 135 height 34
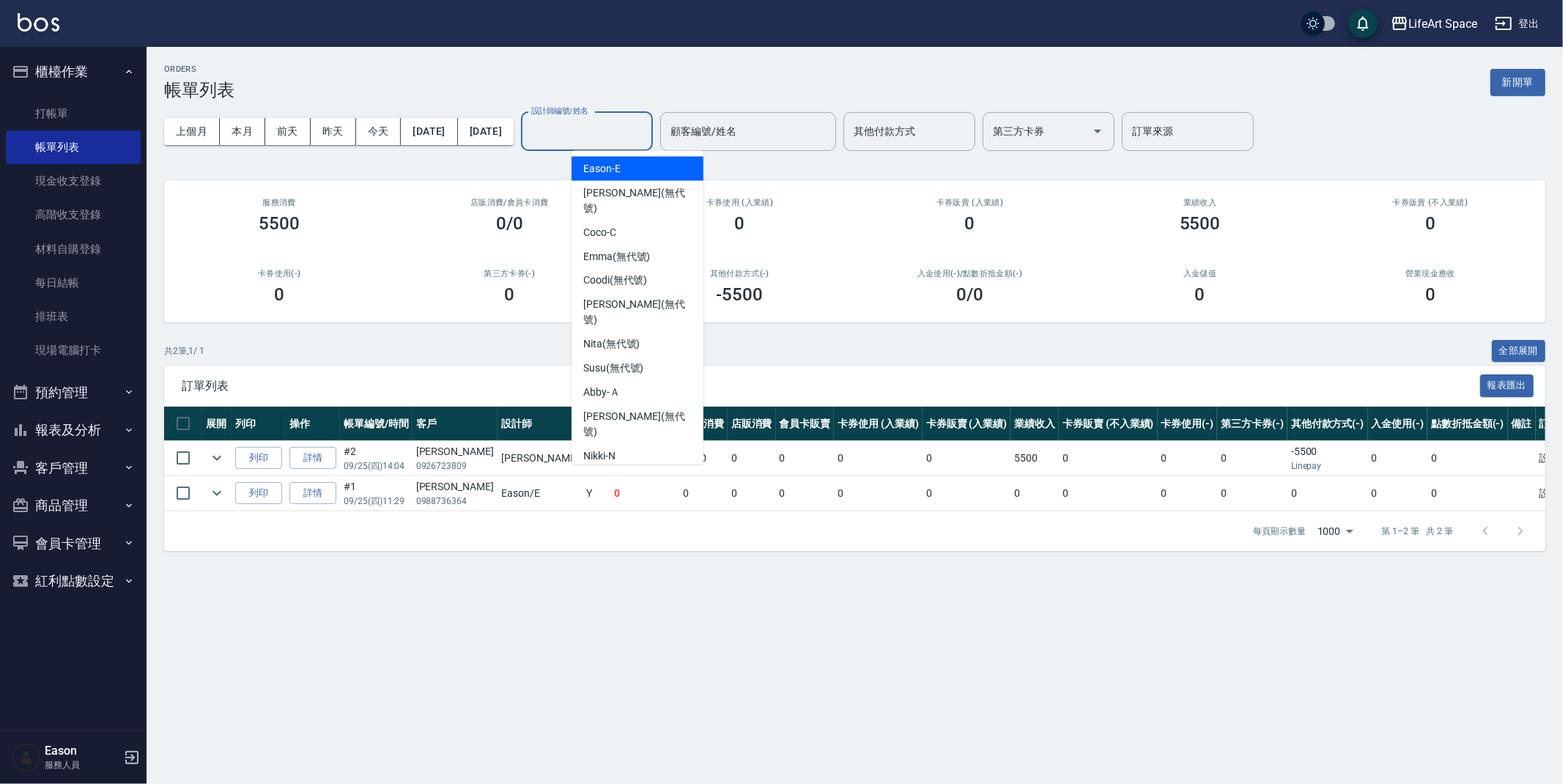
click at [608, 135] on input "設計師編號/姓名" at bounding box center [587, 131] width 119 height 26
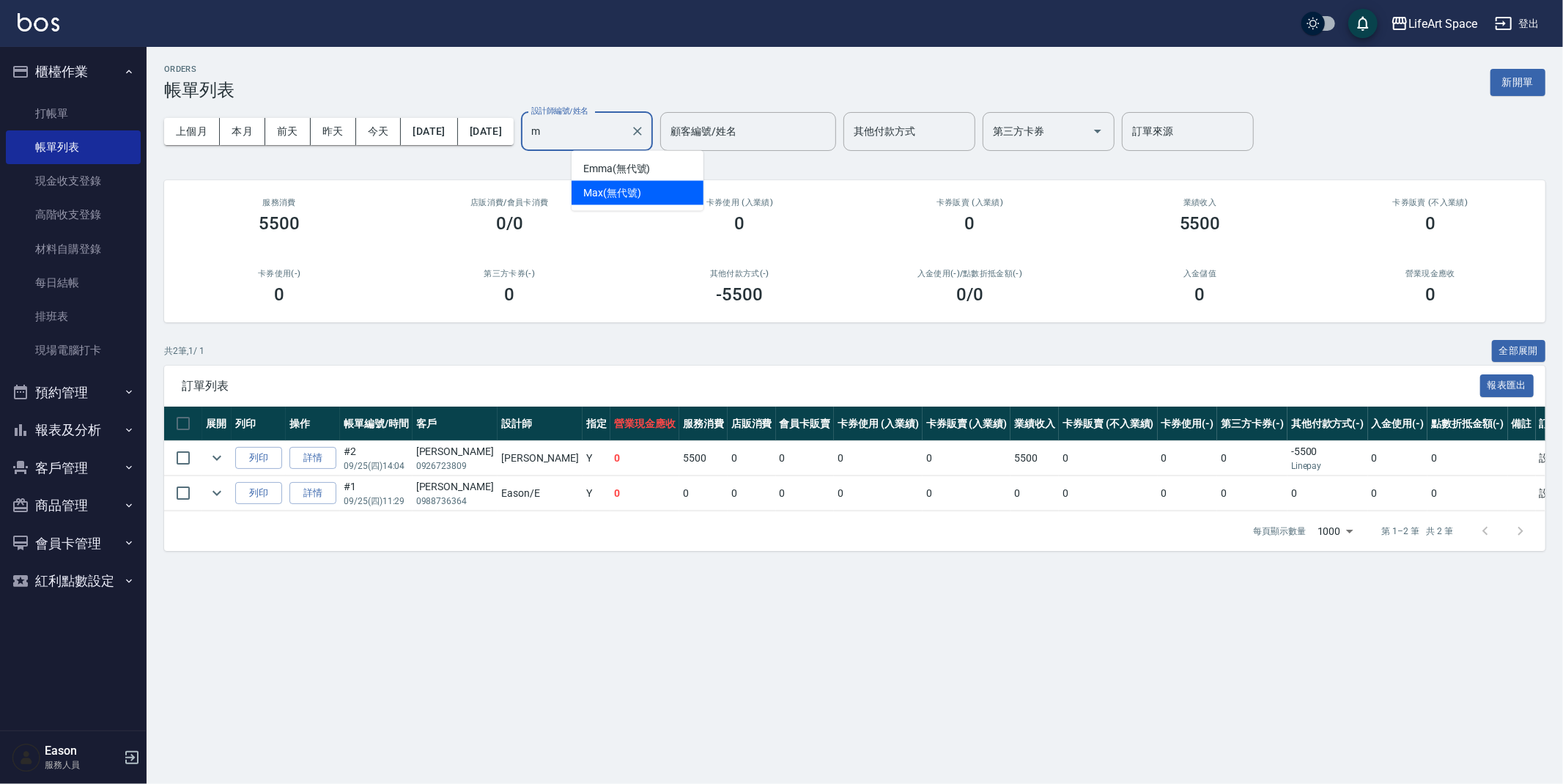
click at [607, 203] on div "Max (無代號)" at bounding box center [638, 193] width 132 height 24
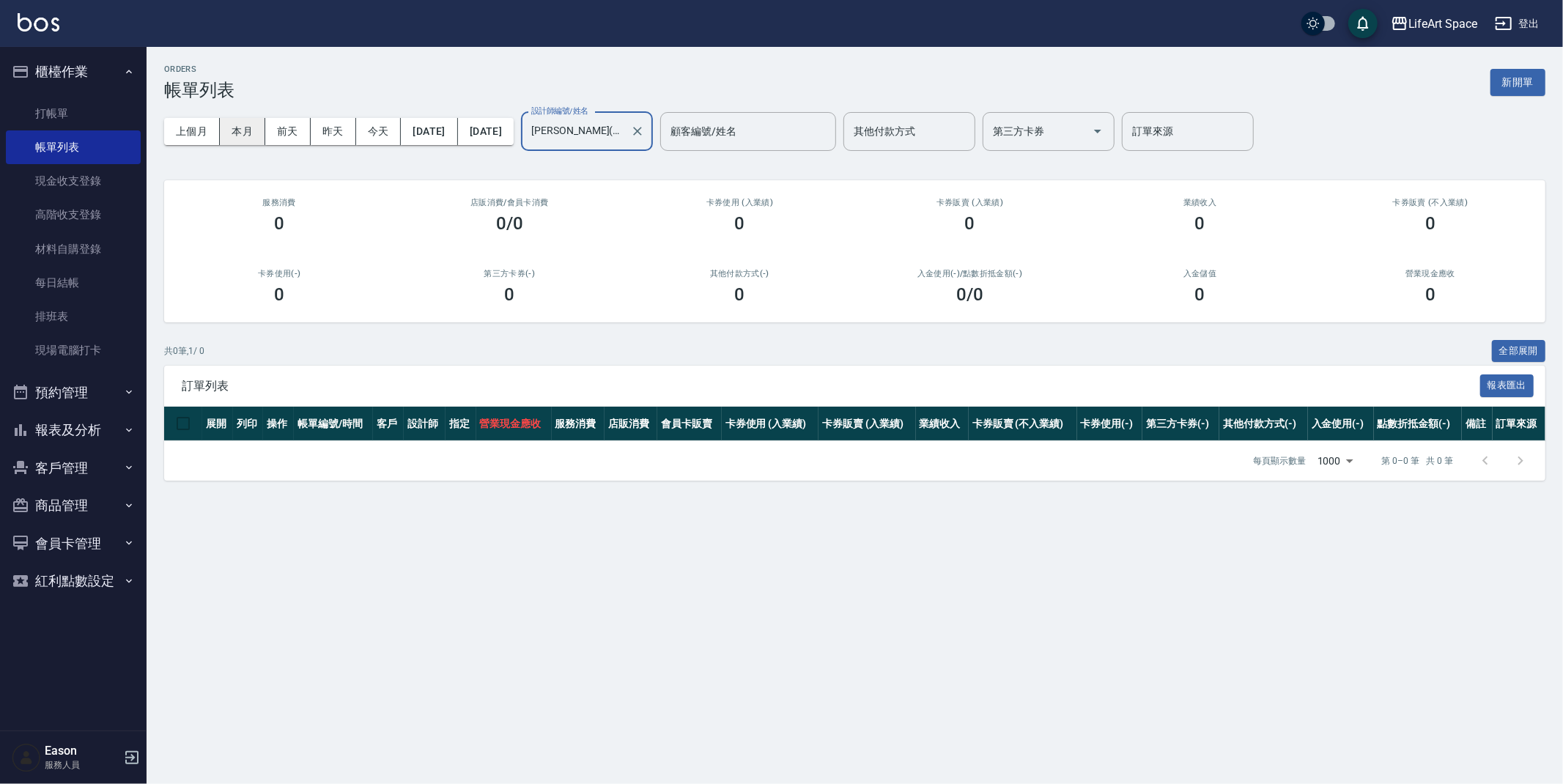
click at [251, 134] on button "本月" at bounding box center [242, 131] width 46 height 27
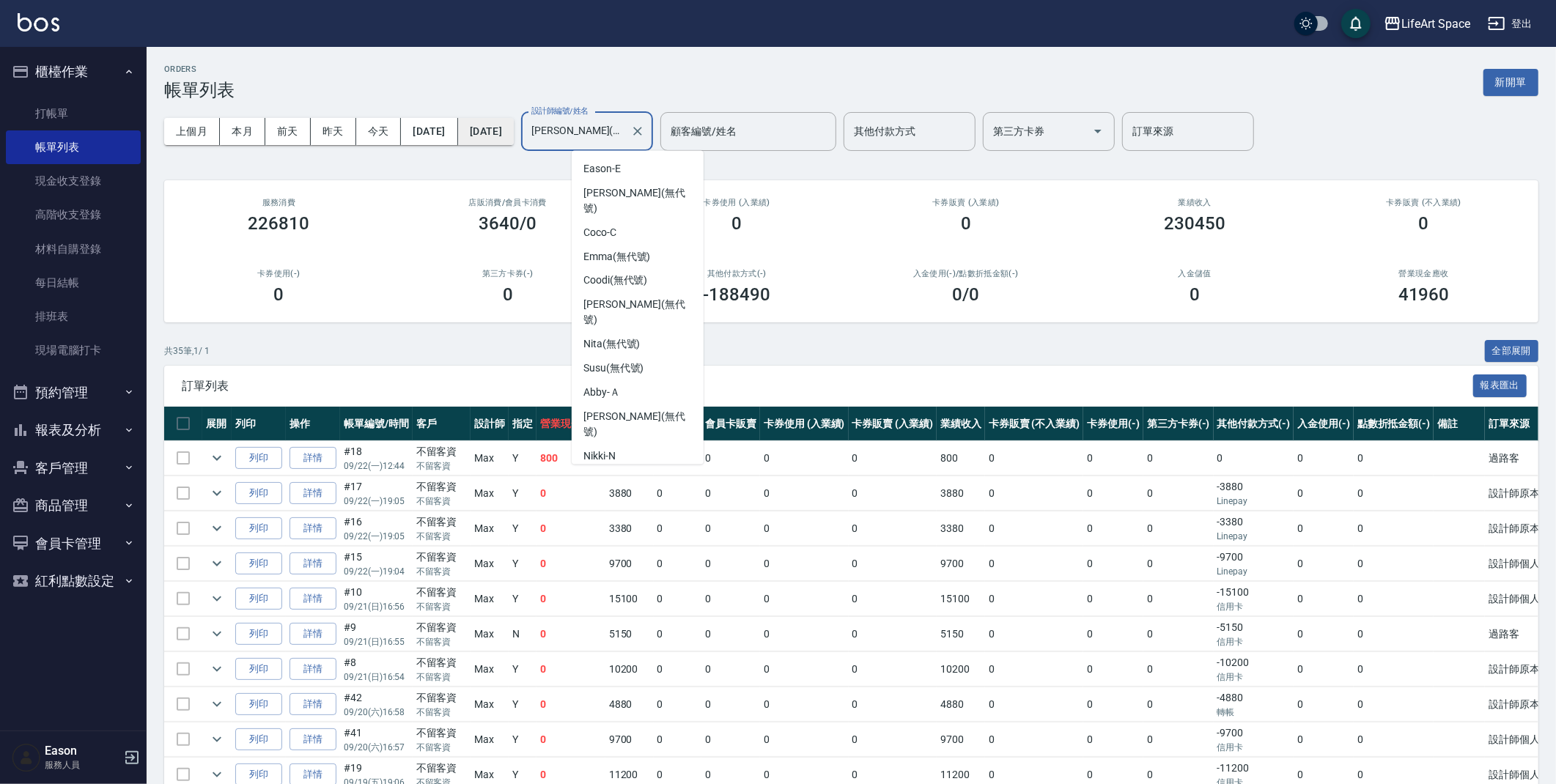
scroll to position [55, 0]
drag, startPoint x: 650, startPoint y: 139, endPoint x: 515, endPoint y: 137, distance: 135.0
click at [515, 137] on div "上個月 本月 前天 昨天 今天 2025/09/01 2025/09/30 設計師編號/姓名 Max(無代號) 設計師編號/姓名 顧客編號/姓名 顧客編號/姓…" at bounding box center [852, 131] width 1375 height 63
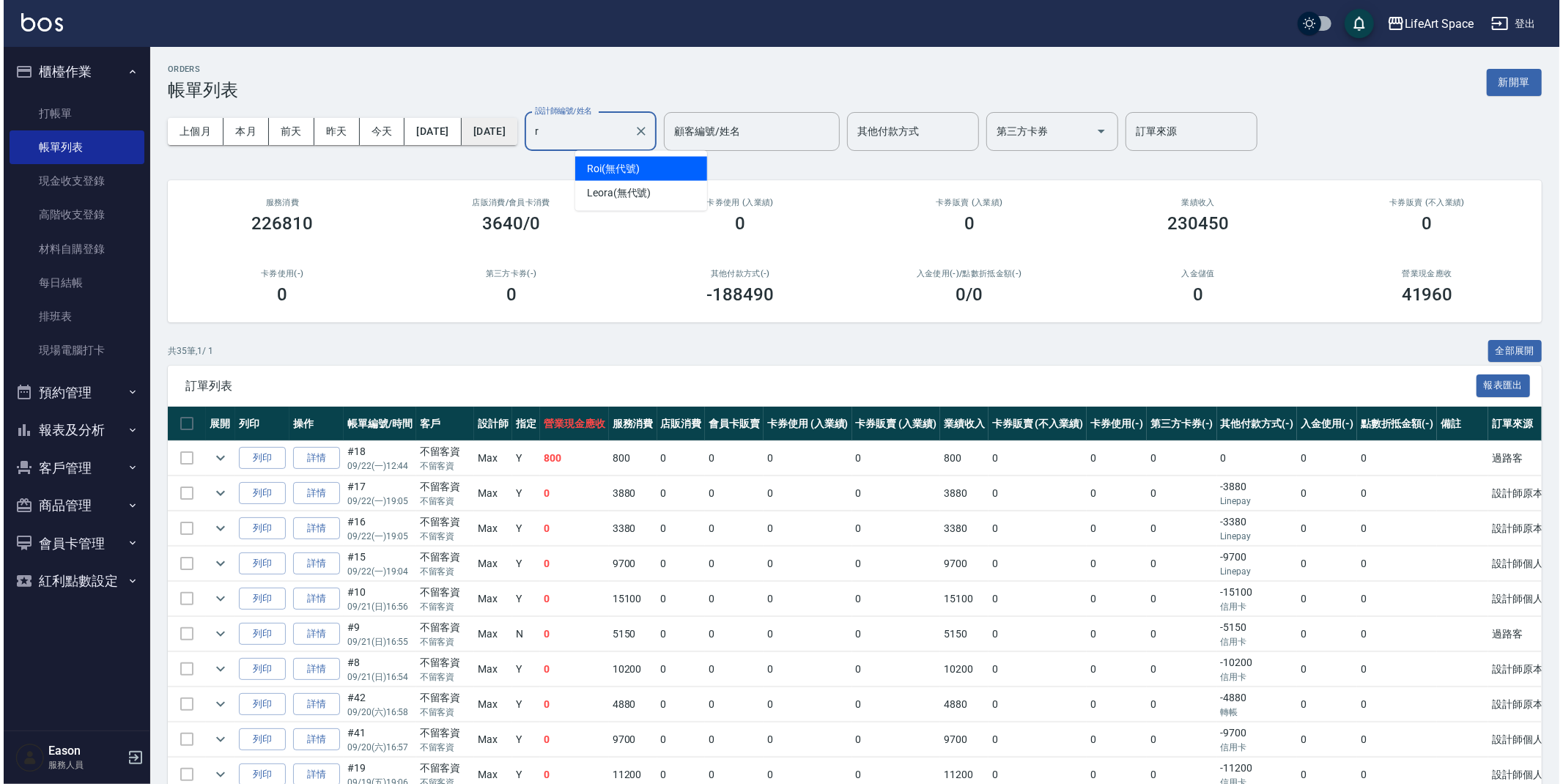
scroll to position [0, 0]
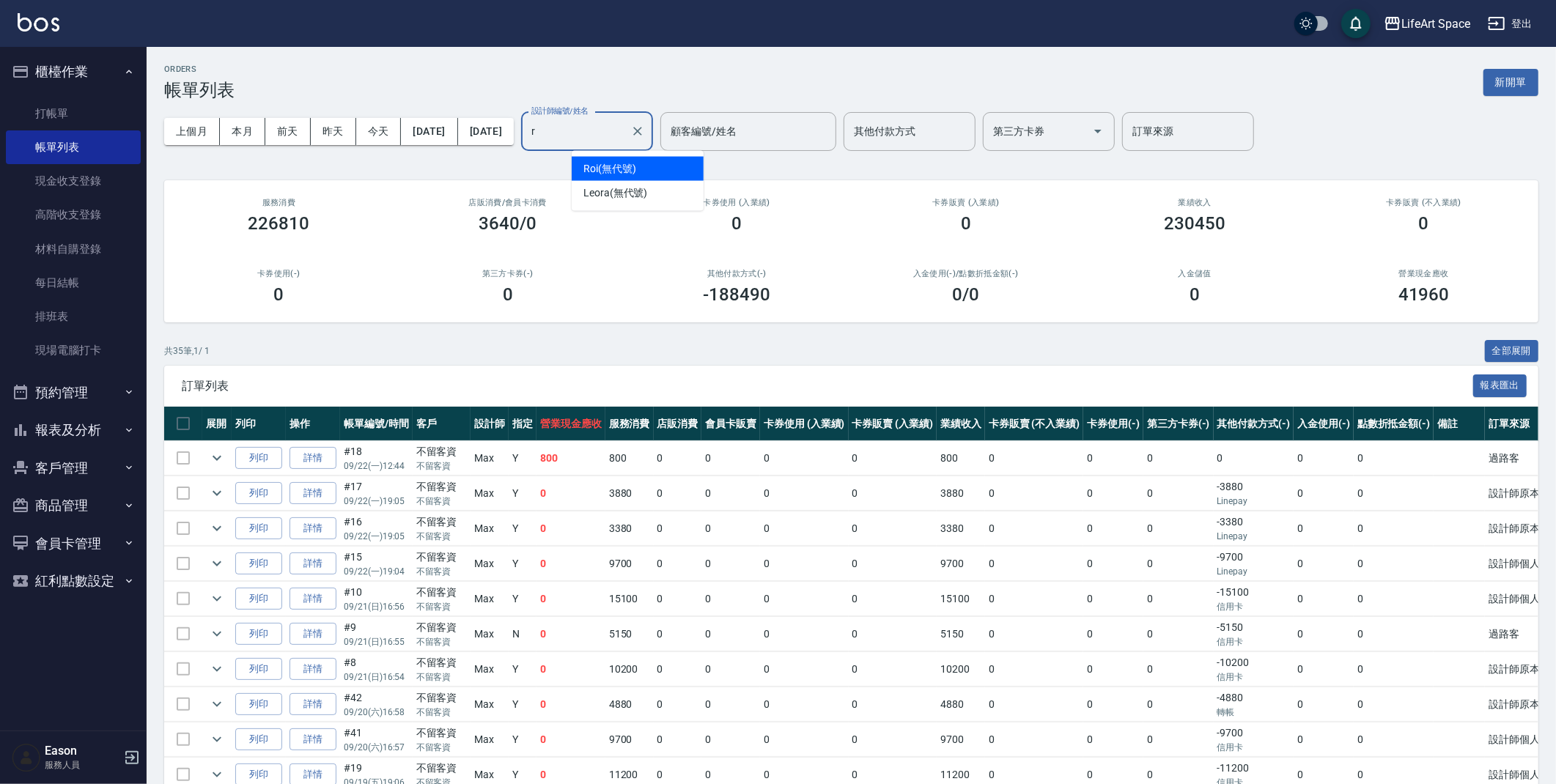
click at [610, 168] on span "Roi (無代號)" at bounding box center [610, 168] width 53 height 15
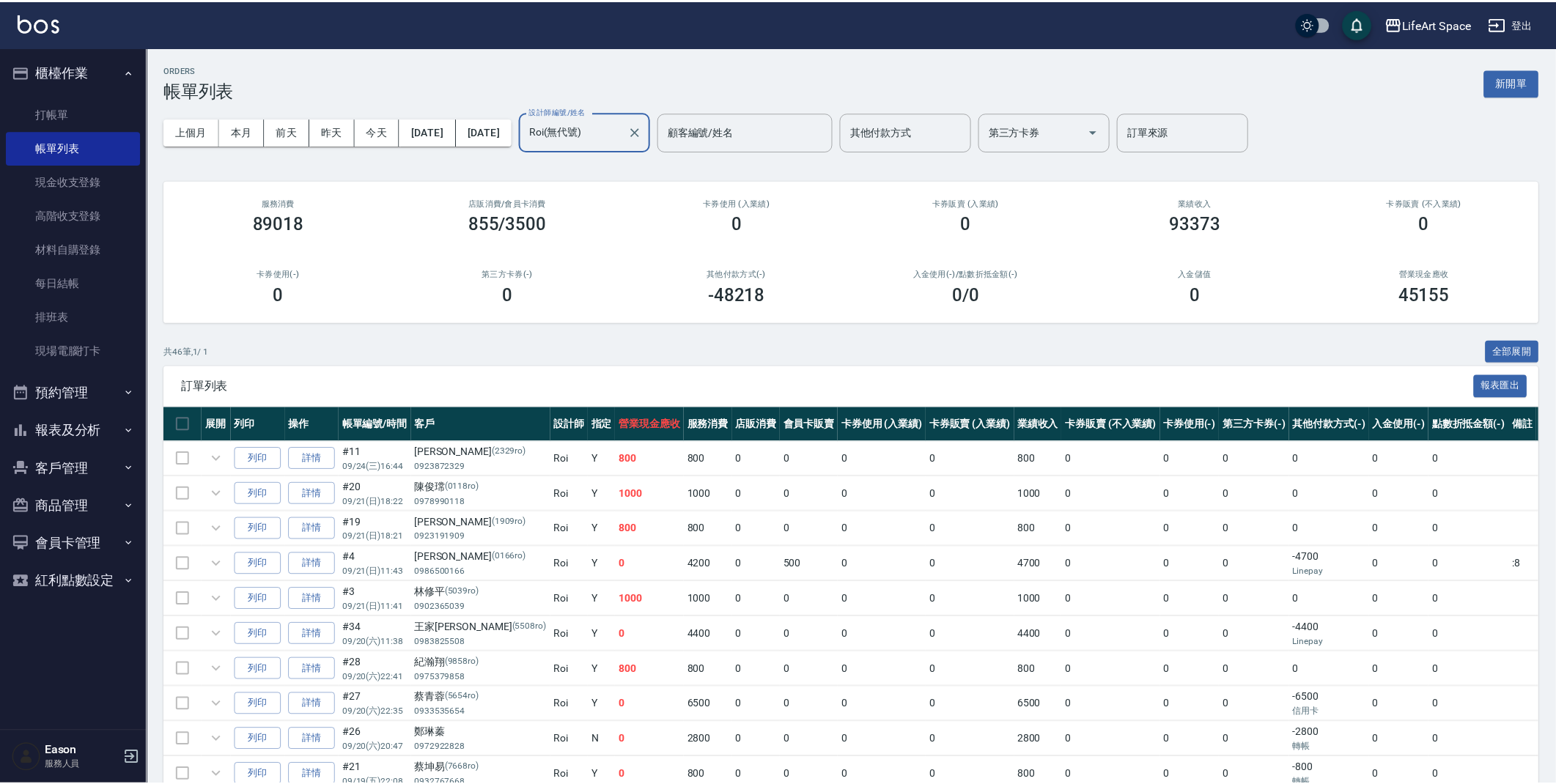
scroll to position [349, 0]
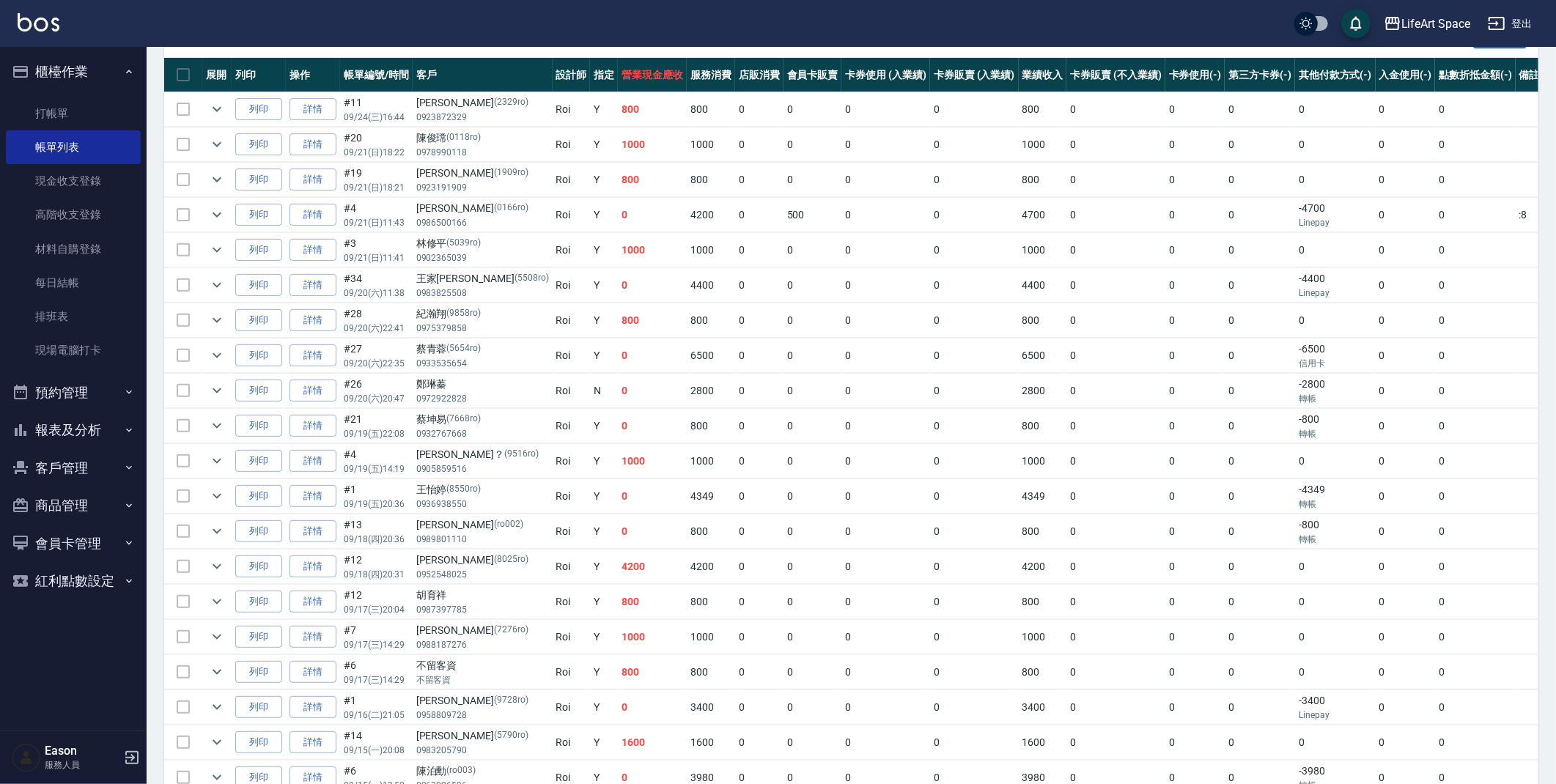
type input "Roi(無代號)"
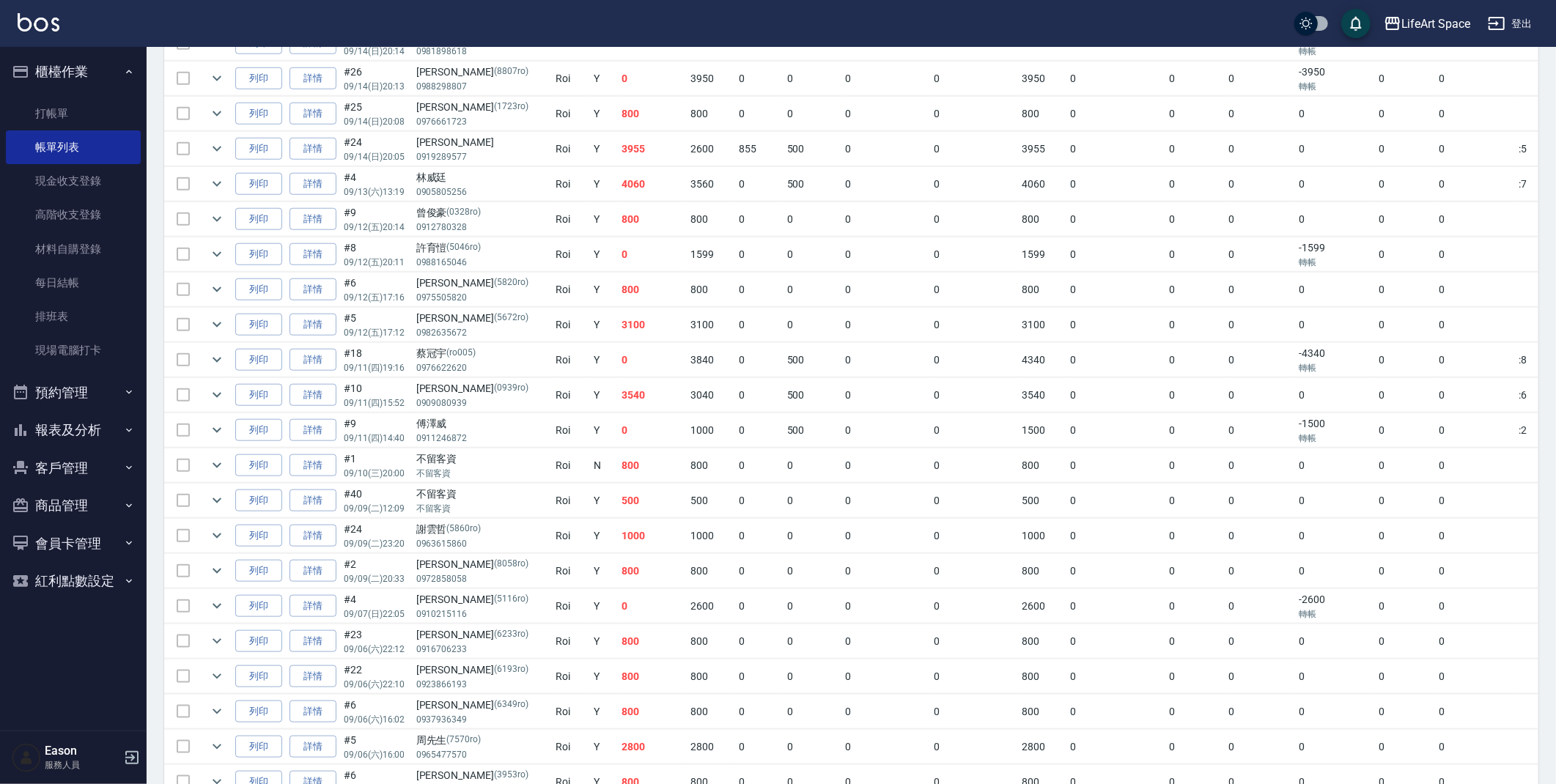
scroll to position [1036, 0]
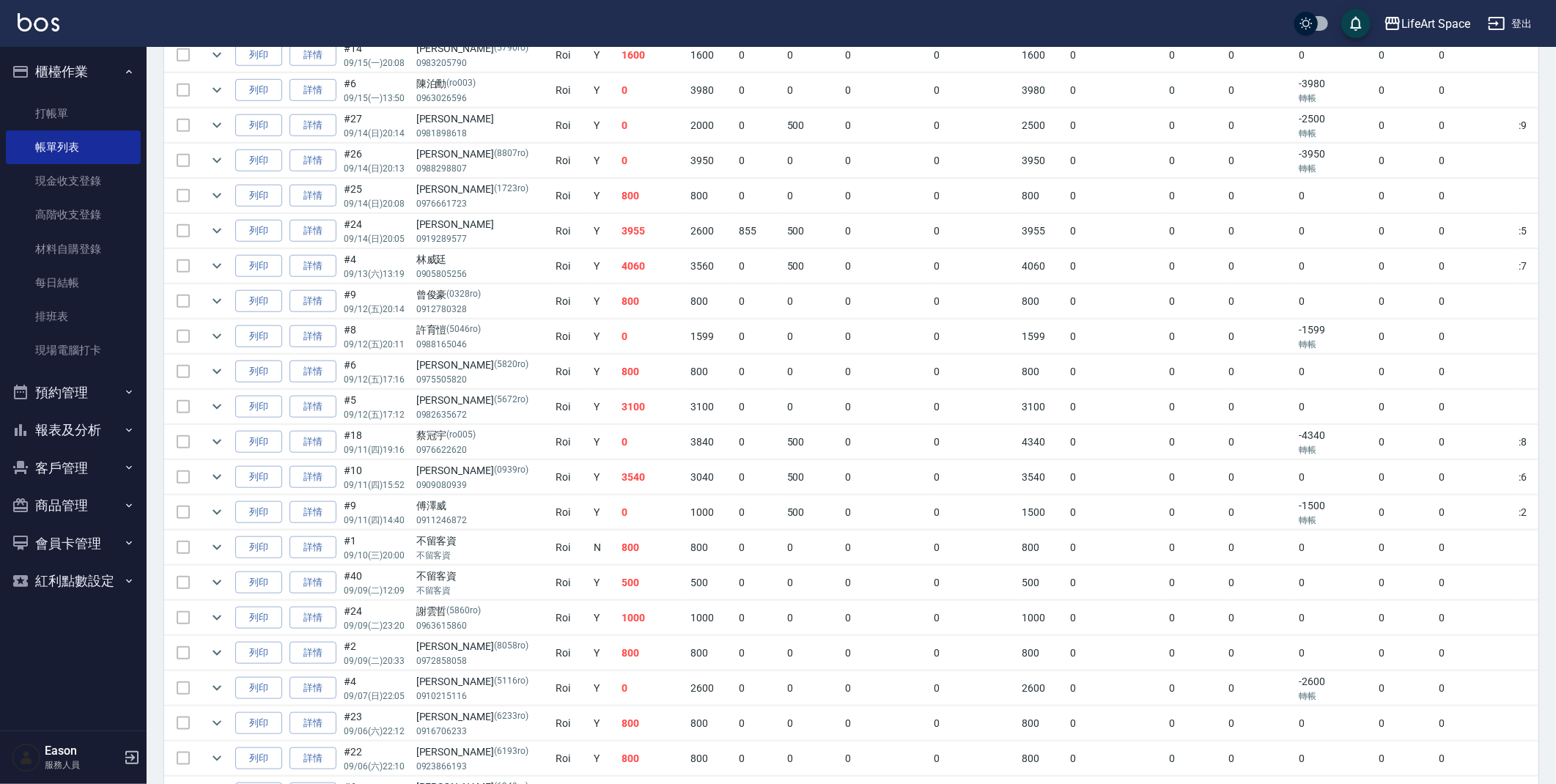
click at [735, 232] on td "855" at bounding box center [760, 231] width 48 height 34
drag, startPoint x: 752, startPoint y: 231, endPoint x: 658, endPoint y: 227, distance: 94.1
click at [658, 227] on tr "列印 詳情 #24 09/14 (日) 20:05 田進傑 0919289577 Roi Y 3955 2600 855 500 0 0 3955 0 0 0…" at bounding box center [895, 231] width 1462 height 34
click at [784, 277] on td "500" at bounding box center [812, 266] width 59 height 34
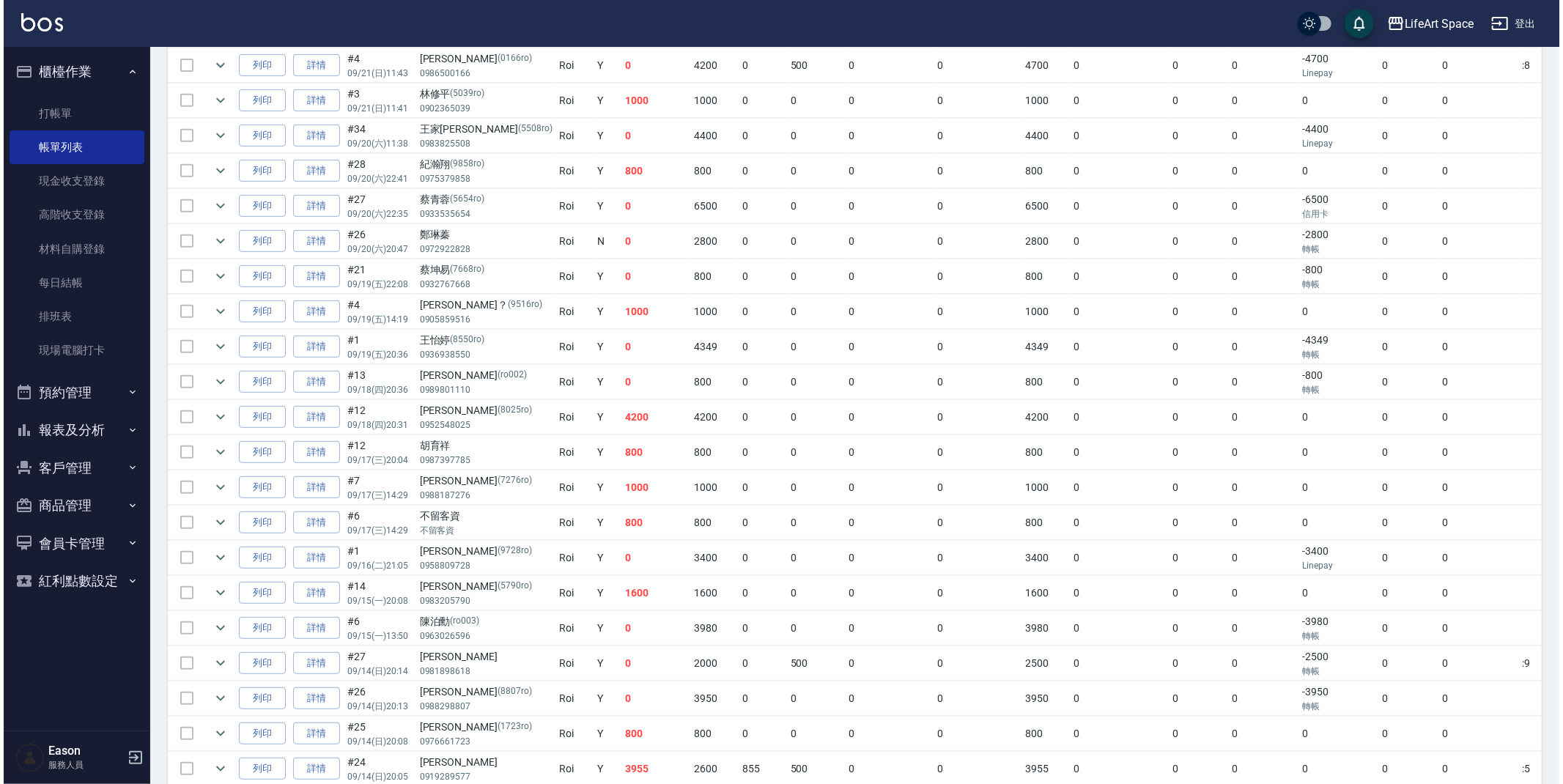
scroll to position [0, 0]
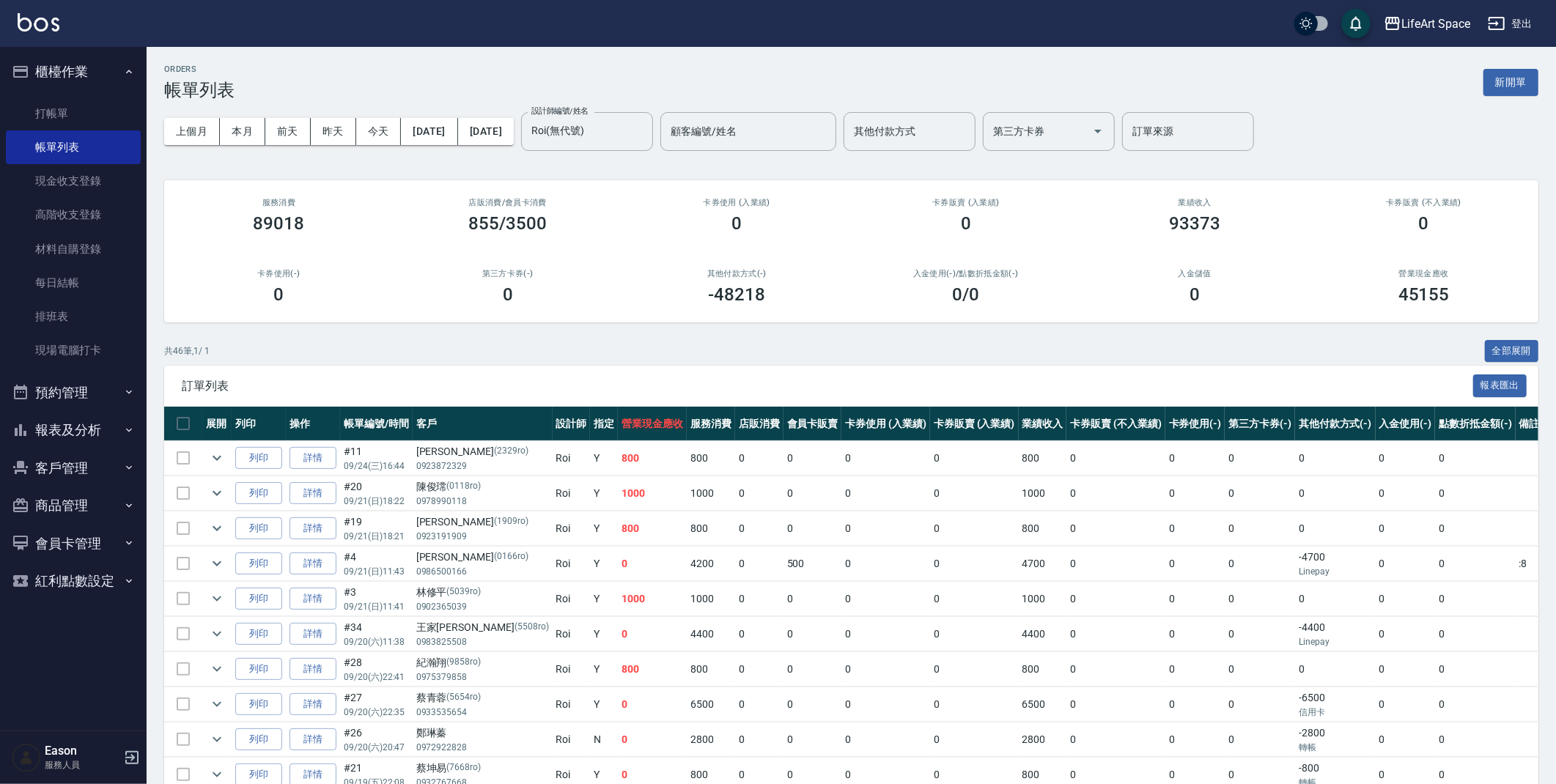
click at [79, 431] on button "報表及分析" at bounding box center [73, 430] width 135 height 38
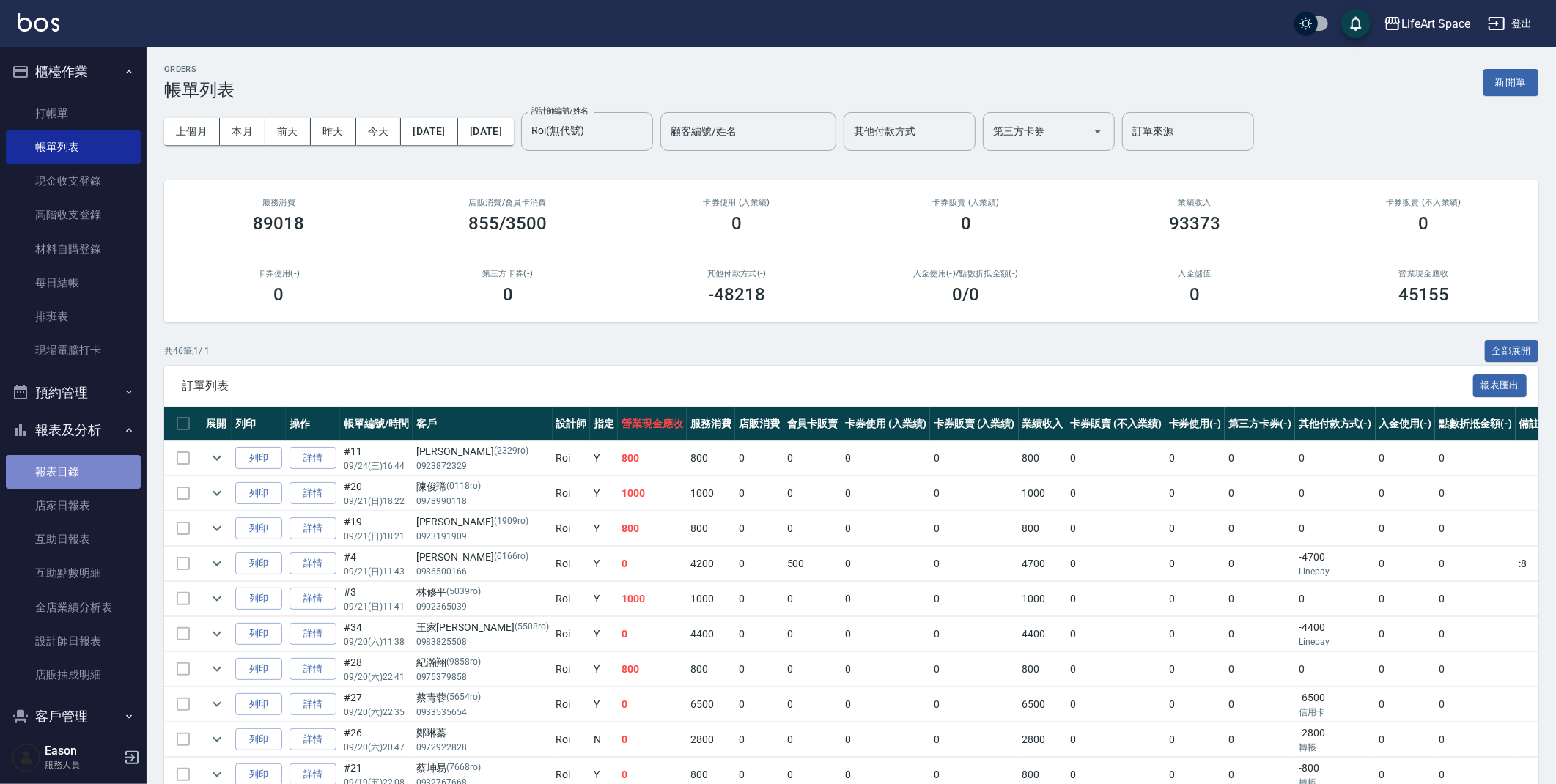
click at [87, 464] on link "報表目錄" at bounding box center [73, 472] width 135 height 34
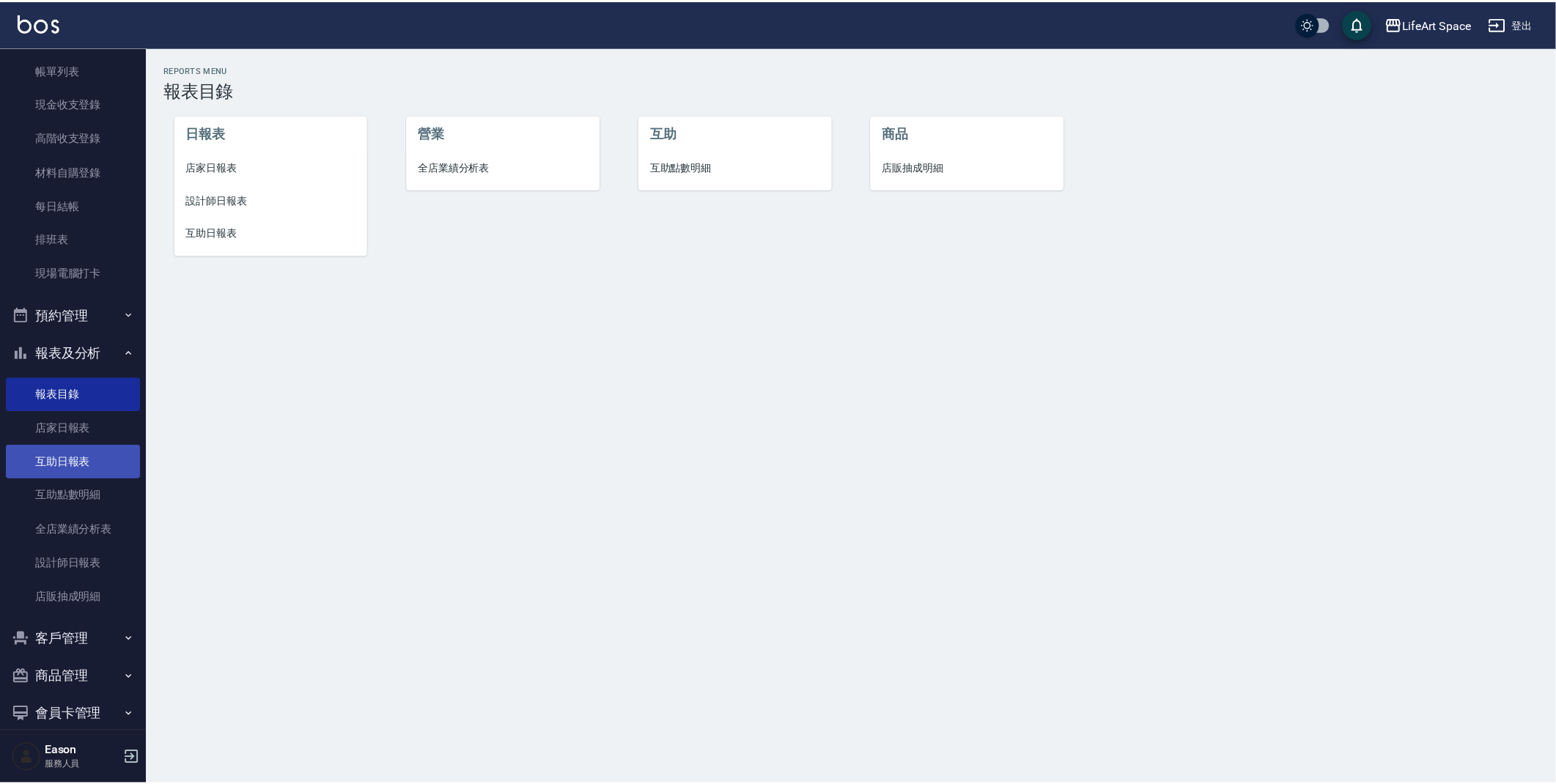
scroll to position [115, 0]
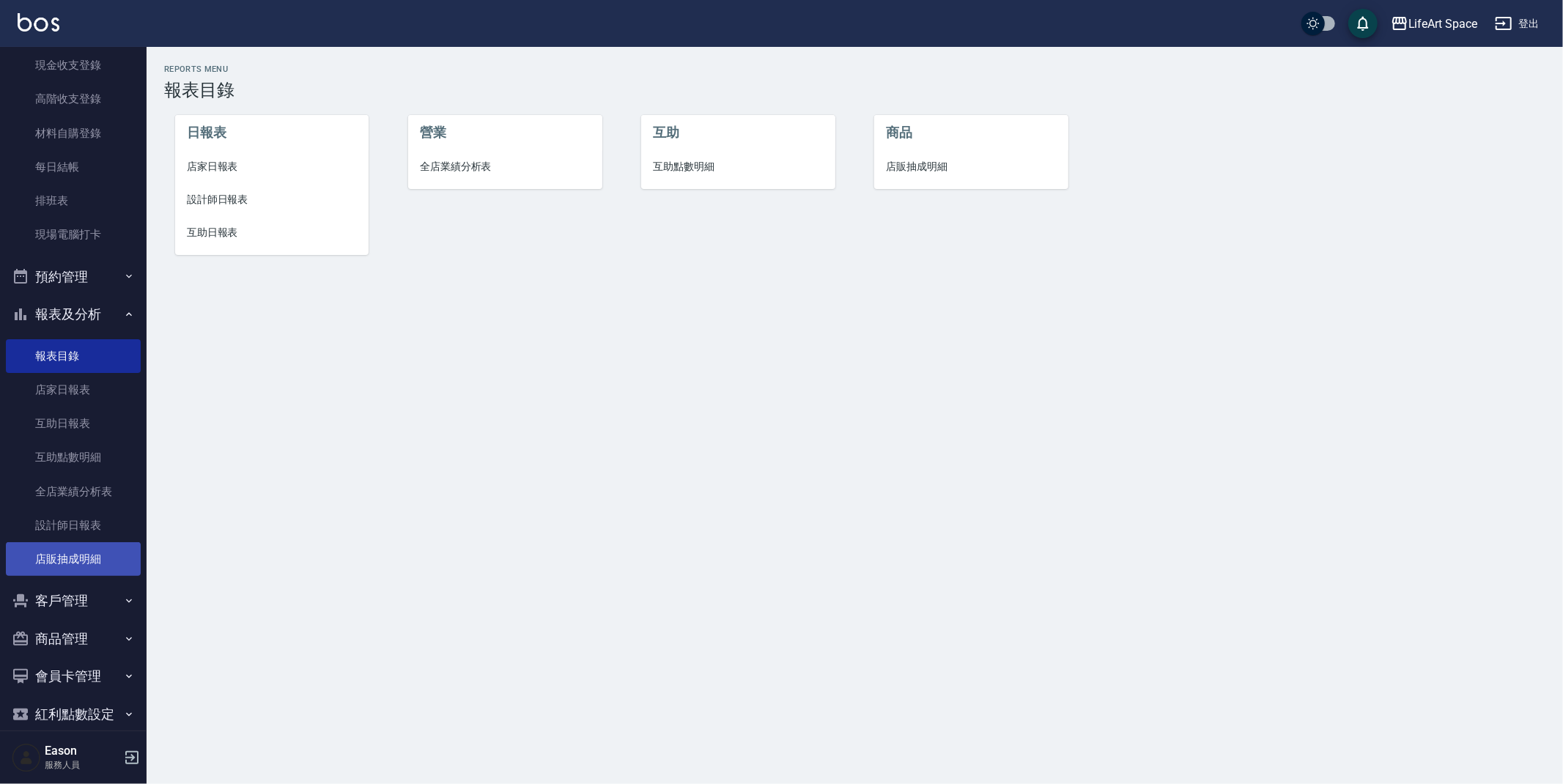
click at [78, 552] on link "店販抽成明細" at bounding box center [73, 559] width 135 height 34
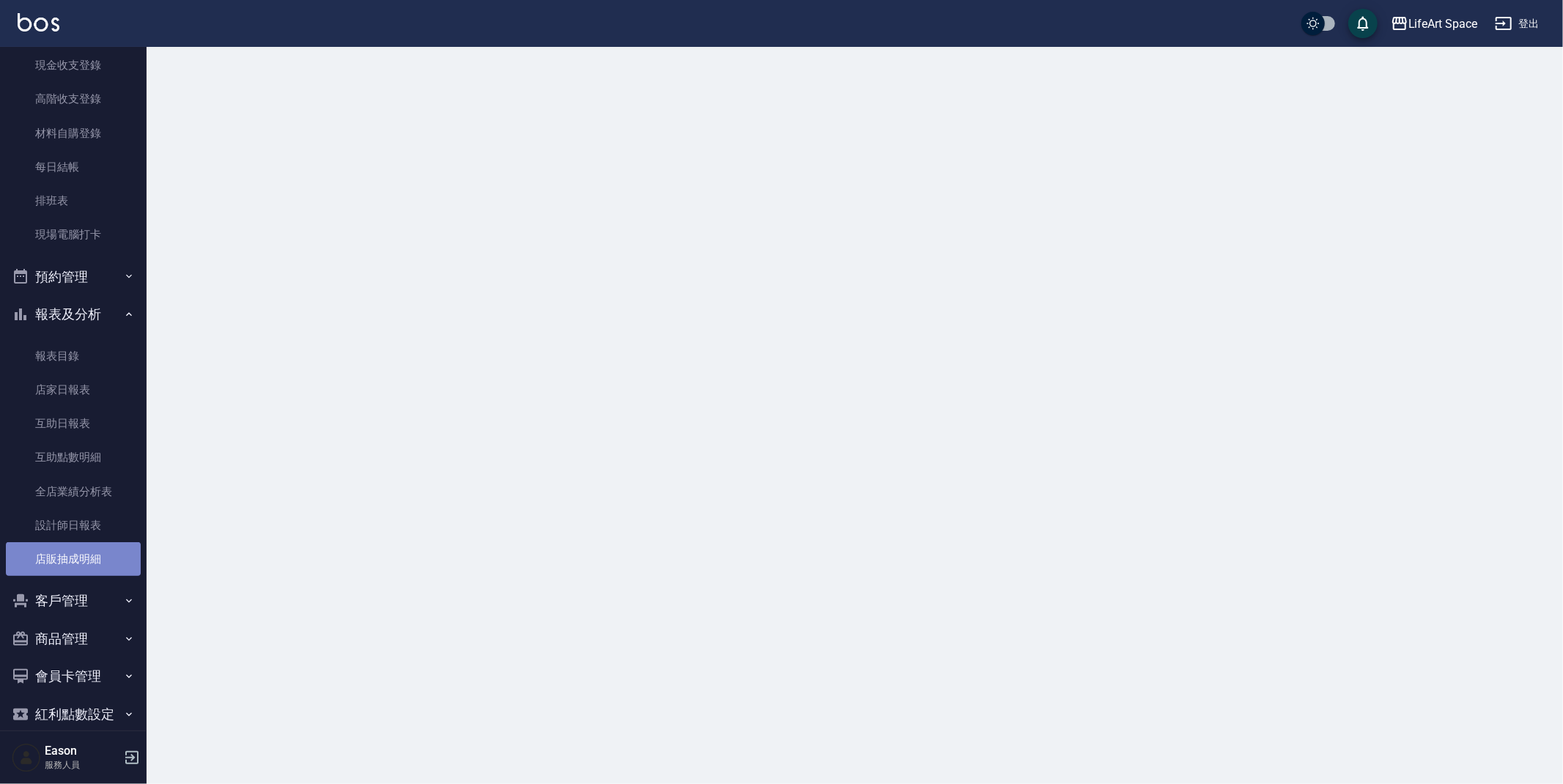
click at [78, 552] on link "店販抽成明細" at bounding box center [73, 559] width 135 height 34
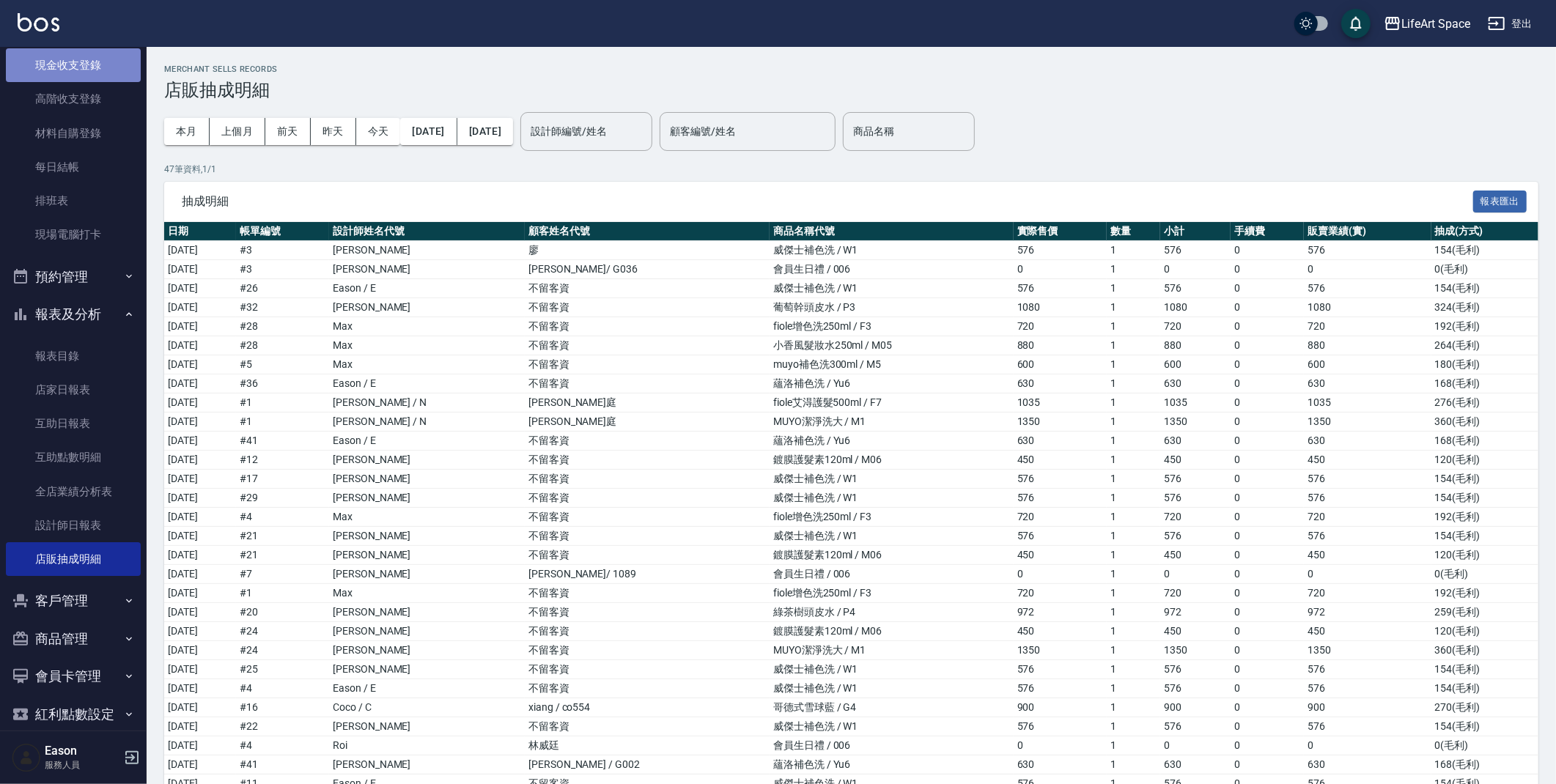
click at [95, 73] on link "現金收支登錄" at bounding box center [73, 65] width 135 height 34
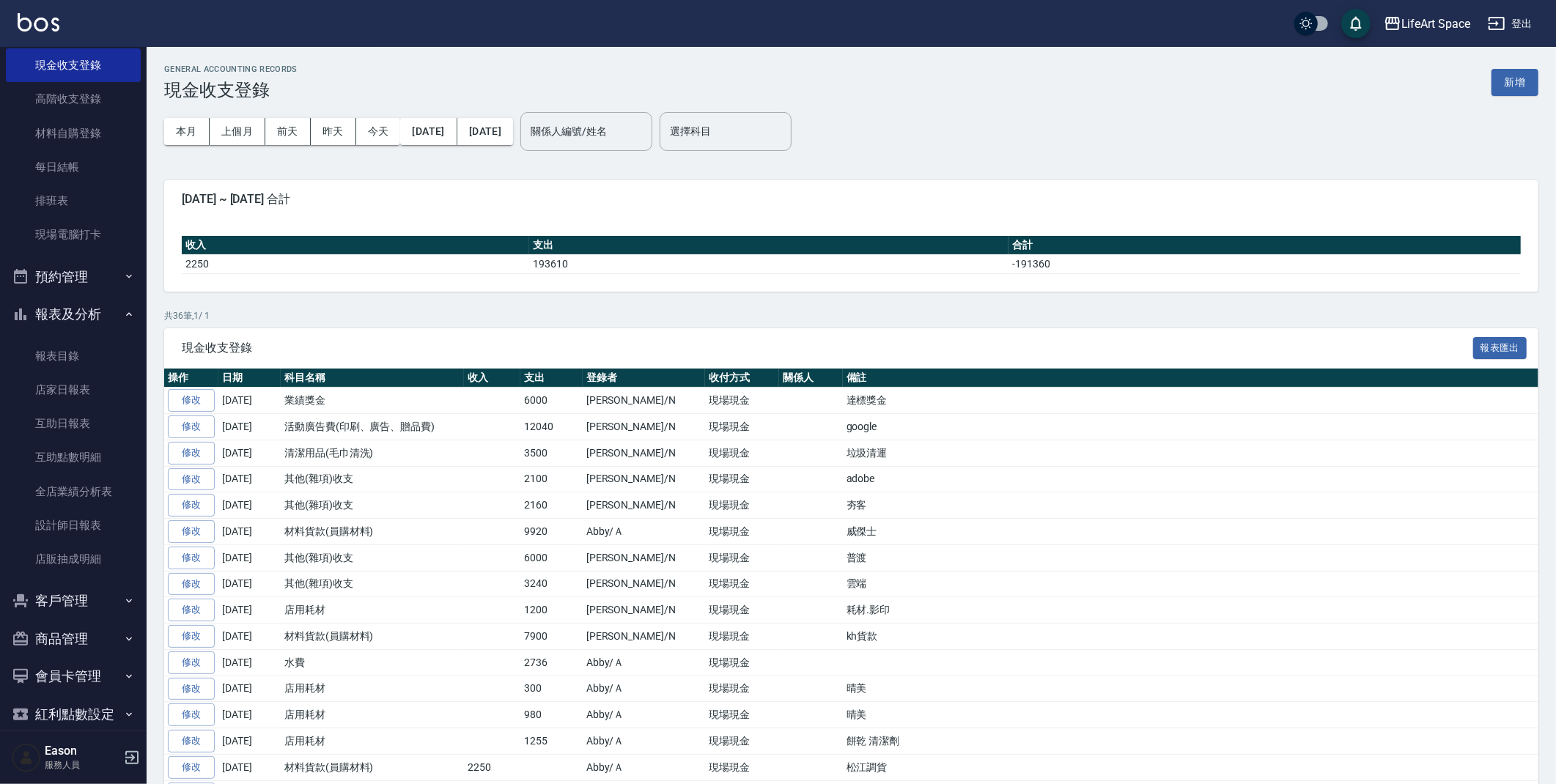
click at [59, 319] on button "報表及分析" at bounding box center [73, 314] width 135 height 38
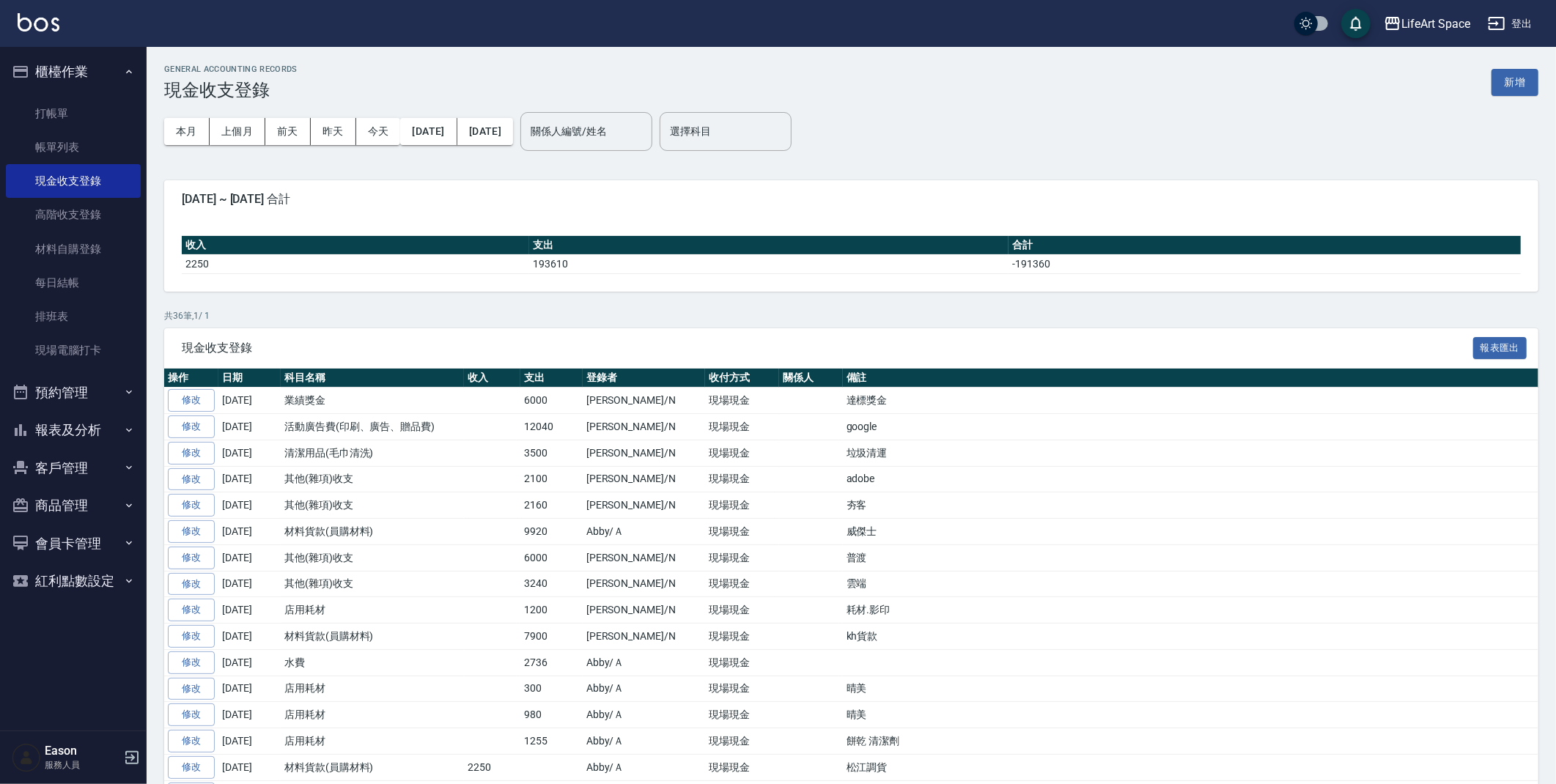
click at [63, 464] on button "客戶管理" at bounding box center [73, 468] width 135 height 38
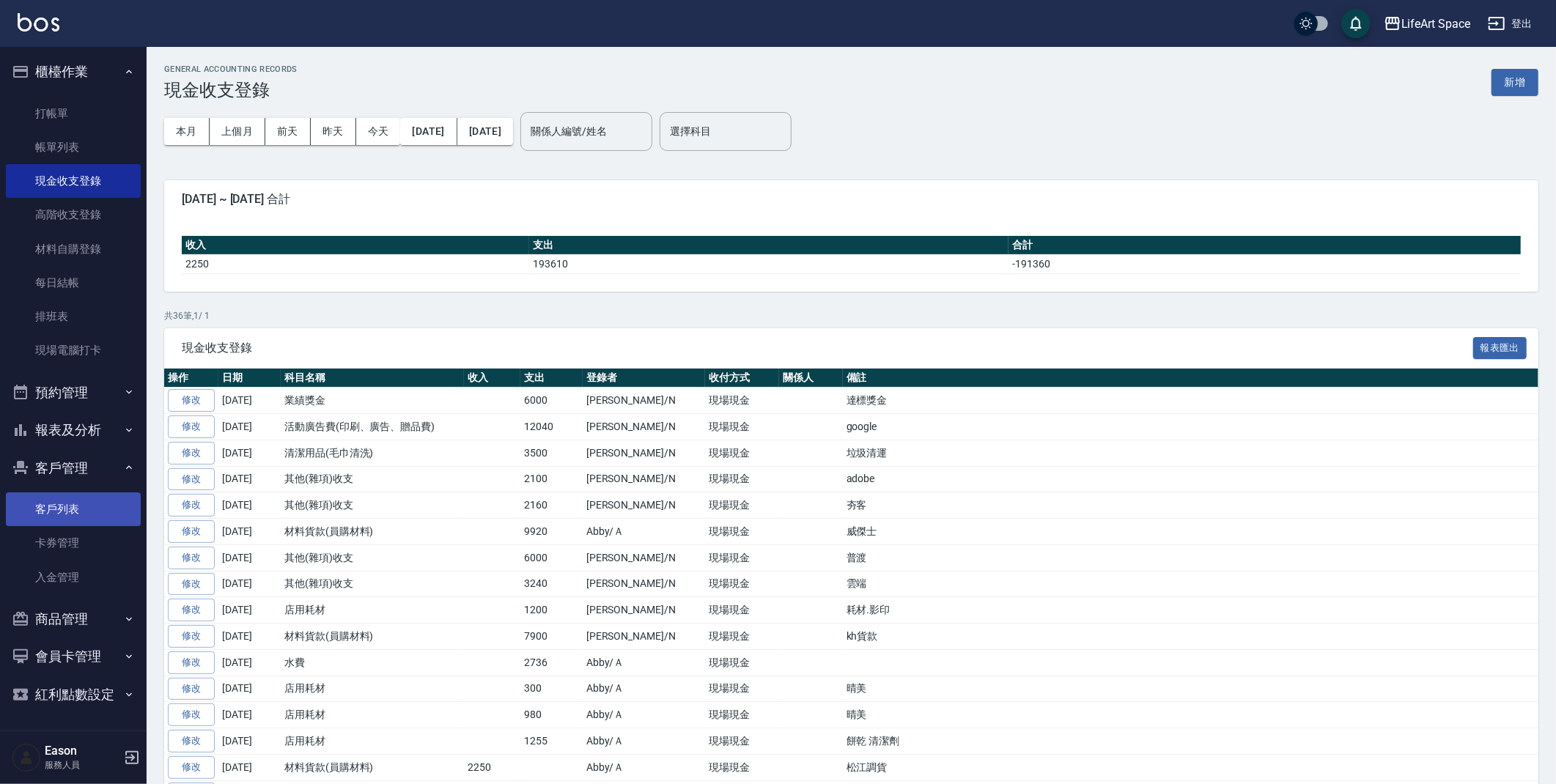
click at [79, 512] on link "客戶列表" at bounding box center [73, 509] width 135 height 34
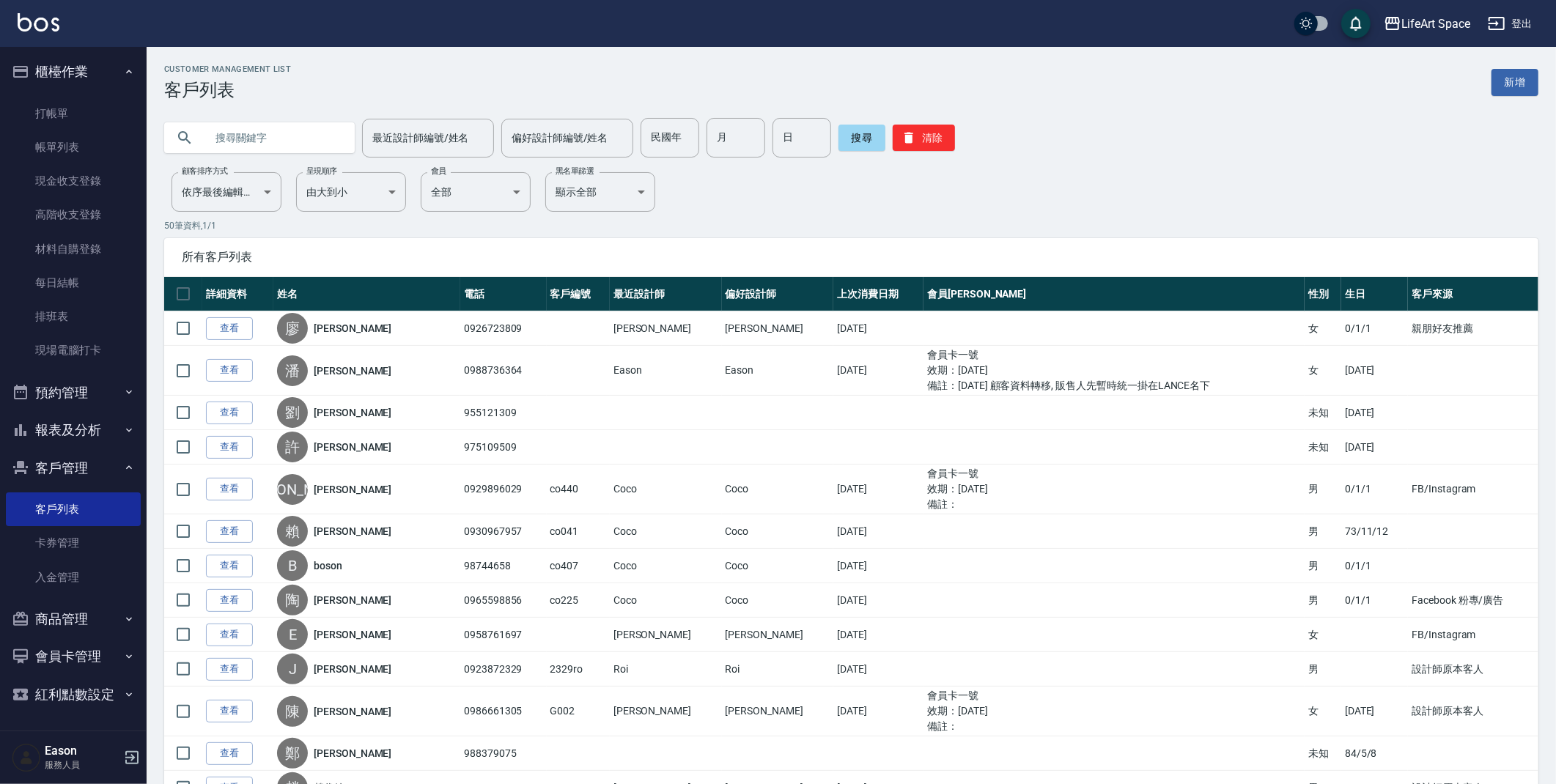
click at [316, 140] on input "text" at bounding box center [274, 137] width 138 height 39
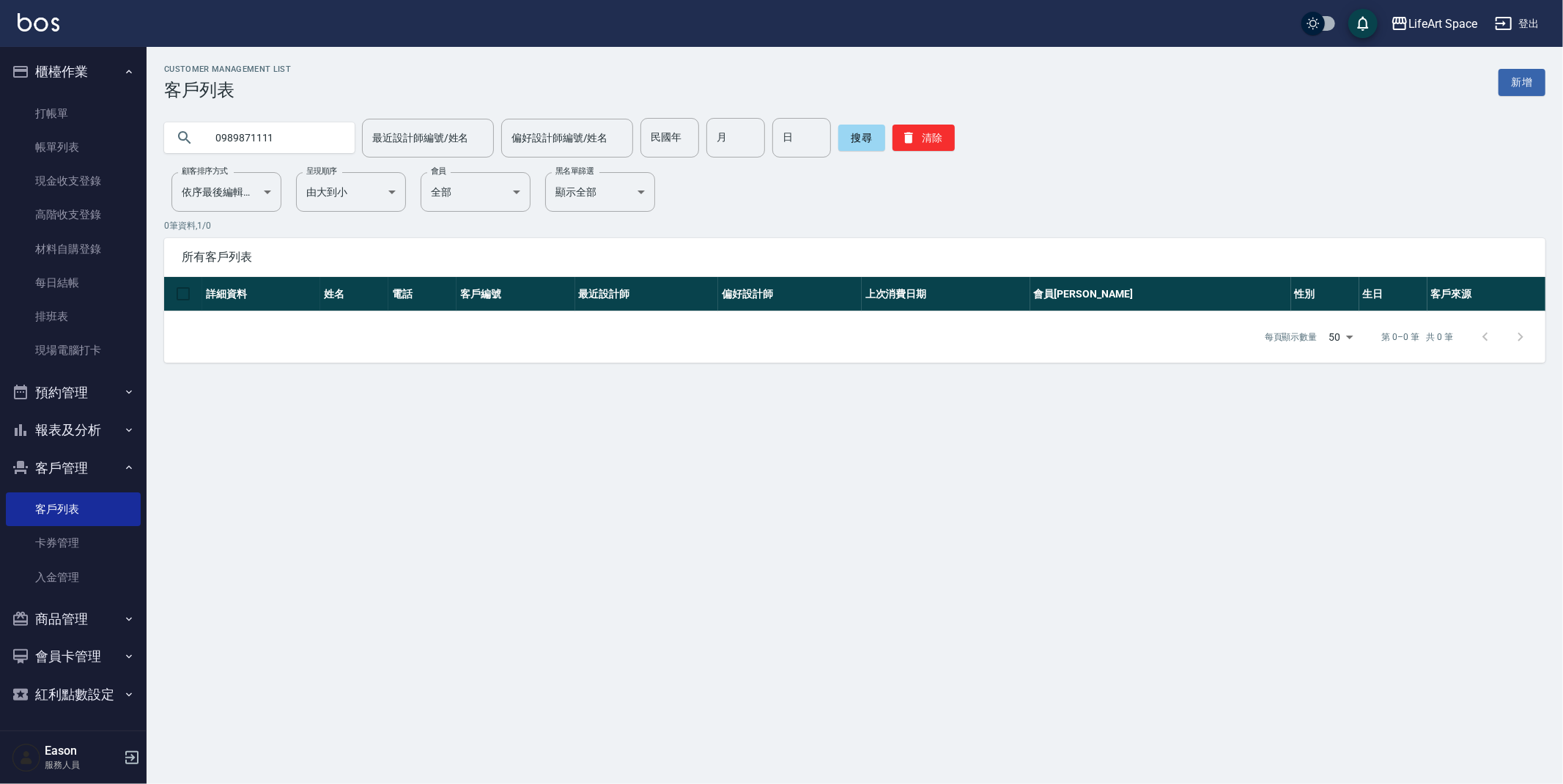
drag, startPoint x: 301, startPoint y: 137, endPoint x: 217, endPoint y: 134, distance: 84.1
click at [217, 134] on input "0989871111" at bounding box center [274, 137] width 138 height 39
type input "s"
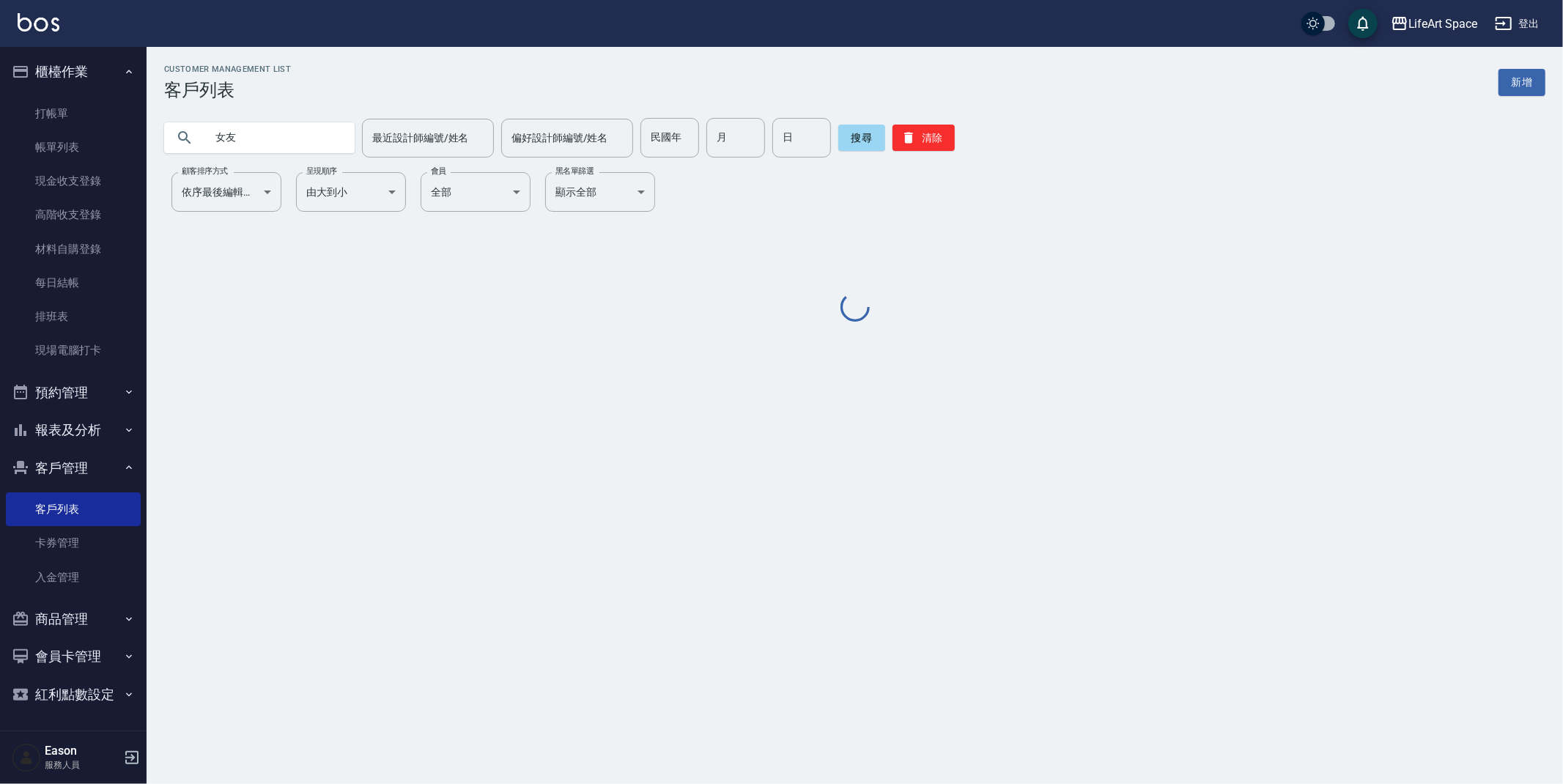
type input "女友"
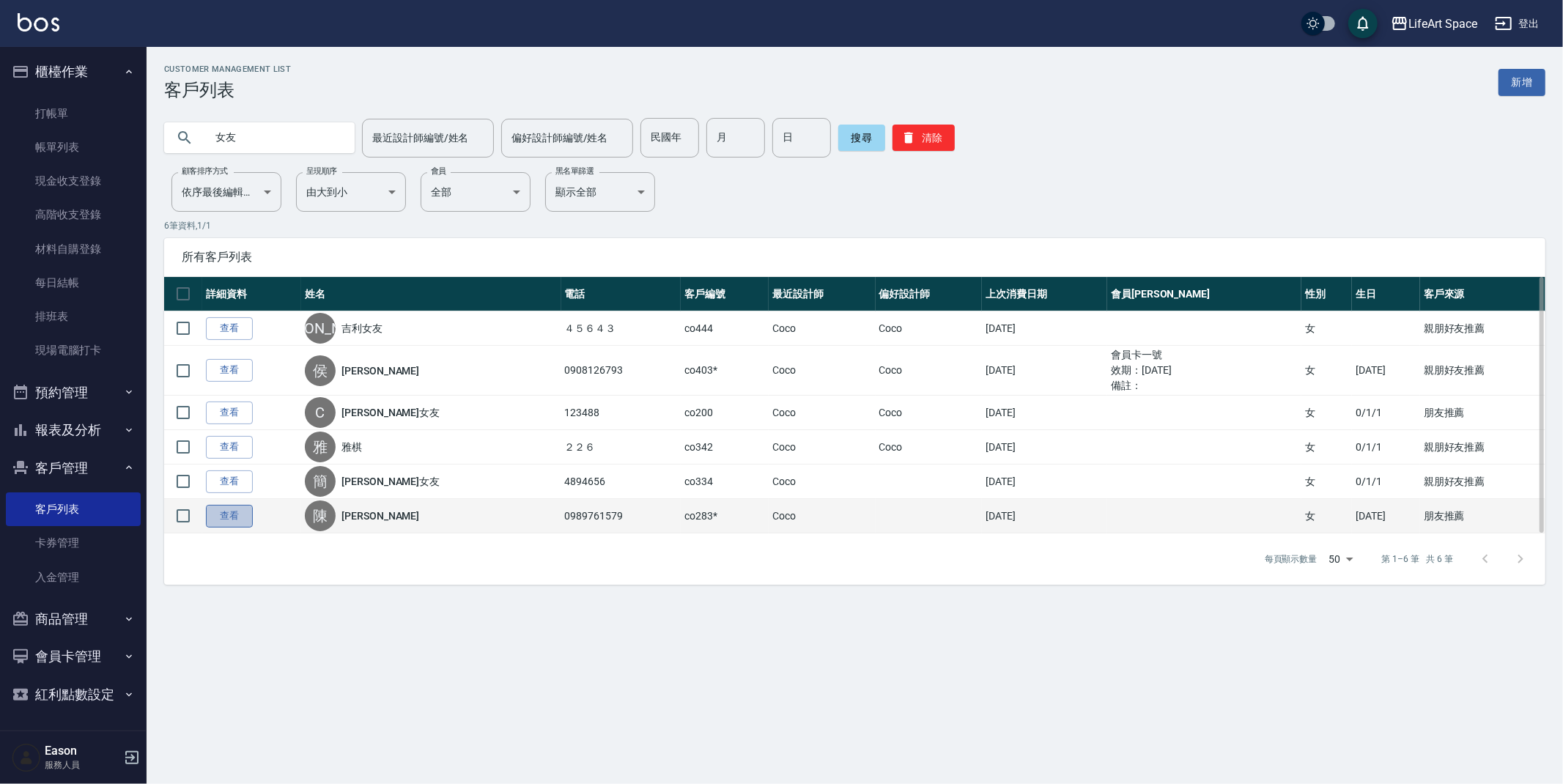
click at [247, 515] on link "查看" at bounding box center [229, 516] width 47 height 22
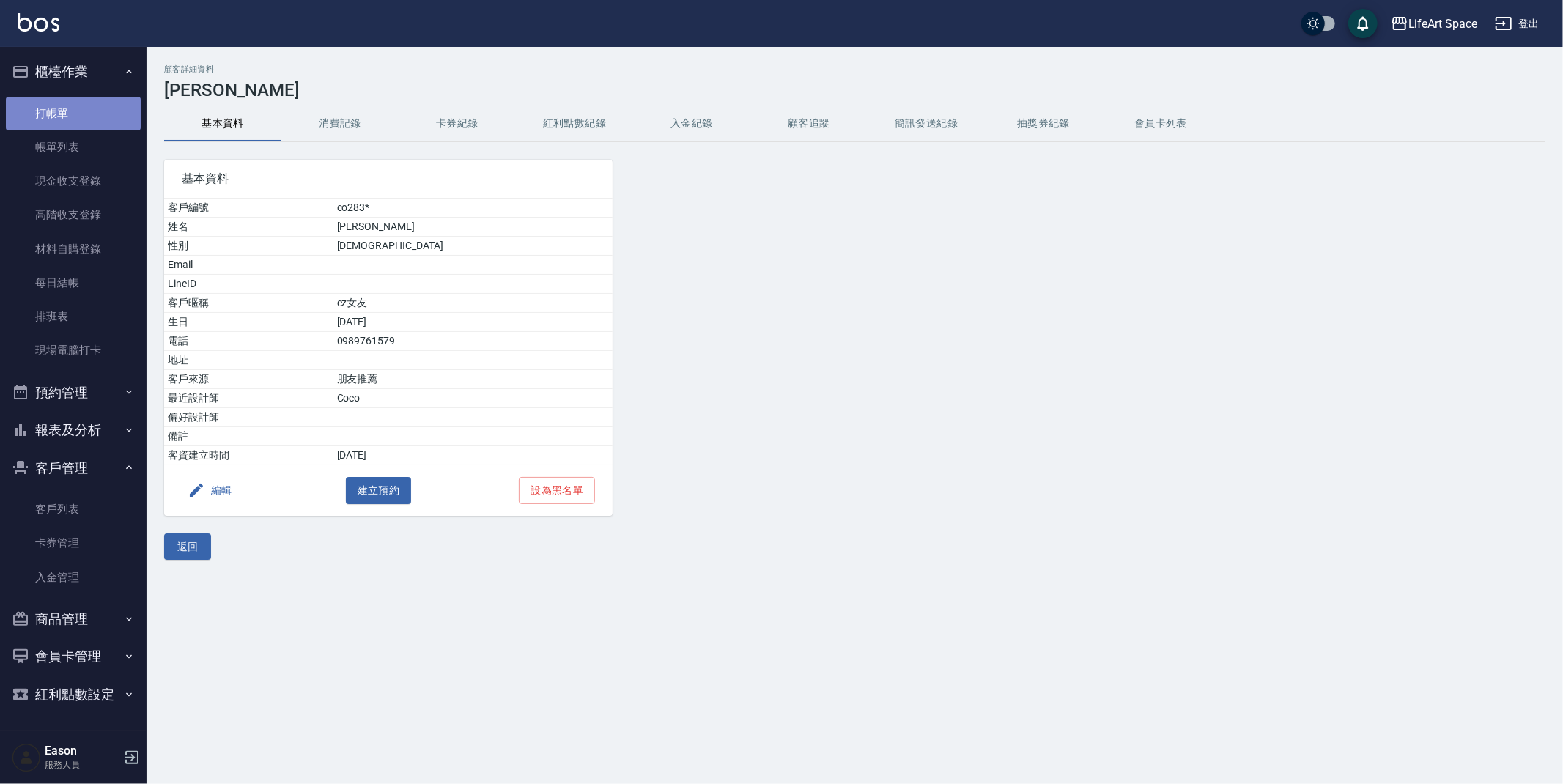
click at [81, 113] on link "打帳單" at bounding box center [73, 114] width 135 height 34
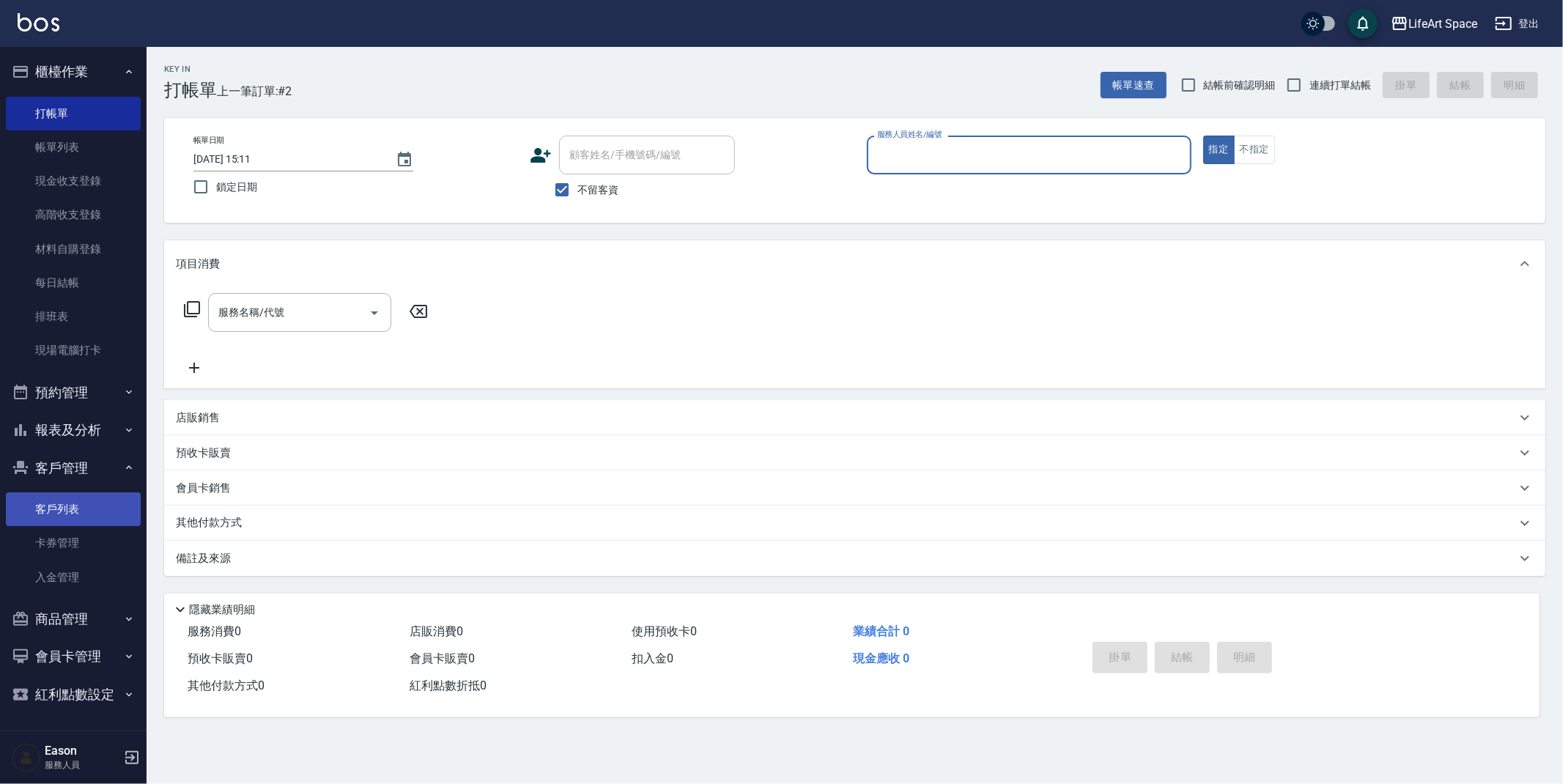
click at [67, 498] on link "客戶列表" at bounding box center [73, 509] width 135 height 34
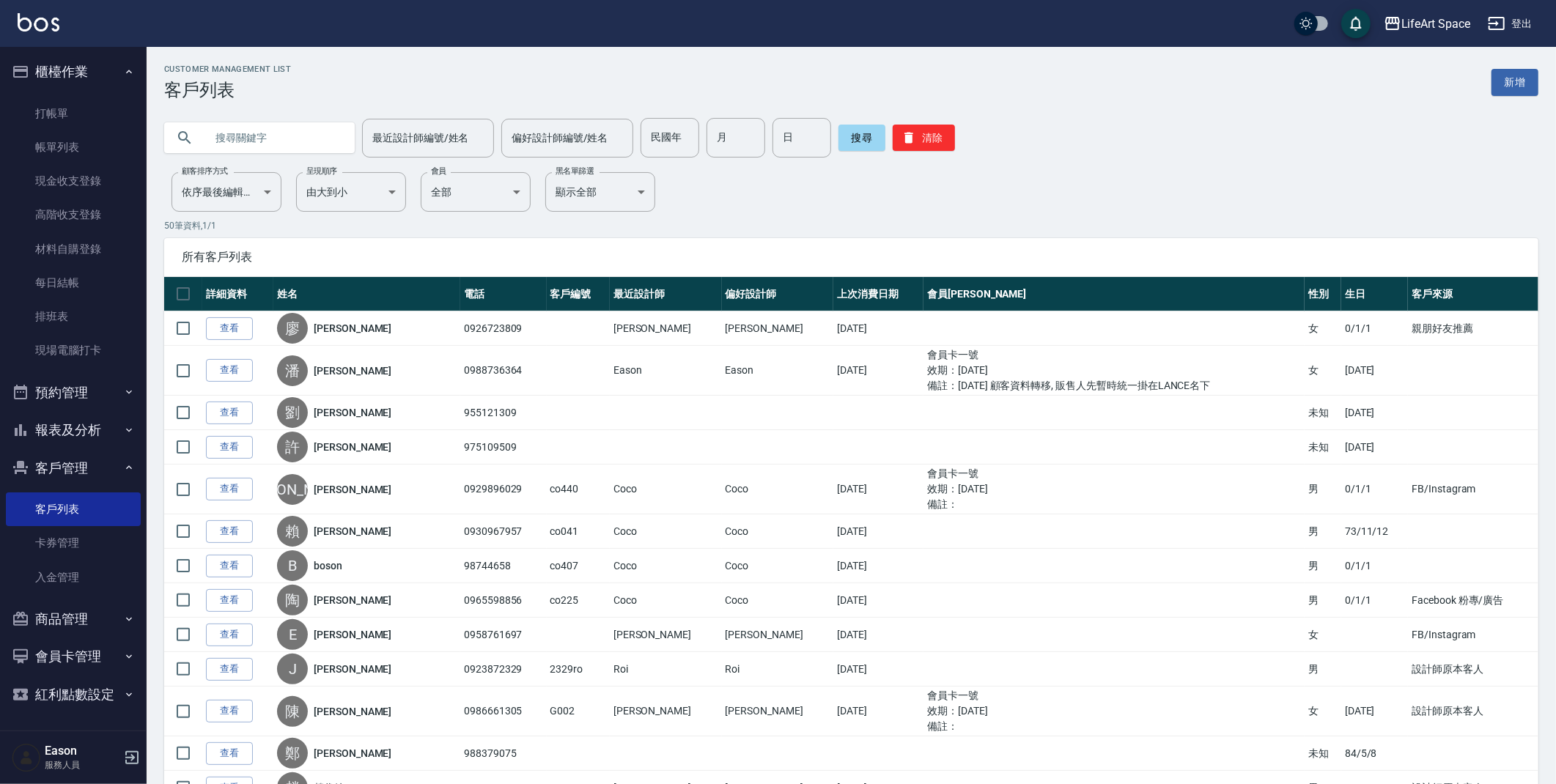
click at [309, 142] on input "text" at bounding box center [274, 137] width 138 height 39
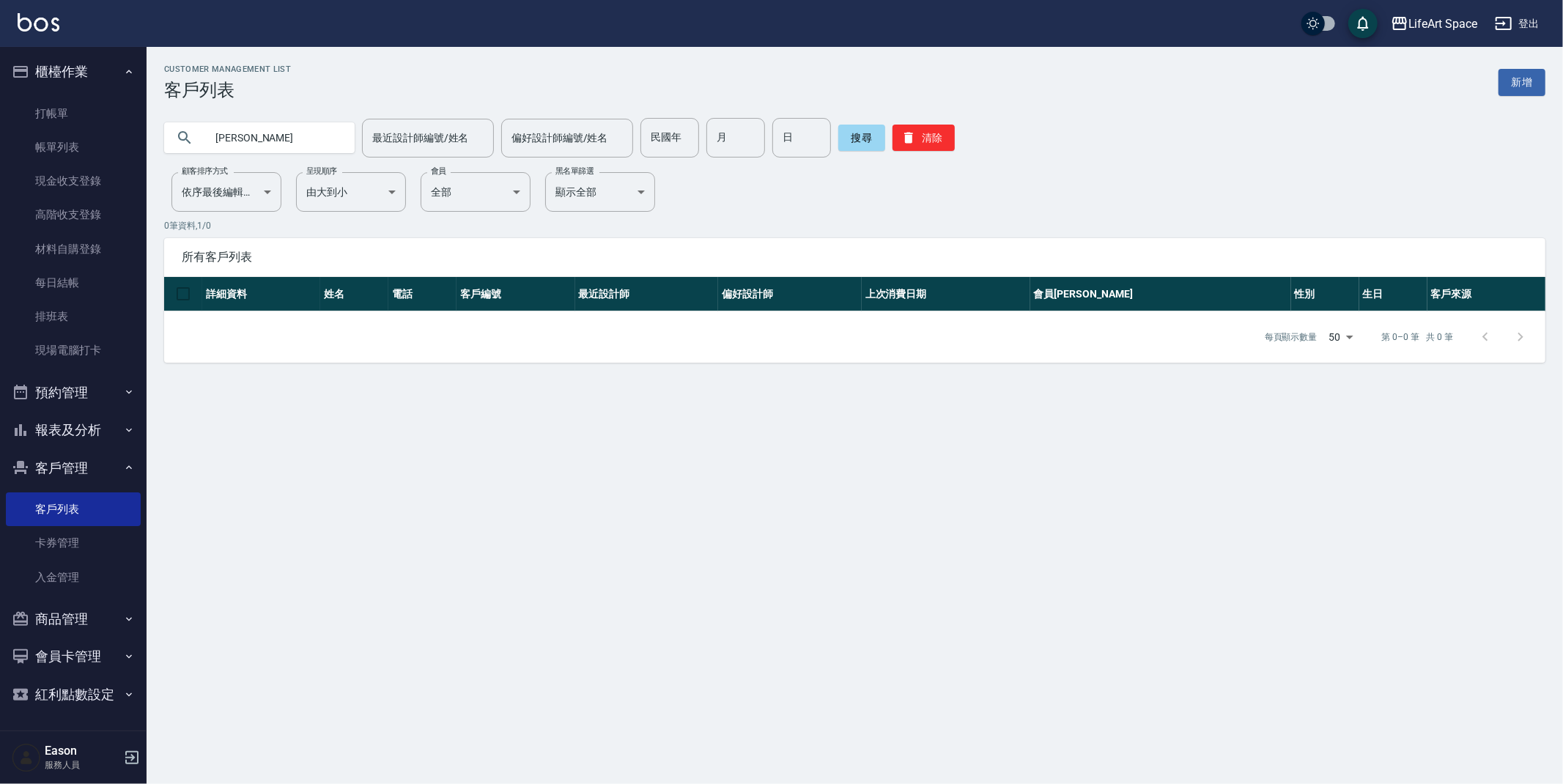
type input "景瀚"
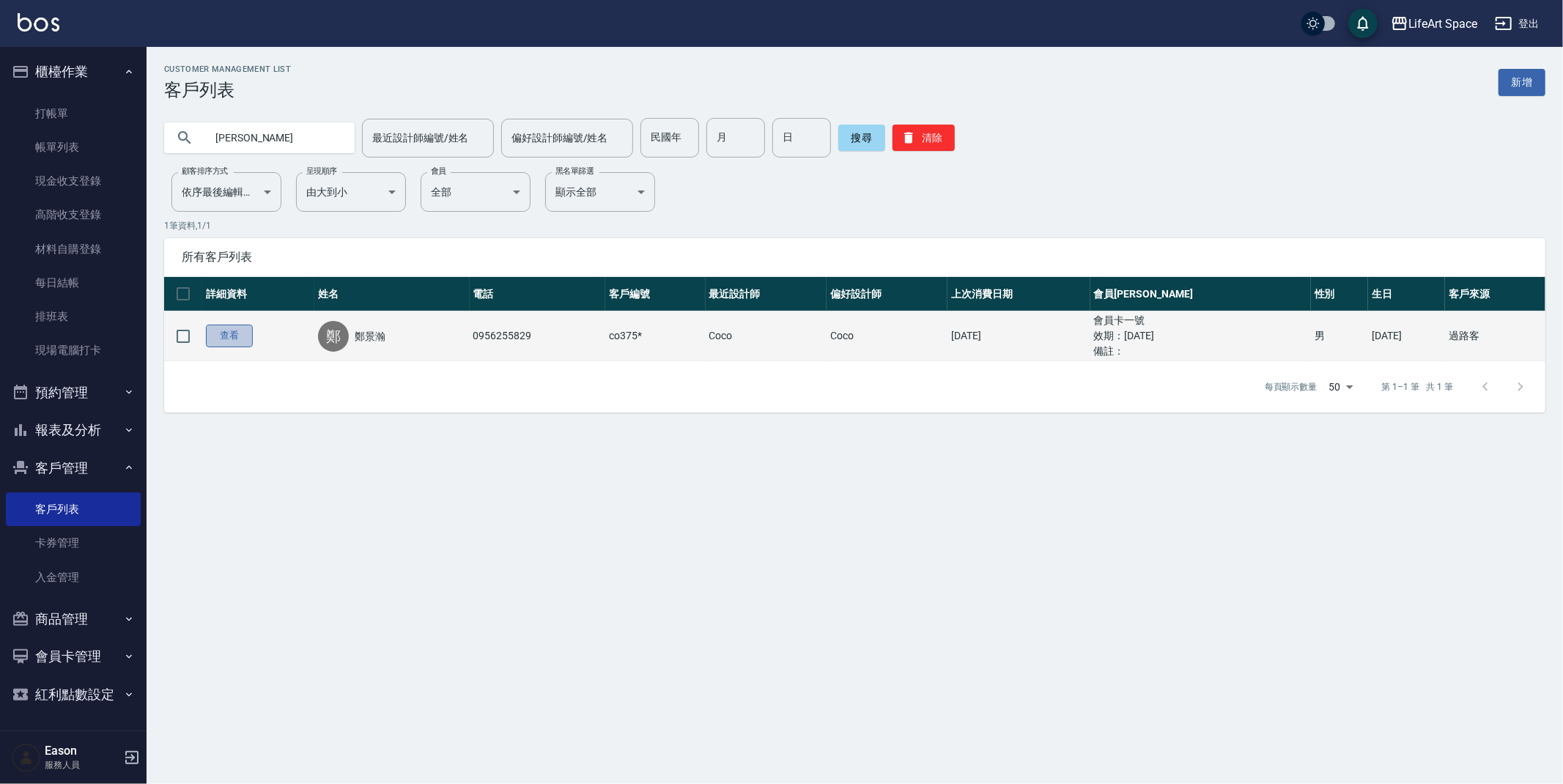
click at [224, 325] on link "查看" at bounding box center [229, 336] width 47 height 22
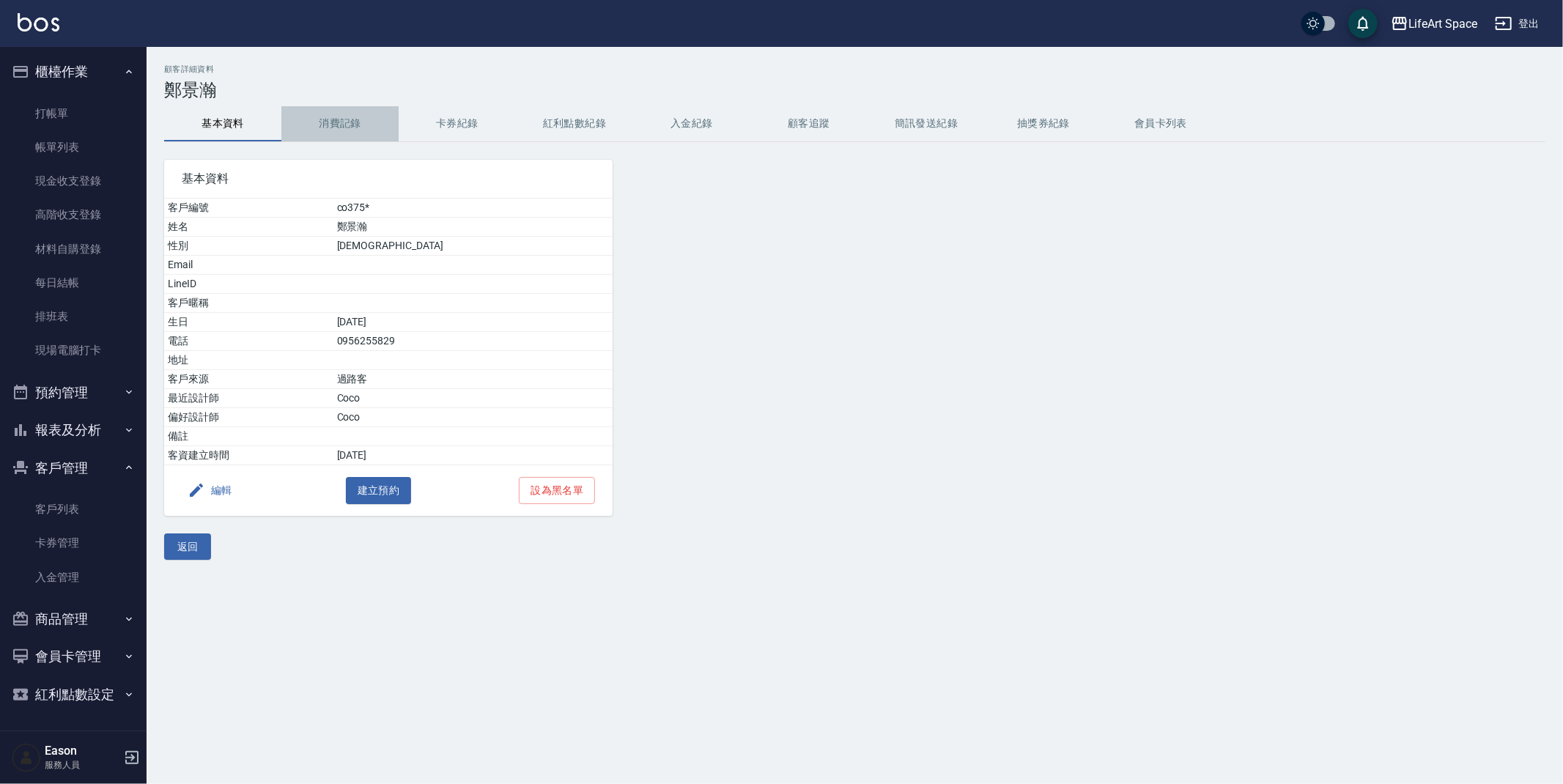
click at [299, 127] on button "消費記錄" at bounding box center [340, 124] width 117 height 35
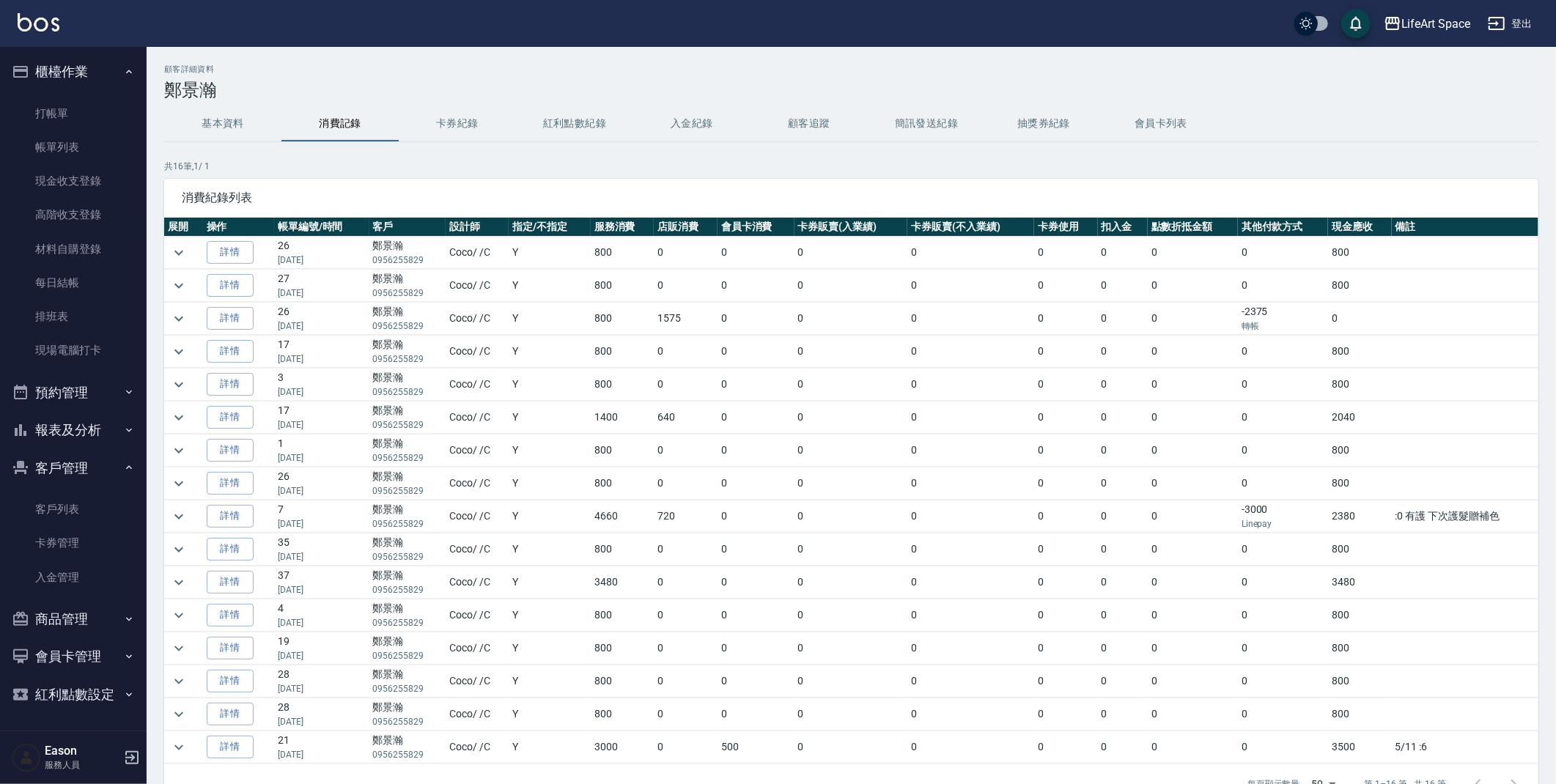
click at [192, 416] on td at bounding box center [184, 418] width 38 height 32
click at [188, 418] on button "expand row" at bounding box center [178, 417] width 22 height 22
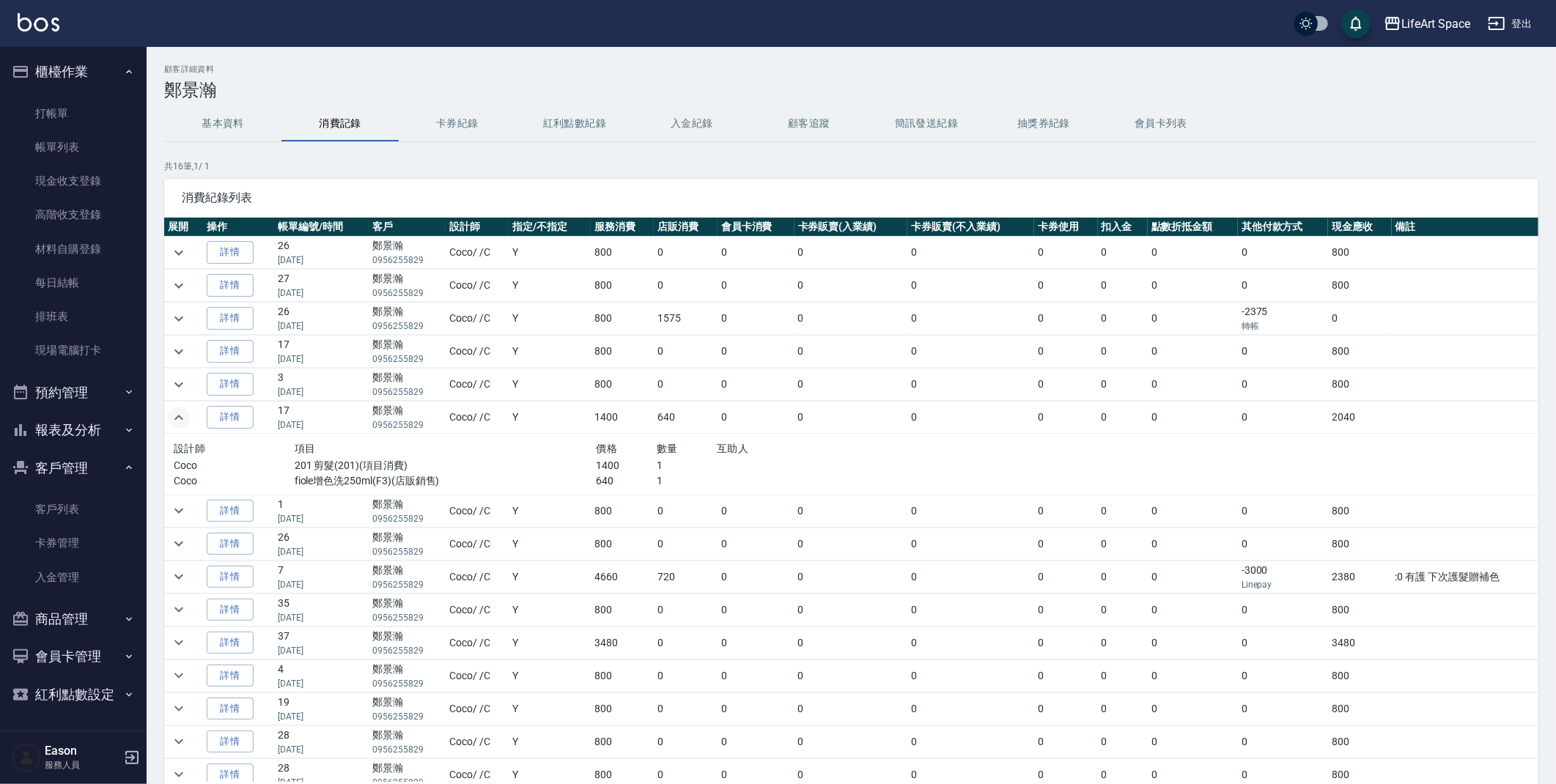
click at [188, 418] on button "expand row" at bounding box center [178, 417] width 22 height 22
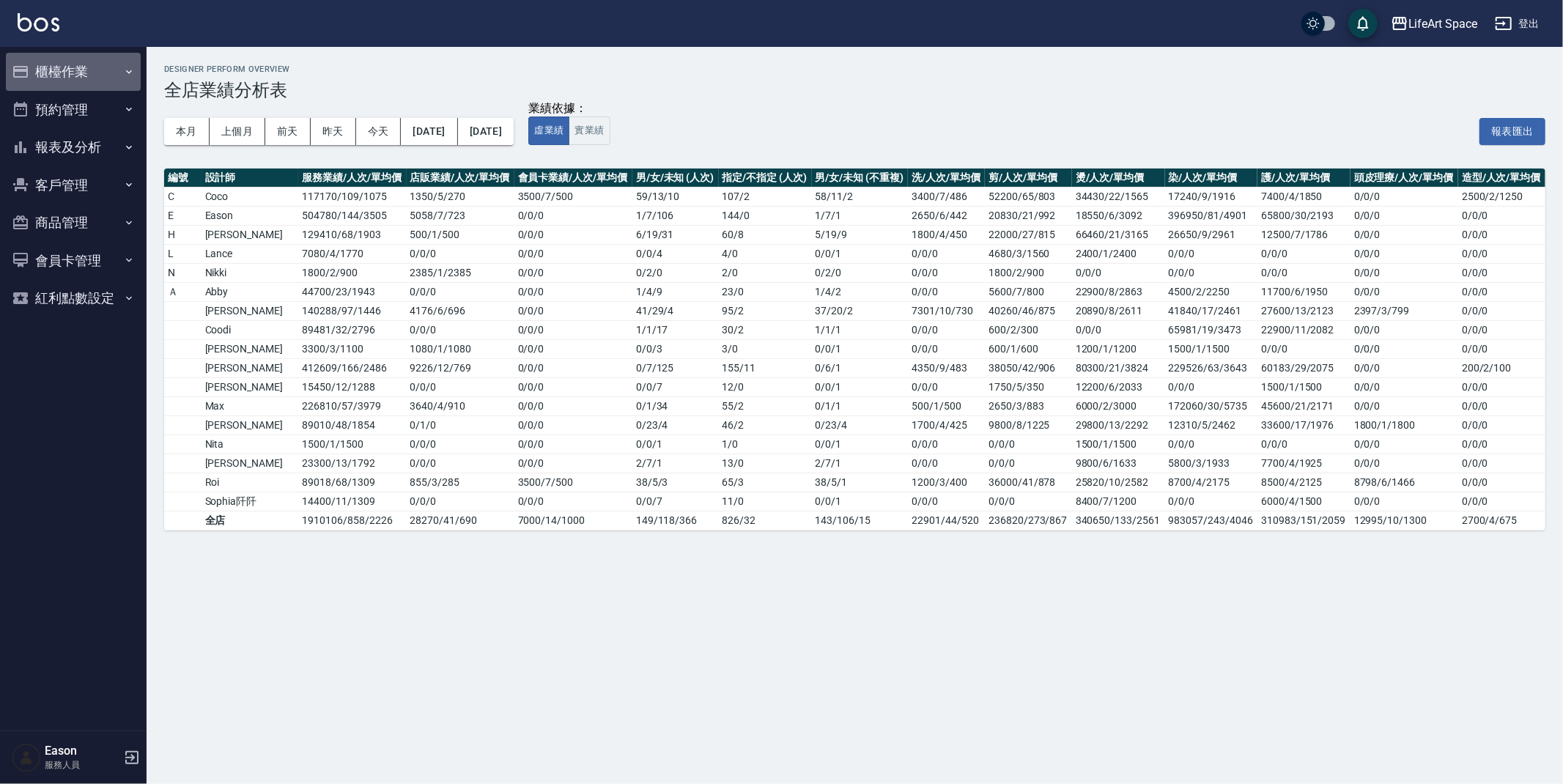
click at [65, 55] on button "櫃檯作業" at bounding box center [73, 72] width 135 height 38
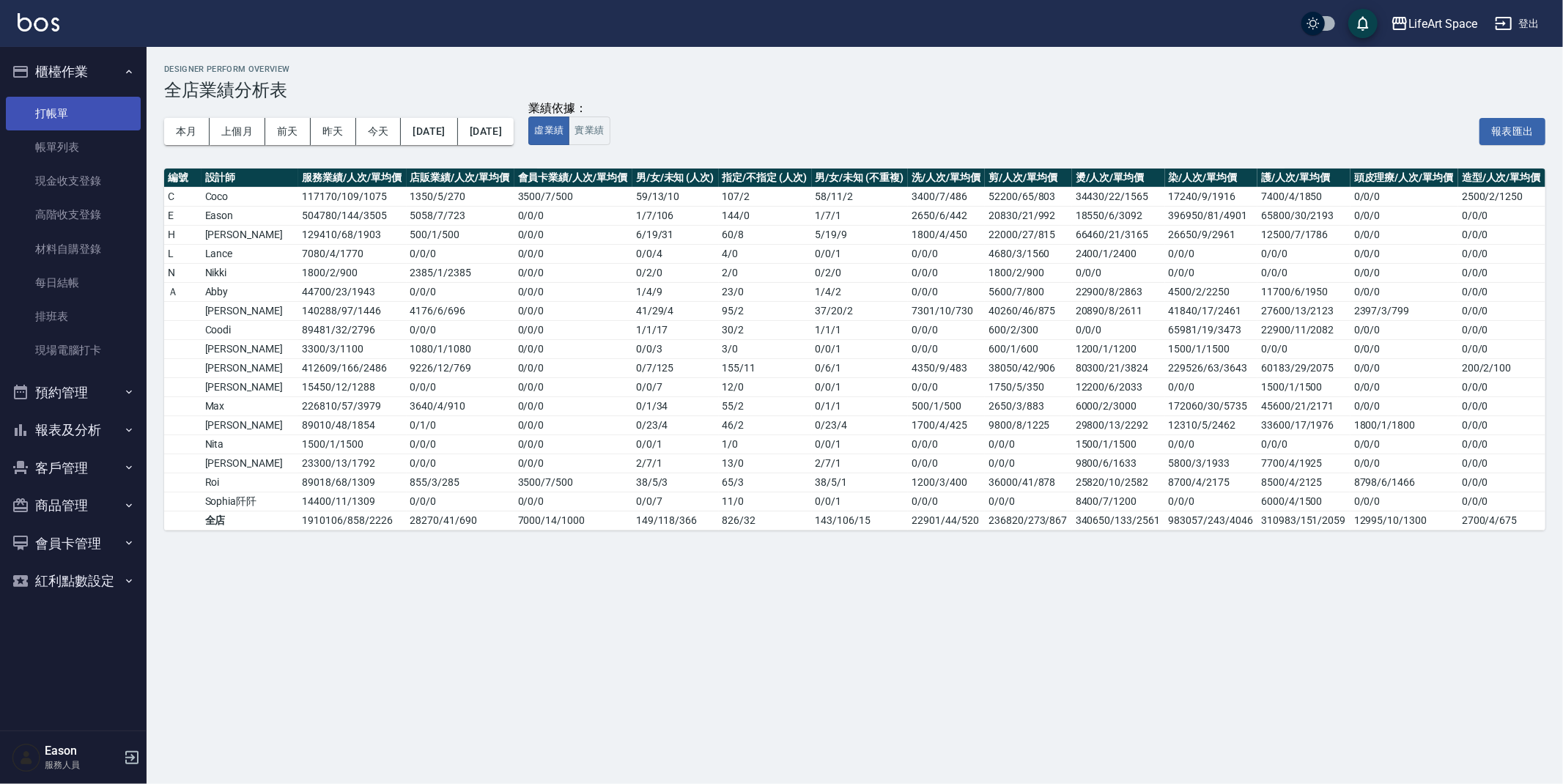
click at [80, 107] on link "打帳單" at bounding box center [73, 114] width 135 height 34
